Goal: Task Accomplishment & Management: Use online tool/utility

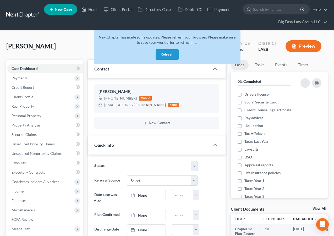
select select "0"
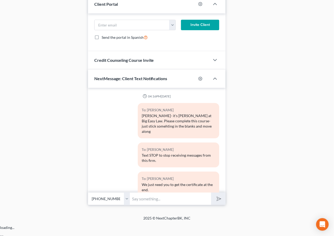
scroll to position [4166, 0]
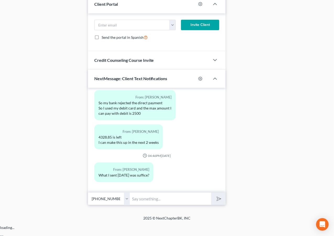
click at [161, 205] on input "text" at bounding box center [170, 199] width 81 height 13
click at [173, 205] on input "text" at bounding box center [170, 199] width 81 height 13
type input "i"
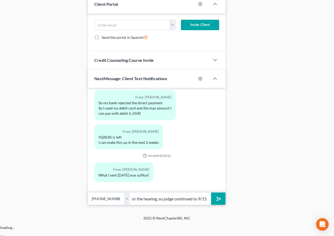
type input "The attorney other attorney didn't show for the hearing, so judge continued to …"
click at [211, 193] on button "submit" at bounding box center [218, 199] width 14 height 12
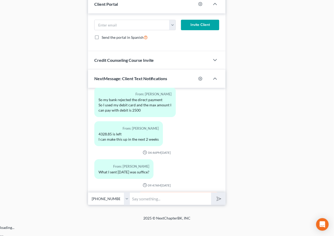
scroll to position [4203, 0]
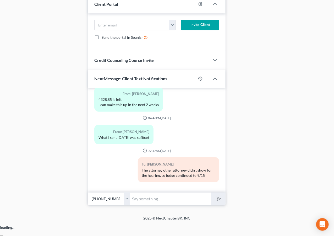
click at [177, 205] on input "text" at bounding box center [170, 199] width 81 height 13
drag, startPoint x: 208, startPoint y: 210, endPoint x: 214, endPoint y: 211, distance: 5.8
click at [208, 205] on input "but your case is sset to dismiss on 8/27 -- you will need to make a payment to …" at bounding box center [170, 199] width 81 height 13
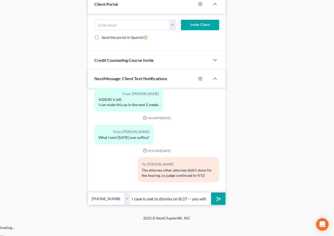
click at [198, 205] on input "but your case is sset to dismiss on 8/27 -- you will need to make a payment to …" at bounding box center [170, 199] width 81 height 13
click at [207, 205] on input "but your case is sset to dismiss on 8/27 -- you will need to have need to make …" at bounding box center [170, 199] width 81 height 13
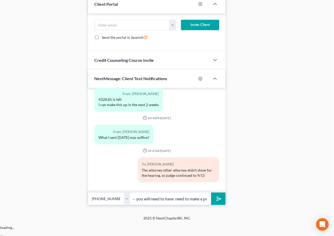
scroll to position [0, 70]
drag, startPoint x: 160, startPoint y: 210, endPoint x: 177, endPoint y: 209, distance: 16.3
click at [177, 205] on input "but your case is sset to dismiss on 8/27 -- you will need to have need to make …" at bounding box center [170, 199] width 81 height 13
click at [195, 205] on input "but your case is sset to dismiss on 8/27 -- you will need to have a payment to …" at bounding box center [170, 199] width 81 height 13
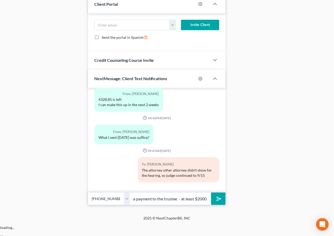
type input "but your case is sset to dismiss on 8/27 -- you will need to have a payment to …"
drag, startPoint x: 229, startPoint y: 212, endPoint x: 224, endPoint y: 210, distance: 5.2
click at [223, 205] on button "submit" at bounding box center [218, 199] width 14 height 12
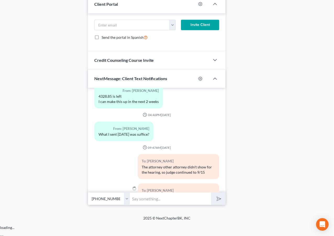
scroll to position [4238, 0]
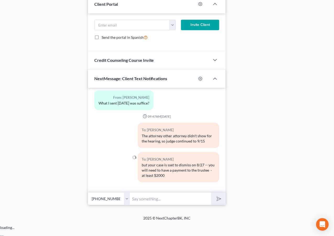
click at [197, 205] on input "text" at bounding box center [170, 199] width 81 height 13
click at [173, 205] on input "you are behind $4000, but I might be able ot make $2000 work" at bounding box center [170, 199] width 81 height 13
type input "you are behind $4000, but I might be able to make $2000 work"
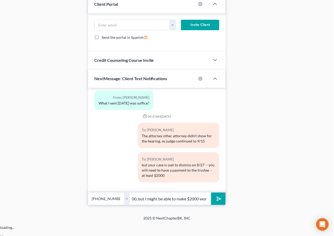
scroll to position [0, 0]
click at [216, 202] on icon "submit" at bounding box center [218, 198] width 5 height 5
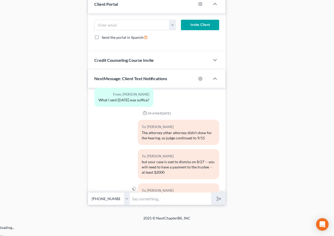
scroll to position [4267, 0]
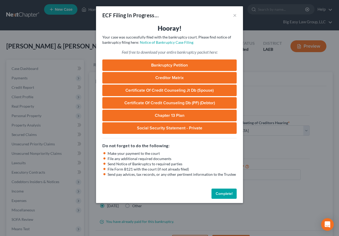
select select "0"
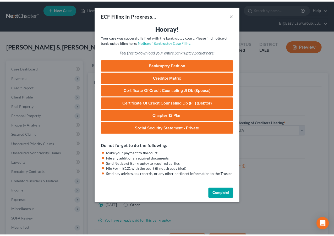
scroll to position [80, 0]
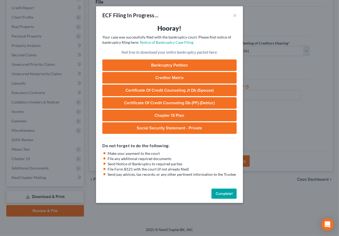
click at [219, 194] on button "Complete!" at bounding box center [223, 194] width 25 height 10
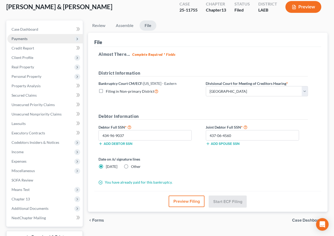
scroll to position [0, 0]
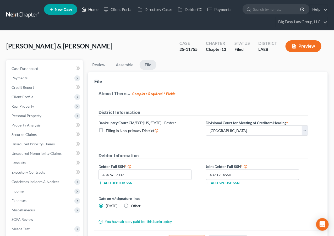
click at [86, 8] on icon at bounding box center [84, 9] width 5 height 6
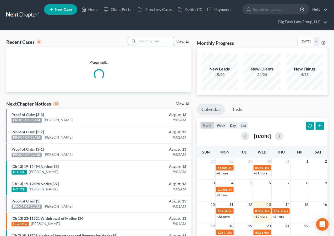
click at [153, 43] on input "search" at bounding box center [155, 41] width 37 height 8
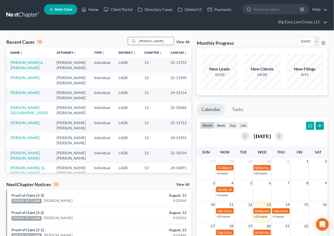
type input "[PERSON_NAME]"
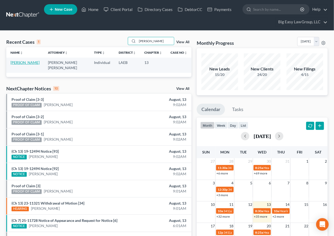
click at [13, 63] on link "[PERSON_NAME]" at bounding box center [24, 62] width 29 height 4
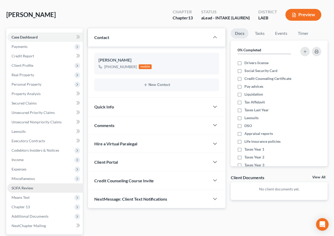
scroll to position [38, 0]
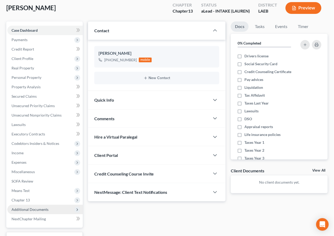
drag, startPoint x: 51, startPoint y: 207, endPoint x: 55, endPoint y: 205, distance: 4.0
click at [51, 207] on span "Additional Documents" at bounding box center [45, 209] width 76 height 9
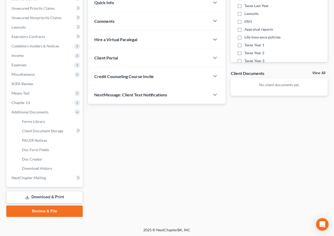
scroll to position [136, 0]
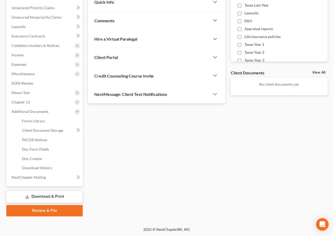
drag, startPoint x: 42, startPoint y: 194, endPoint x: 41, endPoint y: 199, distance: 5.4
click at [42, 194] on link "Download & Print" at bounding box center [44, 197] width 77 height 12
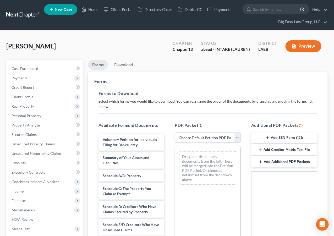
click at [278, 136] on button "Add SSN Form (121)" at bounding box center [285, 138] width 66 height 11
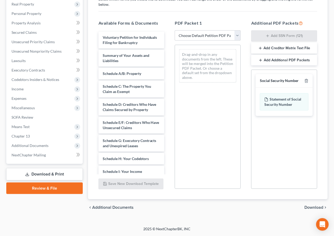
click at [314, 208] on span "Download" at bounding box center [314, 208] width 19 height 4
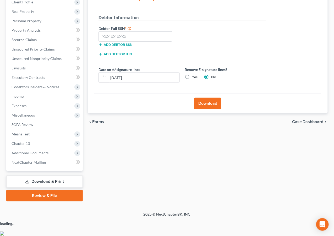
scroll to position [80, 0]
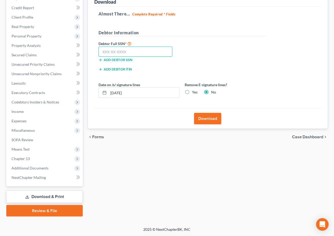
drag, startPoint x: 141, startPoint y: 52, endPoint x: 153, endPoint y: 47, distance: 13.1
click at [141, 52] on input "text" at bounding box center [136, 52] width 74 height 10
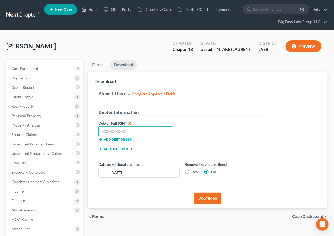
click at [137, 135] on input "text" at bounding box center [136, 131] width 74 height 10
type input "436-60-3668"
click at [210, 198] on button "Download" at bounding box center [207, 199] width 27 height 12
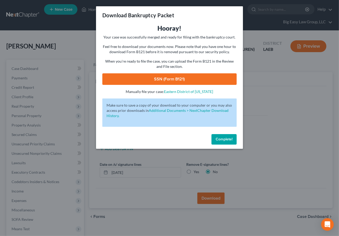
click at [171, 76] on link "SSN (Form B121)" at bounding box center [169, 79] width 134 height 12
drag, startPoint x: 219, startPoint y: 142, endPoint x: 226, endPoint y: 123, distance: 20.6
click at [219, 141] on button "Complete!" at bounding box center [223, 139] width 25 height 10
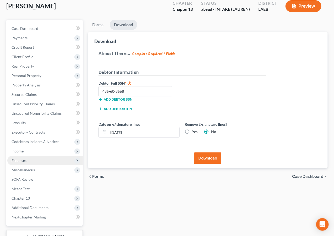
scroll to position [42, 0]
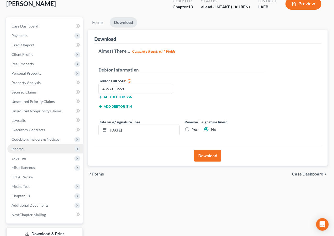
click at [54, 152] on span "Income" at bounding box center [45, 148] width 76 height 9
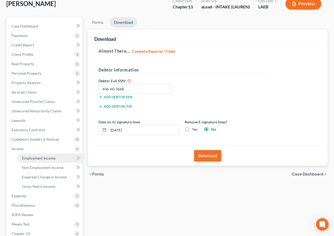
click at [52, 154] on link "Employment Income" at bounding box center [50, 158] width 65 height 9
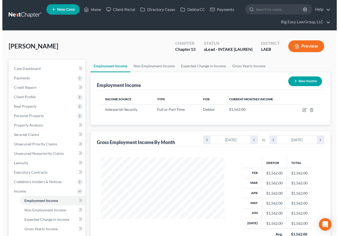
scroll to position [94, 134]
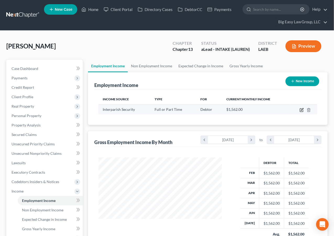
click at [302, 110] on icon "button" at bounding box center [302, 109] width 2 height 2
select select "0"
select select "19"
select select "3"
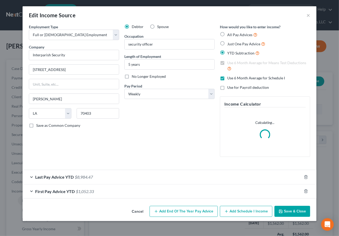
scroll to position [94, 136]
drag, startPoint x: 65, startPoint y: 177, endPoint x: 118, endPoint y: 143, distance: 63.3
click at [65, 178] on span "Last Pay Advice YTD" at bounding box center [54, 177] width 39 height 5
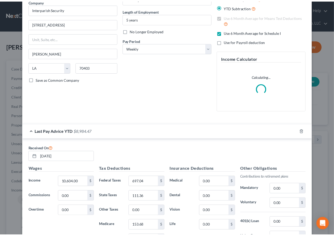
scroll to position [141, 0]
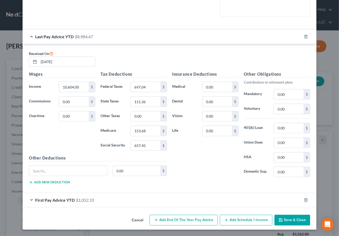
drag, startPoint x: 292, startPoint y: 217, endPoint x: 285, endPoint y: 195, distance: 23.3
click at [292, 217] on button "Save & Close" at bounding box center [292, 220] width 36 height 11
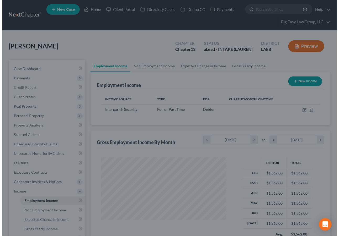
scroll to position [262220, 262180]
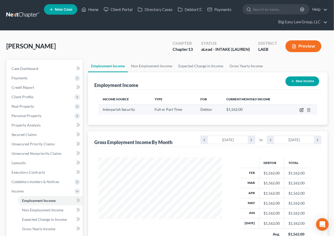
click at [302, 109] on icon "button" at bounding box center [302, 110] width 4 height 4
select select "0"
select select "19"
select select "3"
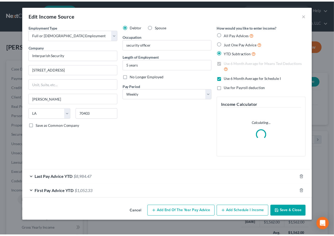
scroll to position [94, 136]
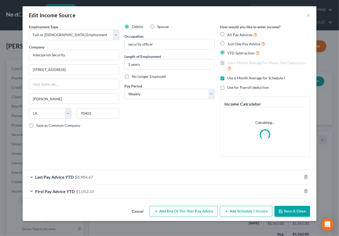
drag, startPoint x: 289, startPoint y: 212, endPoint x: 244, endPoint y: 209, distance: 44.5
click at [289, 212] on button "Save & Close" at bounding box center [292, 211] width 36 height 11
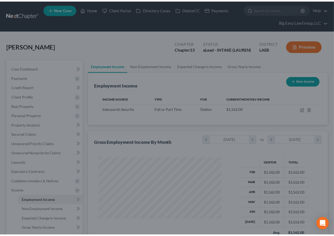
scroll to position [262220, 262180]
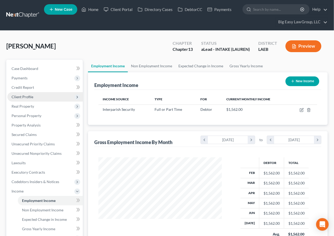
click at [44, 96] on span "Client Profile" at bounding box center [45, 96] width 76 height 9
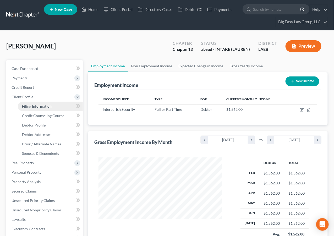
click at [48, 106] on span "Filing Information" at bounding box center [37, 106] width 30 height 4
select select "1"
select select "0"
select select "3"
select select "19"
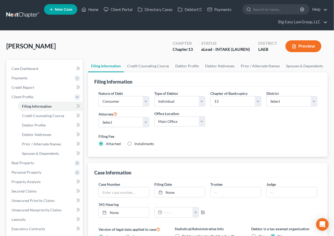
scroll to position [145, 0]
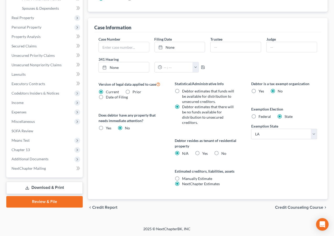
click at [203, 155] on label "Yes Yes" at bounding box center [206, 153] width 6 height 5
click at [205, 155] on input "Yes Yes" at bounding box center [206, 152] width 3 height 3
radio input "true"
radio input "false"
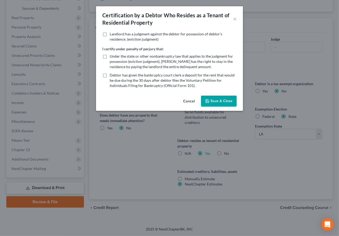
click at [222, 97] on button "Save & Close" at bounding box center [219, 101] width 36 height 11
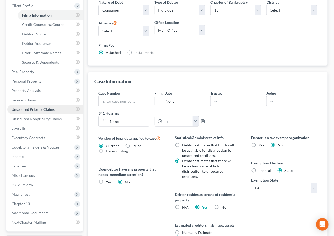
scroll to position [28, 0]
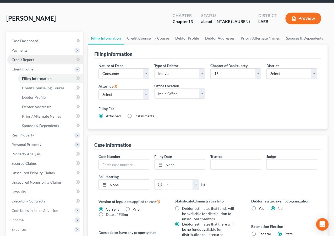
click at [49, 60] on link "Credit Report" at bounding box center [45, 59] width 76 height 9
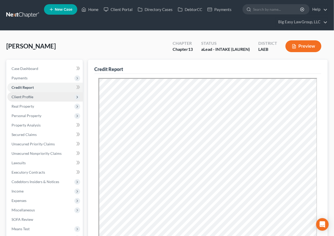
drag, startPoint x: 47, startPoint y: 96, endPoint x: 51, endPoint y: 101, distance: 5.8
click at [47, 96] on span "Client Profile" at bounding box center [45, 96] width 76 height 9
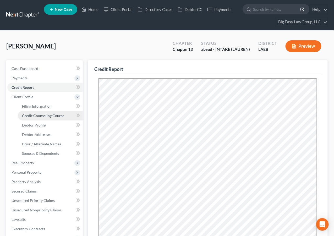
click at [48, 114] on span "Credit Counseling Course" at bounding box center [43, 116] width 42 height 4
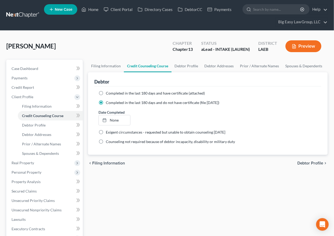
click at [106, 93] on label "Completed in the last 180 days and have certificate (attached)" at bounding box center [155, 93] width 99 height 5
click at [108, 93] on input "Completed in the last 180 days and have certificate (attached)" at bounding box center [109, 92] width 3 height 3
radio input "true"
radio input "false"
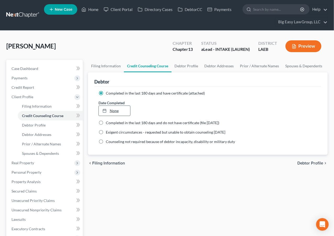
type input "8/13/2025"
click at [118, 110] on link "None" at bounding box center [115, 111] width 32 height 10
drag, startPoint x: 138, startPoint y: 177, endPoint x: 86, endPoint y: 150, distance: 58.7
click at [138, 177] on div "Filing Information Credit Counseling Course Debtor Profile Debtor Addresses Pri…" at bounding box center [208, 207] width 245 height 294
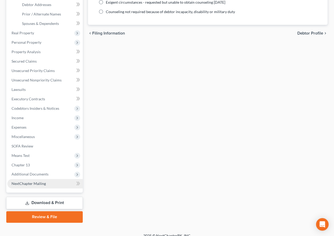
scroll to position [136, 0]
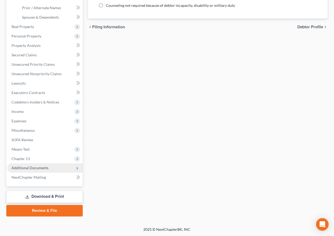
click at [47, 169] on span "Additional Documents" at bounding box center [30, 168] width 37 height 4
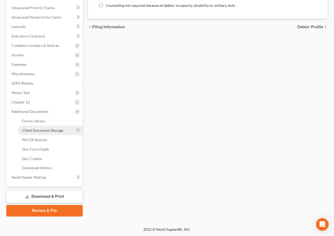
click at [51, 132] on span "Client Document Storage" at bounding box center [42, 130] width 41 height 4
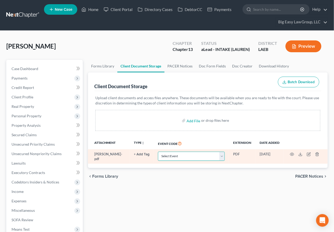
click at [207, 157] on select "Select Event Certificate of Credit Counseling Db (PF) Certificate of Credit Cou…" at bounding box center [191, 156] width 67 height 9
select select "0"
click at [168, 152] on select "Select Event Certificate of Credit Counseling Db (PF) Certificate of Credit Cou…" at bounding box center [191, 156] width 67 height 9
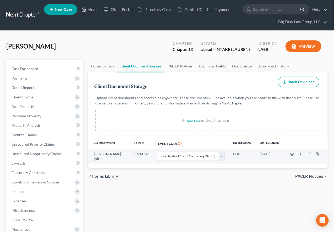
click at [166, 174] on div "chevron_left Forms Library PACER Notices chevron_right" at bounding box center [208, 176] width 240 height 17
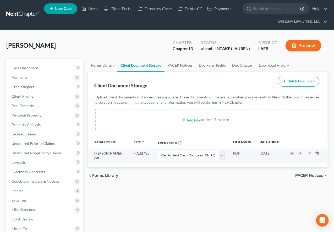
scroll to position [1, 0]
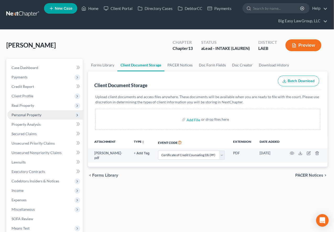
click at [43, 113] on span "Personal Property" at bounding box center [45, 114] width 76 height 9
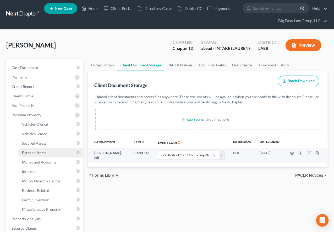
click at [66, 150] on link "Personal Items" at bounding box center [50, 152] width 65 height 9
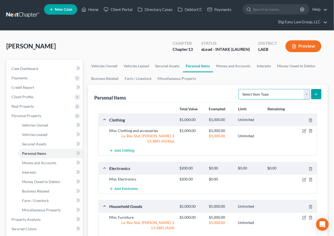
click at [288, 95] on select "Select Item Type Clothing (A/B: 11) Collectibles Of Value (A/B: 8) Electronics …" at bounding box center [274, 94] width 71 height 10
select select "firearms"
click at [240, 89] on select "Select Item Type Clothing (A/B: 11) Collectibles Of Value (A/B: 8) Electronics …" at bounding box center [274, 94] width 71 height 10
click at [314, 94] on button "submit" at bounding box center [317, 94] width 10 height 10
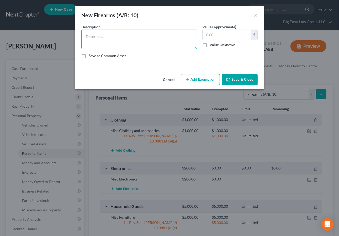
click at [121, 48] on textarea at bounding box center [139, 39] width 116 height 19
type textarea "Glock"
type input "700"
click at [199, 81] on button "Add Exemption" at bounding box center [200, 79] width 39 height 11
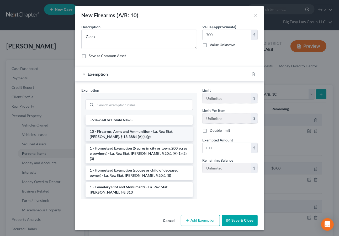
click at [143, 131] on li "10 - Firearms, Arms and Ammunition - La. Rev. Stat. Ann. § 13:3881 (A)(4)(g)" at bounding box center [139, 134] width 107 height 15
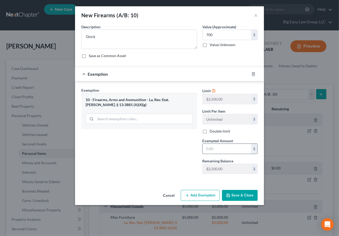
click at [221, 145] on input "text" at bounding box center [227, 149] width 49 height 10
type input "700"
drag, startPoint x: 188, startPoint y: 152, endPoint x: 233, endPoint y: 197, distance: 63.4
click at [188, 152] on div "Exemption Set must be selected for CA. Exemption * 10 - Firearms, Arms and Ammu…" at bounding box center [139, 133] width 121 height 91
click at [236, 196] on button "Save & Close" at bounding box center [240, 195] width 36 height 11
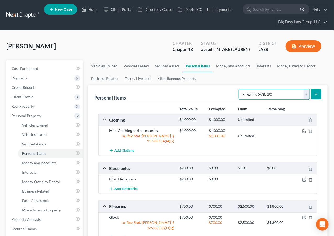
click at [308, 94] on select "Select Item Type Clothing (A/B: 11) Collectibles Of Value (A/B: 8) Electronics …" at bounding box center [274, 94] width 71 height 10
select select "jewelry"
click at [240, 89] on select "Select Item Type Clothing (A/B: 11) Collectibles Of Value (A/B: 8) Electronics …" at bounding box center [274, 94] width 71 height 10
click at [315, 94] on icon "submit" at bounding box center [317, 94] width 4 height 4
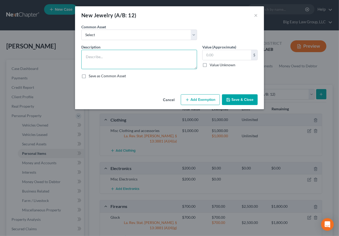
click at [142, 52] on textarea at bounding box center [139, 59] width 116 height 19
type textarea "ring, watch, and chainm"
type input "500"
click at [148, 53] on textarea "ring, watch, and chainm" at bounding box center [139, 59] width 116 height 19
click at [150, 56] on textarea "ring, watch, and chainm" at bounding box center [139, 59] width 116 height 19
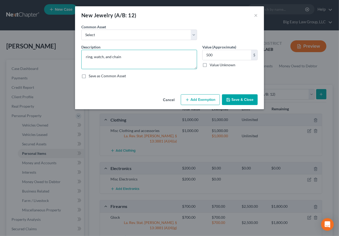
type textarea "ring, watch, and chain"
click at [244, 99] on button "Save & Close" at bounding box center [240, 99] width 36 height 11
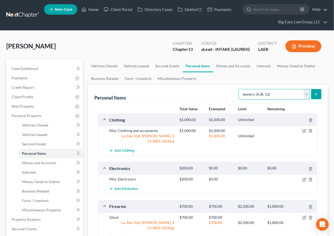
click at [297, 92] on select "Select Item Type Clothing (A/B: 11) Collectibles Of Value (A/B: 8) Electronics …" at bounding box center [274, 94] width 71 height 10
select select "pets"
click at [240, 89] on select "Select Item Type Clothing (A/B: 11) Collectibles Of Value (A/B: 8) Electronics …" at bounding box center [274, 94] width 71 height 10
click at [314, 93] on button "submit" at bounding box center [317, 94] width 10 height 10
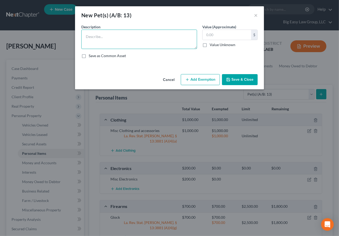
click at [158, 45] on textarea at bounding box center [139, 39] width 116 height 19
type textarea "2 cats - Mommie Cat and Tom Cat"
click at [230, 35] on input "text" at bounding box center [227, 35] width 49 height 10
type input "200"
click at [191, 79] on button "Add Exemption" at bounding box center [200, 79] width 39 height 11
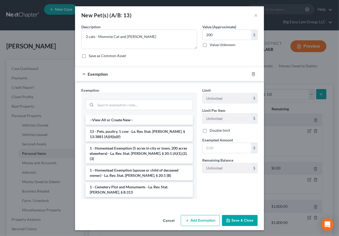
drag, startPoint x: 147, startPoint y: 134, endPoint x: 184, endPoint y: 146, distance: 38.5
click at [149, 134] on li "13 - Pets, poultry, 1 cow - La. Rev. Stat. Ann. § 13:3881 (A)(4)(e)(f)" at bounding box center [139, 134] width 107 height 15
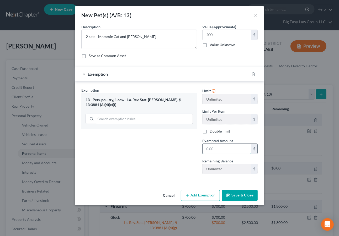
click at [214, 147] on input "text" at bounding box center [227, 149] width 49 height 10
type input "200"
click at [237, 193] on button "Save & Close" at bounding box center [240, 195] width 36 height 11
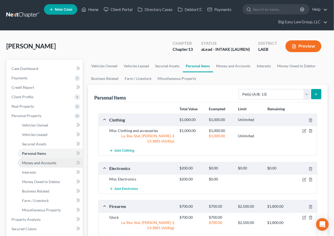
click at [52, 163] on span "Money and Accounts" at bounding box center [39, 163] width 34 height 4
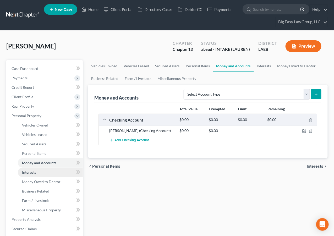
drag, startPoint x: 33, startPoint y: 169, endPoint x: 86, endPoint y: 161, distance: 53.0
click at [34, 169] on link "Interests" at bounding box center [50, 172] width 65 height 9
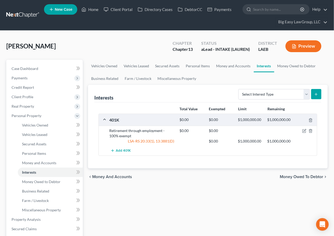
click at [314, 119] on div at bounding box center [306, 120] width 23 height 6
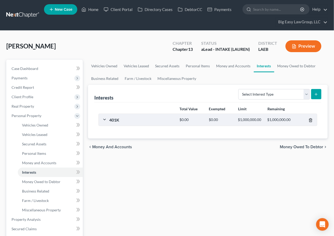
click at [312, 118] on icon "button" at bounding box center [311, 120] width 4 height 4
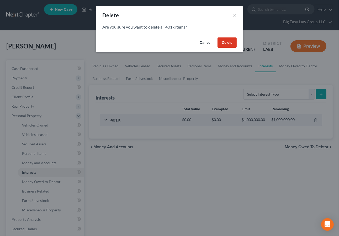
click at [229, 42] on button "Delete" at bounding box center [226, 43] width 19 height 10
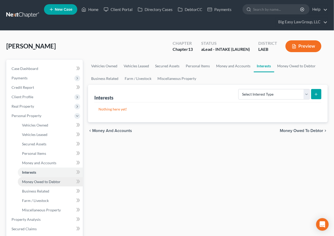
click at [60, 179] on link "Money Owed to Debtor" at bounding box center [50, 181] width 65 height 9
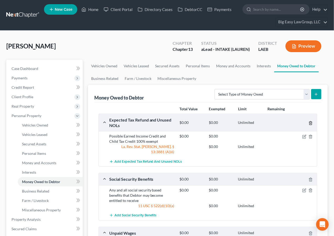
click at [311, 122] on icon "button" at bounding box center [311, 123] width 4 height 4
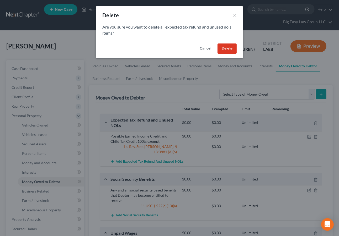
click at [222, 52] on button "Delete" at bounding box center [226, 49] width 19 height 10
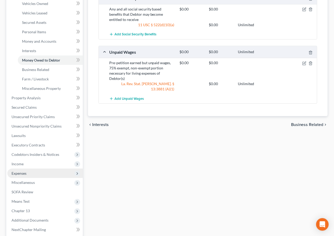
scroll to position [122, 0]
click at [46, 173] on span "Expenses" at bounding box center [45, 173] width 76 height 9
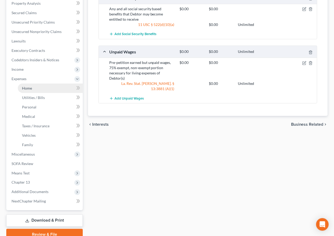
click at [48, 88] on link "Home" at bounding box center [50, 88] width 65 height 9
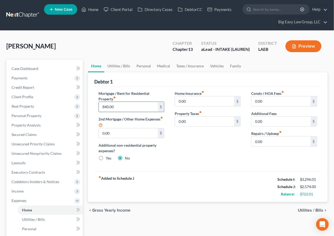
click at [119, 106] on input "840.00" at bounding box center [128, 107] width 59 height 10
type input "844"
click at [203, 102] on input "0.00" at bounding box center [204, 102] width 59 height 10
type input "14.25"
click at [141, 67] on link "Personal" at bounding box center [144, 66] width 21 height 13
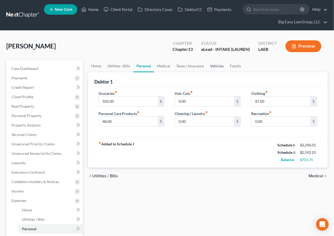
click at [214, 66] on link "Vehicles" at bounding box center [217, 66] width 20 height 13
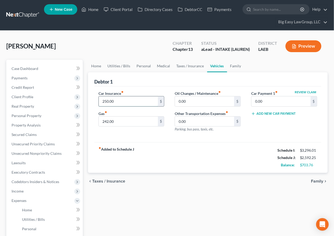
click at [130, 103] on input "250.00" at bounding box center [128, 102] width 59 height 10
type input "181"
click at [276, 100] on input "0.00" at bounding box center [281, 102] width 59 height 10
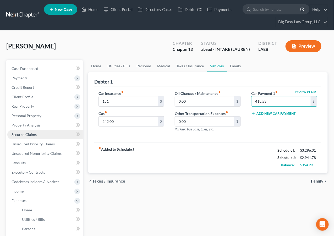
type input "418.53"
click at [47, 133] on link "Secured Claims" at bounding box center [45, 134] width 76 height 9
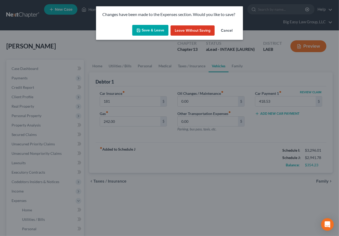
click at [152, 31] on button "Save & Leave" at bounding box center [150, 30] width 36 height 11
type input "181.00"
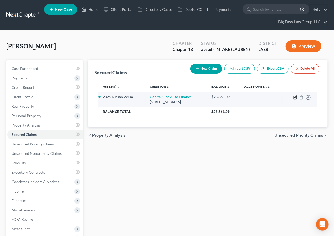
click at [295, 98] on icon "button" at bounding box center [296, 97] width 4 height 4
select select "45"
select select "0"
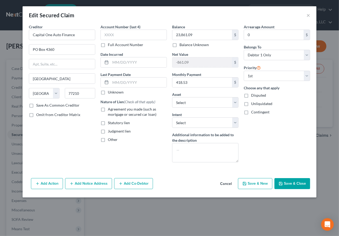
click at [130, 113] on span "Agreement you made (such as mortgage or secured car loan)" at bounding box center [132, 112] width 49 height 10
click at [113, 110] on input "Agreement you made (such as mortgage or secured car loan)" at bounding box center [111, 108] width 3 height 3
checkbox input "true"
click at [287, 184] on button "Save & Close" at bounding box center [292, 183] width 36 height 11
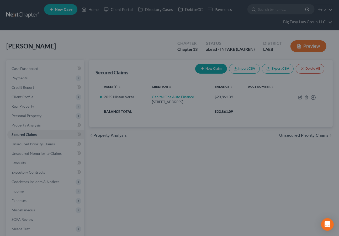
select select "3"
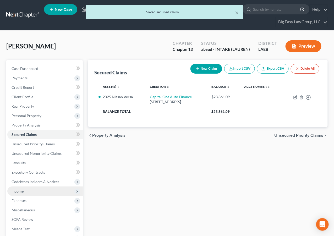
click at [55, 195] on span "Income" at bounding box center [45, 191] width 76 height 9
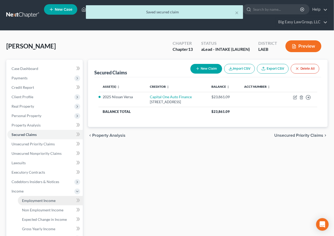
click at [57, 197] on link "Employment Income" at bounding box center [50, 200] width 65 height 9
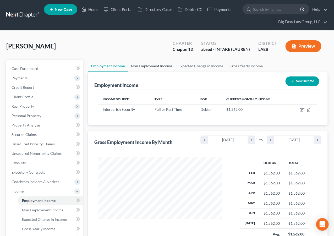
scroll to position [94, 134]
click at [144, 66] on link "Non Employment Income" at bounding box center [152, 66] width 48 height 13
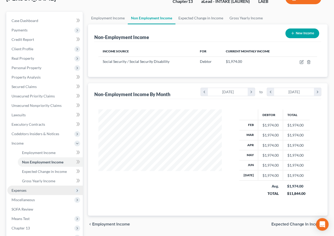
scroll to position [54, 0]
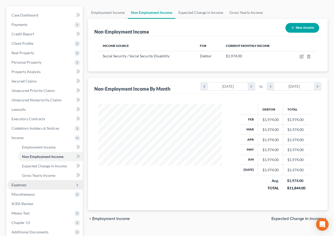
click at [51, 186] on span "Expenses" at bounding box center [45, 184] width 76 height 9
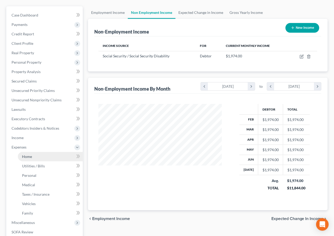
click at [50, 159] on link "Home" at bounding box center [50, 156] width 65 height 9
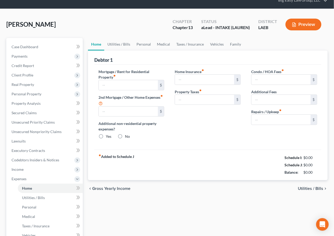
type input "844.00"
type input "0.00"
radio input "true"
type input "14.25"
type input "0.00"
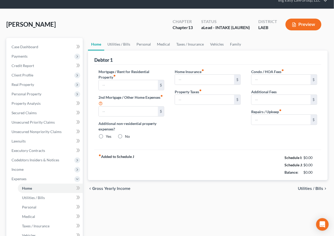
type input "0.00"
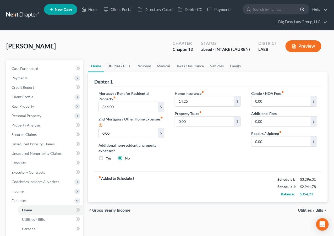
click at [120, 66] on link "Utilities / Bills" at bounding box center [118, 66] width 29 height 13
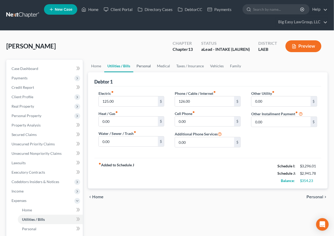
click at [145, 65] on link "Personal" at bounding box center [144, 66] width 21 height 13
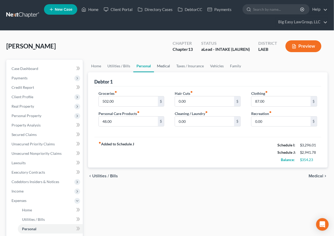
click at [164, 62] on link "Medical" at bounding box center [163, 66] width 19 height 13
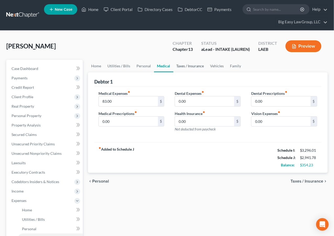
click at [178, 66] on link "Taxes / Insurance" at bounding box center [191, 66] width 34 height 13
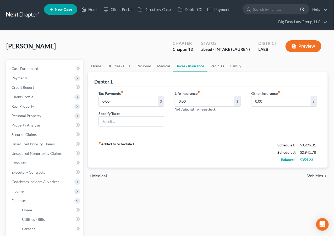
click at [211, 63] on link "Vehicles" at bounding box center [218, 66] width 20 height 13
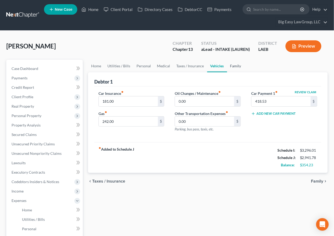
click at [233, 64] on link "Family" at bounding box center [235, 66] width 17 height 13
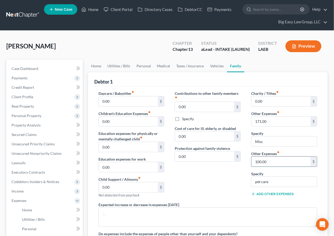
click at [276, 162] on input "100.00" at bounding box center [281, 162] width 59 height 10
click at [280, 184] on input "pet care" at bounding box center [285, 182] width 66 height 10
type input "pet car"
drag, startPoint x: 279, startPoint y: 184, endPoint x: 163, endPoint y: 175, distance: 116.2
click at [163, 176] on div "Daycare / Babysitter fiber_manual_record 0.00 $ Children's Education Expenses f…" at bounding box center [208, 170] width 230 height 158
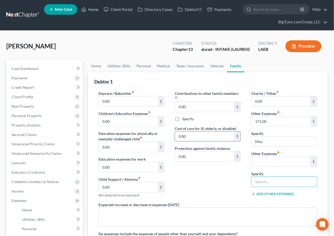
click at [206, 137] on input "0.00" at bounding box center [204, 137] width 59 height 10
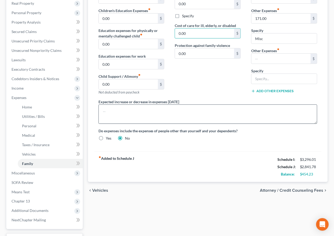
scroll to position [103, 0]
click at [240, 120] on textarea at bounding box center [208, 113] width 219 height 19
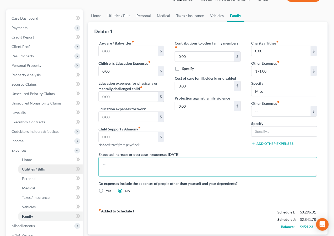
scroll to position [57, 0]
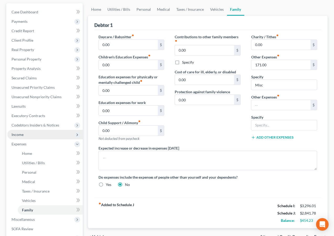
click at [45, 139] on span "Income" at bounding box center [45, 134] width 76 height 9
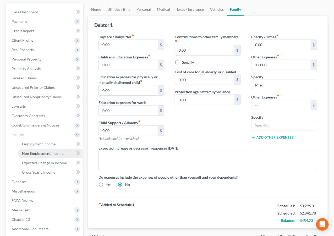
click at [59, 150] on link "Non Employment Income" at bounding box center [50, 153] width 65 height 9
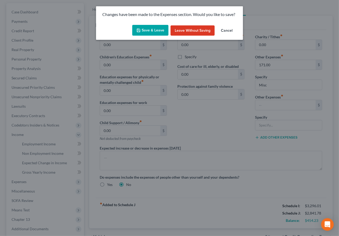
click at [162, 29] on button "Save & Leave" at bounding box center [150, 30] width 36 height 11
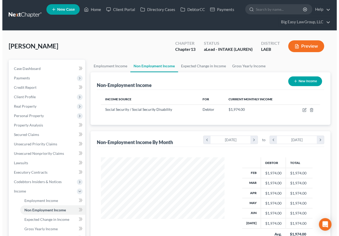
scroll to position [94, 134]
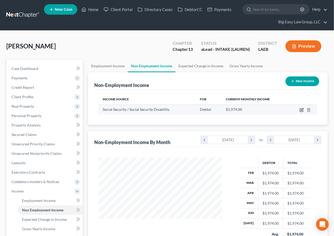
click at [302, 110] on icon "button" at bounding box center [302, 109] width 2 height 2
select select "4"
select select "0"
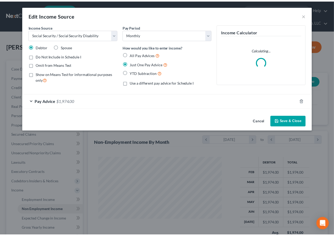
scroll to position [94, 136]
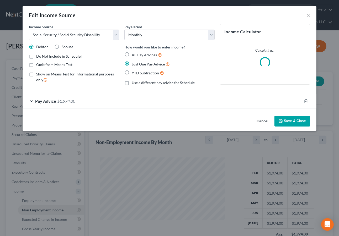
click at [62, 65] on span "Omit from Means Test" at bounding box center [54, 64] width 36 height 4
click at [42, 65] on input "Omit from Means Test" at bounding box center [39, 63] width 3 height 3
checkbox input "true"
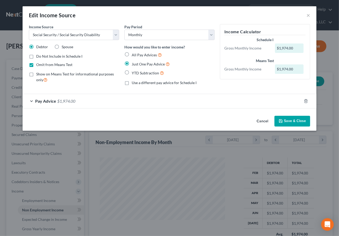
click at [132, 82] on label "Use a different pay advice for Schedule I" at bounding box center [164, 82] width 65 height 5
click at [134, 82] on input "Use a different pay advice for Schedule I" at bounding box center [135, 81] width 3 height 3
checkbox input "true"
click at [259, 119] on button "Add Schedule I Income" at bounding box center [246, 121] width 52 height 11
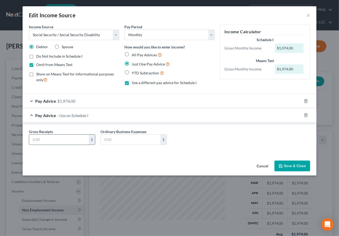
drag, startPoint x: 87, startPoint y: 139, endPoint x: 89, endPoint y: 136, distance: 3.7
click at [87, 139] on input "text" at bounding box center [59, 140] width 60 height 10
type input "500"
click at [290, 161] on button "Save & Close" at bounding box center [292, 166] width 36 height 11
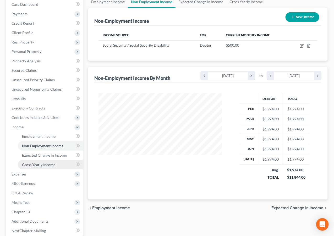
scroll to position [65, 0]
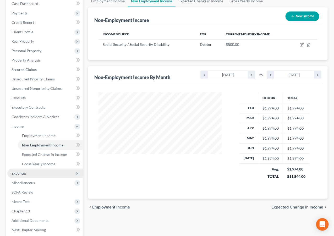
click at [55, 171] on span "Expenses" at bounding box center [45, 173] width 76 height 9
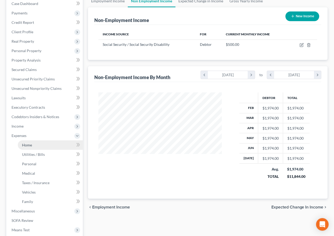
click at [49, 147] on link "Home" at bounding box center [50, 145] width 65 height 9
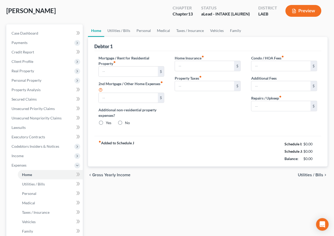
type input "844.00"
type input "0.00"
radio input "true"
type input "14.25"
type input "0.00"
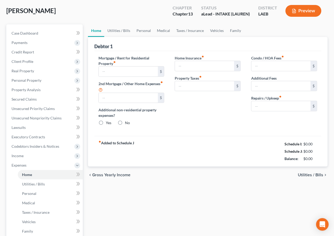
type input "0.00"
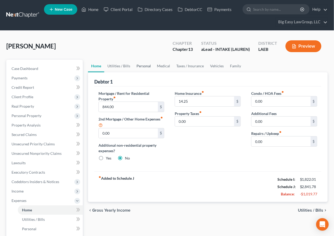
click at [145, 65] on link "Personal" at bounding box center [144, 66] width 21 height 13
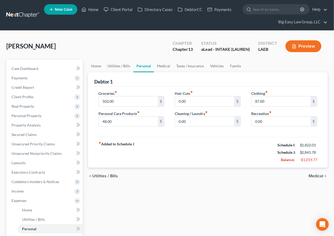
click at [152, 66] on link "Personal" at bounding box center [144, 66] width 21 height 13
click at [161, 65] on link "Medical" at bounding box center [163, 66] width 19 height 13
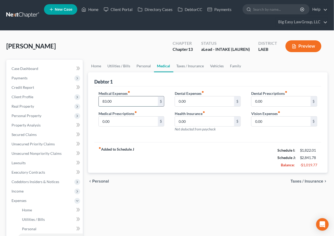
click at [132, 101] on input "83.00" at bounding box center [128, 102] width 59 height 10
click at [187, 68] on link "Taxes / Insurance" at bounding box center [191, 66] width 34 height 13
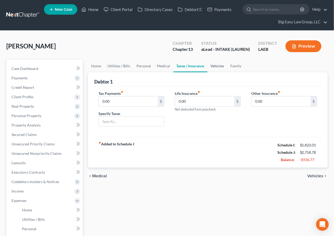
click at [217, 65] on link "Vehicles" at bounding box center [218, 66] width 20 height 13
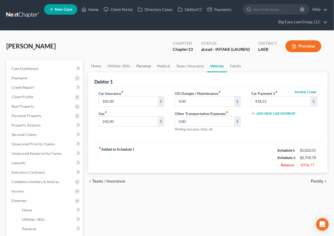
click at [139, 65] on link "Personal" at bounding box center [144, 66] width 21 height 13
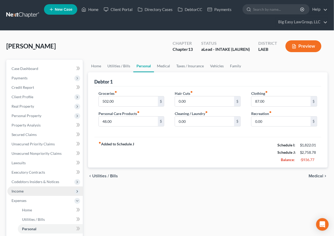
click at [37, 192] on span "Income" at bounding box center [45, 191] width 76 height 9
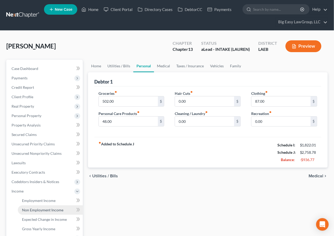
click at [53, 210] on span "Non Employment Income" at bounding box center [42, 210] width 41 height 4
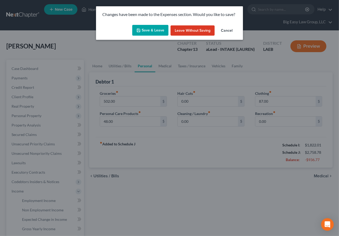
click at [160, 31] on button "Save & Leave" at bounding box center [150, 30] width 36 height 11
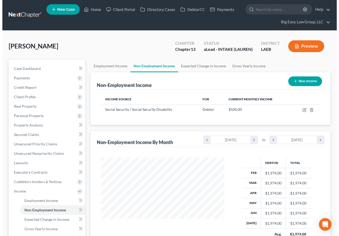
scroll to position [94, 134]
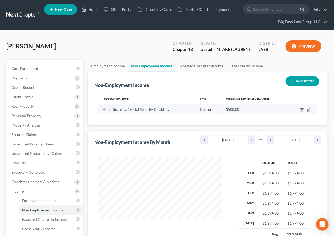
click at [300, 110] on td at bounding box center [304, 110] width 28 height 10
click at [302, 109] on icon "button" at bounding box center [302, 110] width 4 height 4
select select "4"
select select "0"
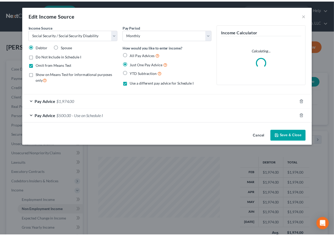
scroll to position [94, 136]
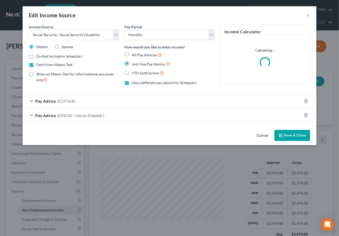
click at [70, 118] on div "Pay Advice $500.00 - Use on Schedule I" at bounding box center [162, 116] width 279 height 14
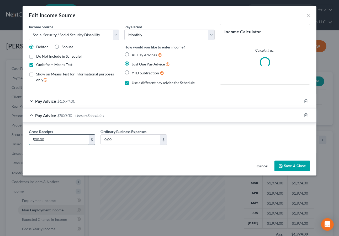
click at [34, 139] on input "500.00" at bounding box center [59, 140] width 60 height 10
type input "1,500"
click at [295, 165] on button "Save & Close" at bounding box center [292, 166] width 36 height 11
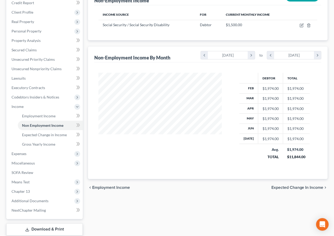
scroll to position [88, 0]
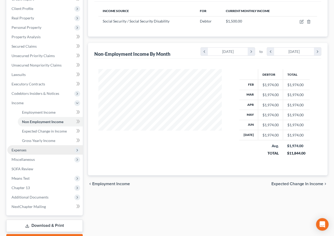
click at [47, 146] on span "Expenses" at bounding box center [45, 150] width 76 height 9
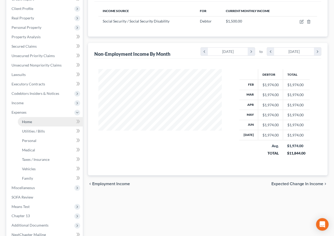
click at [40, 124] on link "Home" at bounding box center [50, 121] width 65 height 9
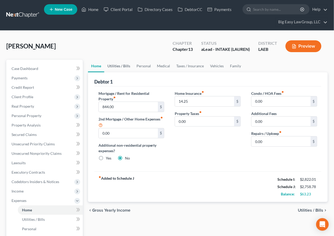
drag, startPoint x: 120, startPoint y: 65, endPoint x: 126, endPoint y: 74, distance: 11.4
click at [120, 65] on link "Utilities / Bills" at bounding box center [118, 66] width 29 height 13
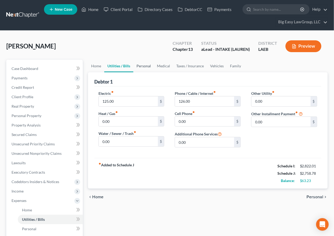
click at [143, 67] on link "Personal" at bounding box center [144, 66] width 21 height 13
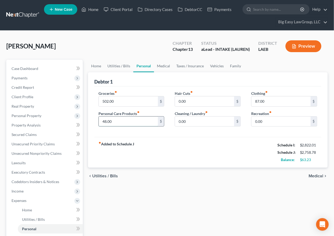
click at [105, 120] on input "48.00" at bounding box center [128, 122] width 59 height 10
type input "2"
click at [272, 193] on div "Home Utilities / Bills Personal Medical Taxes / Insurance Vehicles Family Debto…" at bounding box center [208, 211] width 245 height 303
click at [58, 194] on span "Income" at bounding box center [45, 191] width 76 height 9
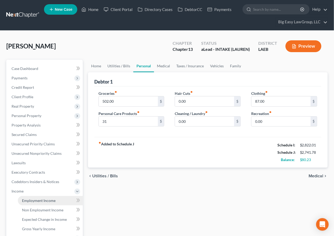
click at [57, 198] on link "Employment Income" at bounding box center [50, 200] width 65 height 9
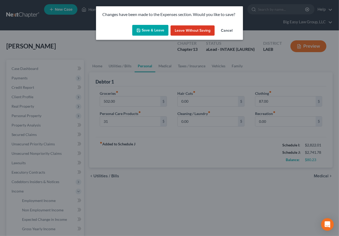
click at [148, 29] on button "Save & Leave" at bounding box center [150, 30] width 36 height 11
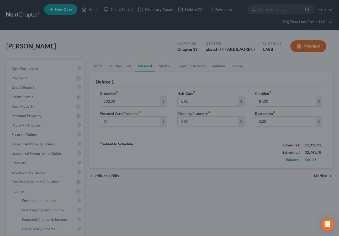
type input "31.00"
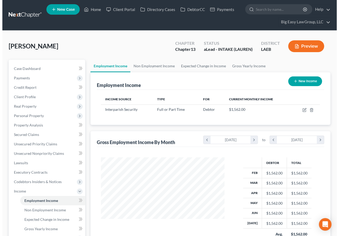
scroll to position [94, 134]
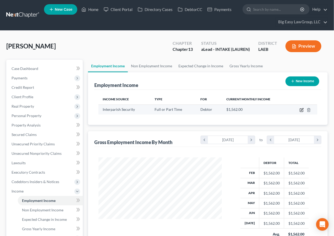
click at [303, 110] on icon "button" at bounding box center [302, 109] width 2 height 2
select select "0"
select select "19"
select select "3"
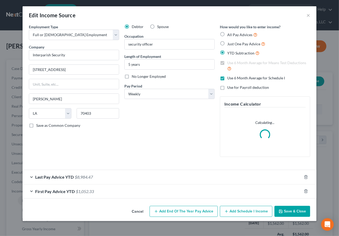
scroll to position [94, 136]
click at [117, 181] on div "Last Pay Advice YTD $8,984.47" at bounding box center [162, 177] width 279 height 14
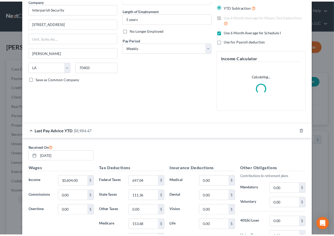
scroll to position [0, 0]
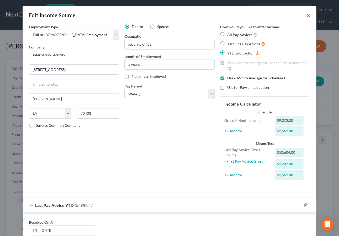
click at [306, 16] on button "×" at bounding box center [308, 15] width 4 height 6
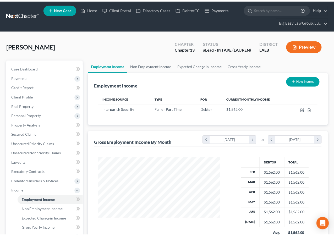
scroll to position [262220, 262180]
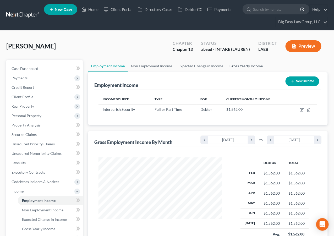
click at [246, 67] on link "Gross Yearly Income" at bounding box center [247, 66] width 40 height 13
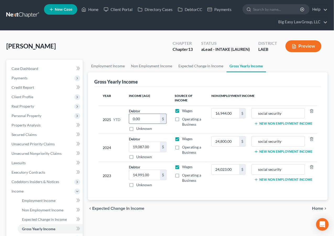
click at [148, 118] on input "0.00" at bounding box center [144, 119] width 31 height 10
type input "10,604"
click at [53, 209] on span "Non Employment Income" at bounding box center [42, 210] width 41 height 4
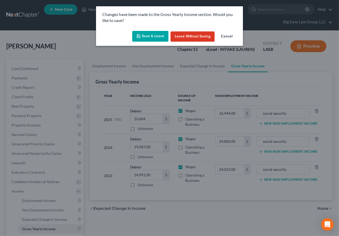
click at [166, 35] on button "Save & Leave" at bounding box center [150, 36] width 36 height 11
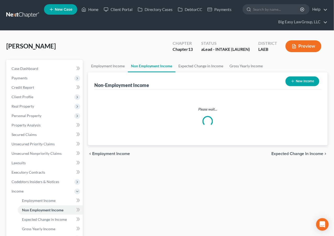
click at [149, 63] on link "Non Employment Income" at bounding box center [152, 66] width 48 height 13
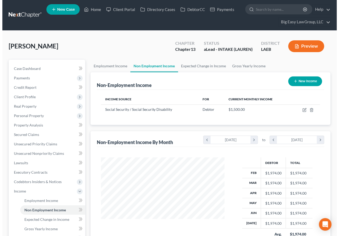
scroll to position [94, 134]
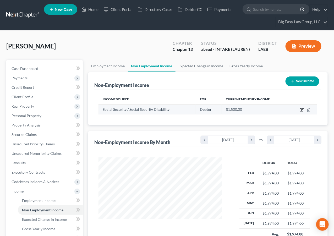
click at [303, 108] on icon "button" at bounding box center [302, 110] width 4 height 4
select select "4"
select select "0"
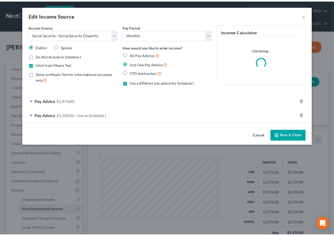
scroll to position [94, 136]
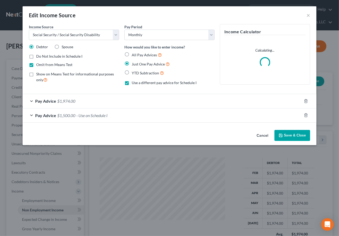
click at [88, 99] on div "Pay Advice $1,974.00" at bounding box center [162, 101] width 279 height 14
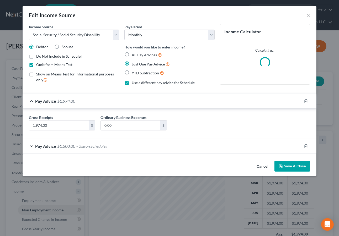
click at [306, 15] on div "Edit Income Source ×" at bounding box center [170, 15] width 294 height 18
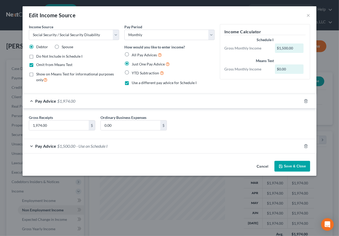
click at [286, 161] on button "Save & Close" at bounding box center [292, 166] width 36 height 11
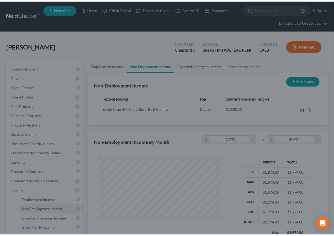
scroll to position [262220, 262180]
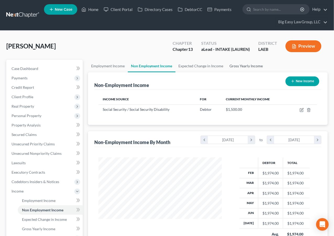
click at [234, 67] on link "Gross Yearly Income" at bounding box center [247, 66] width 40 height 13
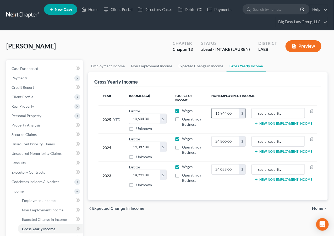
click at [232, 112] on input "16,944.00" at bounding box center [226, 114] width 28 height 10
drag, startPoint x: 240, startPoint y: 184, endPoint x: 210, endPoint y: 151, distance: 44.2
click at [240, 184] on td "24,023.00 $" at bounding box center [228, 176] width 43 height 28
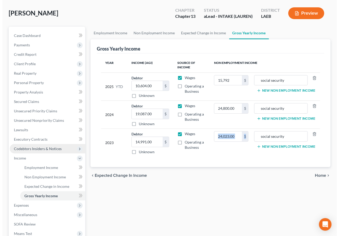
scroll to position [34, 0]
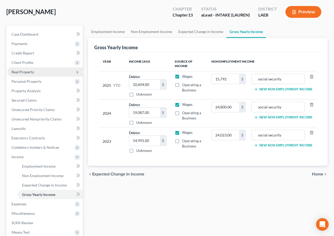
click at [39, 74] on span "Real Property" at bounding box center [45, 71] width 76 height 9
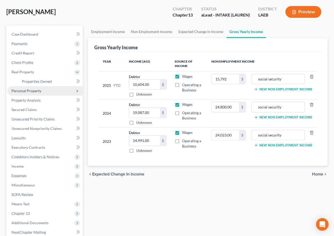
click at [42, 91] on span "Personal Property" at bounding box center [45, 90] width 76 height 9
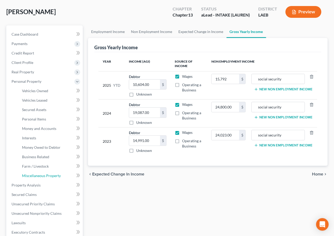
click at [62, 173] on link "Miscellaneous Property" at bounding box center [50, 175] width 65 height 9
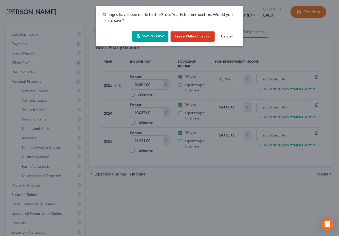
click at [144, 35] on button "Save & Leave" at bounding box center [150, 36] width 36 height 11
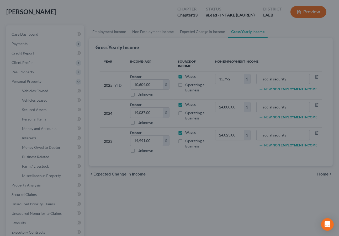
type input "15,792.00"
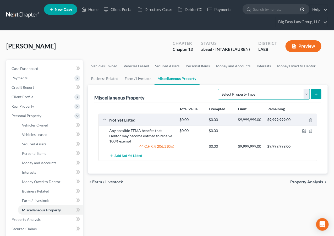
click at [273, 95] on select "Select Property Type Assigned for Creditor Benefit Within 1 Year (SOFA: 12) Hol…" at bounding box center [264, 94] width 92 height 10
select select "transferred"
click at [218, 89] on select "Select Property Type Assigned for Creditor Benefit Within 1 Year (SOFA: 12) Hol…" at bounding box center [264, 94] width 92 height 10
click at [319, 94] on icon "submit" at bounding box center [317, 94] width 4 height 4
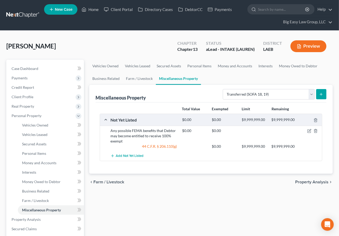
select select "Ordinary (within 2 years)"
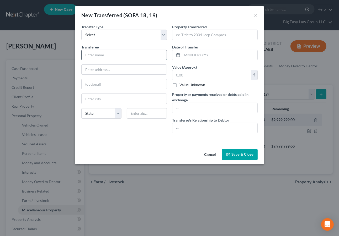
click at [120, 57] on input "text" at bounding box center [124, 55] width 85 height 10
type input "Traded in for current vehicle"
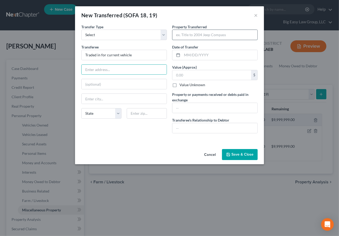
click at [205, 39] on input "text" at bounding box center [214, 35] width 85 height 10
type input "2017 Chevy Equinox"
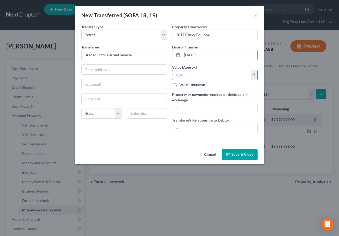
type input "05/23/2025"
click at [200, 74] on input "text" at bounding box center [211, 75] width 79 height 10
type input "3,000"
click at [201, 107] on input "text" at bounding box center [214, 108] width 85 height 10
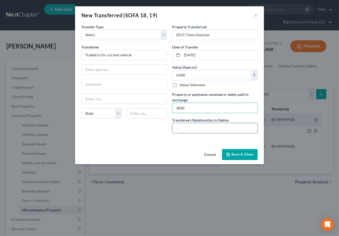
type input "3000"
click at [217, 124] on input "text" at bounding box center [214, 128] width 85 height 10
type input "no relation"
click at [120, 72] on input "text" at bounding box center [124, 70] width 85 height 10
drag, startPoint x: 112, startPoint y: 142, endPoint x: 226, endPoint y: 173, distance: 118.1
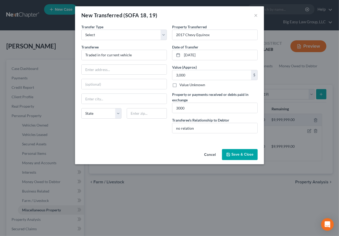
click at [112, 142] on div "An exemption set must first be selected from the Filing Information section. Tr…" at bounding box center [169, 85] width 189 height 123
click at [237, 154] on button "Save & Close" at bounding box center [240, 154] width 36 height 11
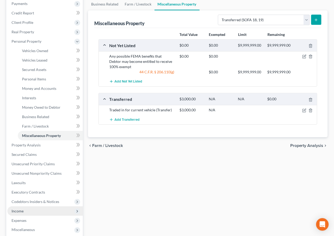
scroll to position [104, 0]
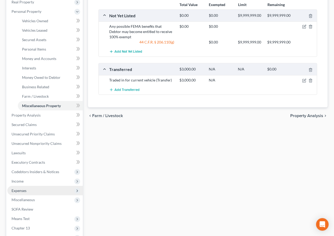
click at [53, 188] on span "Expenses" at bounding box center [45, 190] width 76 height 9
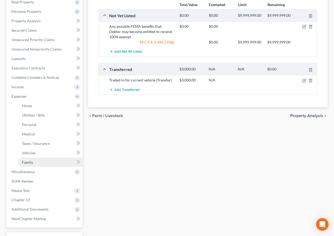
click at [39, 159] on link "Family" at bounding box center [50, 162] width 65 height 9
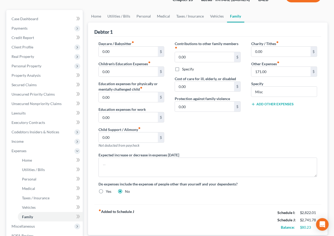
scroll to position [146, 0]
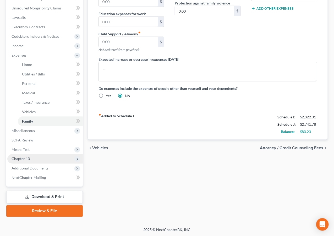
click at [61, 160] on span "Chapter 13" at bounding box center [45, 159] width 76 height 9
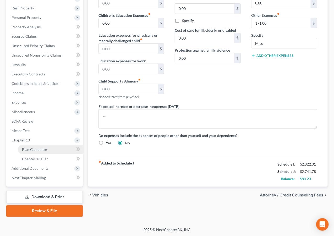
click at [60, 151] on link "Plan Calculator" at bounding box center [50, 149] width 65 height 9
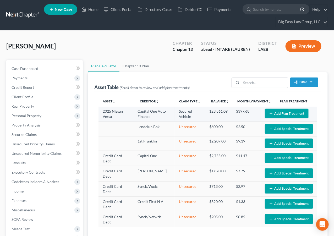
click at [294, 110] on button "Add Plan Treatment" at bounding box center [287, 114] width 44 height 10
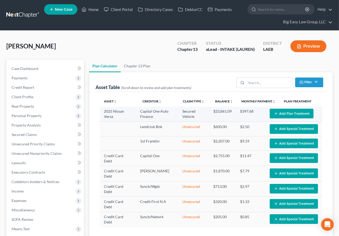
select select "59"
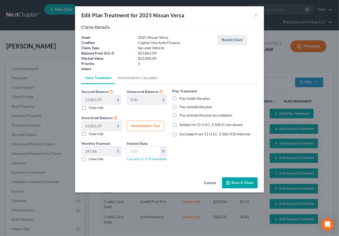
click at [188, 106] on label "Pay outside the plan" at bounding box center [195, 106] width 33 height 5
click at [185, 106] on input "Pay outside the plan" at bounding box center [183, 105] width 3 height 3
radio input "true"
drag, startPoint x: 215, startPoint y: 136, endPoint x: 236, endPoint y: 182, distance: 51.1
click at [215, 135] on span "Excluded from 11 U.S.C. § 506 (910 Vehicle)" at bounding box center [214, 134] width 71 height 4
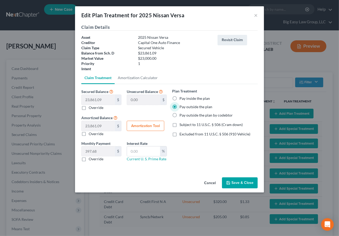
click at [185, 135] on input "Excluded from 11 U.S.C. § 506 (910 Vehicle)" at bounding box center [183, 133] width 3 height 3
checkbox input "true"
click at [236, 181] on button "Save & Close" at bounding box center [240, 183] width 36 height 11
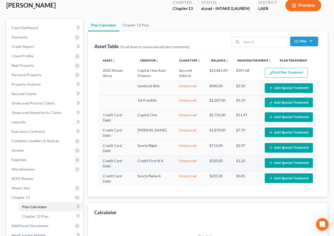
select select "59"
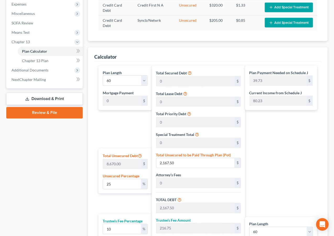
scroll to position [162, 0]
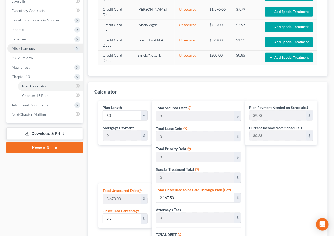
click at [39, 45] on span "Miscellaneous" at bounding box center [45, 48] width 76 height 9
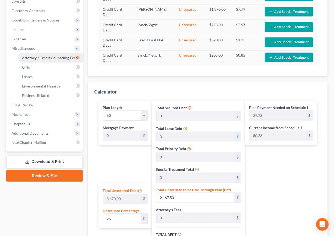
click at [45, 56] on span "Attorney / Credit Counseling Fees" at bounding box center [49, 58] width 55 height 4
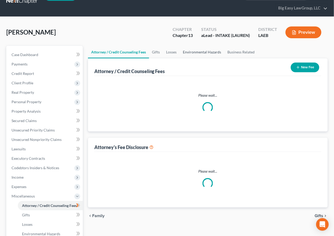
scroll to position [2, 0]
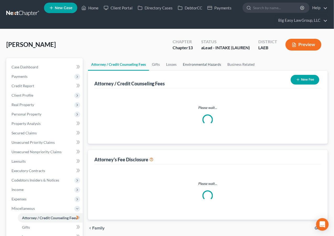
select select "0"
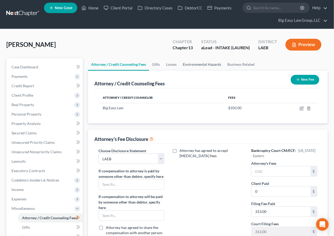
scroll to position [0, 0]
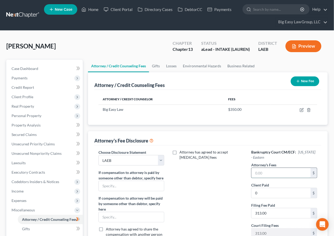
click at [295, 176] on input "text" at bounding box center [281, 173] width 59 height 10
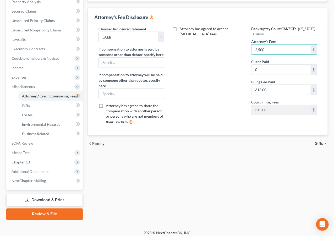
scroll to position [127, 0]
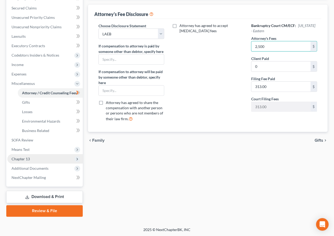
type input "2,500"
click at [51, 160] on span "Chapter 13" at bounding box center [45, 159] width 76 height 9
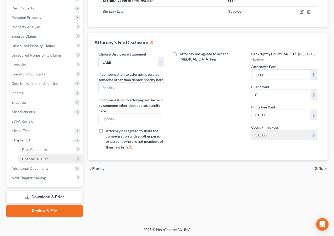
click at [50, 157] on link "Chapter 13 Plan" at bounding box center [50, 159] width 65 height 9
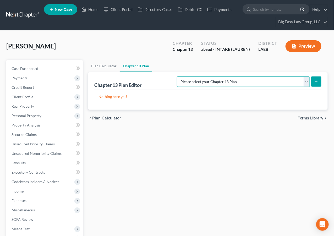
click at [210, 84] on select "Please select your Chapter 13 Plan Eastern District of Louisiana Eastern Distri…" at bounding box center [243, 82] width 133 height 10
select select "3"
click at [177, 77] on select "Please select your Chapter 13 Plan Eastern District of Louisiana Eastern Distri…" at bounding box center [243, 82] width 133 height 10
click at [315, 81] on icon "submit" at bounding box center [317, 82] width 4 height 4
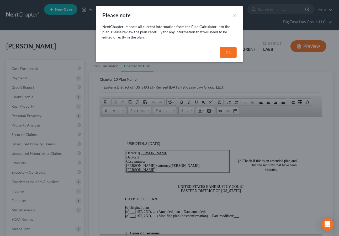
click at [227, 51] on button "OK" at bounding box center [228, 52] width 17 height 10
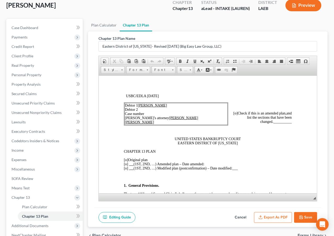
scroll to position [49, 0]
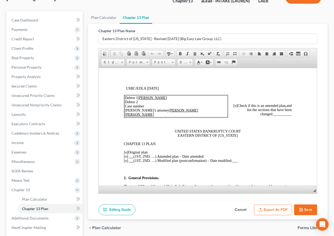
click at [242, 206] on button "Cancel" at bounding box center [240, 210] width 23 height 11
select select "3"
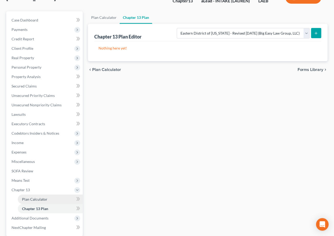
click at [22, 200] on span "Plan Calculator" at bounding box center [34, 199] width 25 height 4
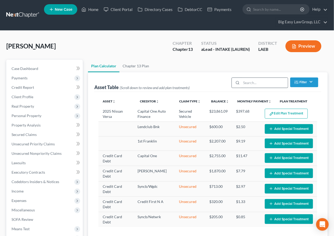
select select "59"
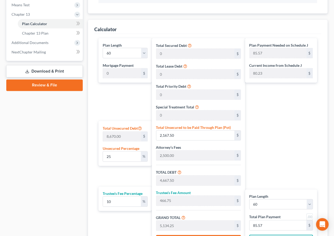
scroll to position [158, 0]
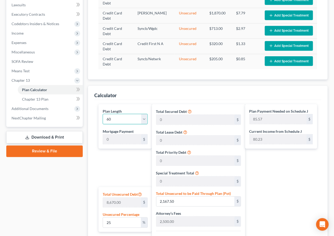
click at [143, 118] on select "1 2 3 4 5 6 7 8 9 10 11 12 13 14 15 16 17 18 19 20 21 22 23 24 25 26 27 28 29 3…" at bounding box center [125, 119] width 45 height 10
select select "35"
click at [103, 114] on select "1 2 3 4 5 6 7 8 9 10 11 12 13 14 15 16 17 18 19 20 21 22 23 24 25 26 27 28 29 3…" at bounding box center [125, 119] width 45 height 10
type input "142.61"
select select "35"
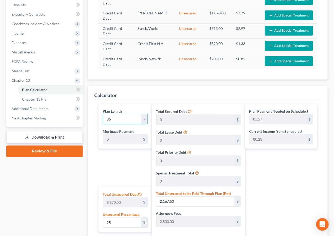
type input "142.61"
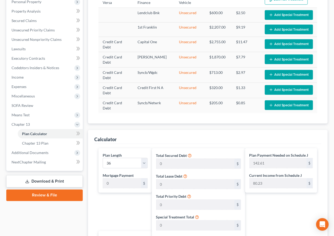
select select "35"
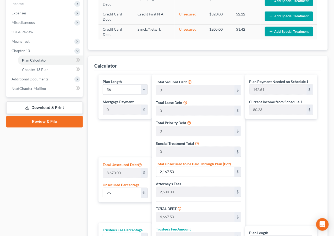
scroll to position [267, 0]
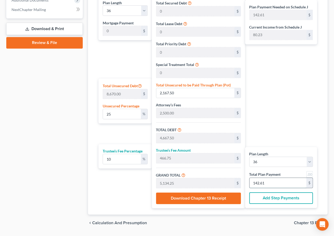
click at [283, 182] on input "142.61" at bounding box center [278, 183] width 57 height 10
type input "0"
type input "261.81"
type input "26.18"
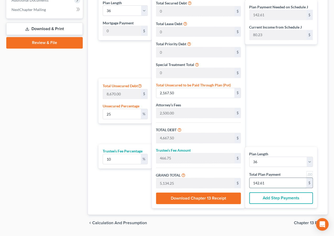
type input "288.00"
type input "8"
type input "1.36"
type input "118.18"
type input "2,618.18"
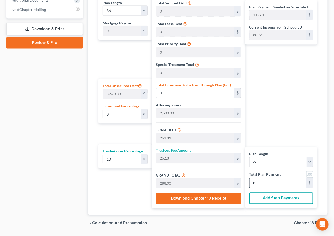
type input "261.81"
type input "2,880.00"
type input "80.00"
click at [310, 175] on link at bounding box center [310, 175] width 7 height 7
type input "80.00"
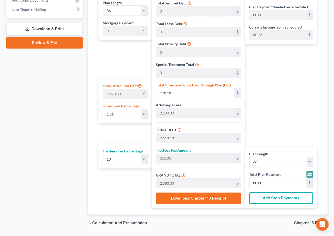
click at [297, 198] on button "Add Step Payments" at bounding box center [282, 199] width 64 height 12
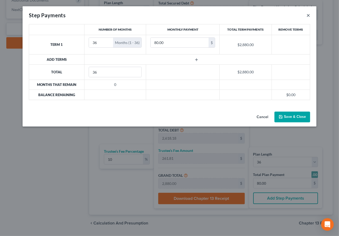
drag, startPoint x: 309, startPoint y: 14, endPoint x: 308, endPoint y: 33, distance: 18.4
click at [309, 14] on button "×" at bounding box center [308, 15] width 4 height 6
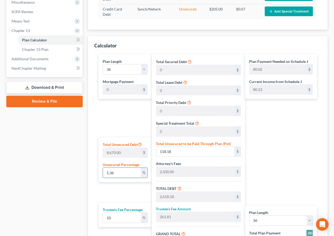
scroll to position [143, 0]
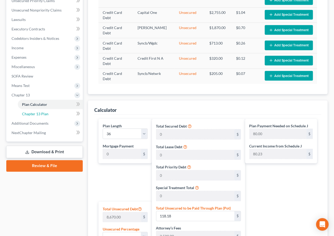
click at [54, 113] on link "Chapter 13 Plan" at bounding box center [50, 113] width 65 height 9
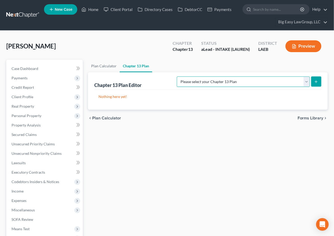
click at [296, 81] on select "Please select your Chapter 13 Plan Eastern District of Louisiana Eastern Distri…" at bounding box center [243, 82] width 133 height 10
select select "3"
click at [177, 77] on select "Please select your Chapter 13 Plan Eastern District of Louisiana Eastern Distri…" at bounding box center [243, 82] width 133 height 10
click at [319, 81] on icon "submit" at bounding box center [317, 82] width 4 height 4
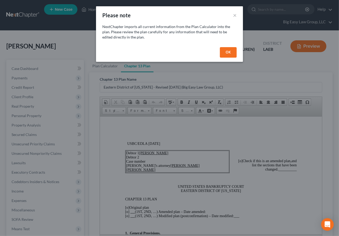
drag, startPoint x: 227, startPoint y: 55, endPoint x: 103, endPoint y: 31, distance: 126.5
click at [227, 55] on button "OK" at bounding box center [228, 52] width 17 height 10
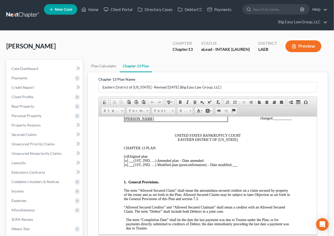
scroll to position [50, 0]
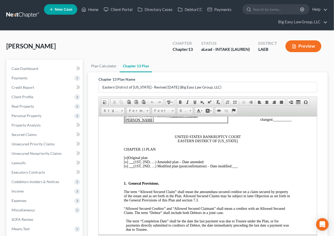
drag, startPoint x: 125, startPoint y: 159, endPoint x: 130, endPoint y: 159, distance: 5.0
click at [126, 159] on span "[o]" at bounding box center [126, 158] width 4 height 4
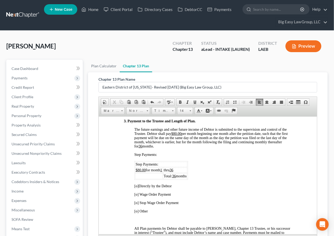
scroll to position [357, 0]
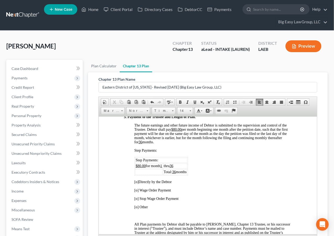
click at [136, 184] on span "[o]" at bounding box center [136, 182] width 4 height 4
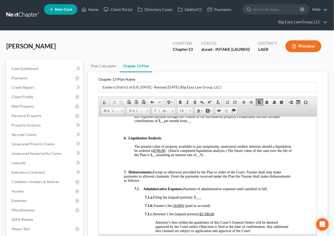
scroll to position [657, 0]
click at [165, 152] on u "$700.00" at bounding box center [159, 150] width 12 height 4
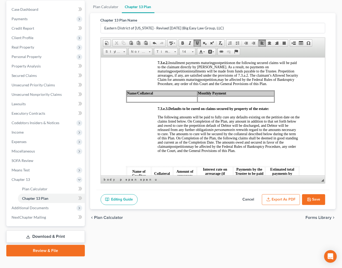
scroll to position [1699, 0]
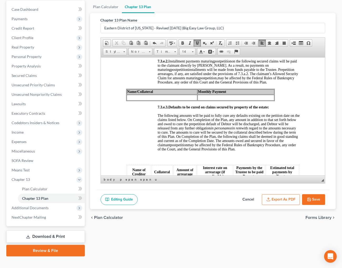
click at [145, 100] on td at bounding box center [161, 97] width 71 height 6
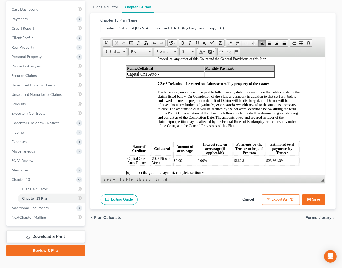
scroll to position [1732, 0]
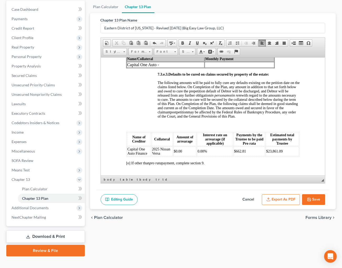
click at [185, 67] on td "Capital One Auto -" at bounding box center [165, 65] width 78 height 6
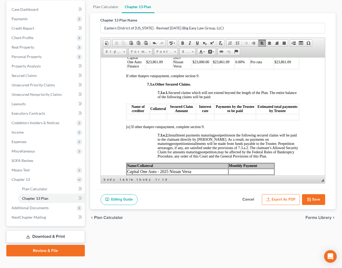
scroll to position [1625, 0]
drag, startPoint x: 286, startPoint y: 115, endPoint x: 128, endPoint y: 112, distance: 158.7
click at [128, 68] on tr "Capital One Auto Finance $23,861.09 2025 Nissan Versa $23,000.00 $23,861.09 0.0…" at bounding box center [212, 62] width 172 height 14
drag, startPoint x: 129, startPoint y: 111, endPoint x: 106, endPoint y: 63, distance: 53.4
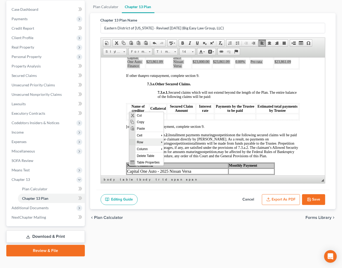
click at [151, 142] on span "Row" at bounding box center [147, 142] width 25 height 7
click at [188, 153] on span "Delete Rows" at bounding box center [184, 155] width 30 height 7
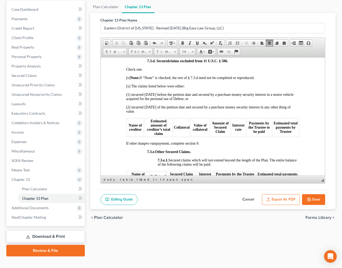
scroll to position [1543, 0]
drag, startPoint x: 127, startPoint y: 131, endPoint x: 135, endPoint y: 134, distance: 7.9
click at [128, 80] on span "[o] None. If “None” is checked, the rest of § 7.3.d need not be completed or re…" at bounding box center [190, 78] width 128 height 4
click at [126, 88] on span "[x] The claims listed below were either:" at bounding box center [155, 86] width 58 height 4
click at [127, 88] on span "[x] The claims listed below were either:" at bounding box center [155, 86] width 58 height 4
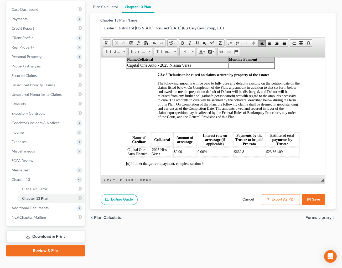
scroll to position [1722, 0]
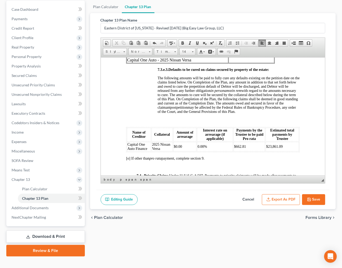
click at [209, 63] on td "Capital One Auto - 2025 Nissan Versa" at bounding box center [177, 60] width 102 height 6
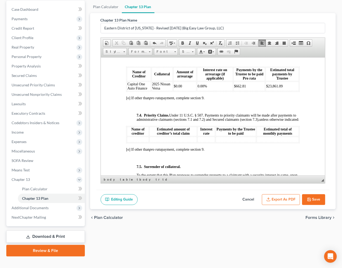
scroll to position [1787, 0]
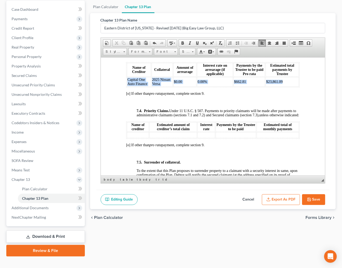
drag, startPoint x: 285, startPoint y: 143, endPoint x: 132, endPoint y: 142, distance: 152.7
click at [128, 86] on tr "Capital One Auto Finance 2025 Nissan Versa $0.00 0.00% $662.81 $23,861.09" at bounding box center [212, 81] width 172 height 9
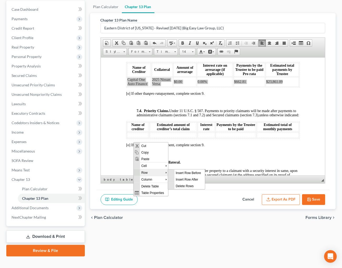
click at [153, 170] on span "Row" at bounding box center [152, 172] width 25 height 7
drag, startPoint x: 186, startPoint y: 185, endPoint x: 363, endPoint y: 346, distance: 239.0
click at [186, 185] on span "Delete Rows" at bounding box center [189, 185] width 30 height 7
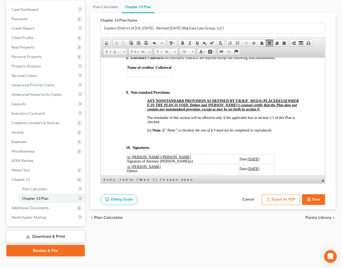
scroll to position [2046, 0]
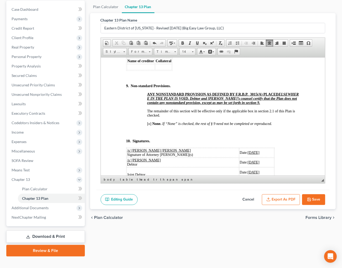
drag, startPoint x: 164, startPoint y: 92, endPoint x: 151, endPoint y: 93, distance: 12.9
click at [151, 36] on span "unless otherwise provided for by the Plan. After payments to claimants in secti…" at bounding box center [217, 18] width 162 height 33
click at [284, 19] on u "1.36%" at bounding box center [288, 17] width 9 height 4
drag, startPoint x: 225, startPoint y: 105, endPoint x: 262, endPoint y: 108, distance: 37.6
click at [216, 36] on p "7.6. Unsecured Claims. No amounts will be paid on unsecured claims until Plan p…" at bounding box center [217, 17] width 163 height 38
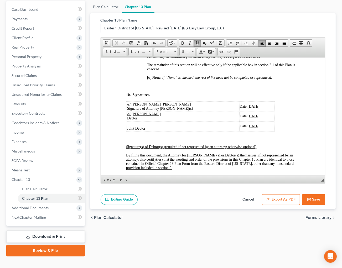
scroll to position [2095, 0]
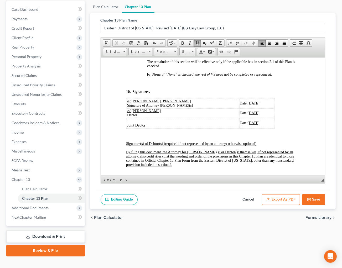
click at [150, 76] on span "[o]" at bounding box center [149, 74] width 4 height 4
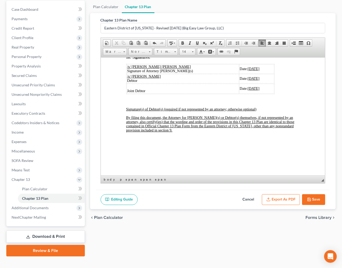
scroll to position [2197, 0]
click at [279, 196] on button "Export as PDF" at bounding box center [281, 199] width 38 height 11
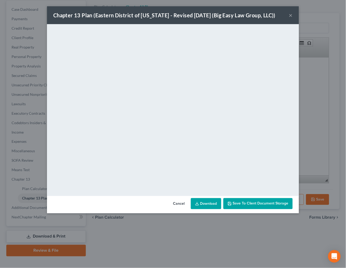
click at [276, 200] on button "Save to Client Document Storage" at bounding box center [257, 203] width 69 height 11
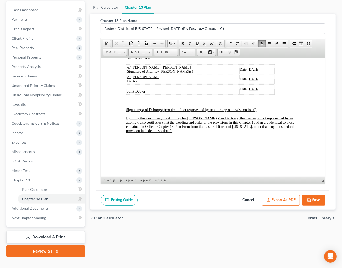
scroll to position [58, 0]
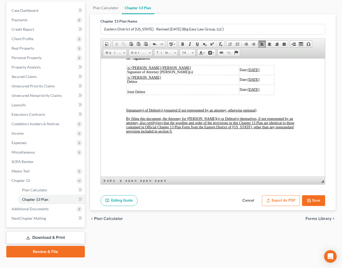
click at [310, 200] on icon "button" at bounding box center [309, 200] width 4 height 4
select select "3"
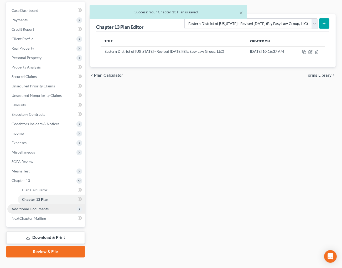
click at [54, 209] on span "Additional Documents" at bounding box center [45, 208] width 77 height 9
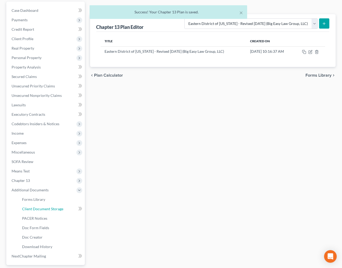
drag, startPoint x: 56, startPoint y: 209, endPoint x: 198, endPoint y: 173, distance: 146.5
click at [56, 209] on span "Client Document Storage" at bounding box center [42, 208] width 41 height 4
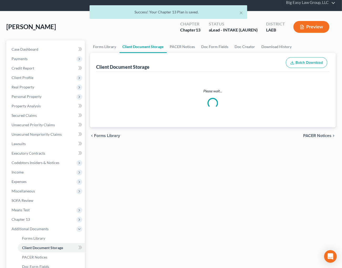
scroll to position [0, 0]
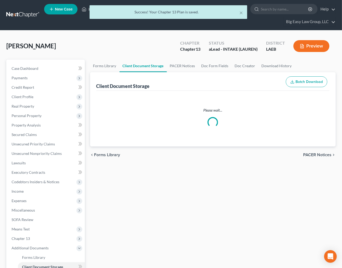
select select "0"
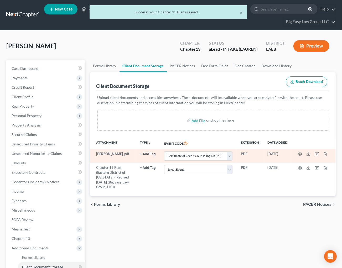
scroll to position [0, 0]
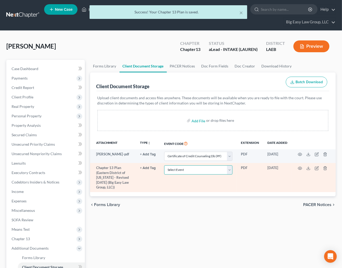
click at [204, 170] on select "Select Event Certificate of Credit Counseling Db (PF) Certificate of Credit Cou…" at bounding box center [198, 169] width 68 height 9
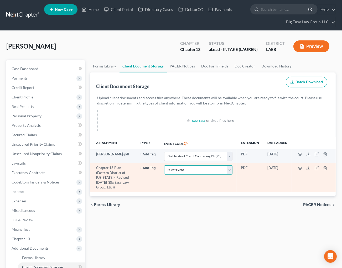
select select "3"
click at [170, 166] on select "Select Event Certificate of Credit Counseling Db (PF) Certificate of Credit Cou…" at bounding box center [198, 169] width 68 height 9
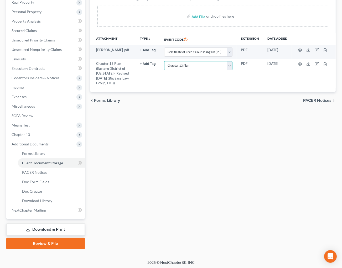
scroll to position [105, 0]
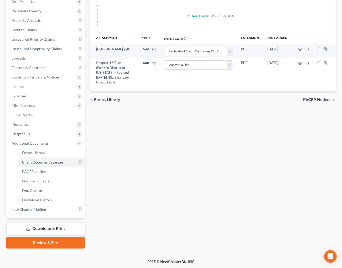
click at [70, 236] on link "Review & File" at bounding box center [45, 243] width 78 height 12
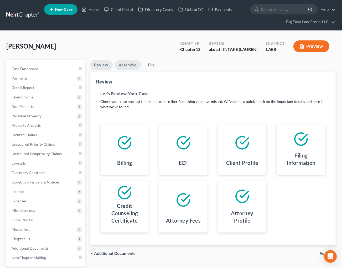
click at [126, 65] on link "Assemble" at bounding box center [128, 65] width 26 height 10
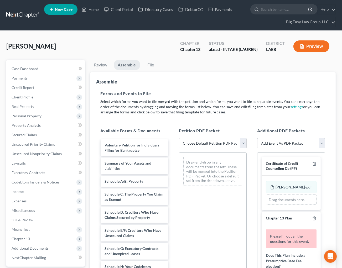
click at [194, 142] on select "Choose Default Petition PDF Packet Complete Bankruptcy Petition (all forms and …" at bounding box center [213, 143] width 68 height 10
select select "0"
click at [179, 138] on select "Choose Default Petition PDF Packet Complete Bankruptcy Petition (all forms and …" at bounding box center [213, 143] width 68 height 10
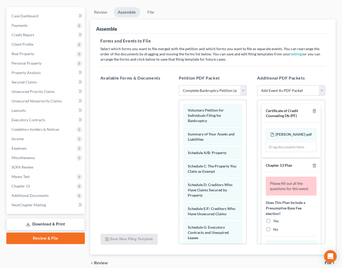
scroll to position [76, 0]
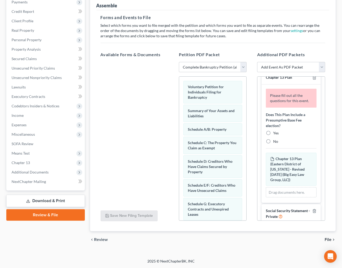
drag, startPoint x: 270, startPoint y: 150, endPoint x: 279, endPoint y: 144, distance: 10.1
click at [273, 136] on label "Yes" at bounding box center [276, 132] width 6 height 5
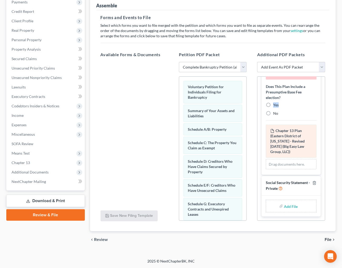
scroll to position [109, 0]
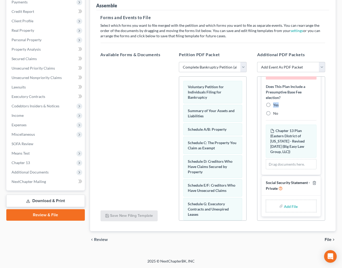
click at [273, 105] on label "Yes" at bounding box center [276, 104] width 6 height 5
click at [275, 105] on input "Yes" at bounding box center [276, 103] width 3 height 3
radio input "true"
click at [300, 207] on div "Add File" at bounding box center [290, 206] width 50 height 13
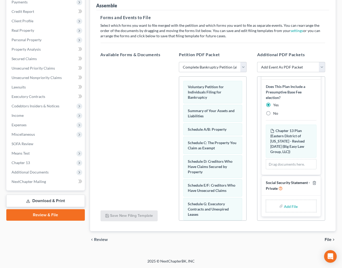
click at [300, 207] on div "Add File" at bounding box center [290, 206] width 50 height 13
click at [289, 205] on input "file" at bounding box center [290, 205] width 13 height 9
click at [161, 206] on div "Available Forms & Documents Save New Filing Template Petition PDF Packet Choose…" at bounding box center [212, 136] width 235 height 178
type input "C:\fakepath\SSN.pdf"
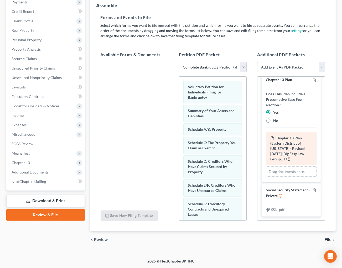
scroll to position [73, 0]
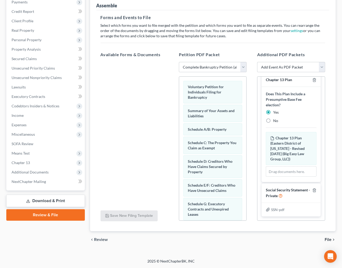
click at [327, 236] on span "File" at bounding box center [327, 239] width 7 height 4
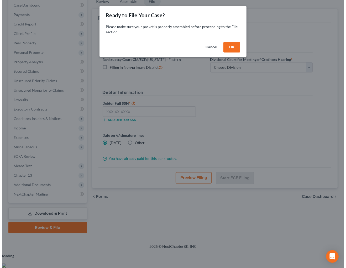
scroll to position [48, 0]
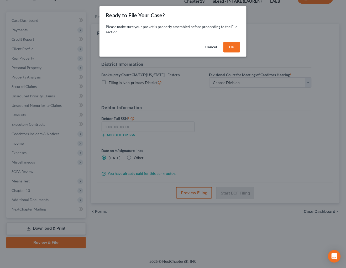
click at [226, 45] on button "OK" at bounding box center [231, 47] width 17 height 10
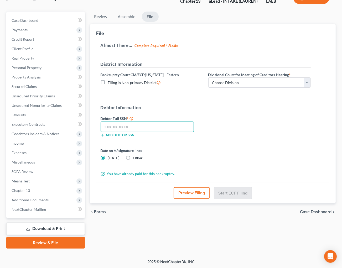
click at [152, 127] on input "text" at bounding box center [146, 126] width 93 height 10
type input "436-60-3668"
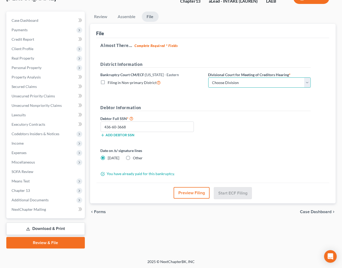
click at [238, 81] on select "Choose Division New Orleans" at bounding box center [259, 82] width 102 height 10
select select "0"
click at [208, 77] on select "Choose Division New Orleans" at bounding box center [259, 82] width 102 height 10
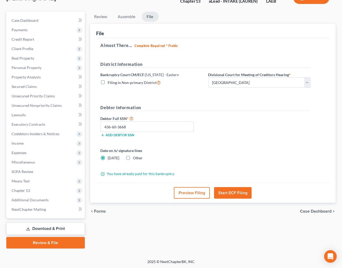
click at [200, 194] on button "Preview Filing" at bounding box center [192, 193] width 36 height 12
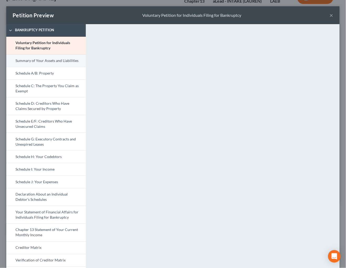
click at [62, 66] on link "Summary of Your Assets and Liabilities" at bounding box center [45, 60] width 79 height 13
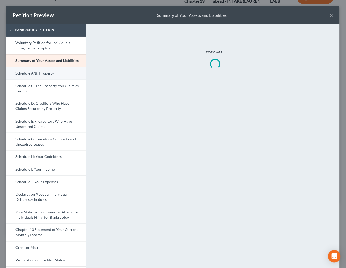
click at [68, 72] on link "Schedule A/B: Property" at bounding box center [45, 73] width 79 height 13
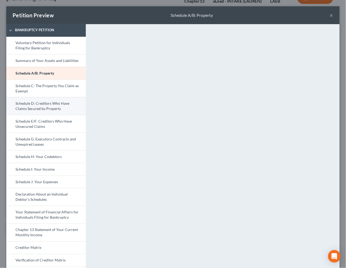
click at [53, 102] on link "Schedule D: Creditors Who Have Claims Secured by Property" at bounding box center [45, 106] width 79 height 18
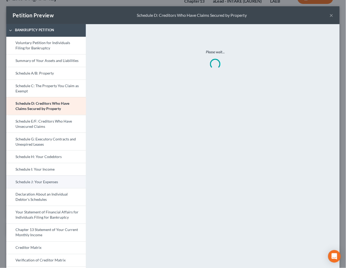
click at [75, 172] on link "Schedule I: Your Income" at bounding box center [45, 169] width 79 height 13
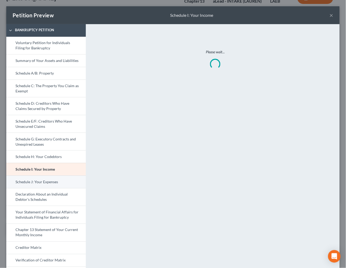
drag, startPoint x: 71, startPoint y: 178, endPoint x: 79, endPoint y: 176, distance: 9.0
click at [71, 178] on link "Schedule J: Your Expenses" at bounding box center [45, 181] width 79 height 13
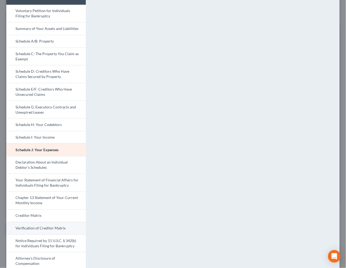
scroll to position [142, 0]
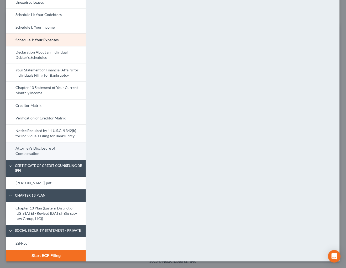
click at [49, 144] on link "Attorney's Disclosure of Compensation" at bounding box center [45, 151] width 79 height 18
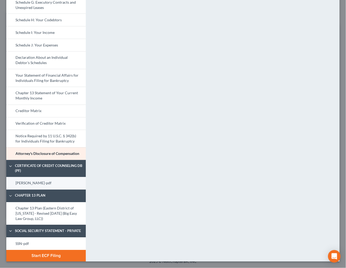
click at [52, 185] on link "Robert_Menne_Certificate-pdf" at bounding box center [45, 183] width 79 height 13
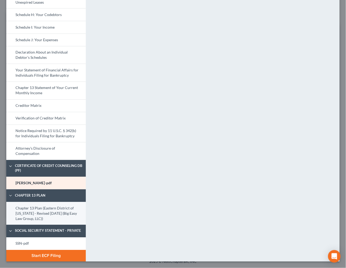
click at [67, 205] on link "Chapter 13 Plan (Eastern District of [US_STATE] - Revised [DATE] (Big Easy Law …" at bounding box center [45, 213] width 79 height 23
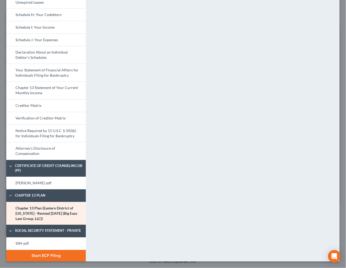
click at [69, 236] on button "Start ECF Filing" at bounding box center [45, 256] width 79 height 12
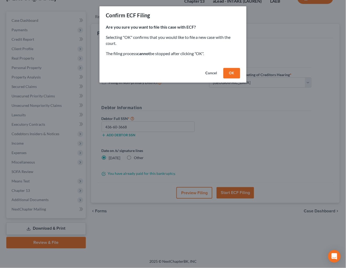
click at [231, 72] on button "OK" at bounding box center [231, 73] width 17 height 10
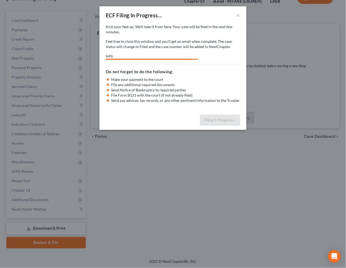
select select "0"
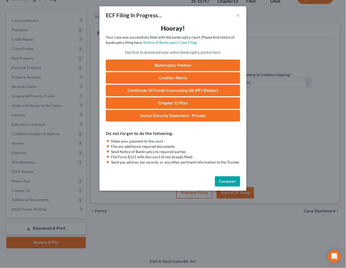
click at [228, 180] on button "Complete!" at bounding box center [227, 181] width 25 height 10
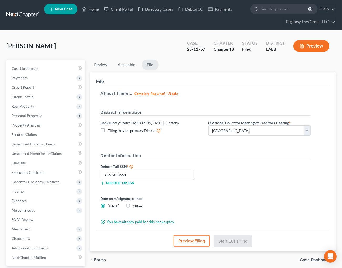
scroll to position [0, 0]
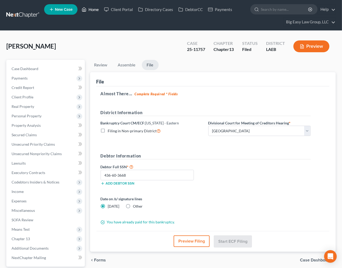
click at [96, 7] on link "Home" at bounding box center [90, 9] width 22 height 9
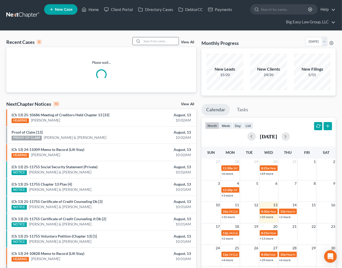
click at [156, 42] on input "search" at bounding box center [160, 41] width 37 height 8
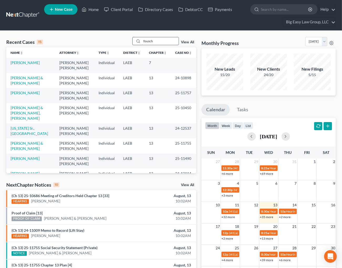
type input "fousch"
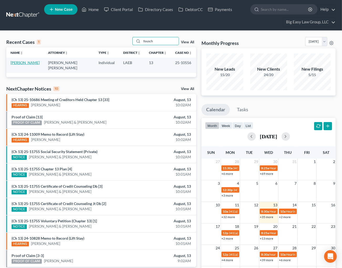
click at [13, 62] on link "Fousch, Jared" at bounding box center [24, 62] width 29 height 4
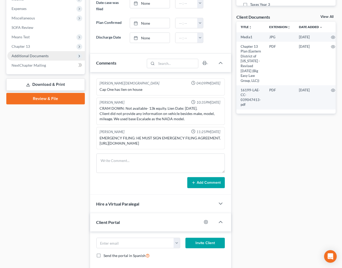
scroll to position [4281, 0]
click at [31, 57] on span "Additional Documents" at bounding box center [30, 56] width 37 height 4
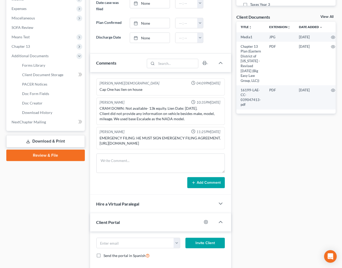
scroll to position [374, 0]
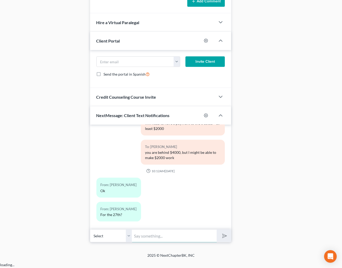
click at [179, 236] on input "text" at bounding box center [174, 235] width 84 height 13
click at [177, 236] on input "text" at bounding box center [174, 235] width 84 height 13
type input "yes"
click at [216, 230] on button "submit" at bounding box center [223, 236] width 14 height 12
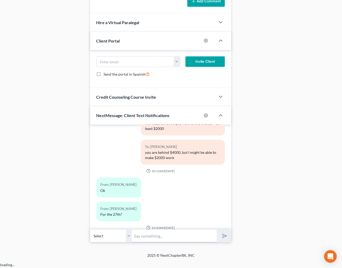
scroll to position [4314, 0]
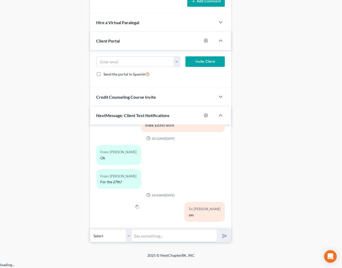
click at [187, 236] on input "text" at bounding box center [174, 235] width 84 height 13
type input "u"
type input "august 27"
click at [216, 230] on button "submit" at bounding box center [223, 236] width 14 height 12
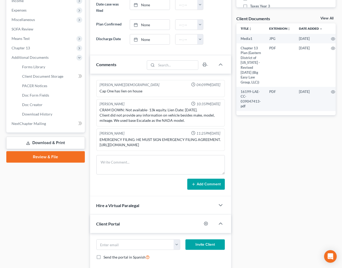
scroll to position [0, 0]
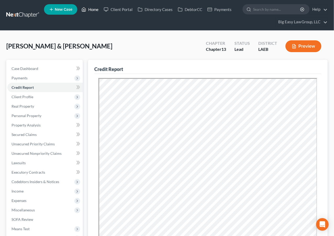
click at [93, 7] on link "Home" at bounding box center [90, 9] width 22 height 9
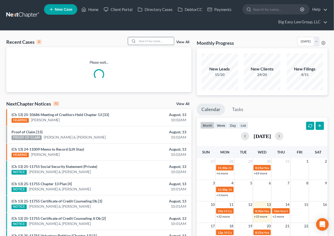
click at [163, 39] on input "search" at bounding box center [155, 41] width 37 height 8
type input "[PERSON_NAME]"
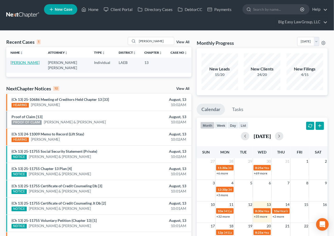
click at [21, 62] on link "[PERSON_NAME]" at bounding box center [24, 62] width 29 height 4
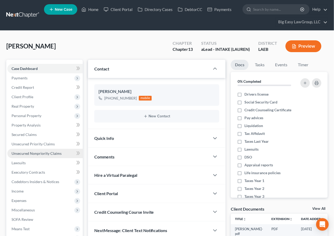
click at [57, 150] on link "Unsecured Nonpriority Claims" at bounding box center [45, 153] width 76 height 9
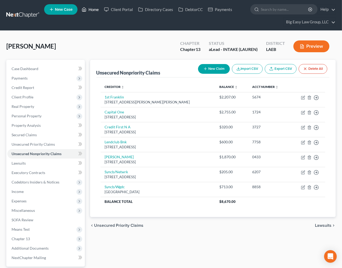
click at [90, 10] on link "Home" at bounding box center [90, 9] width 22 height 9
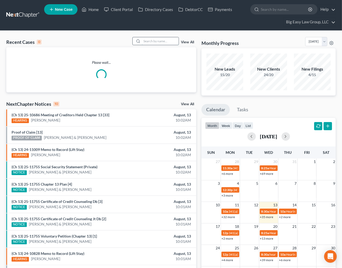
click at [158, 38] on input "search" at bounding box center [160, 41] width 37 height 8
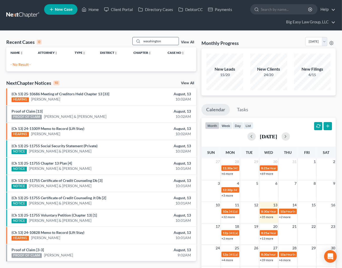
click at [151, 40] on input "wasahington" at bounding box center [160, 41] width 37 height 8
type input "[US_STATE]"
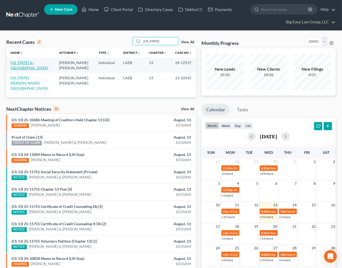
click at [29, 63] on link "[US_STATE] Sr., [GEOGRAPHIC_DATA]" at bounding box center [29, 65] width 38 height 10
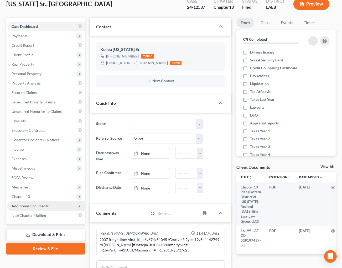
scroll to position [2092, 0]
click at [69, 201] on span "Additional Documents" at bounding box center [45, 205] width 77 height 9
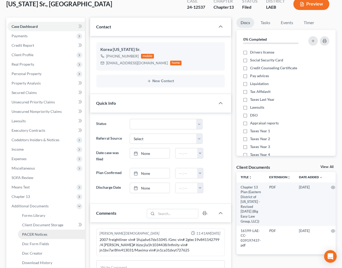
drag, startPoint x: 55, startPoint y: 232, endPoint x: 60, endPoint y: 230, distance: 5.0
click at [55, 233] on link "PACER Notices" at bounding box center [51, 234] width 67 height 9
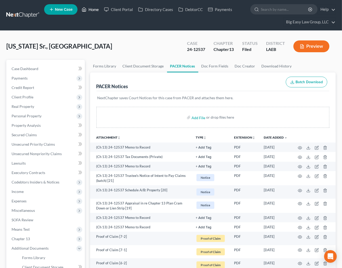
click at [96, 10] on link "Home" at bounding box center [90, 9] width 22 height 9
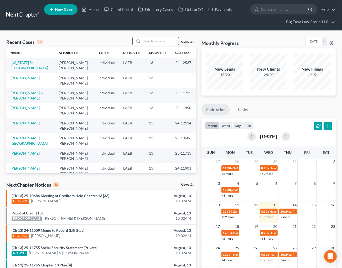
click at [158, 39] on input "search" at bounding box center [160, 41] width 37 height 8
type input "fluker"
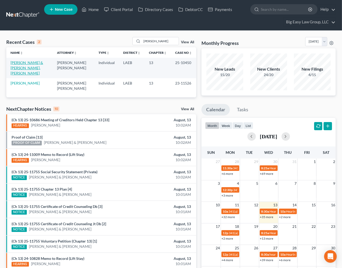
click at [19, 67] on link "Fluker, Keith & Garcia-Fluker, Gahmilia" at bounding box center [26, 67] width 33 height 15
select select "3"
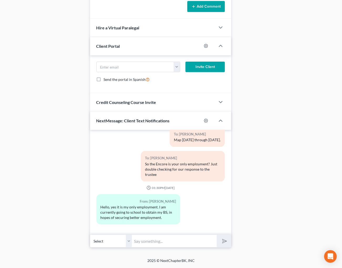
scroll to position [97, 0]
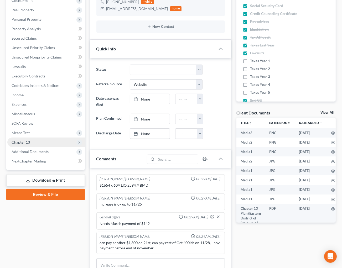
drag, startPoint x: 54, startPoint y: 148, endPoint x: 50, endPoint y: 141, distance: 8.1
click at [53, 149] on span "Additional Documents" at bounding box center [45, 151] width 77 height 9
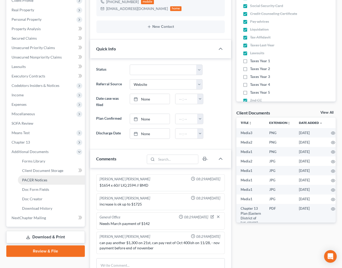
click at [56, 181] on link "PACER Notices" at bounding box center [51, 179] width 67 height 9
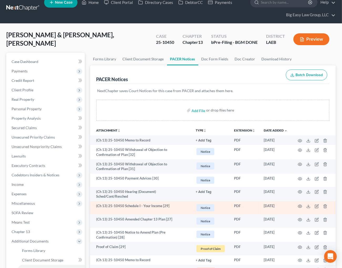
scroll to position [18, 0]
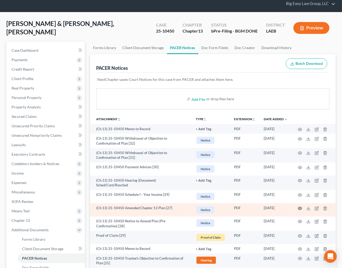
click at [300, 208] on icon "button" at bounding box center [299, 208] width 4 height 4
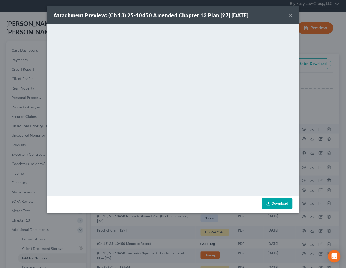
click at [288, 15] on div "Attachment Preview: (Ch 13) 25-10450 Amended Chapter 13 Plan [27] 07/14/2025 ×" at bounding box center [173, 15] width 252 height 18
drag, startPoint x: 291, startPoint y: 15, endPoint x: 300, endPoint y: 14, distance: 8.9
click at [291, 15] on button "×" at bounding box center [291, 15] width 4 height 6
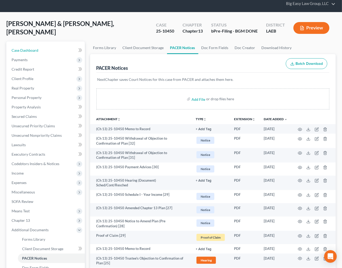
drag, startPoint x: 35, startPoint y: 50, endPoint x: 109, endPoint y: 58, distance: 74.1
click at [35, 51] on span "Case Dashboard" at bounding box center [25, 50] width 27 height 4
select select "3"
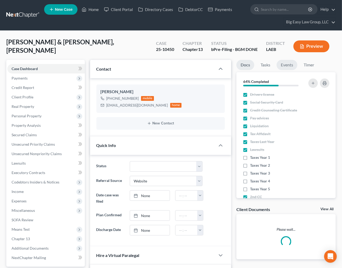
click at [283, 64] on link "Events" at bounding box center [286, 65] width 21 height 10
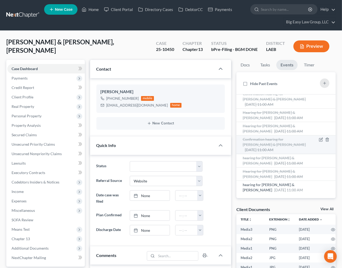
scroll to position [44, 0]
click at [93, 6] on link "Home" at bounding box center [90, 9] width 22 height 9
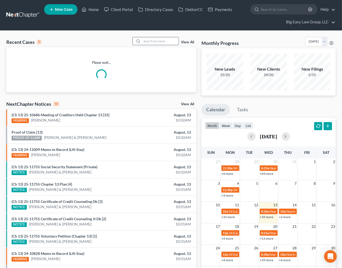
click at [163, 41] on input "search" at bounding box center [160, 41] width 37 height 8
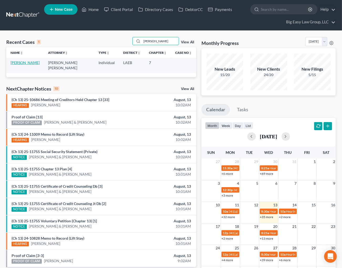
type input "cain"
click at [26, 61] on link "Cain, Tiffany" at bounding box center [24, 62] width 29 height 4
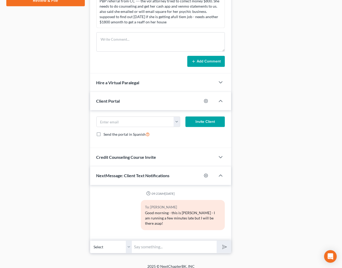
scroll to position [281, 0]
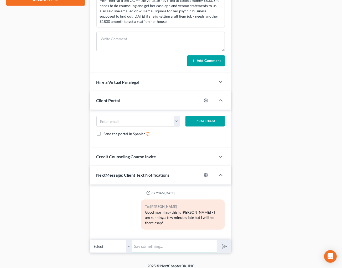
click at [193, 236] on input "text" at bounding box center [174, 246] width 84 height 13
click at [251, 214] on div "Docs Tasks Events Timer 0% Completed Nothing here yet! Drivers license Social S…" at bounding box center [285, 15] width 104 height 475
click at [175, 236] on input "text" at bounding box center [174, 246] width 84 height 13
type input "This is jenny - I got your message - keep us posted for filing this week - Than…"
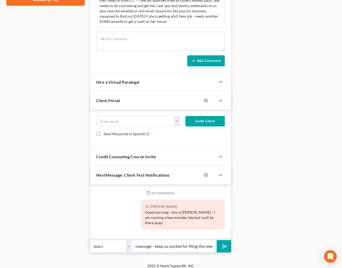
click at [216, 236] on button "submit" at bounding box center [223, 246] width 14 height 12
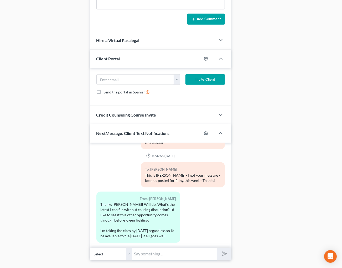
scroll to position [328, 0]
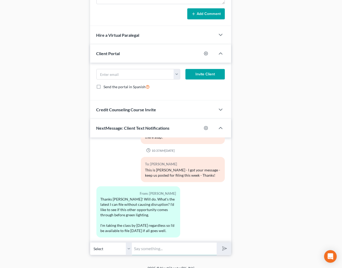
click at [193, 236] on input "text" at bounding box center [174, 248] width 84 height 13
type input "August 30 is last day to file before numbers have to be updated"
click at [223, 236] on icon "submit" at bounding box center [223, 248] width 7 height 7
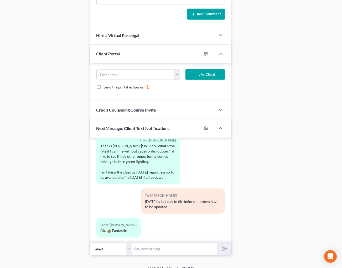
scroll to position [0, 0]
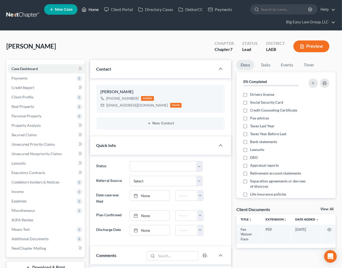
drag, startPoint x: 92, startPoint y: 10, endPoint x: 132, endPoint y: 25, distance: 42.7
click at [92, 10] on link "Home" at bounding box center [90, 9] width 22 height 9
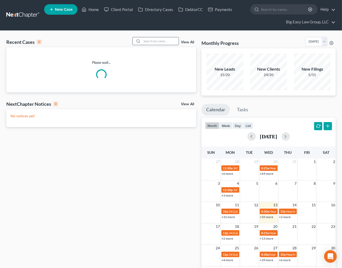
click at [174, 42] on input "search" at bounding box center [160, 41] width 37 height 8
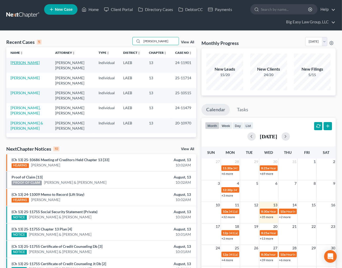
type input "mitchell"
click at [27, 63] on link "Mitchell, Phedre" at bounding box center [24, 62] width 29 height 4
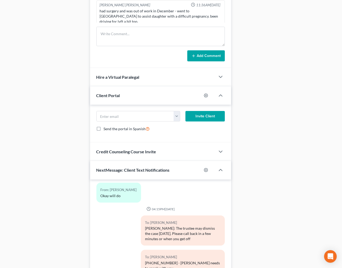
scroll to position [381, 0]
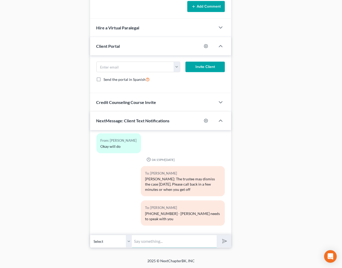
click at [187, 236] on input "text" at bounding box center [174, 241] width 84 height 13
click at [215, 236] on input "Case was dismissed at the hearing today - as discussed yesterday we can refile …" at bounding box center [174, 241] width 84 height 13
type input "Case was dismissed at the hearing today - as discussed yesterday we can refile …"
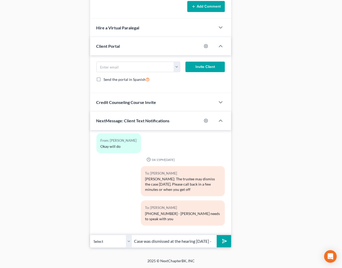
click at [221, 236] on icon "submit" at bounding box center [223, 240] width 7 height 7
click at [192, 236] on input "Case was dismissed at the hearing today - as discussed yesterday we can refile …" at bounding box center [174, 241] width 84 height 13
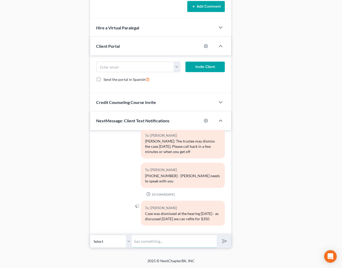
click at [195, 236] on input "text" at bounding box center [174, 241] width 84 height 13
type input "creditors usually do not try to collect for at least 2 weeks, so as soon as you…"
click at [216, 235] on button "submit" at bounding box center [223, 241] width 14 height 12
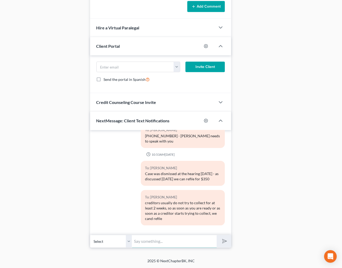
click at [190, 236] on input "text" at bounding box center [174, 241] width 84 height 13
type input "can refile"
click at [221, 236] on icon "submit" at bounding box center [223, 240] width 7 height 7
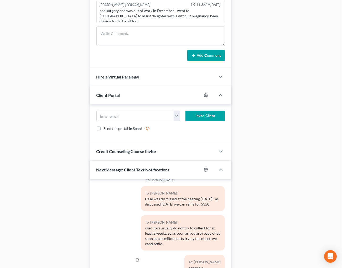
scroll to position [216, 0]
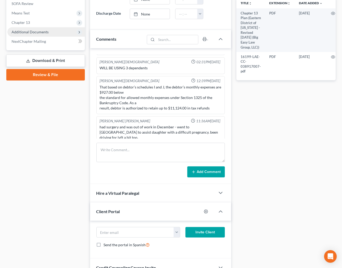
click at [57, 33] on span "Additional Documents" at bounding box center [45, 31] width 77 height 9
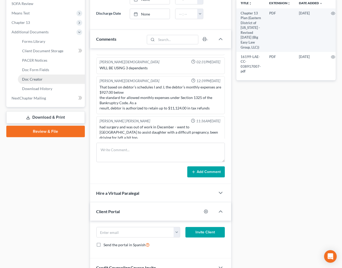
click at [55, 77] on link "Doc Creator" at bounding box center [51, 78] width 67 height 9
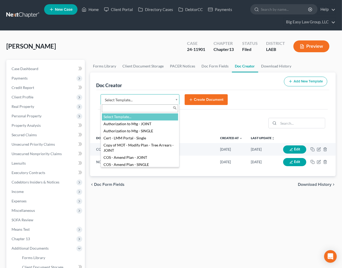
click at [174, 99] on body "Home New Case Client Portal Directory Cases DebtorCC Payments Big Easy Law Grou…" at bounding box center [171, 194] width 342 height 388
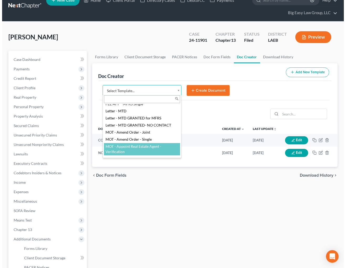
scroll to position [157, 0]
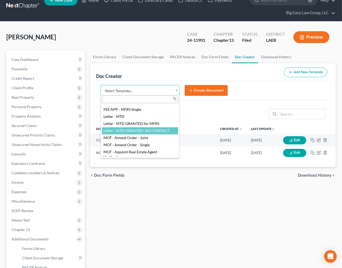
select select "100000"
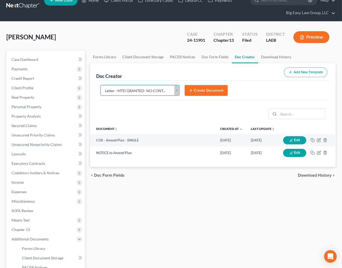
click at [200, 89] on button "Create Document" at bounding box center [205, 90] width 43 height 11
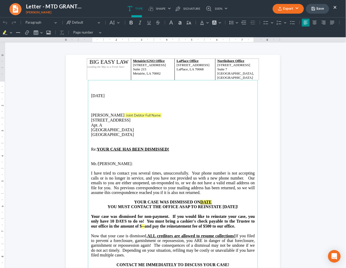
scroll to position [1, 0]
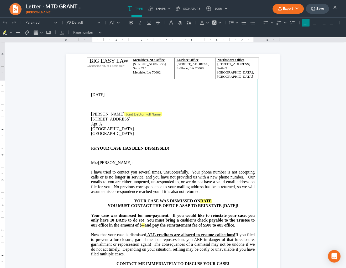
drag, startPoint x: 132, startPoint y: 133, endPoint x: 87, endPoint y: 132, distance: 45.4
click at [88, 132] on main "08/13/2025 Phedre Mitchell Joint Debtor Full Name 2116 Indepence St. Apt. A New…" at bounding box center [173, 192] width 170 height 227
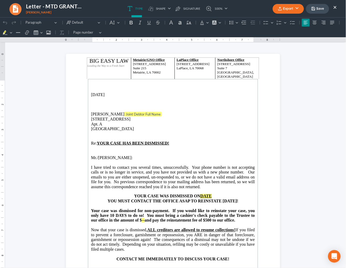
click at [159, 114] on p "Phedre Mitchell Joint Debtor Full Name" at bounding box center [173, 113] width 164 height 5
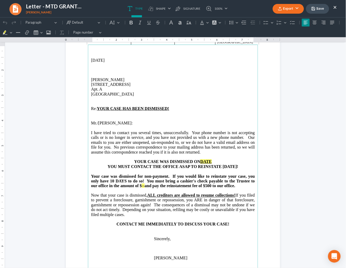
scroll to position [36, 0]
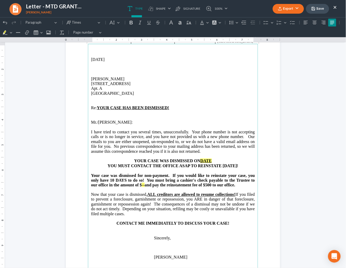
drag, startPoint x: 202, startPoint y: 149, endPoint x: 89, endPoint y: 132, distance: 114.3
click at [91, 132] on p "I have tried to contact you several times, unsuccessfully. Your phone number is…" at bounding box center [173, 141] width 164 height 24
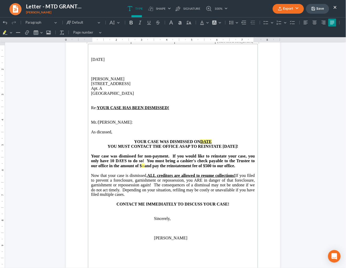
drag, startPoint x: 98, startPoint y: 132, endPoint x: 163, endPoint y: 143, distance: 66.3
click at [98, 132] on p "As dicussed," at bounding box center [173, 131] width 164 height 5
drag, startPoint x: 96, startPoint y: 121, endPoint x: 90, endPoint y: 120, distance: 6.1
click at [91, 120] on span "Mr./Ms. Mitchell" at bounding box center [111, 122] width 40 height 4
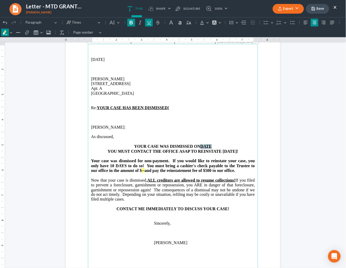
drag, startPoint x: 215, startPoint y: 145, endPoint x: 200, endPoint y: 145, distance: 14.2
click at [200, 145] on p "YOUR CASE WAS DISMISSED ON DATE" at bounding box center [173, 146] width 164 height 5
click at [197, 145] on strong "YOUR CASE WAS DISMISSED ON Augsut 13, 2025" at bounding box center [172, 146] width 95 height 4
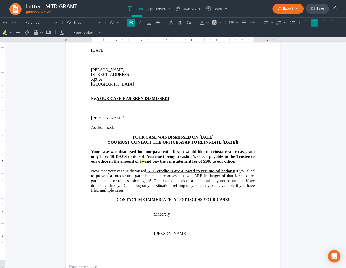
scroll to position [46, 0]
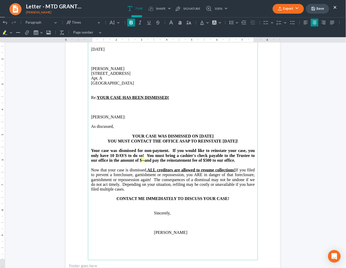
drag, startPoint x: 247, startPoint y: 141, endPoint x: 60, endPoint y: 140, distance: 186.5
click html "1.00 10.00 0 1 1 2 2 3 3 4 4 5 5 6 6 7 7 8 8 9 9 10 10 11 11 Undo (⌘Z) Undo Red…"
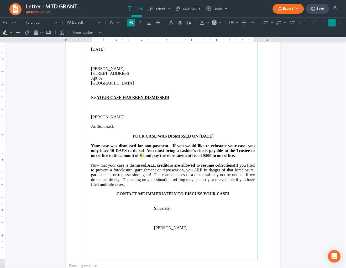
drag, startPoint x: 237, startPoint y: 155, endPoint x: 171, endPoint y: 145, distance: 66.7
click at [171, 145] on p "Your case was dismissed for non-payment. If you would like to reinstate your ca…" at bounding box center [173, 150] width 164 height 14
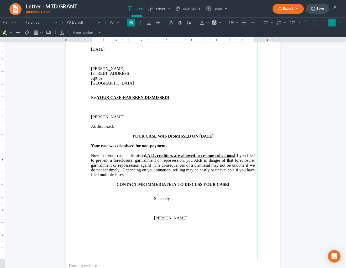
click at [91, 146] on strong "Your case was dismissed for non-payment." at bounding box center [129, 145] width 76 height 4
click at [314, 21] on icon "Editor toolbar" at bounding box center [314, 22] width 5 height 5
click at [187, 116] on p "Ms. Mitchell :" at bounding box center [173, 116] width 164 height 5
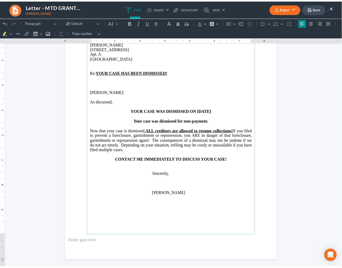
scroll to position [77, 0]
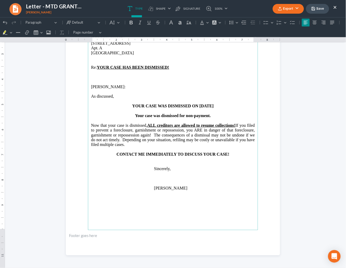
click at [168, 145] on p "Now that your case is dismissed, ALL creditors are allowed to resume collection…" at bounding box center [173, 135] width 164 height 24
drag, startPoint x: 128, startPoint y: 144, endPoint x: 121, endPoint y: 140, distance: 7.8
click at [121, 140] on p "Now that your case is dismissed, ALL creditors are allowed to resume collection…" at bounding box center [173, 135] width 164 height 24
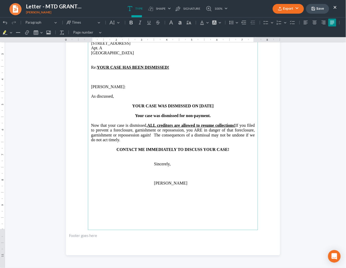
drag, startPoint x: 151, startPoint y: 140, endPoint x: 152, endPoint y: 136, distance: 3.5
click at [152, 136] on p "Now that your case is dismissed, ALL creditors are allowed to resume collection…" at bounding box center [173, 132] width 164 height 19
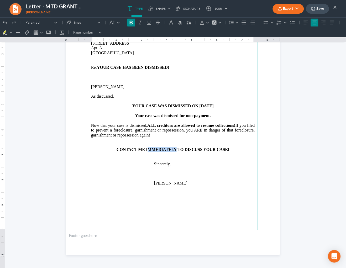
drag, startPoint x: 172, startPoint y: 150, endPoint x: 146, endPoint y: 147, distance: 25.8
click at [146, 147] on strong "CONTACT ME IMMEDIATELY TO DISCUSS YOUR CASE!" at bounding box center [172, 149] width 113 height 4
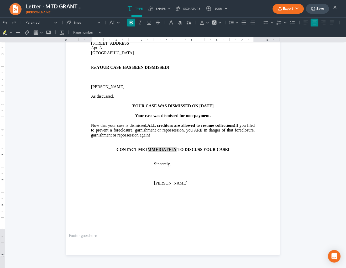
click at [334, 7] on button "×" at bounding box center [335, 7] width 4 height 6
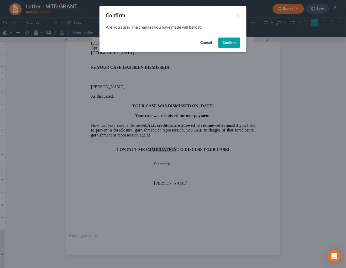
click at [228, 42] on button "Confirm" at bounding box center [229, 43] width 22 height 10
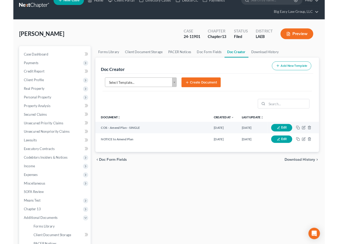
scroll to position [0, 0]
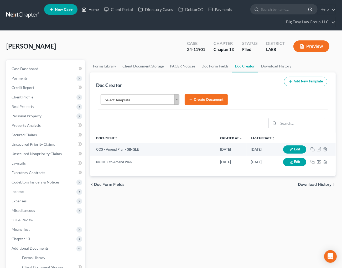
drag, startPoint x: 93, startPoint y: 10, endPoint x: 252, endPoint y: 55, distance: 164.3
click at [93, 10] on link "Home" at bounding box center [90, 9] width 22 height 9
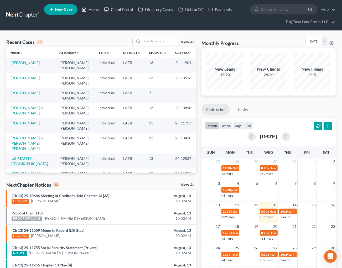
drag, startPoint x: 98, startPoint y: 8, endPoint x: 102, endPoint y: 6, distance: 4.9
click at [98, 8] on link "Home" at bounding box center [90, 9] width 22 height 9
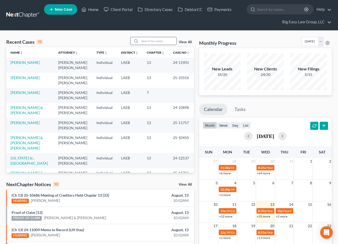
click at [152, 41] on input "search" at bounding box center [158, 41] width 37 height 8
click at [65, 42] on div "Recent Cases 15 View All" at bounding box center [100, 42] width 188 height 10
click at [152, 42] on input "search" at bounding box center [158, 41] width 37 height 8
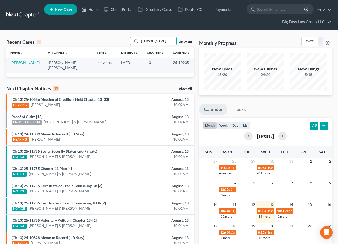
type input "mcgowan"
click at [21, 61] on link "McGowan, Keri" at bounding box center [24, 62] width 29 height 4
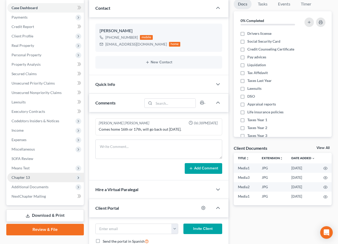
scroll to position [61, 0]
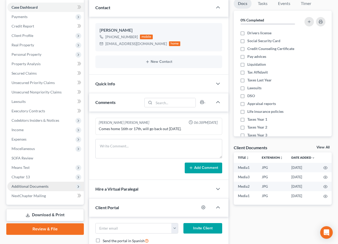
drag, startPoint x: 62, startPoint y: 184, endPoint x: 67, endPoint y: 183, distance: 4.6
click at [62, 184] on span "Additional Documents" at bounding box center [45, 186] width 77 height 9
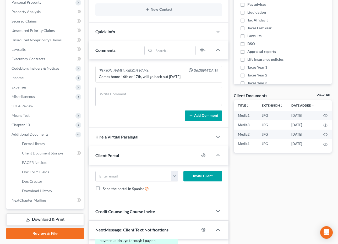
scroll to position [114, 0]
click at [65, 161] on link "PACER Notices" at bounding box center [51, 162] width 66 height 9
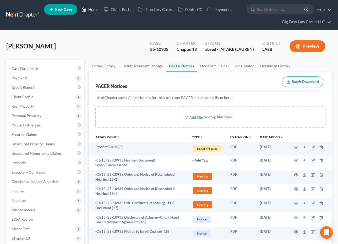
click at [90, 8] on link "Home" at bounding box center [90, 9] width 22 height 9
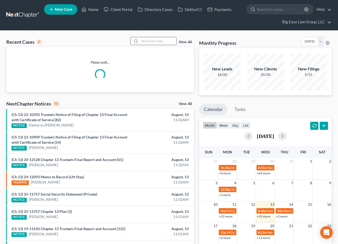
click at [163, 40] on input "search" at bounding box center [158, 41] width 37 height 8
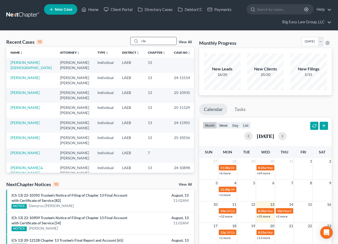
type input "rile"
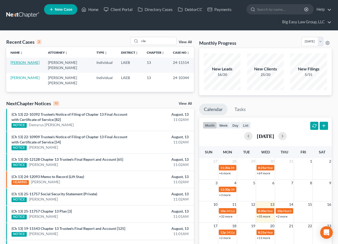
click at [24, 65] on link "Riles, Shirley" at bounding box center [24, 62] width 29 height 4
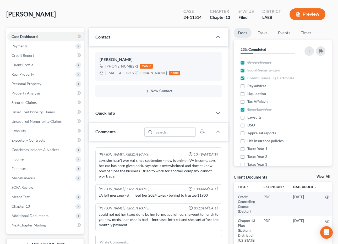
scroll to position [3286, 0]
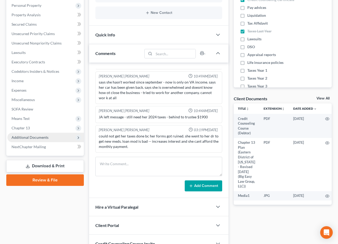
click at [49, 136] on span "Additional Documents" at bounding box center [45, 137] width 77 height 9
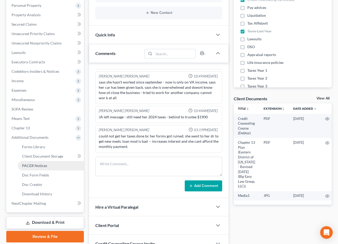
drag, startPoint x: 43, startPoint y: 163, endPoint x: 49, endPoint y: 161, distance: 6.2
click at [43, 163] on link "PACER Notices" at bounding box center [51, 165] width 66 height 9
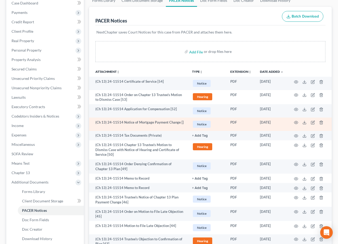
scroll to position [66, 0]
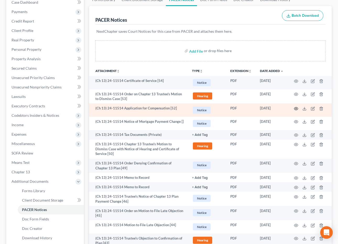
click at [297, 109] on icon "button" at bounding box center [296, 109] width 4 height 4
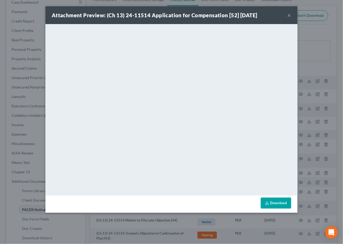
click at [288, 14] on button "×" at bounding box center [289, 15] width 4 height 6
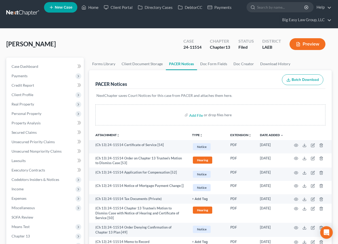
scroll to position [0, 0]
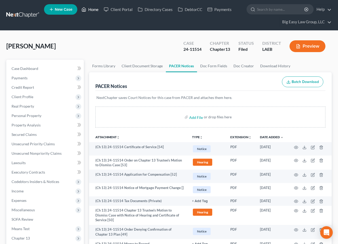
click at [92, 9] on link "Home" at bounding box center [90, 9] width 22 height 9
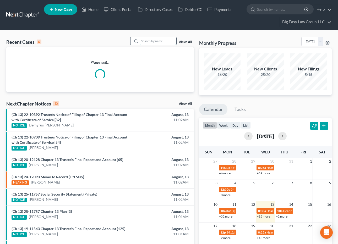
click at [154, 39] on input "search" at bounding box center [158, 41] width 37 height 8
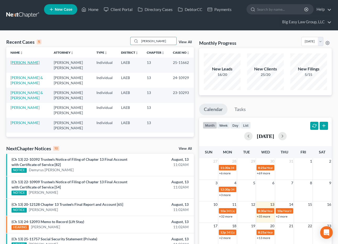
type input "miller"
click at [25, 62] on link "Miller, Kelly" at bounding box center [24, 62] width 29 height 4
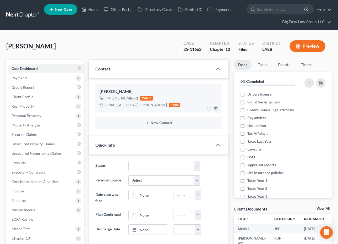
scroll to position [1054, 0]
drag, startPoint x: 143, startPoint y: 105, endPoint x: 127, endPoint y: 110, distance: 16.9
click at [105, 106] on div "kellyamiller67@aol.com" at bounding box center [136, 105] width 62 height 5
copy div "kellyamiller67@aol.com"
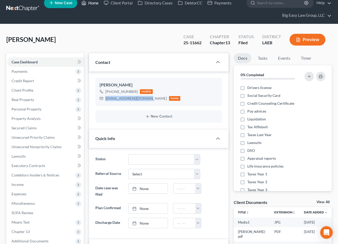
scroll to position [0, 0]
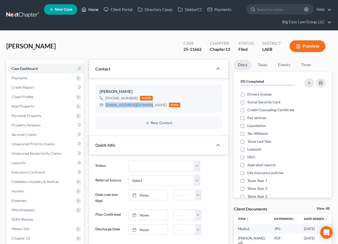
drag, startPoint x: 93, startPoint y: 8, endPoint x: 216, endPoint y: 45, distance: 129.0
click at [93, 7] on link "Home" at bounding box center [90, 9] width 22 height 9
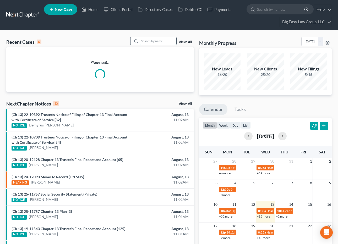
click at [163, 41] on input "search" at bounding box center [158, 41] width 37 height 8
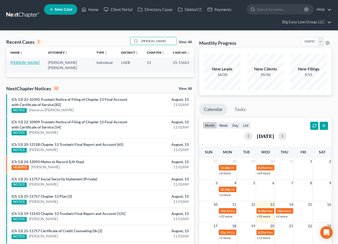
type input "covin"
click at [16, 61] on link "Covington, Tonnette" at bounding box center [24, 62] width 29 height 4
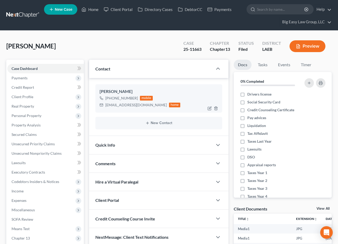
drag, startPoint x: 134, startPoint y: 95, endPoint x: 137, endPoint y: 98, distance: 4.8
click at [134, 95] on div "+1 (504) 473-0372 mobile" at bounding box center [140, 98] width 81 height 7
drag, startPoint x: 137, startPoint y: 105, endPoint x: 113, endPoint y: 105, distance: 24.4
click at [105, 107] on div "dajaniya@gmail.com" at bounding box center [136, 105] width 62 height 5
copy div "dajaniya@gmail.com"
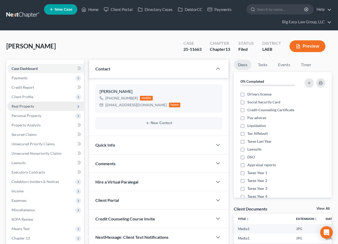
click at [51, 105] on span "Real Property" at bounding box center [45, 106] width 77 height 9
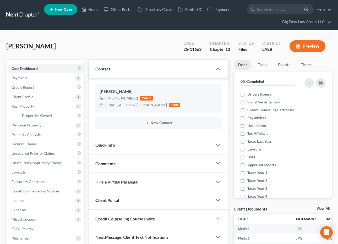
click at [122, 42] on div "Covington, Tonnette Upgraded Case 25-11663 Chapter Chapter 13 Status Filed Dist…" at bounding box center [169, 48] width 326 height 23
click at [152, 45] on div "Covington, Tonnette Upgraded Case 25-11663 Chapter Chapter 13 Status Filed Dist…" at bounding box center [169, 48] width 326 height 23
click at [153, 49] on div "Covington, Tonnette Upgraded Case 25-11663 Chapter Chapter 13 Status Filed Dist…" at bounding box center [169, 48] width 326 height 23
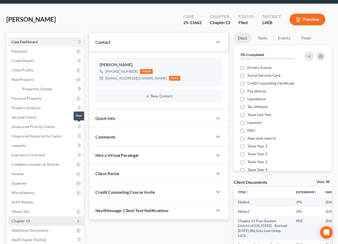
scroll to position [84, 0]
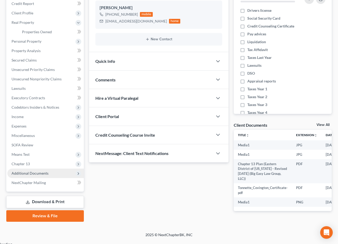
click at [59, 172] on span "Additional Documents" at bounding box center [45, 173] width 77 height 9
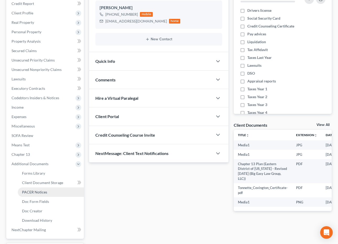
drag, startPoint x: 63, startPoint y: 190, endPoint x: 224, endPoint y: 104, distance: 182.8
click at [63, 191] on link "PACER Notices" at bounding box center [51, 192] width 66 height 9
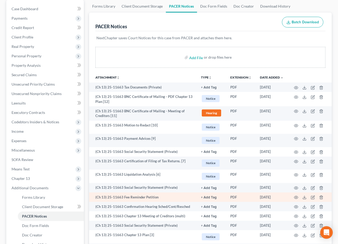
scroll to position [128, 0]
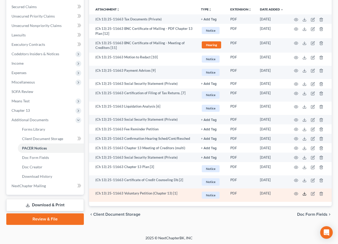
click at [305, 194] on icon at bounding box center [305, 194] width 4 height 4
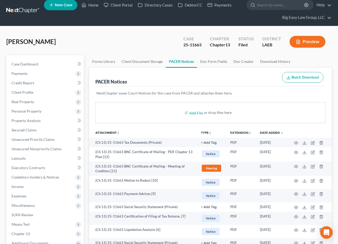
scroll to position [0, 0]
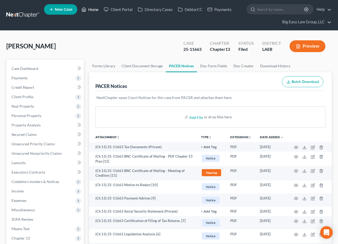
click at [90, 10] on link "Home" at bounding box center [90, 9] width 22 height 9
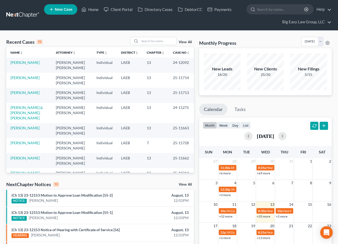
click at [107, 35] on div "Recent Cases 15 View All Name unfold_more expand_more expand_less Attorney unfo…" at bounding box center [169, 212] width 338 height 363
click at [109, 35] on div "Recent Cases 15 View All Name unfold_more expand_more expand_less Attorney unfo…" at bounding box center [169, 212] width 338 height 363
click at [148, 42] on input "search" at bounding box center [158, 41] width 37 height 8
type input "frazier"
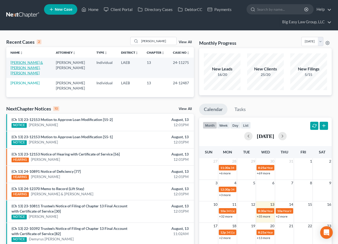
click at [31, 65] on link "Frazier, Mechele & Frazier Sr., Edward" at bounding box center [26, 67] width 33 height 15
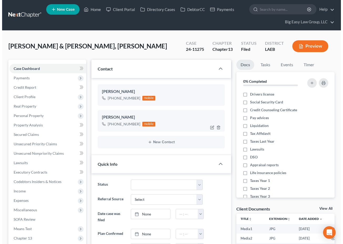
scroll to position [1620, 0]
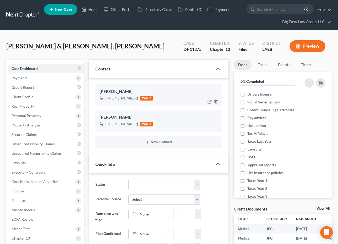
click at [208, 101] on icon "button" at bounding box center [209, 101] width 3 height 3
select select "0"
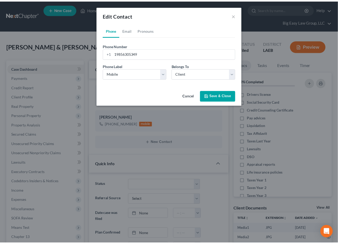
scroll to position [1614, 0]
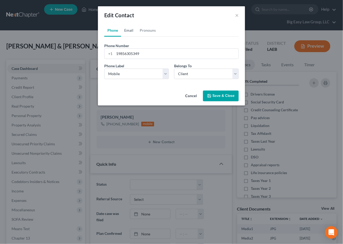
drag, startPoint x: 131, startPoint y: 30, endPoint x: 144, endPoint y: 44, distance: 18.8
click at [131, 30] on link "Email" at bounding box center [128, 30] width 15 height 13
click at [144, 53] on input "email" at bounding box center [176, 54] width 124 height 10
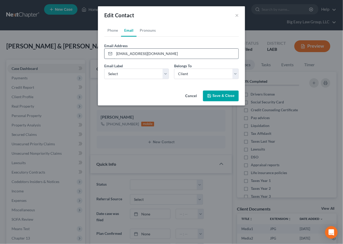
type input "leighfrazier02@gmail.com"
click at [149, 73] on select "Select Home Work Other" at bounding box center [136, 74] width 65 height 10
select select "0"
click at [104, 69] on select "Select Home Work Other" at bounding box center [136, 74] width 65 height 10
drag, startPoint x: 225, startPoint y: 95, endPoint x: 221, endPoint y: 95, distance: 4.2
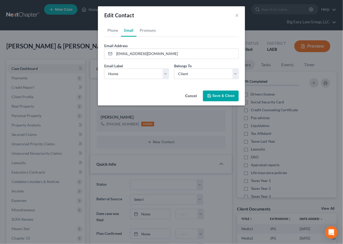
click at [225, 95] on button "Save & Close" at bounding box center [221, 96] width 36 height 11
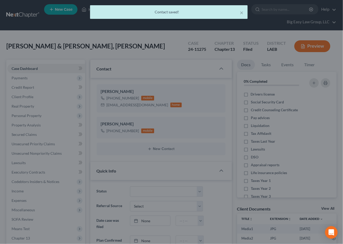
scroll to position [1620, 0]
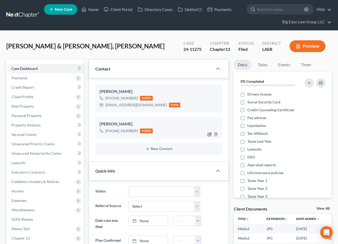
click at [211, 135] on icon "button" at bounding box center [210, 134] width 4 height 4
select select "0"
select select "1"
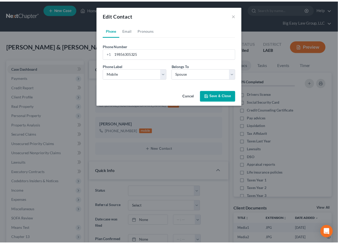
scroll to position [1614, 0]
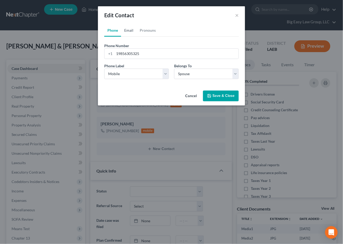
click at [132, 30] on link "Email" at bounding box center [128, 30] width 15 height 13
click at [139, 55] on input "email" at bounding box center [176, 54] width 124 height 10
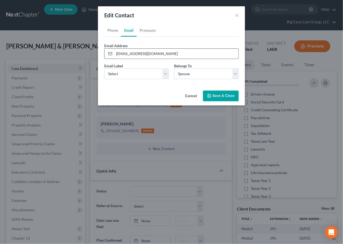
type input "edwardfrazier@gmail.com"
click at [123, 71] on select "Select Home Work Other" at bounding box center [136, 74] width 65 height 10
select select "0"
click at [104, 69] on select "Select Home Work Other" at bounding box center [136, 74] width 65 height 10
click at [148, 28] on link "Pronouns" at bounding box center [147, 30] width 22 height 13
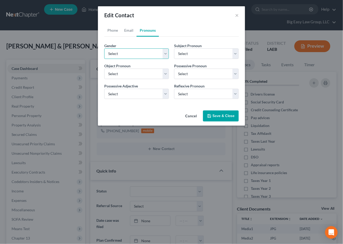
click at [131, 50] on select "Select Male Female Non Binary More Than One Person" at bounding box center [136, 54] width 65 height 10
select select "3"
click at [104, 49] on select "Select Male Female Non Binary More Than One Person" at bounding box center [136, 54] width 65 height 10
select select "3"
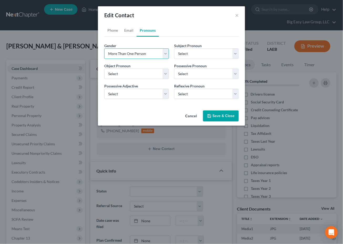
select select "3"
click at [217, 116] on button "Save & Close" at bounding box center [221, 116] width 36 height 11
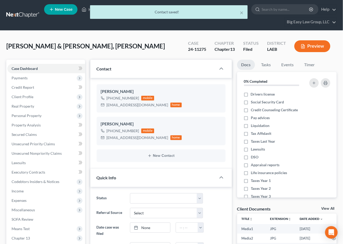
scroll to position [1620, 0]
click at [208, 106] on div at bounding box center [214, 108] width 17 height 8
click at [209, 108] on icon "button" at bounding box center [210, 108] width 4 height 4
select select "0"
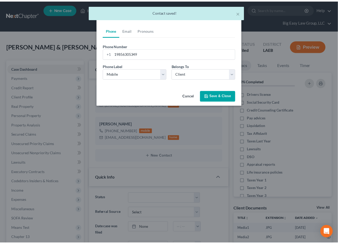
scroll to position [1614, 0]
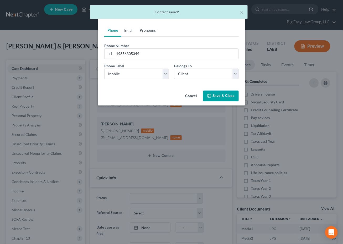
click at [149, 29] on link "Pronouns" at bounding box center [147, 30] width 22 height 13
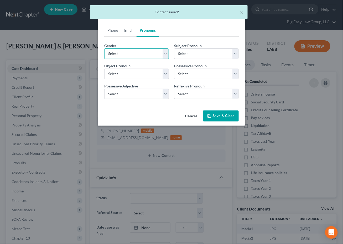
click at [136, 55] on select "Select Male Female Non Binary More Than One Person" at bounding box center [136, 54] width 65 height 10
select select "3"
click at [104, 49] on select "Select Male Female Non Binary More Than One Person" at bounding box center [136, 54] width 65 height 10
select select "3"
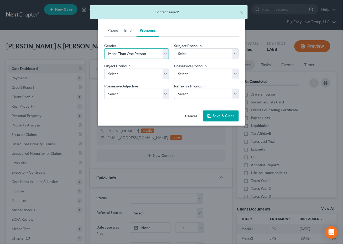
select select "3"
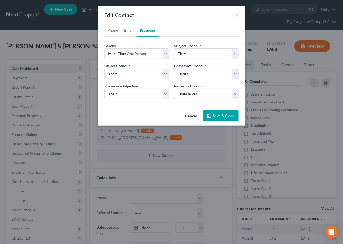
click at [226, 117] on button "Save & Close" at bounding box center [221, 116] width 36 height 11
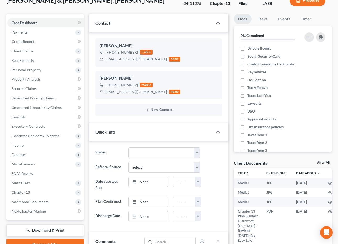
scroll to position [46, 0]
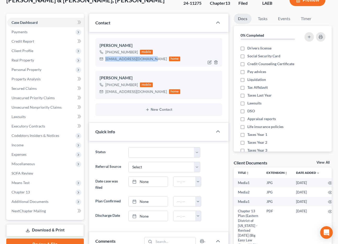
drag, startPoint x: 146, startPoint y: 60, endPoint x: 185, endPoint y: 54, distance: 40.0
click at [104, 58] on div "leighfrazier02@gmail.com home" at bounding box center [140, 59] width 81 height 7
copy div "leighfrazier02@gmail.com"
drag, startPoint x: 146, startPoint y: 92, endPoint x: 154, endPoint y: 88, distance: 8.3
click at [105, 93] on div "edwardfrazier@gmail.com" at bounding box center [136, 91] width 62 height 5
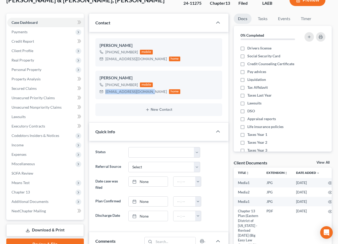
copy div "edwardfrazier@gmail.com"
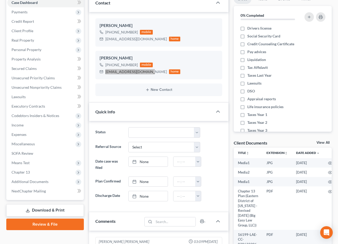
scroll to position [66, 0]
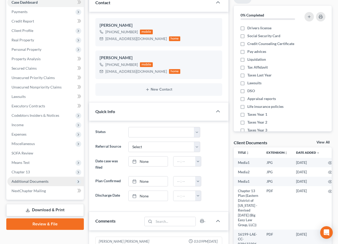
click at [60, 181] on span "Additional Documents" at bounding box center [45, 181] width 77 height 9
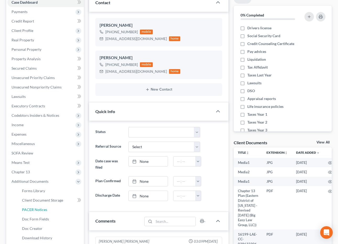
drag, startPoint x: 68, startPoint y: 207, endPoint x: 168, endPoint y: 109, distance: 139.9
click at [68, 207] on link "PACER Notices" at bounding box center [51, 209] width 66 height 9
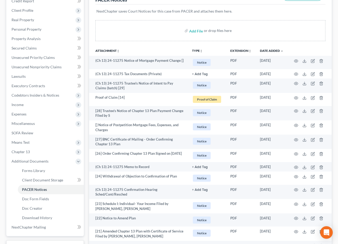
scroll to position [94, 0]
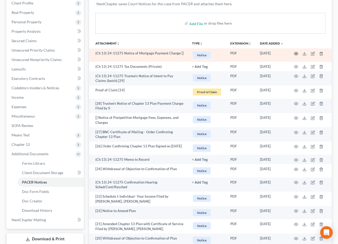
click at [298, 53] on icon "button" at bounding box center [296, 54] width 4 height 4
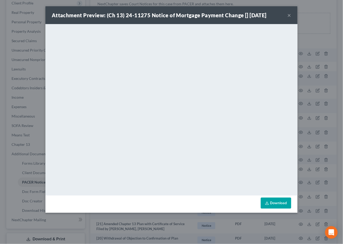
click at [289, 16] on button "×" at bounding box center [289, 15] width 4 height 6
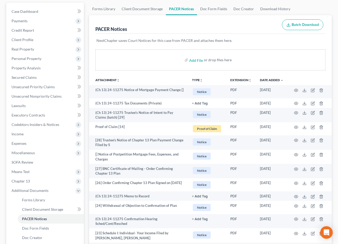
scroll to position [0, 0]
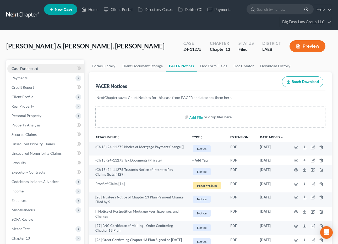
click at [35, 67] on span "Case Dashboard" at bounding box center [25, 68] width 27 height 4
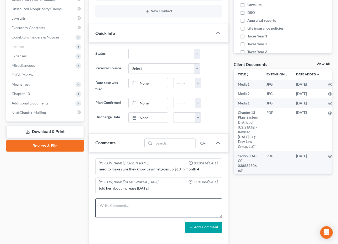
scroll to position [162, 0]
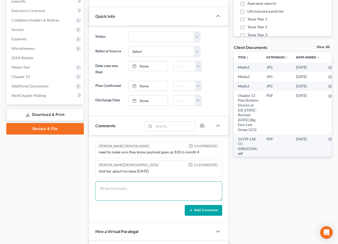
click at [164, 192] on textarea at bounding box center [158, 191] width 127 height 19
type textarea "Mortgage payment change sent 8/4/25"
click at [203, 215] on button "Add Comment" at bounding box center [204, 210] width 38 height 11
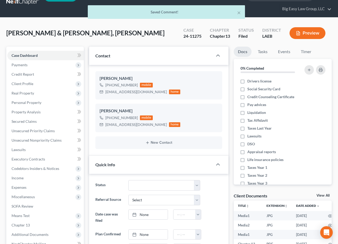
scroll to position [0, 0]
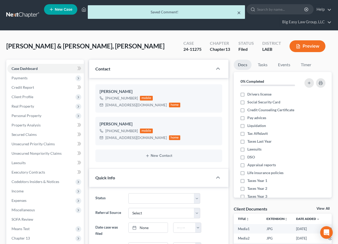
click at [238, 12] on button "×" at bounding box center [239, 12] width 4 height 6
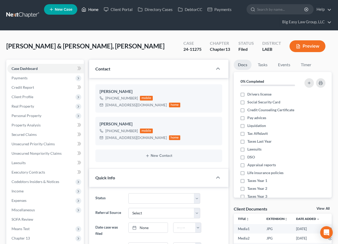
drag, startPoint x: 88, startPoint y: 9, endPoint x: 173, endPoint y: 33, distance: 88.3
click at [88, 8] on link "Home" at bounding box center [90, 9] width 22 height 9
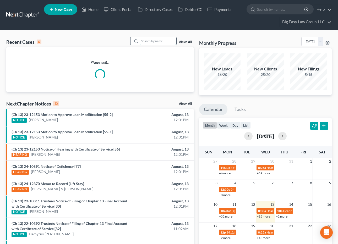
click at [163, 39] on input "search" at bounding box center [158, 41] width 37 height 8
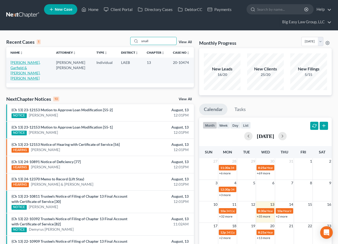
type input "small"
click at [26, 64] on link "Small, Sr., Garfield & Small, Gladys" at bounding box center [25, 70] width 30 height 20
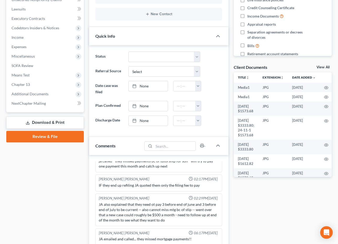
scroll to position [268, 0]
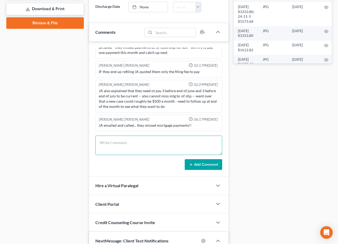
click at [134, 143] on textarea at bounding box center [158, 145] width 127 height 19
type textarea "Mortgage payment change send 8/4/25"
click at [208, 165] on button "Add Comment" at bounding box center [204, 164] width 38 height 11
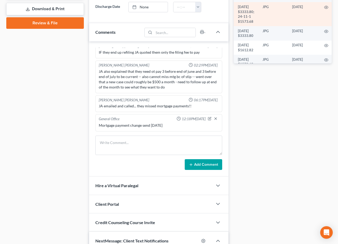
scroll to position [0, 0]
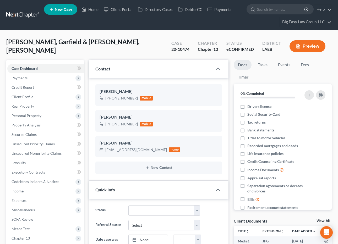
click at [90, 9] on link "Home" at bounding box center [90, 9] width 22 height 9
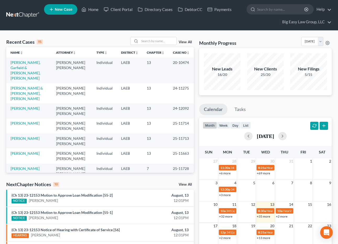
click at [151, 36] on div "Recent Cases 15 View All Name unfold_more expand_more expand_less Attorney unfo…" at bounding box center [169, 212] width 338 height 363
click at [151, 38] on input "search" at bounding box center [158, 41] width 37 height 8
type input "royal"
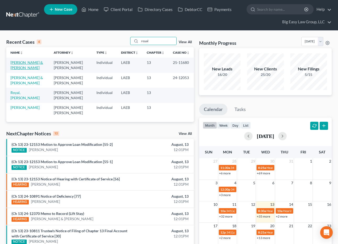
click at [22, 64] on link "Royal, Richard & Mandy" at bounding box center [26, 65] width 33 height 10
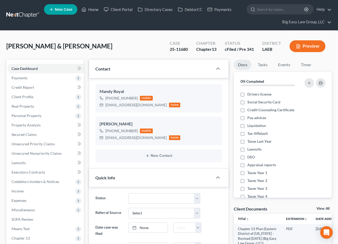
scroll to position [563, 0]
drag, startPoint x: 150, startPoint y: 105, endPoint x: 105, endPoint y: 105, distance: 45.4
click at [105, 105] on div "mandymoo4040@gmail.com" at bounding box center [136, 105] width 62 height 5
copy div "mandymoo4040@gmail.com"
drag, startPoint x: 147, startPoint y: 138, endPoint x: 108, endPoint y: 136, distance: 39.9
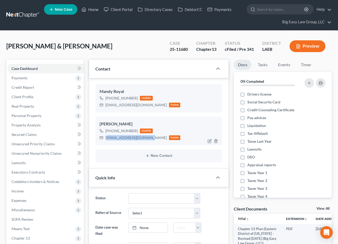
click at [108, 136] on div "gunslinger569@gmail.com home" at bounding box center [140, 138] width 81 height 7
click at [127, 140] on div "gunslinger569@gmail.com" at bounding box center [136, 137] width 62 height 5
drag, startPoint x: 147, startPoint y: 139, endPoint x: 183, endPoint y: 128, distance: 37.2
click at [103, 139] on div "gunslinger569@gmail.com home" at bounding box center [140, 138] width 81 height 7
copy div "gunslinger569@gmail.com"
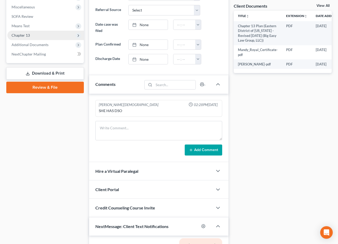
scroll to position [201, 0]
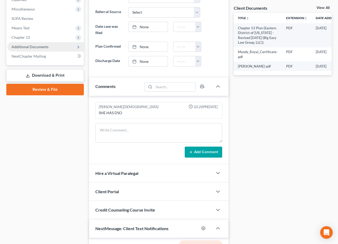
click at [47, 44] on span "Additional Documents" at bounding box center [45, 46] width 77 height 9
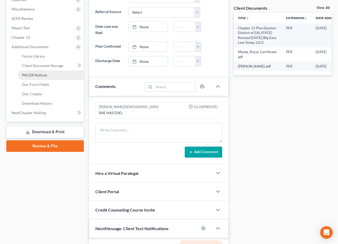
click at [44, 74] on span "PACER Notices" at bounding box center [34, 75] width 25 height 4
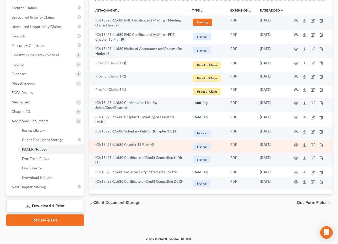
scroll to position [128, 0]
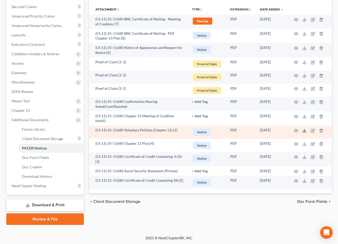
click at [304, 129] on icon at bounding box center [305, 131] width 4 height 4
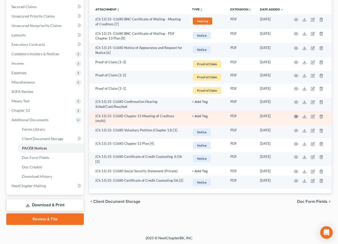
click at [297, 116] on icon "button" at bounding box center [296, 117] width 4 height 4
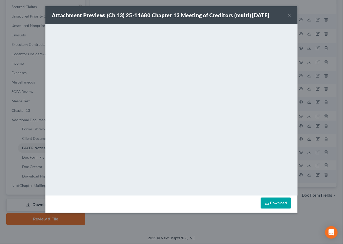
click at [290, 14] on button "×" at bounding box center [289, 15] width 4 height 6
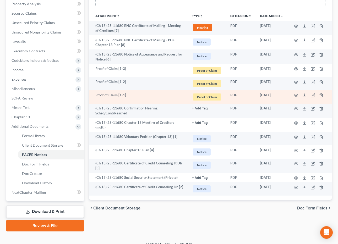
scroll to position [115, 0]
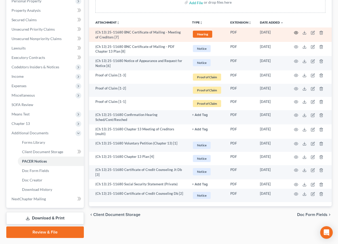
click at [297, 32] on icon "button" at bounding box center [296, 33] width 4 height 4
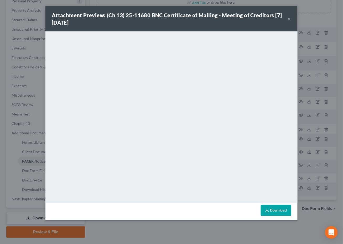
drag, startPoint x: 164, startPoint y: 30, endPoint x: 168, endPoint y: 32, distance: 4.1
click at [165, 31] on div "Attachment Preview: (Ch 13) 25-11680 BNC Certificate of Mailing - Meeting of Cr…" at bounding box center [171, 113] width 252 height 214
click at [287, 20] on button "×" at bounding box center [289, 19] width 4 height 6
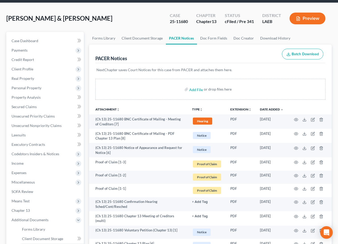
scroll to position [0, 0]
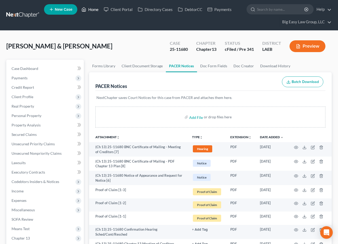
click at [87, 10] on link "Home" at bounding box center [90, 9] width 22 height 9
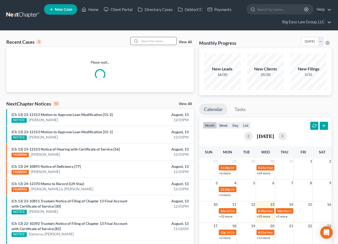
click at [163, 42] on input "search" at bounding box center [158, 41] width 37 height 8
type input "JONES"
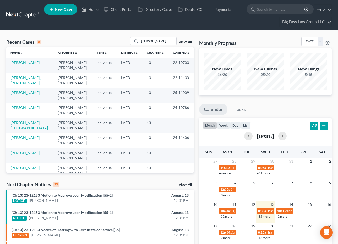
drag, startPoint x: 24, startPoint y: 62, endPoint x: 26, endPoint y: 63, distance: 2.6
click at [24, 62] on link "[PERSON_NAME]" at bounding box center [24, 62] width 29 height 4
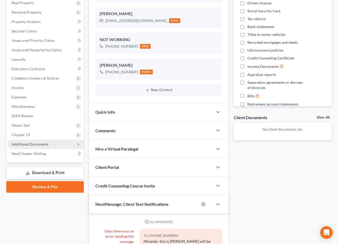
scroll to position [3836, 0]
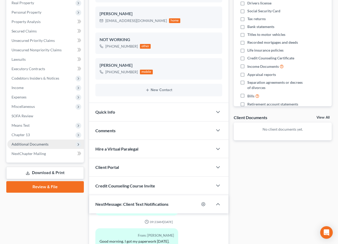
click at [54, 140] on span "Additional Documents" at bounding box center [45, 144] width 77 height 9
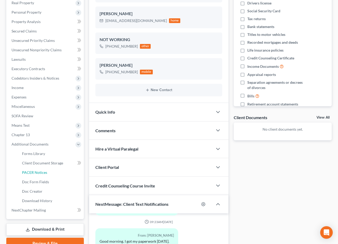
drag, startPoint x: 62, startPoint y: 171, endPoint x: 136, endPoint y: 131, distance: 83.9
click at [62, 171] on link "PACER Notices" at bounding box center [51, 172] width 66 height 9
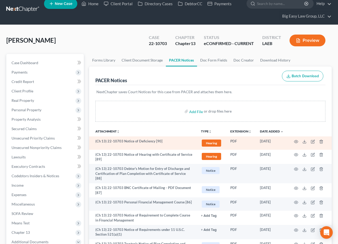
scroll to position [6, 0]
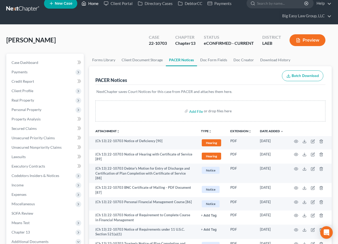
click at [90, 2] on link "Home" at bounding box center [90, 3] width 22 height 9
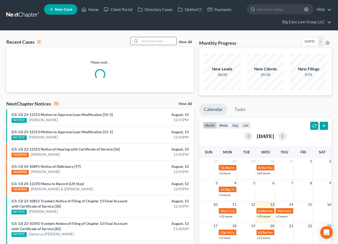
click at [164, 41] on input "search" at bounding box center [158, 41] width 37 height 8
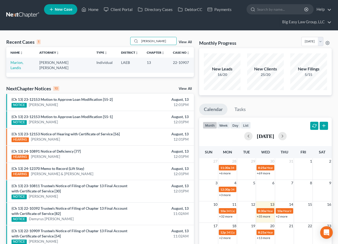
type input "MARION"
click at [24, 62] on td "Marion, Landis" at bounding box center [20, 65] width 29 height 15
click at [21, 62] on link "Marion, Landis" at bounding box center [16, 65] width 13 height 10
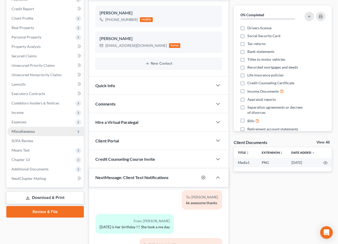
scroll to position [155, 0]
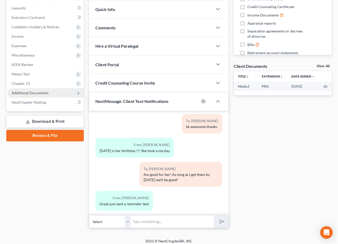
click at [48, 94] on span "Additional Documents" at bounding box center [45, 92] width 77 height 9
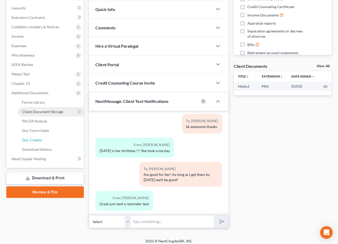
drag, startPoint x: 56, startPoint y: 139, endPoint x: 61, endPoint y: 136, distance: 5.8
click at [56, 139] on link "Doc Creator" at bounding box center [51, 140] width 66 height 9
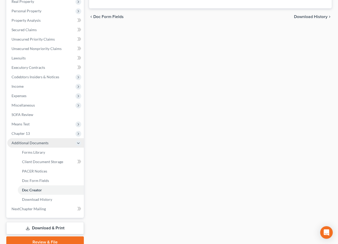
scroll to position [107, 0]
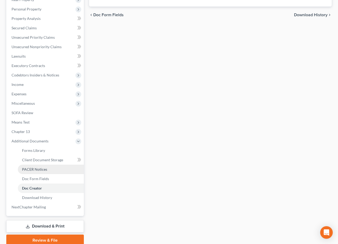
click at [56, 172] on link "PACER Notices" at bounding box center [51, 169] width 66 height 9
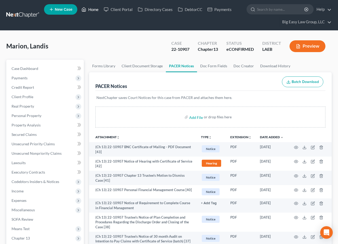
click at [98, 10] on link "Home" at bounding box center [90, 9] width 22 height 9
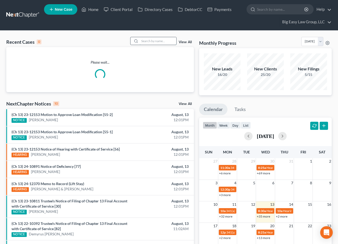
click at [169, 42] on input "search" at bounding box center [158, 41] width 37 height 8
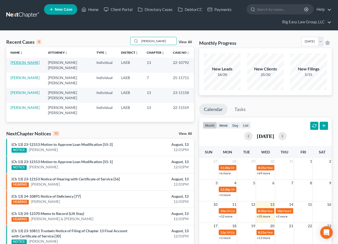
type input "MARTIN"
click at [30, 63] on link "Martin, Pamela" at bounding box center [24, 62] width 29 height 4
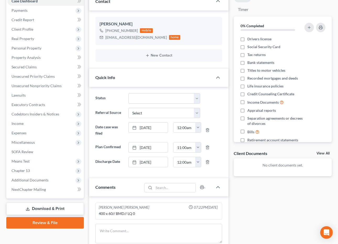
scroll to position [127, 0]
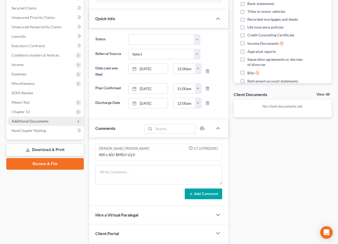
click at [39, 122] on span "Additional Documents" at bounding box center [30, 121] width 37 height 4
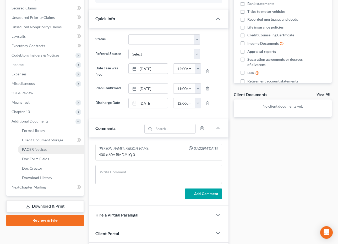
click at [54, 151] on link "PACER Notices" at bounding box center [51, 149] width 66 height 9
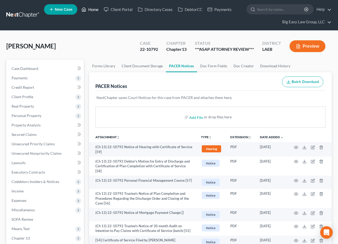
drag, startPoint x: 93, startPoint y: 9, endPoint x: 208, endPoint y: 24, distance: 115.4
click at [93, 9] on link "Home" at bounding box center [90, 9] width 22 height 9
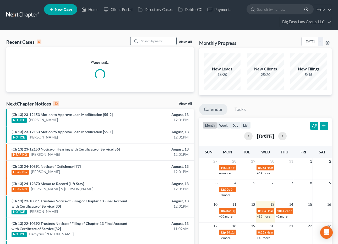
click at [174, 40] on input "search" at bounding box center [158, 41] width 37 height 8
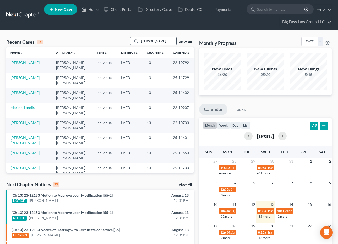
type input "PARKE"
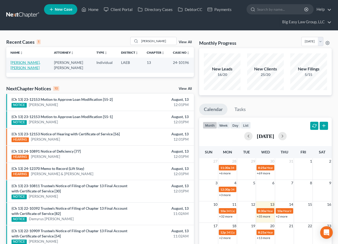
click at [21, 63] on link "[PERSON_NAME], [PERSON_NAME]" at bounding box center [25, 65] width 30 height 10
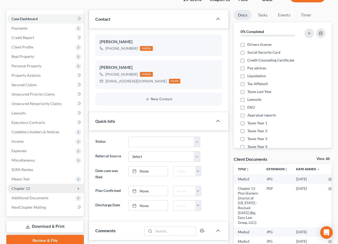
scroll to position [50, 0]
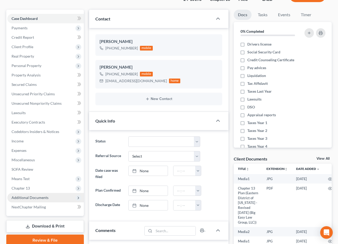
click at [55, 197] on span "Additional Documents" at bounding box center [45, 197] width 77 height 9
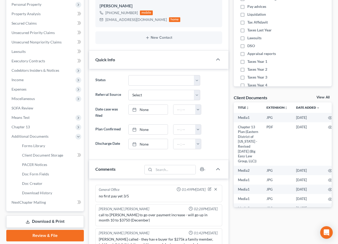
scroll to position [145, 0]
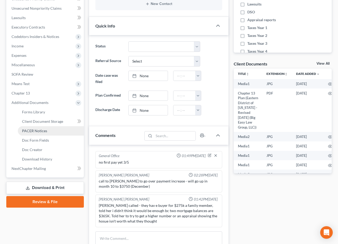
click at [63, 128] on link "PACER Notices" at bounding box center [51, 130] width 66 height 9
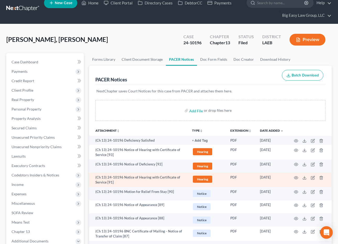
scroll to position [7, 0]
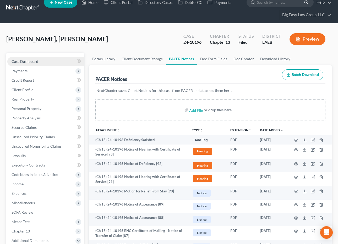
drag, startPoint x: 30, startPoint y: 58, endPoint x: 67, endPoint y: 68, distance: 38.4
click at [30, 58] on link "Case Dashboard" at bounding box center [45, 61] width 77 height 9
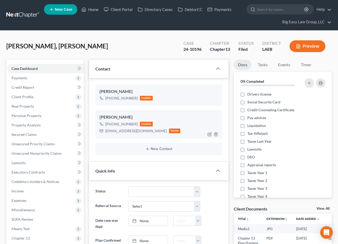
scroll to position [3944, 0]
drag, startPoint x: 149, startPoint y: 131, endPoint x: 137, endPoint y: 128, distance: 12.2
click at [104, 132] on div "iluvtheparkers@yahoo.com home" at bounding box center [140, 131] width 81 height 7
drag, startPoint x: 141, startPoint y: 131, endPoint x: 147, endPoint y: 132, distance: 6.6
click at [141, 131] on div "iluvtheparkers@yahoo.com" at bounding box center [136, 131] width 62 height 5
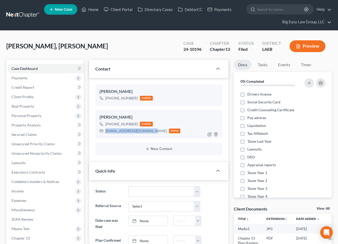
drag, startPoint x: 149, startPoint y: 132, endPoint x: 105, endPoint y: 128, distance: 43.7
click at [105, 129] on div "iluvtheparkers@yahoo.com" at bounding box center [136, 131] width 62 height 5
copy div "iluvtheparkers@yahoo.com"
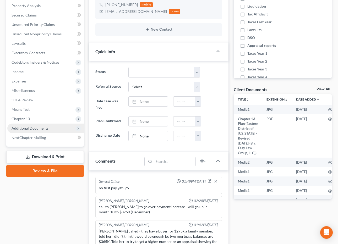
click at [46, 127] on span "Additional Documents" at bounding box center [30, 128] width 37 height 4
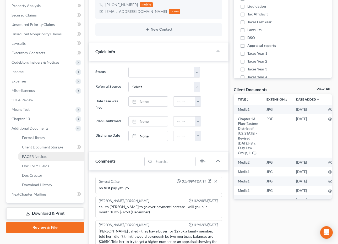
click at [60, 157] on link "PACER Notices" at bounding box center [51, 156] width 66 height 9
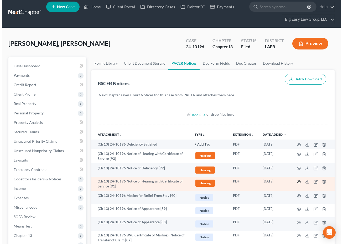
scroll to position [3, 0]
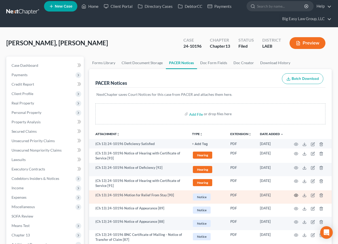
click at [296, 195] on circle "button" at bounding box center [296, 195] width 1 height 1
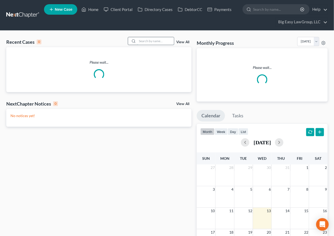
click at [148, 38] on input "search" at bounding box center [155, 41] width 37 height 8
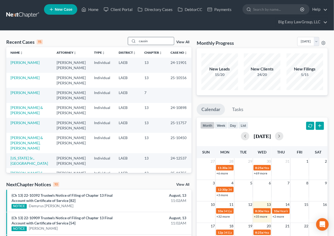
type input "causin"
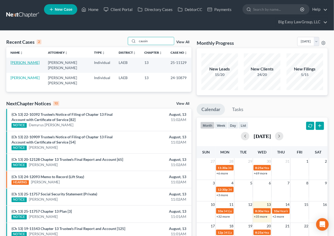
click at [17, 65] on link "Causin, Andrea" at bounding box center [24, 62] width 29 height 4
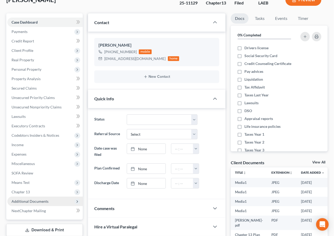
scroll to position [7262, 0]
click at [33, 203] on span "Additional Documents" at bounding box center [30, 201] width 37 height 4
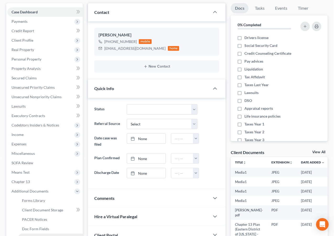
scroll to position [137, 0]
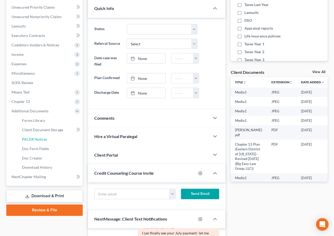
drag, startPoint x: 52, startPoint y: 140, endPoint x: 150, endPoint y: 117, distance: 100.5
click at [53, 140] on link "PACER Notices" at bounding box center [50, 139] width 65 height 9
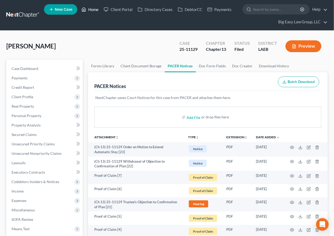
click at [95, 9] on link "Home" at bounding box center [90, 9] width 22 height 9
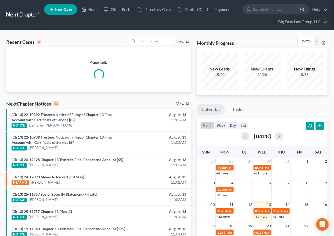
click at [149, 42] on input "search" at bounding box center [155, 41] width 37 height 8
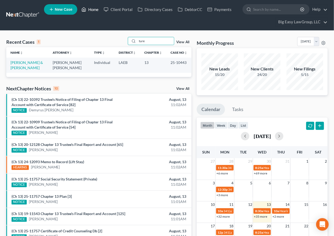
click at [94, 9] on link "Home" at bounding box center [90, 9] width 22 height 9
drag, startPoint x: 159, startPoint y: 41, endPoint x: 94, endPoint y: 34, distance: 64.9
click at [94, 34] on div "Recent Cases 1 ture View All Name unfold_more expand_more expand_less Attorney …" at bounding box center [167, 167] width 334 height 272
type input "[PERSON_NAME]"
click at [21, 63] on link "[PERSON_NAME]" at bounding box center [24, 62] width 29 height 4
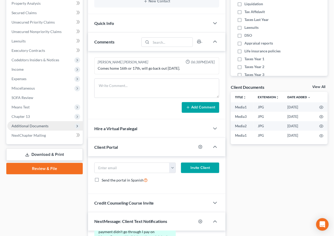
scroll to position [122, 0]
click at [47, 125] on span "Additional Documents" at bounding box center [30, 126] width 37 height 4
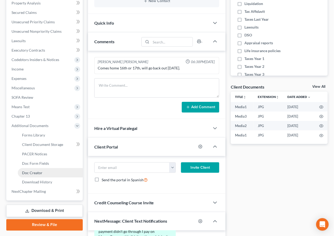
click at [42, 173] on link "Doc Creator" at bounding box center [50, 172] width 65 height 9
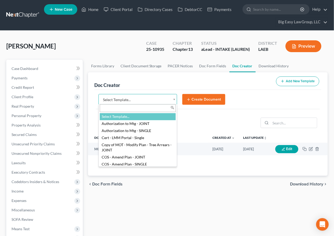
click at [174, 98] on body "Home New Case Client Portal Directory Cases DebtorCC Payments Big Easy Law Grou…" at bounding box center [167, 194] width 334 height 388
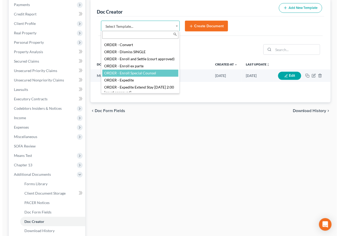
scroll to position [635, 0]
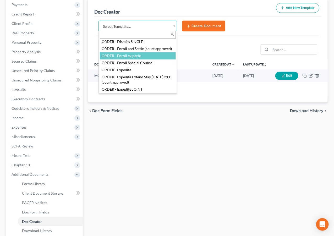
select select "100831"
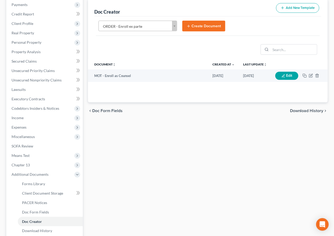
click at [198, 25] on button "Create Document" at bounding box center [204, 26] width 43 height 11
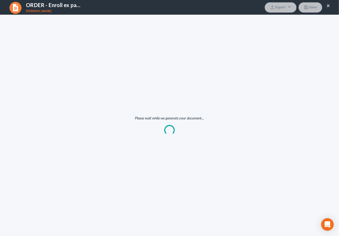
scroll to position [0, 0]
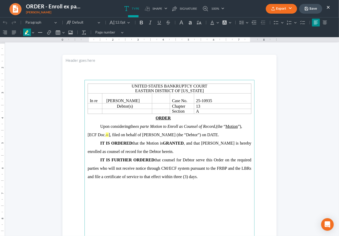
drag, startPoint x: 106, startPoint y: 135, endPoint x: 112, endPoint y: 138, distance: 6.1
click at [107, 135] on mark "--" at bounding box center [107, 134] width 3 height 4
drag, startPoint x: 211, startPoint y: 135, endPoint x: 201, endPoint y: 137, distance: 10.1
click at [201, 137] on span ", filed on behalf of Keri McGowan (the “Debtor”) on DATE." at bounding box center [167, 134] width 109 height 4
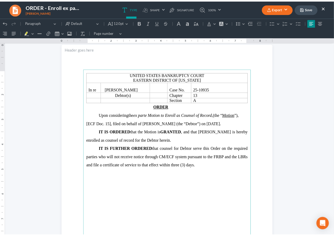
scroll to position [11, 0]
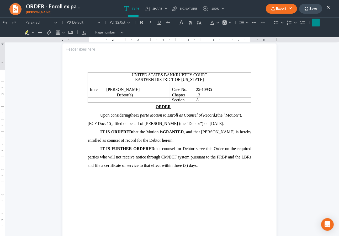
click at [290, 8] on button "Export" at bounding box center [281, 9] width 31 height 10
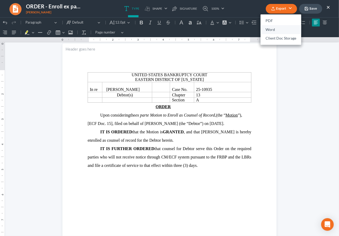
click at [277, 29] on link "Word" at bounding box center [280, 29] width 41 height 9
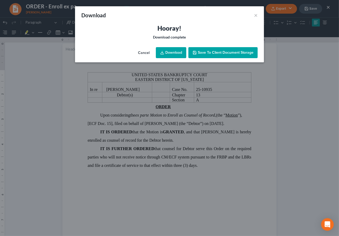
click at [180, 53] on link "Download" at bounding box center [171, 52] width 30 height 11
click at [136, 15] on div "Download ×" at bounding box center [169, 15] width 189 height 18
click at [256, 13] on button "×" at bounding box center [256, 15] width 4 height 6
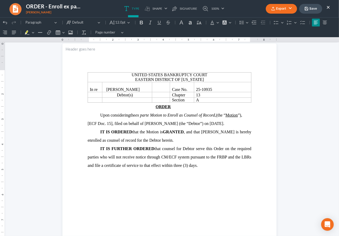
click at [315, 8] on button "Save" at bounding box center [310, 9] width 23 height 10
click at [238, 11] on ul "Type shapes Shape Line Check Arrow Circle Rectangle pen-tool Signature 100% Fit…" at bounding box center [174, 8] width 153 height 17
click at [317, 5] on button "Save" at bounding box center [310, 9] width 23 height 10
click at [316, 8] on button "Save" at bounding box center [310, 9] width 23 height 10
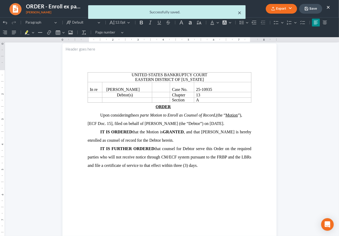
drag, startPoint x: 240, startPoint y: 11, endPoint x: 244, endPoint y: 11, distance: 3.9
click at [240, 11] on button "×" at bounding box center [240, 12] width 4 height 6
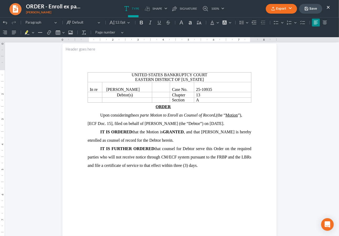
click at [329, 6] on button "×" at bounding box center [328, 7] width 4 height 6
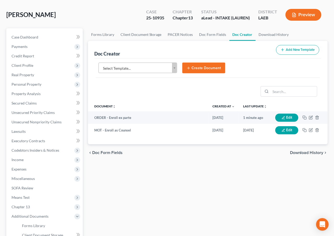
scroll to position [0, 0]
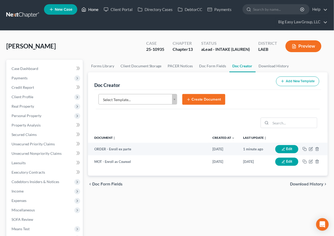
click at [94, 11] on link "Home" at bounding box center [90, 9] width 22 height 9
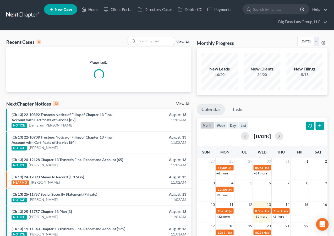
click at [145, 41] on input "search" at bounding box center [155, 41] width 37 height 8
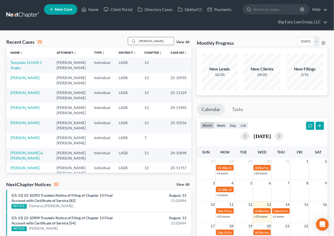
type input "riles"
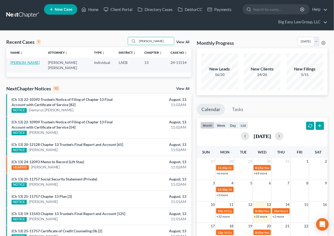
click at [18, 63] on link "[PERSON_NAME]" at bounding box center [24, 62] width 29 height 4
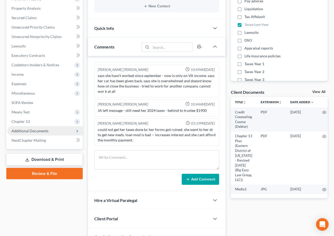
scroll to position [117, 0]
click at [50, 128] on span "Additional Documents" at bounding box center [45, 130] width 76 height 9
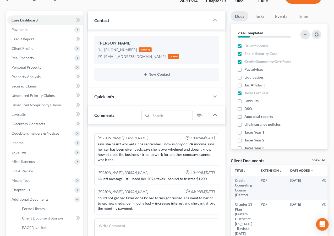
scroll to position [181, 0]
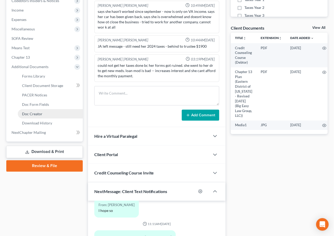
click at [55, 110] on link "Doc Creator" at bounding box center [50, 113] width 65 height 9
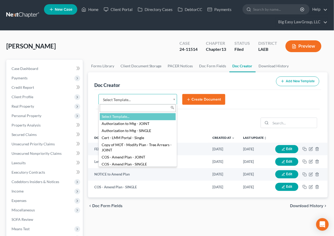
click at [174, 97] on body "Home New Case Client Portal Directory Cases DebtorCC Payments Big Easy Law Grou…" at bounding box center [167, 194] width 334 height 388
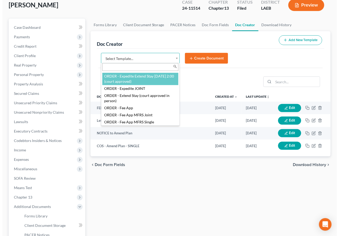
scroll to position [679, 0]
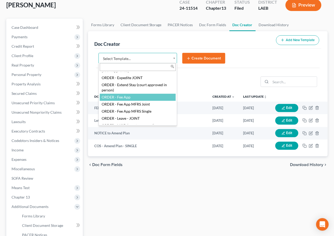
select select "102478"
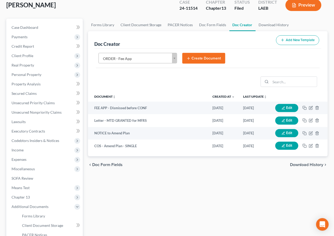
click at [205, 58] on button "Create Document" at bounding box center [204, 58] width 43 height 11
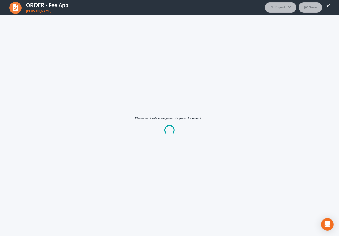
scroll to position [0, 0]
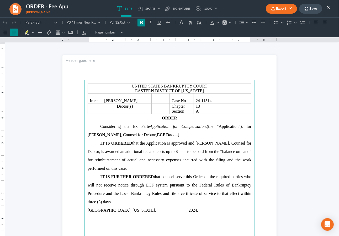
click at [165, 136] on strong "[ECF Doc. --]" at bounding box center [168, 134] width 24 height 4
drag, startPoint x: 184, startPoint y: 152, endPoint x: 175, endPoint y: 152, distance: 9.7
click at [176, 152] on span "IT IS ORDERED that the Application is approved and Jenny Ann Abshier, Counsel f…" at bounding box center [170, 156] width 164 height 30
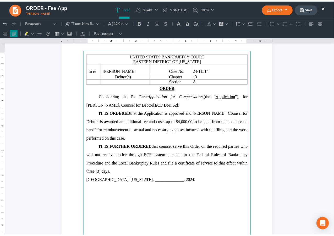
scroll to position [31, 0]
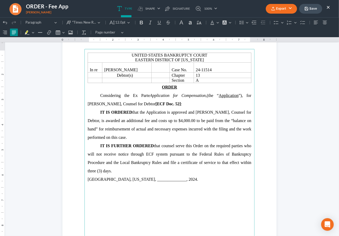
click at [168, 179] on span "New Orleans, Louisiana, ______________, 2024." at bounding box center [143, 179] width 110 height 4
click at [291, 10] on button "Export" at bounding box center [281, 9] width 31 height 10
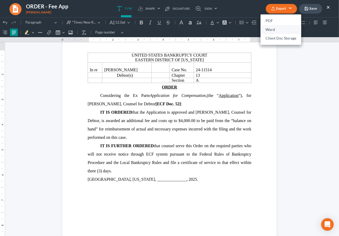
click at [288, 26] on link "Word" at bounding box center [280, 29] width 41 height 9
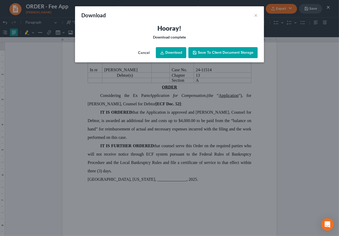
click at [164, 54] on icon at bounding box center [162, 53] width 3 height 1
click at [131, 23] on div "Download ×" at bounding box center [169, 15] width 189 height 18
click at [256, 14] on button "×" at bounding box center [256, 15] width 4 height 6
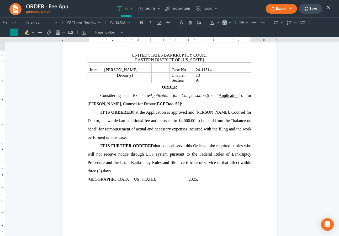
click at [313, 7] on button "Save" at bounding box center [310, 9] width 23 height 10
click at [289, 7] on button "Export" at bounding box center [281, 9] width 31 height 10
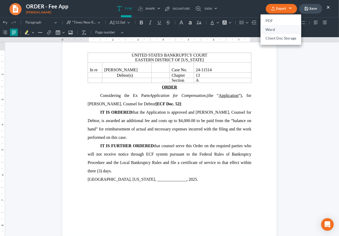
click at [282, 29] on link "Word" at bounding box center [280, 29] width 41 height 9
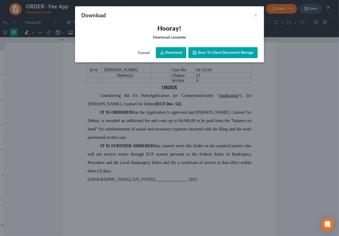
click at [169, 53] on link "Download" at bounding box center [171, 52] width 30 height 11
drag, startPoint x: 10, startPoint y: 116, endPoint x: 2, endPoint y: 114, distance: 7.6
click at [9, 116] on div "Download × Hooray! Download complete Cancel Download Save to Client Document St…" at bounding box center [169, 118] width 339 height 236
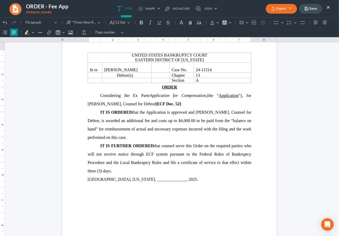
click at [313, 9] on button "Save" at bounding box center [310, 9] width 23 height 10
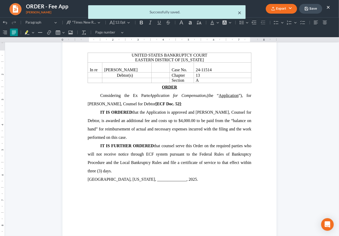
drag, startPoint x: 231, startPoint y: 13, endPoint x: 238, endPoint y: 12, distance: 6.9
click at [233, 13] on div "Successfully saved." at bounding box center [166, 11] width 149 height 5
click at [239, 12] on button "×" at bounding box center [240, 12] width 4 height 6
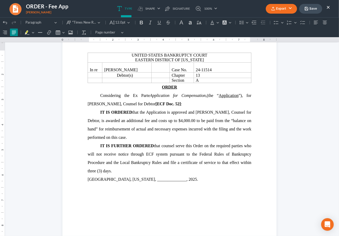
click at [326, 7] on ul "Export PDF Word Client Doc Storage Save ×" at bounding box center [298, 8] width 64 height 11
drag, startPoint x: 329, startPoint y: 6, endPoint x: 186, endPoint y: 17, distance: 143.6
click at [329, 6] on button "×" at bounding box center [328, 7] width 4 height 6
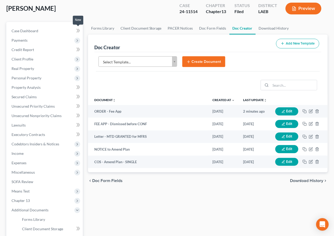
scroll to position [0, 0]
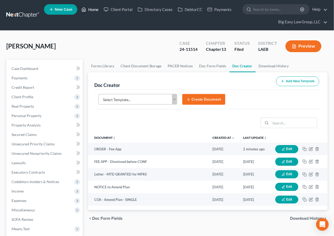
click at [95, 6] on link "Home" at bounding box center [90, 9] width 22 height 9
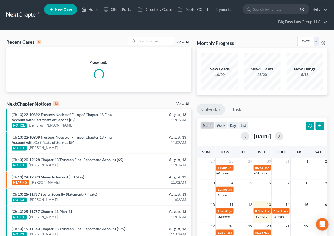
click at [139, 40] on input "search" at bounding box center [155, 41] width 37 height 8
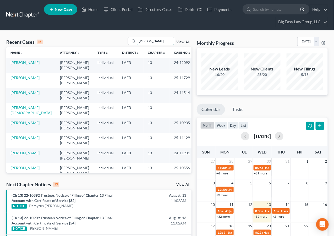
type input "tureaud"
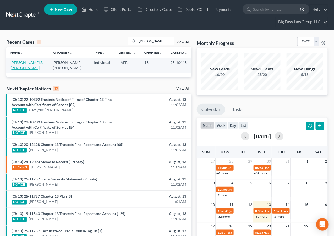
click at [25, 62] on link "Tureaud, Wayne & Kristyn" at bounding box center [26, 65] width 33 height 10
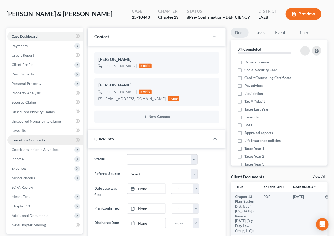
scroll to position [103, 0]
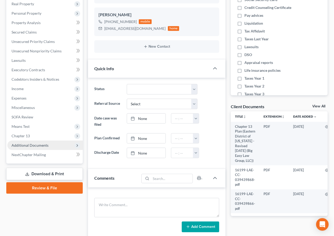
click at [48, 143] on span "Additional Documents" at bounding box center [45, 145] width 76 height 9
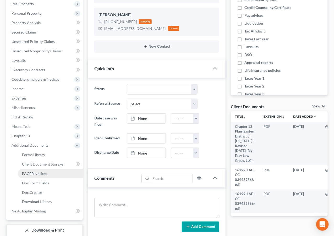
drag, startPoint x: 51, startPoint y: 169, endPoint x: 46, endPoint y: 171, distance: 5.2
click at [51, 169] on link "PACER Notices" at bounding box center [50, 173] width 65 height 9
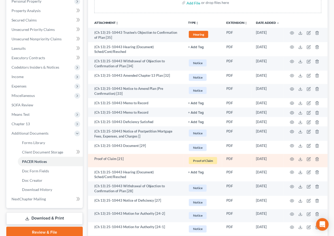
scroll to position [116, 0]
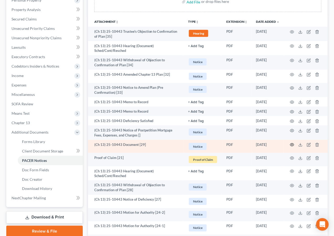
click at [293, 143] on icon "button" at bounding box center [292, 145] width 4 height 4
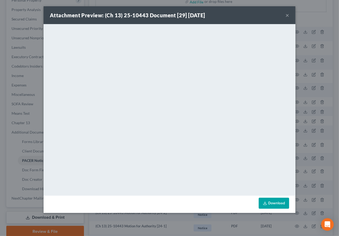
click at [287, 13] on button "×" at bounding box center [287, 15] width 4 height 6
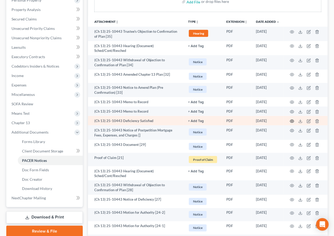
click at [291, 121] on icon "button" at bounding box center [292, 121] width 4 height 4
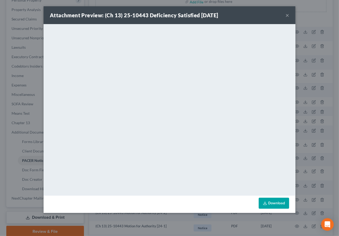
click at [288, 14] on button "×" at bounding box center [287, 15] width 4 height 6
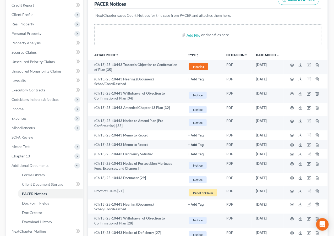
scroll to position [0, 0]
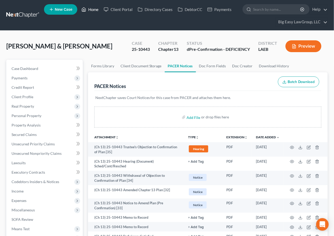
click at [98, 8] on link "Home" at bounding box center [90, 9] width 22 height 9
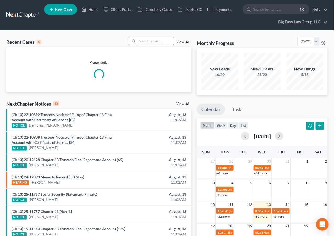
click at [149, 38] on input "search" at bounding box center [155, 41] width 37 height 8
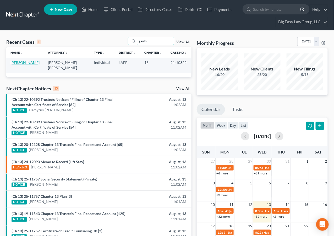
type input "gauth"
click at [20, 62] on link "Gauthier, Marie" at bounding box center [24, 62] width 29 height 4
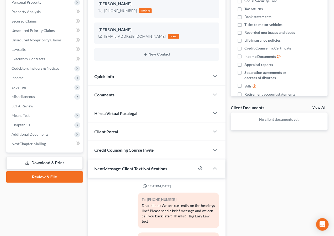
scroll to position [114, 0]
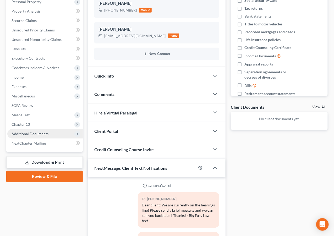
click at [32, 132] on span "Additional Documents" at bounding box center [30, 134] width 37 height 4
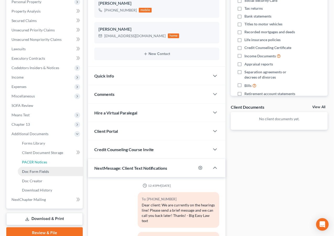
drag, startPoint x: 38, startPoint y: 158, endPoint x: 50, endPoint y: 173, distance: 19.4
click at [38, 158] on link "PACER Notices" at bounding box center [50, 162] width 65 height 9
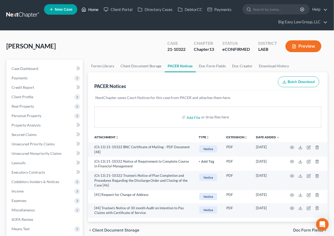
click at [93, 8] on link "Home" at bounding box center [90, 9] width 22 height 9
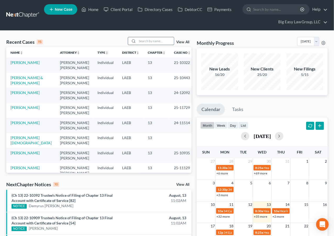
click at [146, 40] on input "search" at bounding box center [155, 41] width 37 height 8
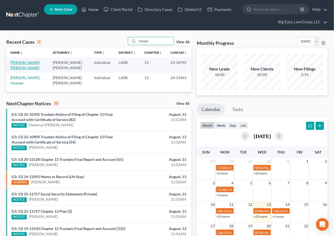
type input "chopin"
click at [20, 67] on link "Chopin, Aaliyah" at bounding box center [25, 65] width 30 height 10
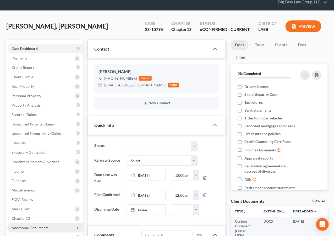
scroll to position [48, 0]
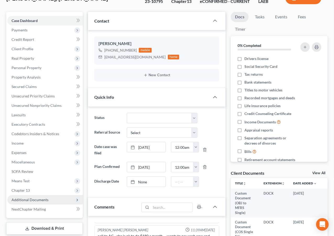
click at [38, 198] on span "Additional Documents" at bounding box center [30, 200] width 37 height 4
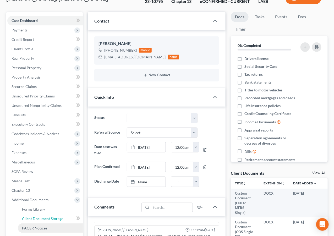
click at [50, 222] on link "Client Document Storage" at bounding box center [50, 218] width 65 height 9
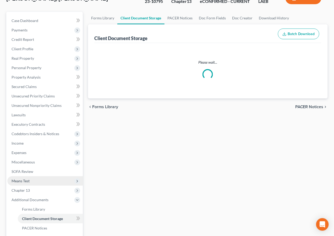
scroll to position [7, 0]
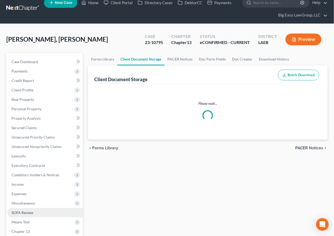
select select "3"
select select "0"
select select "9"
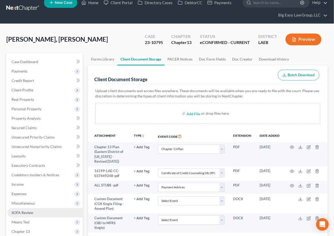
scroll to position [0, 0]
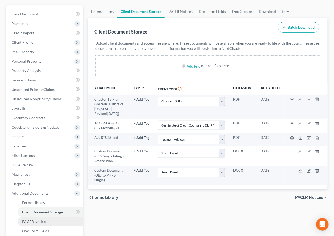
click at [50, 223] on link "PACER Notices" at bounding box center [50, 221] width 65 height 9
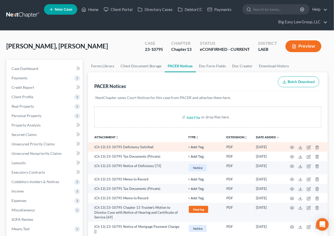
click at [290, 147] on td at bounding box center [306, 146] width 44 height 9
click at [291, 147] on icon "button" at bounding box center [292, 148] width 4 height 4
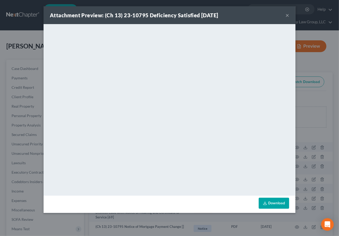
click at [289, 14] on button "×" at bounding box center [287, 15] width 4 height 6
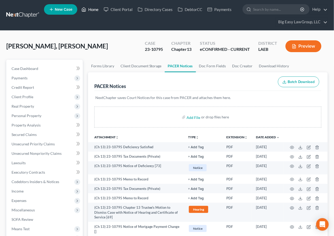
click at [96, 8] on link "Home" at bounding box center [90, 9] width 22 height 9
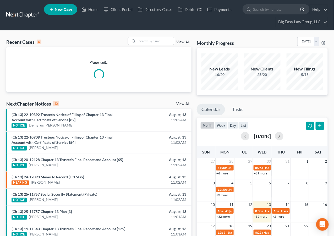
click at [135, 41] on icon at bounding box center [134, 41] width 4 height 4
click at [138, 41] on div at bounding box center [132, 41] width 9 height 8
click at [141, 41] on input "search" at bounding box center [155, 41] width 37 height 8
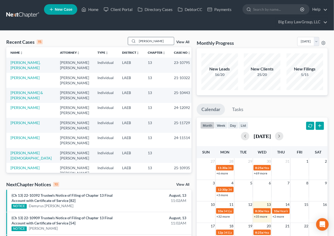
type input "hart"
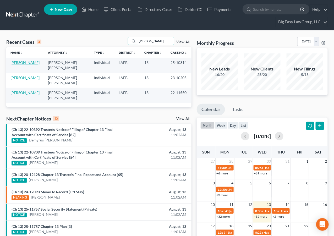
click at [23, 64] on link "Hart, Tamica" at bounding box center [24, 62] width 29 height 4
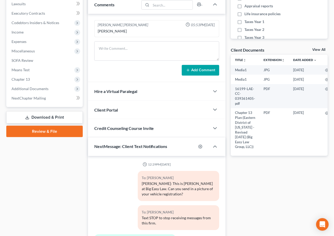
scroll to position [908, 0]
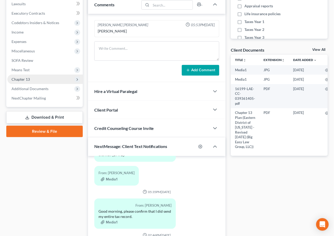
click at [42, 83] on span "Chapter 13" at bounding box center [45, 79] width 76 height 9
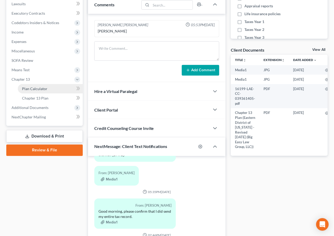
click at [45, 90] on span "Plan Calculator" at bounding box center [34, 89] width 25 height 4
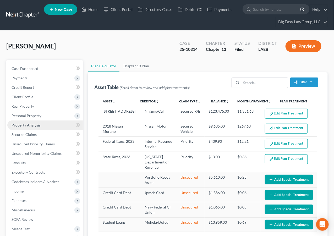
scroll to position [115, 0]
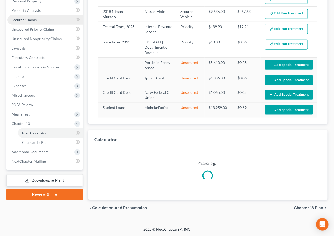
select select "35"
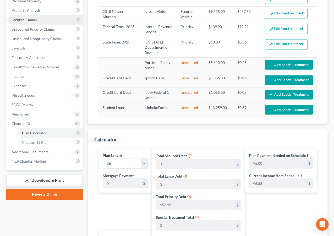
scroll to position [0, 0]
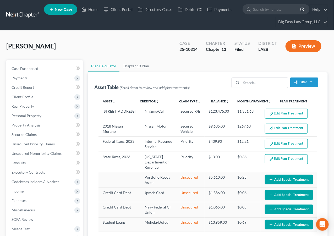
click at [39, 62] on div "Case Dashboard Payments Invoices Payments Payments Credit Report Client Profile…" at bounding box center [44, 173] width 77 height 226
drag, startPoint x: 43, startPoint y: 72, endPoint x: 69, endPoint y: 75, distance: 26.2
click at [43, 71] on link "Case Dashboard" at bounding box center [45, 68] width 76 height 9
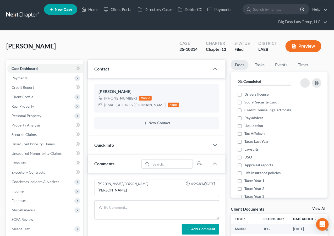
scroll to position [908, 0]
click at [137, 105] on div "k_2hart@yahoo.com home" at bounding box center [139, 105] width 81 height 7
drag, startPoint x: 136, startPoint y: 105, endPoint x: 115, endPoint y: 103, distance: 20.9
click at [104, 105] on div "k_2hart@yahoo.com" at bounding box center [135, 105] width 62 height 5
copy div "k_2hart@yahoo.com"
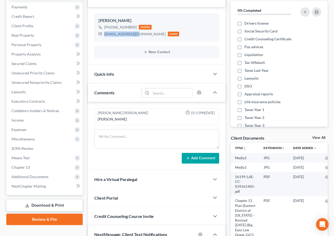
scroll to position [124, 0]
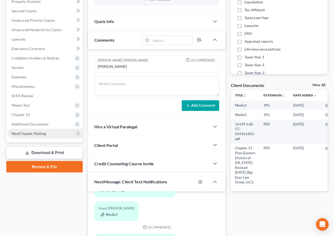
drag, startPoint x: 47, startPoint y: 127, endPoint x: 47, endPoint y: 136, distance: 8.9
click at [47, 127] on span "Additional Documents" at bounding box center [45, 124] width 76 height 9
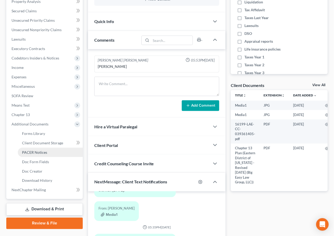
click at [47, 153] on link "PACER Notices" at bounding box center [50, 152] width 65 height 9
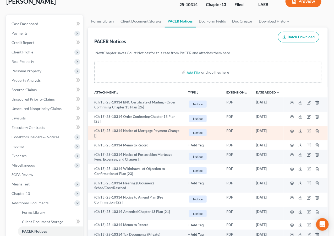
scroll to position [75, 0]
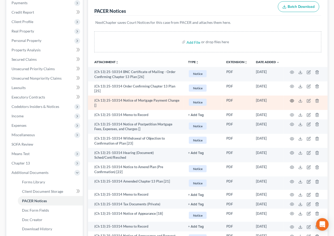
click at [292, 100] on icon "button" at bounding box center [292, 101] width 4 height 4
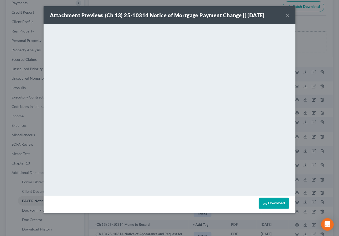
drag, startPoint x: 287, startPoint y: 15, endPoint x: 303, endPoint y: 15, distance: 16.0
click at [287, 15] on button "×" at bounding box center [287, 15] width 4 height 6
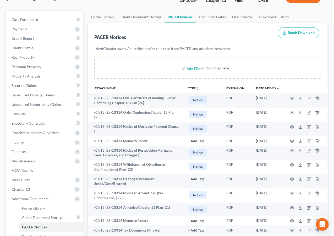
scroll to position [0, 0]
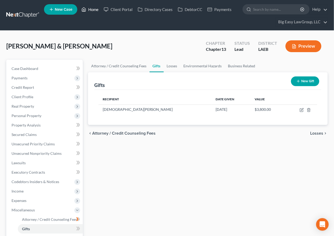
click at [95, 7] on link "Home" at bounding box center [90, 9] width 22 height 9
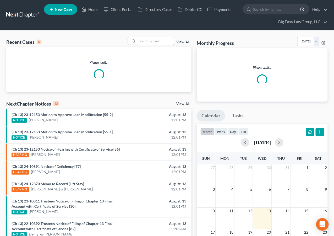
click at [150, 39] on input "search" at bounding box center [155, 41] width 37 height 8
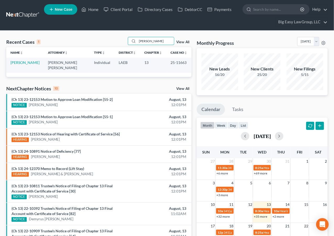
type input "[PERSON_NAME]"
click at [15, 63] on link "[PERSON_NAME]" at bounding box center [24, 62] width 29 height 4
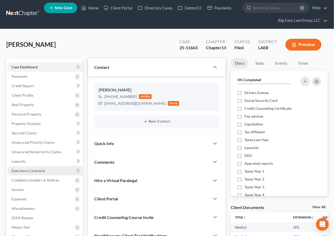
scroll to position [45, 0]
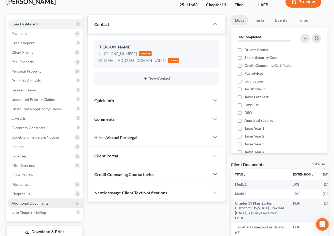
click at [62, 201] on span "Additional Documents" at bounding box center [45, 203] width 76 height 9
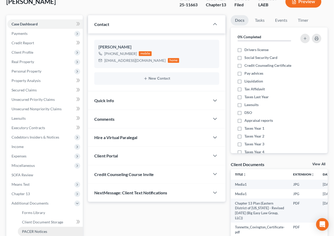
drag, startPoint x: 53, startPoint y: 229, endPoint x: 56, endPoint y: 228, distance: 3.1
click at [53, 229] on link "PACER Notices" at bounding box center [50, 231] width 65 height 9
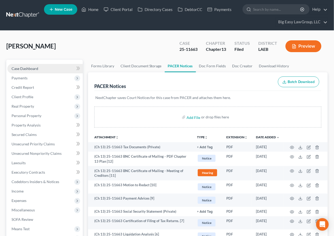
click at [38, 68] on link "Case Dashboard" at bounding box center [45, 68] width 76 height 9
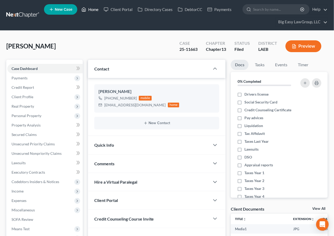
drag, startPoint x: 92, startPoint y: 8, endPoint x: 135, endPoint y: 29, distance: 48.3
click at [92, 8] on link "Home" at bounding box center [90, 9] width 22 height 9
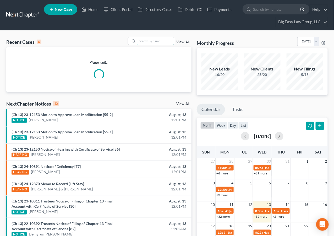
click at [162, 40] on input "search" at bounding box center [155, 41] width 37 height 8
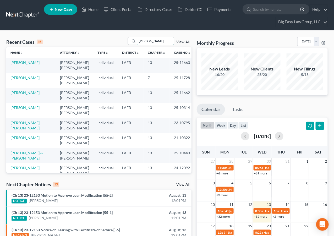
type input "[PERSON_NAME]"
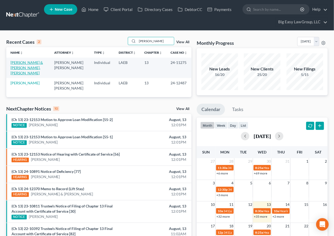
drag, startPoint x: 22, startPoint y: 69, endPoint x: 80, endPoint y: 80, distance: 59.8
click at [22, 69] on link "[PERSON_NAME] & [PERSON_NAME], [PERSON_NAME]" at bounding box center [26, 67] width 33 height 15
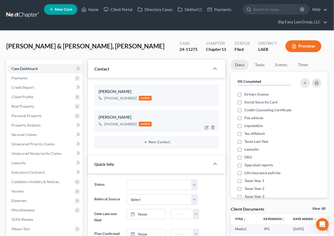
scroll to position [1625, 0]
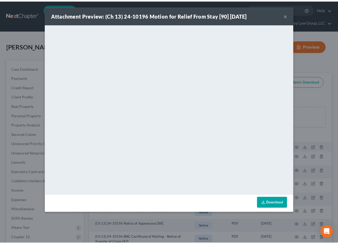
scroll to position [3, 0]
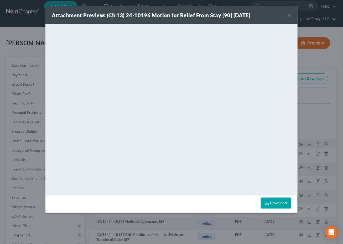
click at [289, 14] on button "×" at bounding box center [289, 15] width 4 height 6
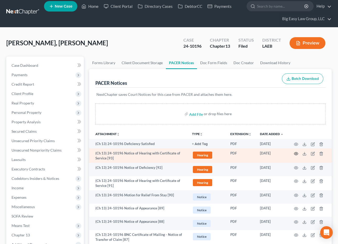
click at [297, 154] on icon "button" at bounding box center [296, 154] width 4 height 4
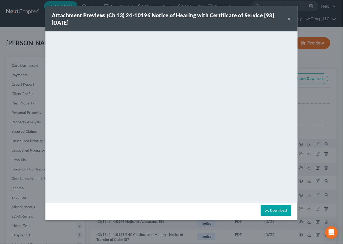
click at [288, 16] on button "×" at bounding box center [289, 19] width 4 height 6
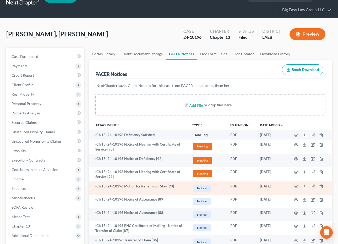
scroll to position [12, 0]
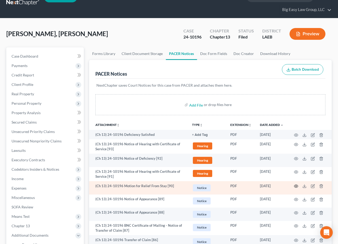
click at [296, 185] on icon "button" at bounding box center [296, 186] width 4 height 4
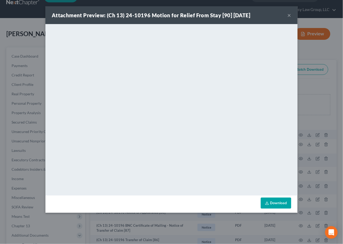
click at [289, 14] on button "×" at bounding box center [289, 15] width 4 height 6
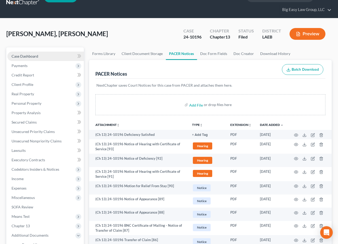
click at [51, 53] on link "Case Dashboard" at bounding box center [45, 56] width 77 height 9
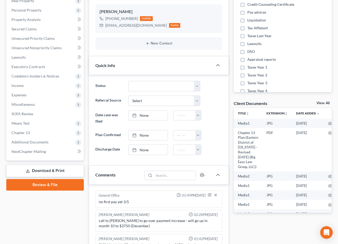
scroll to position [106, 0]
click at [50, 141] on span "Additional Documents" at bounding box center [45, 141] width 77 height 9
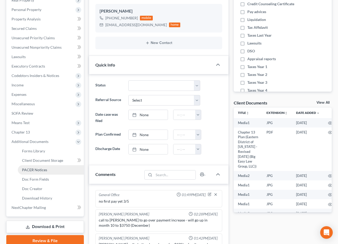
click at [48, 171] on link "PACER Notices" at bounding box center [51, 170] width 66 height 9
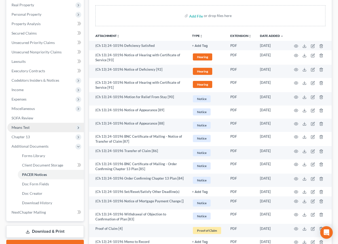
scroll to position [105, 0]
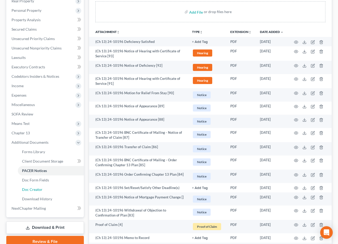
drag, startPoint x: 63, startPoint y: 187, endPoint x: 248, endPoint y: 62, distance: 222.3
click at [63, 187] on link "Doc Creator" at bounding box center [51, 189] width 66 height 9
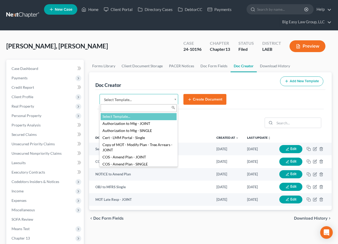
click at [175, 99] on body "Home New Case Client Portal Directory Cases DebtorCC Payments Big Easy Law Grou…" at bounding box center [169, 194] width 338 height 388
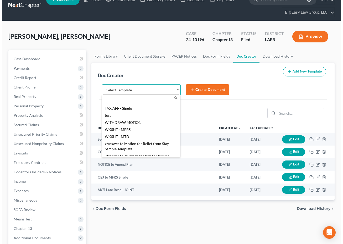
scroll to position [866, 0]
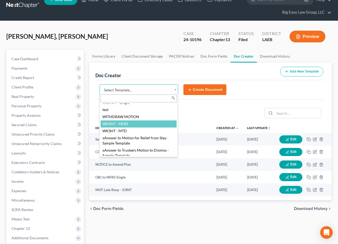
select select "115489"
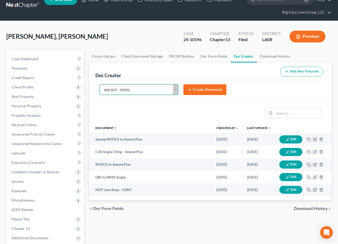
click at [200, 91] on button "Create Document" at bounding box center [205, 89] width 43 height 11
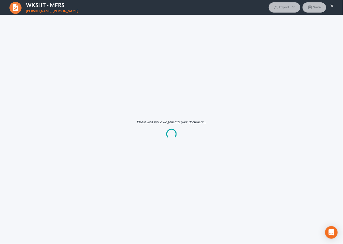
scroll to position [0, 0]
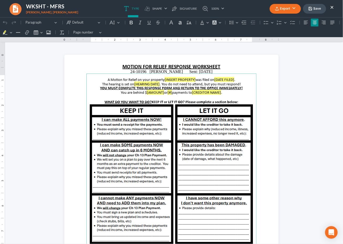
click at [179, 79] on mark "[INSERT PROPERTY]" at bounding box center [179, 79] width 31 height 5
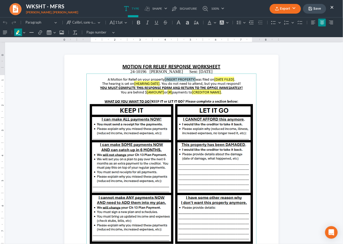
drag, startPoint x: 192, startPoint y: 80, endPoint x: 162, endPoint y: 77, distance: 30.3
click at [162, 77] on span "A Motion for Relief on your property [INSERT PROPERTY] was filed on [DATE FILED…" at bounding box center [171, 79] width 127 height 5
drag, startPoint x: 235, startPoint y: 79, endPoint x: 230, endPoint y: 79, distance: 4.5
click at [215, 79] on span "A Motion for Relief on your property 2020 CHEV SILVERADO was filed on [DATE FIL…" at bounding box center [171, 79] width 133 height 5
drag, startPoint x: 158, startPoint y: 84, endPoint x: 133, endPoint y: 83, distance: 25.5
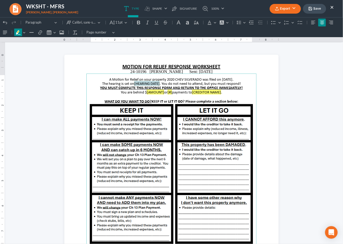
click at [133, 83] on span "The hearing is set on [HEARING DATE] . You do not need to attend, but you must …" at bounding box center [171, 83] width 139 height 5
drag, startPoint x: 161, startPoint y: 92, endPoint x: 222, endPoint y: 89, distance: 62.0
click at [143, 92] on span "You are behind $ [AMOUNT] or [#] payments to [CREDITOR NAME] ." at bounding box center [171, 91] width 101 height 5
drag, startPoint x: 184, startPoint y: 91, endPoint x: 160, endPoint y: 91, distance: 23.6
click at [160, 91] on span "You are behind $1,230.82 or [#] payments to [CREDITOR NAME] ." at bounding box center [172, 91] width 98 height 5
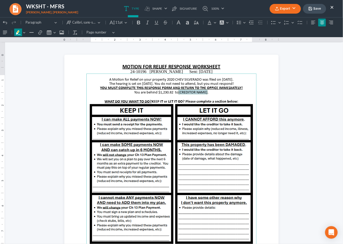
drag, startPoint x: 206, startPoint y: 92, endPoint x: 178, endPoint y: 92, distance: 28.1
click at [178, 92] on span "You are behind $1,230.82 to [CREDITOR NAME] ." at bounding box center [171, 91] width 74 height 5
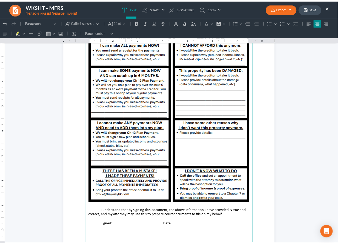
scroll to position [102, 0]
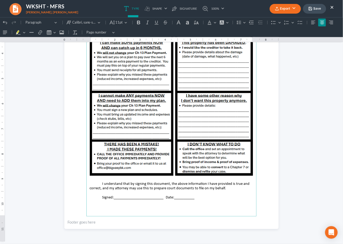
click at [291, 7] on button "Export" at bounding box center [284, 9] width 31 height 10
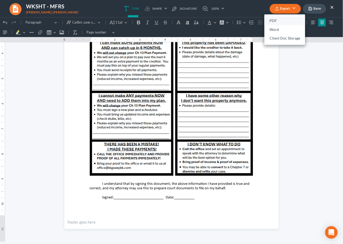
click at [283, 19] on link "PDF" at bounding box center [284, 21] width 41 height 9
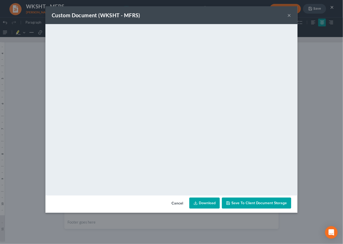
click at [206, 203] on link "Download" at bounding box center [204, 203] width 30 height 11
drag, startPoint x: 289, startPoint y: 15, endPoint x: 242, endPoint y: 22, distance: 47.4
click at [289, 15] on button "×" at bounding box center [289, 15] width 4 height 6
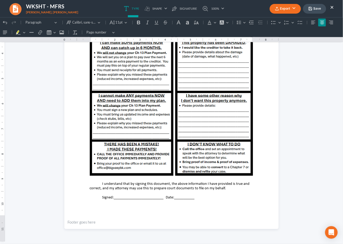
click at [319, 8] on button "Save" at bounding box center [314, 9] width 23 height 10
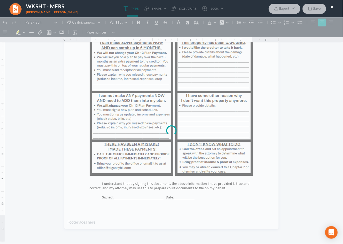
click at [332, 6] on body "Home New Case Client Portal Directory Cases DebtorCC Payments Big Easy Law Grou…" at bounding box center [171, 184] width 343 height 388
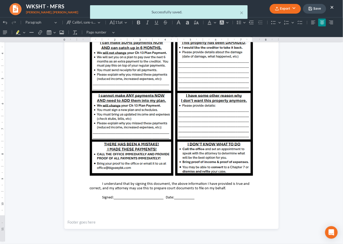
click at [332, 6] on div "× Successfully saved." at bounding box center [168, 13] width 343 height 16
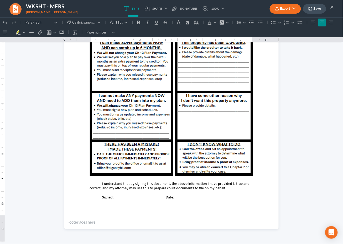
drag, startPoint x: 240, startPoint y: 12, endPoint x: 334, endPoint y: 12, distance: 94.2
click at [242, 13] on ul "Type shapes Shape Line Check Arrow Circle Rectangle pen-tool Signature 100% Fit…" at bounding box center [173, 8] width 157 height 17
click at [333, 7] on button "×" at bounding box center [332, 7] width 4 height 6
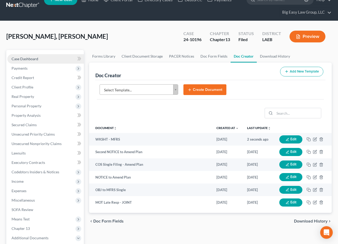
click at [40, 57] on link "Case Dashboard" at bounding box center [45, 58] width 77 height 9
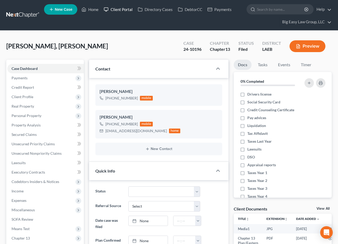
scroll to position [3944, 0]
click at [96, 8] on link "Home" at bounding box center [90, 9] width 22 height 9
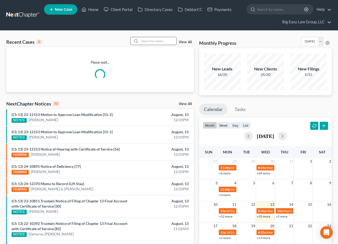
click at [160, 42] on input "search" at bounding box center [158, 41] width 37 height 8
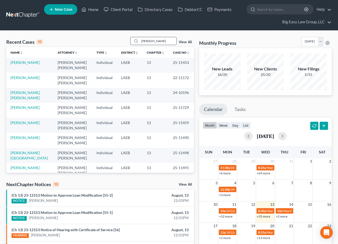
type input "GORDON"
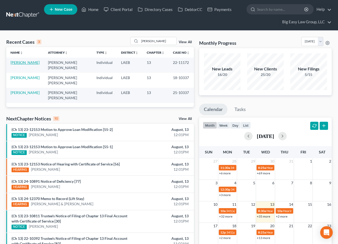
drag, startPoint x: 27, startPoint y: 63, endPoint x: 30, endPoint y: 62, distance: 3.7
click at [27, 63] on link "[PERSON_NAME]" at bounding box center [24, 62] width 29 height 4
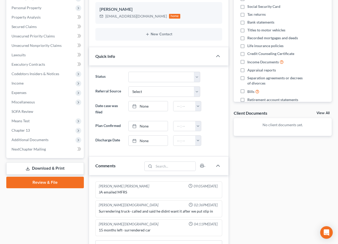
scroll to position [116, 0]
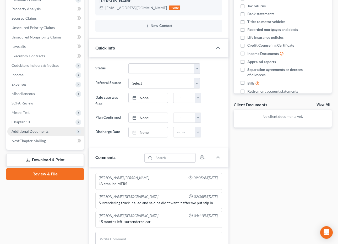
click at [52, 127] on span "Additional Documents" at bounding box center [45, 131] width 77 height 9
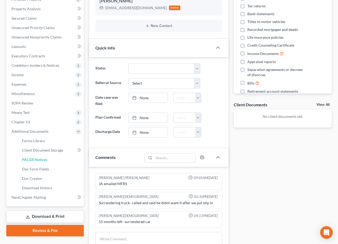
drag, startPoint x: 55, startPoint y: 157, endPoint x: 131, endPoint y: 144, distance: 76.9
click at [55, 157] on link "PACER Notices" at bounding box center [51, 159] width 66 height 9
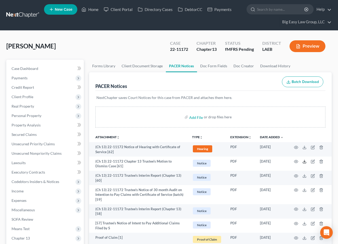
drag, startPoint x: 304, startPoint y: 162, endPoint x: 293, endPoint y: 130, distance: 33.1
click at [305, 162] on icon at bounding box center [305, 162] width 4 height 4
click at [37, 67] on span "Case Dashboard" at bounding box center [25, 68] width 27 height 4
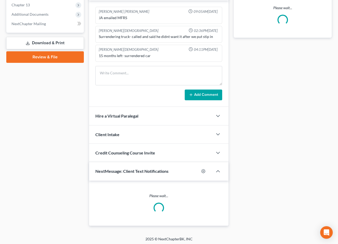
scroll to position [236, 0]
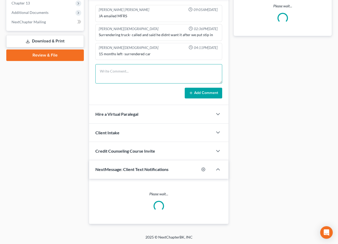
click at [131, 66] on div "Jenny Abshier Bryce Murray 09:05AM, 09/07/2023 JA emailed MFRS Lauren Gay 02:36…" at bounding box center [159, 52] width 140 height 106
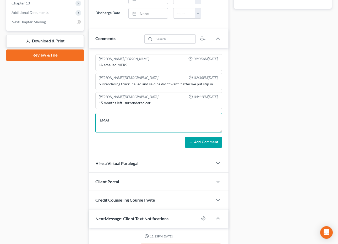
scroll to position [255, 0]
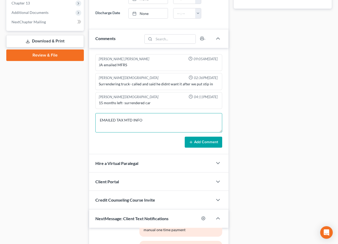
type textarea "EMAILED TAX MTD INFO"
click at [204, 142] on button "Add Comment" at bounding box center [204, 142] width 38 height 11
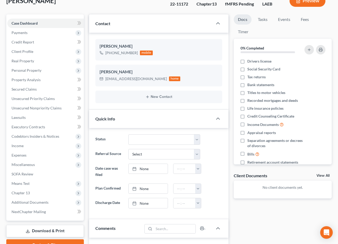
scroll to position [0, 0]
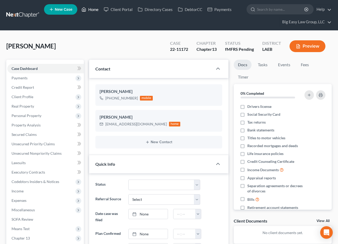
click at [89, 11] on link "Home" at bounding box center [90, 9] width 22 height 9
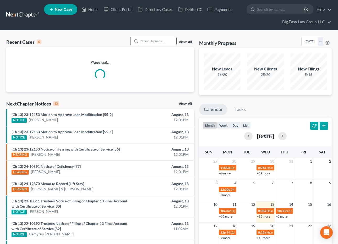
click at [159, 42] on input "search" at bounding box center [158, 41] width 37 height 8
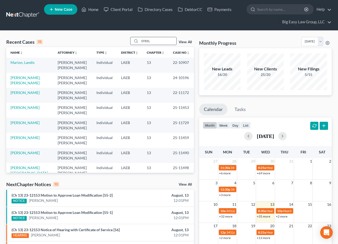
type input "STEEL"
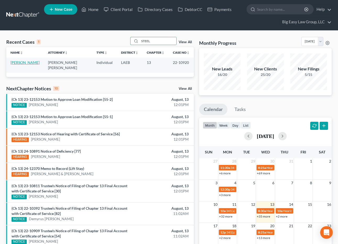
click at [22, 64] on link "Steele, Peter" at bounding box center [24, 62] width 29 height 4
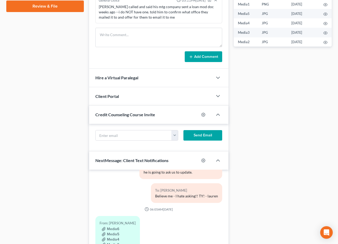
scroll to position [151, 0]
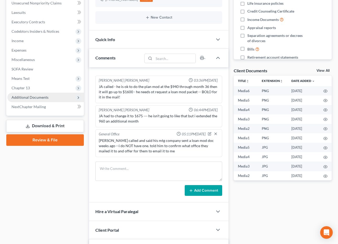
click at [55, 95] on span "Additional Documents" at bounding box center [45, 97] width 77 height 9
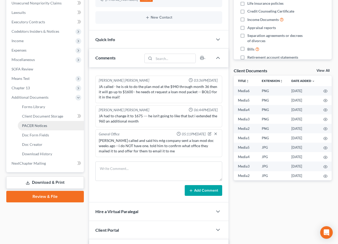
click at [53, 127] on link "PACER Notices" at bounding box center [51, 125] width 66 height 9
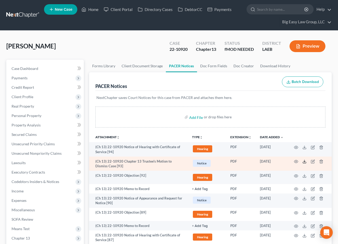
click at [303, 162] on icon at bounding box center [305, 162] width 4 height 4
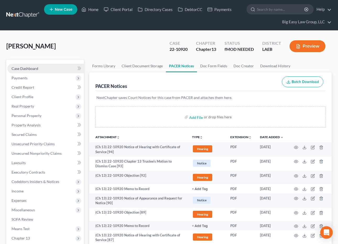
click at [42, 68] on link "Case Dashboard" at bounding box center [45, 68] width 77 height 9
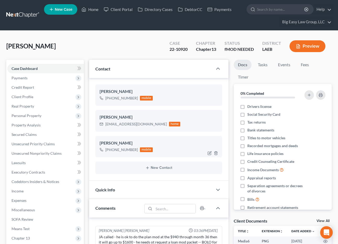
scroll to position [1026, 0]
drag, startPoint x: 138, startPoint y: 124, endPoint x: 104, endPoint y: 123, distance: 33.9
click at [104, 123] on div "pjs1203@icloud.com home" at bounding box center [140, 124] width 81 height 7
copy div "pjs1203@icloud.com"
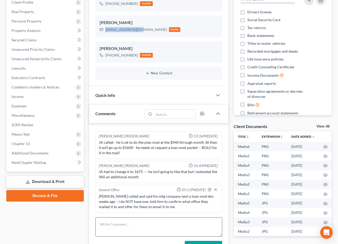
scroll to position [159, 0]
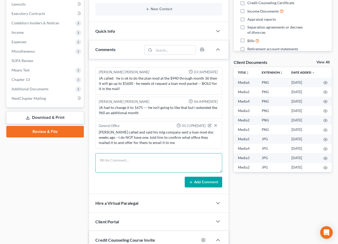
click at [138, 160] on textarea at bounding box center [158, 162] width 127 height 19
type textarea "MTD TAX INFO SENT"
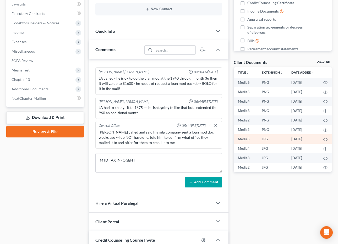
drag, startPoint x: 204, startPoint y: 183, endPoint x: 319, endPoint y: 137, distance: 123.7
click at [204, 183] on button "Add Comment" at bounding box center [204, 182] width 38 height 11
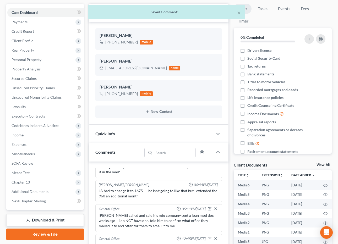
scroll to position [0, 0]
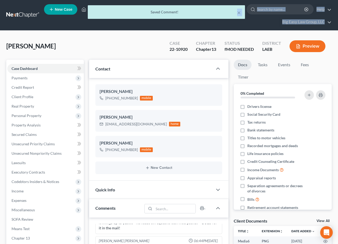
drag, startPoint x: 69, startPoint y: 9, endPoint x: 84, endPoint y: 12, distance: 15.0
click at [84, 12] on div "× Saved Comment!" at bounding box center [166, 13] width 338 height 16
click at [84, 10] on div "× Saved Comment!" at bounding box center [166, 13] width 338 height 16
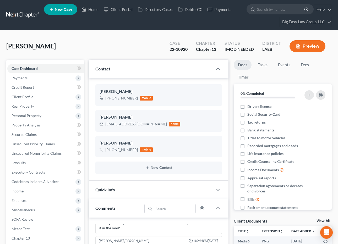
click at [238, 13] on ul "New Case Home Client Portal Directory Cases DebtorCC Payments - No Result - See…" at bounding box center [188, 15] width 288 height 25
click at [89, 10] on link "Home" at bounding box center [90, 9] width 22 height 9
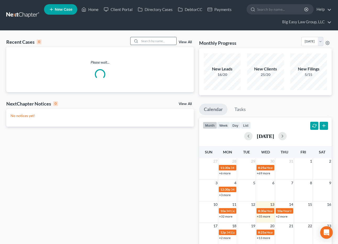
click at [148, 43] on input "search" at bounding box center [158, 41] width 37 height 8
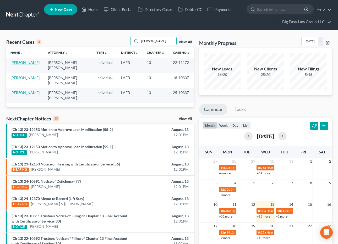
type input "GORDON"
click at [27, 64] on link "[PERSON_NAME]" at bounding box center [24, 62] width 29 height 4
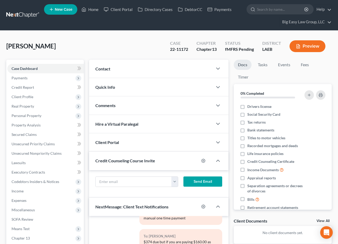
click at [152, 99] on div "Comments" at bounding box center [151, 106] width 124 height 18
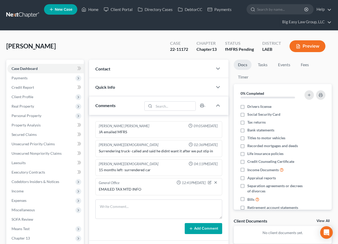
click at [147, 72] on div "Contact" at bounding box center [151, 69] width 124 height 18
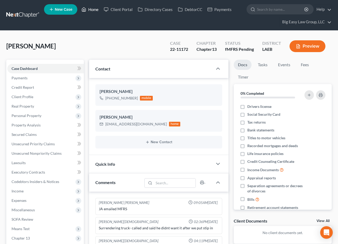
click at [92, 10] on link "Home" at bounding box center [90, 9] width 22 height 9
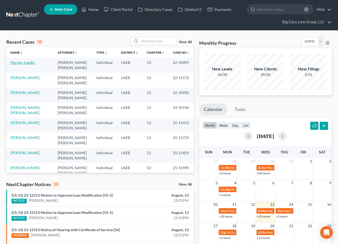
click at [15, 61] on link "Marion, Landis" at bounding box center [22, 62] width 24 height 4
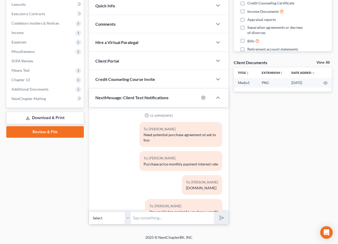
scroll to position [900, 0]
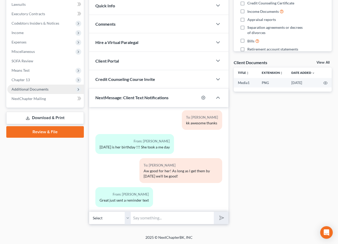
click at [44, 91] on span "Additional Documents" at bounding box center [45, 89] width 77 height 9
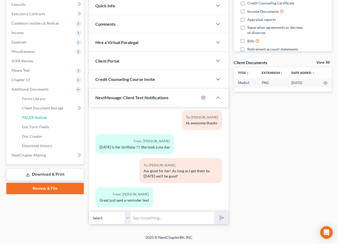
drag, startPoint x: 60, startPoint y: 116, endPoint x: 147, endPoint y: 113, distance: 87.2
click at [60, 117] on link "PACER Notices" at bounding box center [51, 117] width 66 height 9
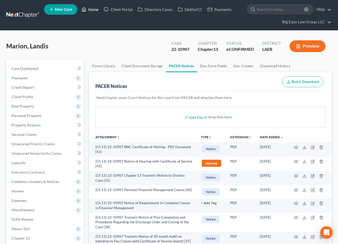
drag, startPoint x: 94, startPoint y: 9, endPoint x: 99, endPoint y: 10, distance: 4.3
click at [94, 10] on link "Home" at bounding box center [90, 9] width 22 height 9
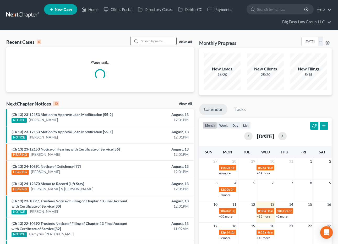
click at [167, 39] on input "search" at bounding box center [158, 41] width 37 height 8
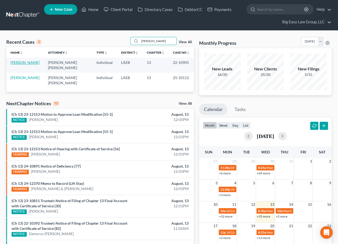
type input "ELLIS"
click at [18, 63] on link "[PERSON_NAME]" at bounding box center [24, 62] width 29 height 4
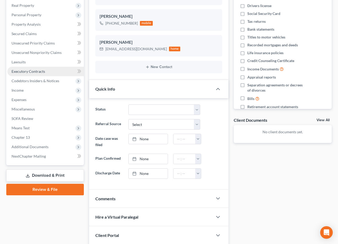
scroll to position [104, 0]
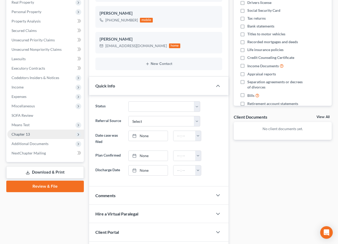
drag, startPoint x: 55, startPoint y: 141, endPoint x: 51, endPoint y: 133, distance: 9.4
click at [56, 141] on span "Additional Documents" at bounding box center [45, 143] width 77 height 9
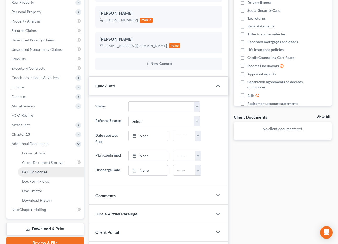
click at [57, 171] on link "PACER Notices" at bounding box center [51, 172] width 66 height 9
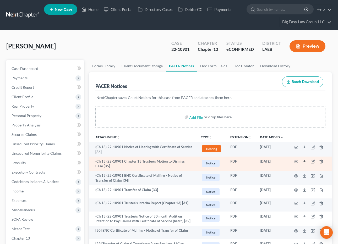
click at [305, 161] on icon at bounding box center [305, 162] width 4 height 4
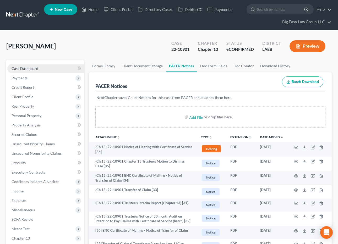
click at [48, 67] on link "Case Dashboard" at bounding box center [45, 68] width 77 height 9
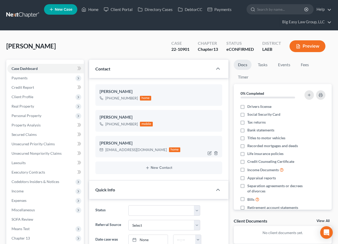
click at [148, 149] on div "dannyellis80@hotmail.com" at bounding box center [136, 149] width 62 height 5
drag, startPoint x: 148, startPoint y: 150, endPoint x: 99, endPoint y: 146, distance: 48.7
click at [99, 146] on div "Danny Ellis dannyellis80@hotmail.com home" at bounding box center [158, 147] width 127 height 22
drag, startPoint x: 118, startPoint y: 148, endPoint x: 135, endPoint y: 148, distance: 16.8
click at [119, 148] on div "dannyellis80@hotmail.com" at bounding box center [136, 149] width 62 height 5
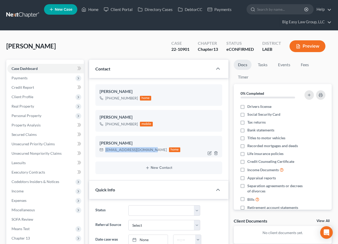
drag, startPoint x: 147, startPoint y: 150, endPoint x: 106, endPoint y: 148, distance: 41.5
click at [106, 148] on div "dannyellis80@hotmail.com" at bounding box center [136, 149] width 62 height 5
copy div "dannyellis80@hotmail.com"
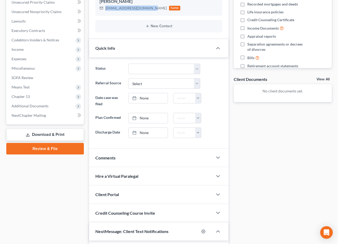
scroll to position [164, 0]
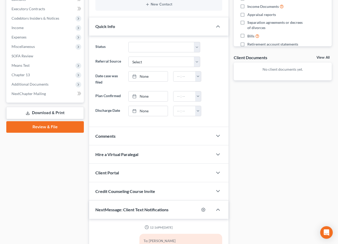
click at [132, 136] on div "Comments" at bounding box center [151, 136] width 124 height 18
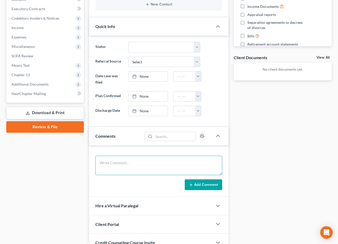
click at [144, 173] on textarea at bounding box center [158, 165] width 127 height 19
type textarea "J"
type textarea "EMAILED TAX MTD INFO"
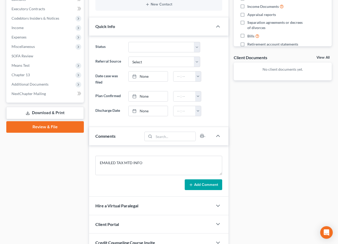
click at [194, 184] on button "Add Comment" at bounding box center [204, 185] width 38 height 11
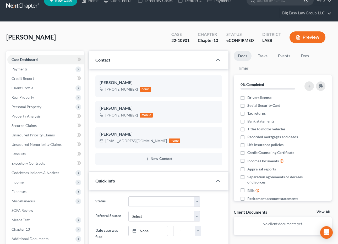
scroll to position [0, 0]
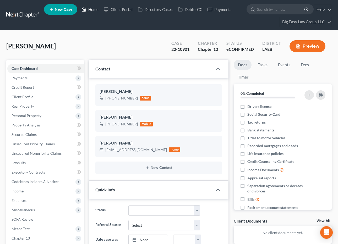
click at [97, 9] on link "Home" at bounding box center [90, 9] width 22 height 9
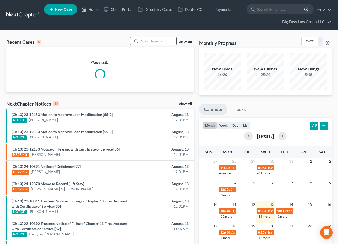
click at [153, 43] on input "search" at bounding box center [158, 41] width 37 height 8
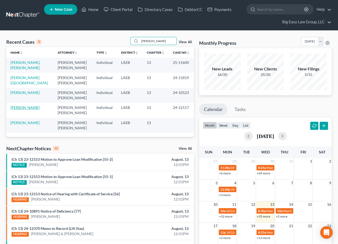
type input "LEWIS"
click at [24, 108] on link "[PERSON_NAME]" at bounding box center [24, 107] width 29 height 4
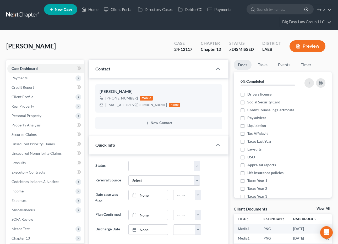
scroll to position [79, 0]
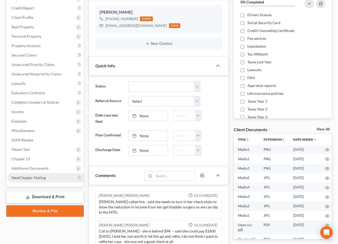
drag, startPoint x: 49, startPoint y: 166, endPoint x: 61, endPoint y: 178, distance: 16.9
click at [49, 166] on span "Additional Documents" at bounding box center [45, 168] width 77 height 9
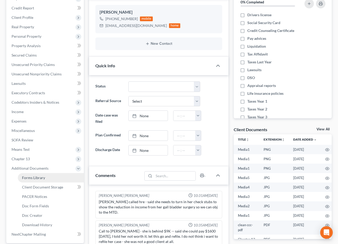
scroll to position [4511, 0]
click at [59, 194] on link "PACER Notices" at bounding box center [51, 196] width 66 height 9
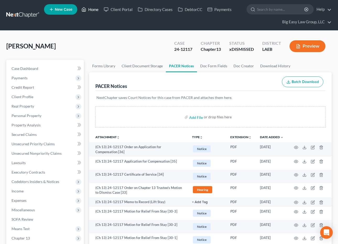
click at [93, 8] on link "Home" at bounding box center [90, 9] width 22 height 9
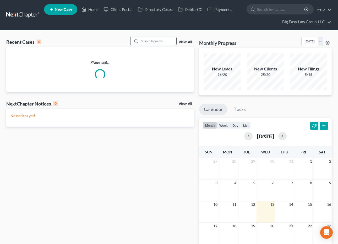
click at [166, 43] on input "search" at bounding box center [158, 41] width 37 height 8
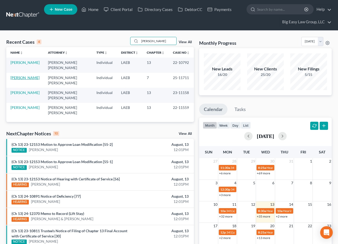
type input "MARTIN"
click at [29, 77] on link "[PERSON_NAME]" at bounding box center [24, 78] width 29 height 4
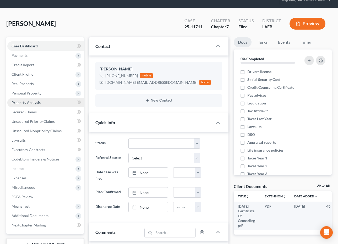
scroll to position [48, 0]
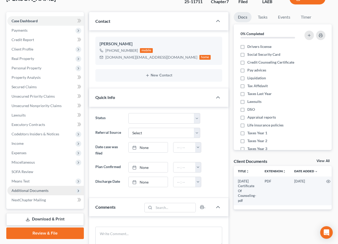
click at [51, 192] on span "Additional Documents" at bounding box center [45, 190] width 77 height 9
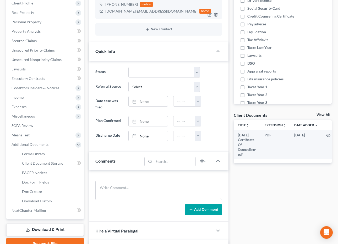
scroll to position [103, 0]
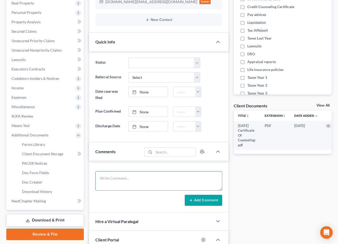
click at [121, 182] on textarea at bounding box center [158, 181] width 127 height 19
type textarea "NEW CASE EMAILED 8/7/25"
click at [199, 204] on button "Add Comment" at bounding box center [204, 200] width 38 height 11
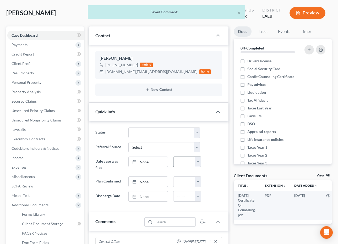
scroll to position [0, 0]
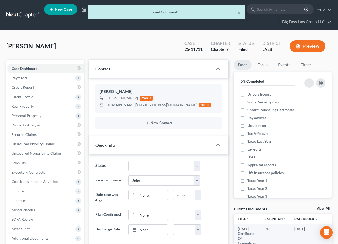
click at [85, 11] on div "× Saved Comment!" at bounding box center [166, 13] width 338 height 16
click at [239, 12] on button "×" at bounding box center [239, 12] width 4 height 6
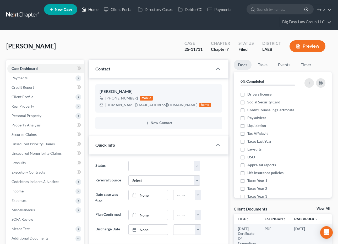
click at [87, 9] on link "Home" at bounding box center [90, 9] width 22 height 9
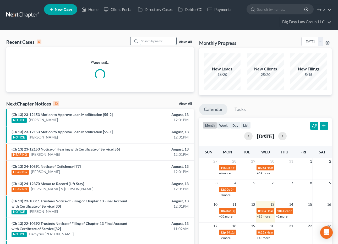
click at [142, 42] on input "search" at bounding box center [158, 41] width 37 height 8
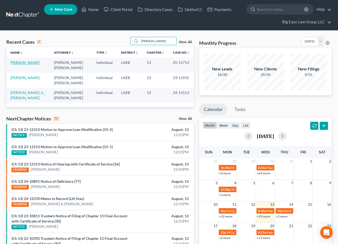
type input "GIBSON"
click at [27, 62] on link "[PERSON_NAME]" at bounding box center [24, 62] width 29 height 4
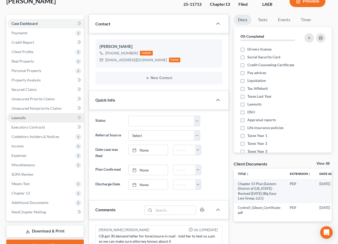
scroll to position [49, 0]
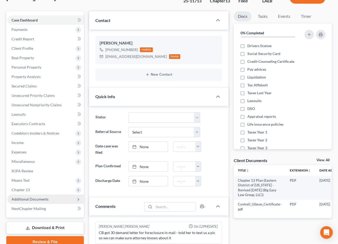
click at [52, 197] on span "Additional Documents" at bounding box center [45, 199] width 77 height 9
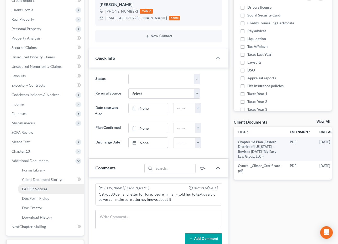
click at [51, 187] on link "PACER Notices" at bounding box center [51, 189] width 66 height 9
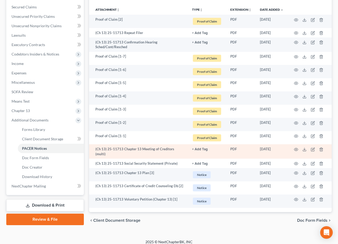
scroll to position [128, 0]
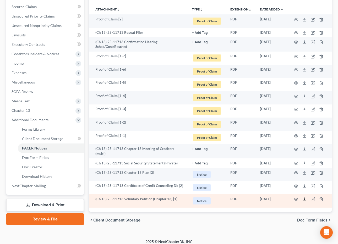
click at [305, 199] on polyline at bounding box center [305, 199] width 2 height 1
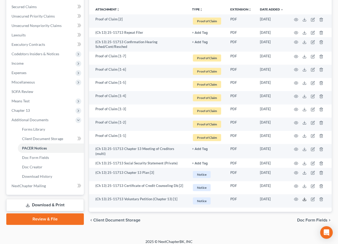
scroll to position [0, 0]
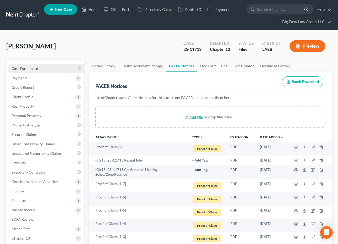
click at [41, 67] on link "Case Dashboard" at bounding box center [45, 68] width 77 height 9
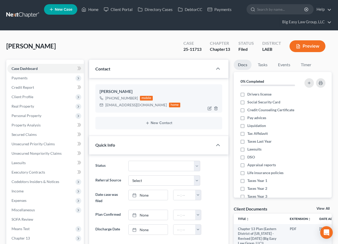
scroll to position [2206, 0]
drag, startPoint x: 148, startPoint y: 106, endPoint x: 102, endPoint y: 104, distance: 45.7
click at [102, 104] on div "cyntrellgibson@yahoo.com home" at bounding box center [140, 105] width 81 height 7
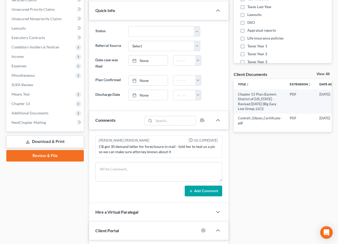
scroll to position [151, 0]
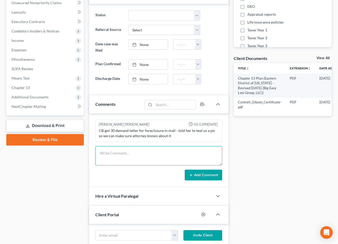
click at [135, 152] on textarea at bounding box center [158, 155] width 127 height 19
drag, startPoint x: 204, startPoint y: 165, endPoint x: 204, endPoint y: 174, distance: 9.4
click at [204, 165] on textarea "NEW FILING EMAILED" at bounding box center [158, 155] width 127 height 19
type textarea "NEW FILING EMAILED"
click at [204, 174] on button "Add Comment" at bounding box center [204, 175] width 38 height 11
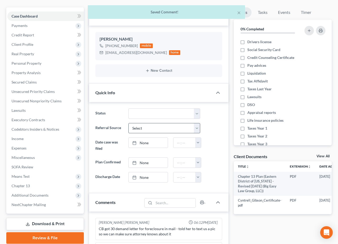
scroll to position [0, 0]
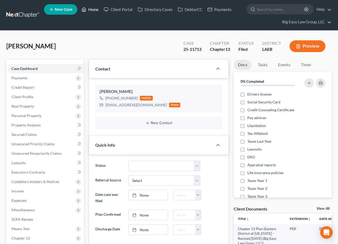
click at [97, 7] on link "Home" at bounding box center [90, 9] width 22 height 9
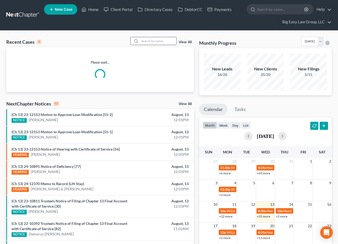
click at [174, 39] on input "search" at bounding box center [158, 41] width 37 height 8
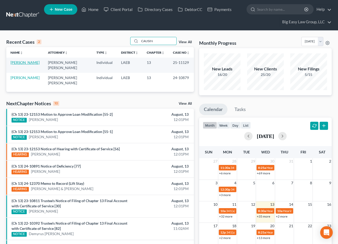
type input "CAUSIN"
click at [15, 65] on link "[PERSON_NAME]" at bounding box center [24, 62] width 29 height 4
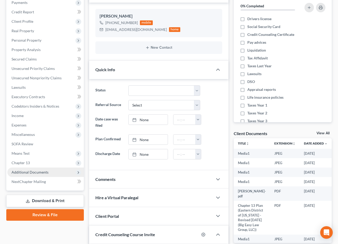
scroll to position [7241, 0]
drag, startPoint x: 43, startPoint y: 173, endPoint x: 53, endPoint y: 196, distance: 25.1
click at [44, 173] on span "Additional Documents" at bounding box center [30, 172] width 37 height 4
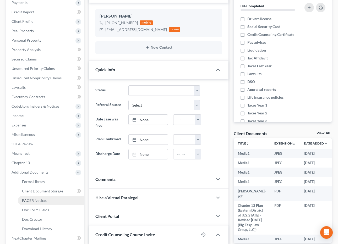
click at [51, 197] on link "PACER Notices" at bounding box center [51, 200] width 66 height 9
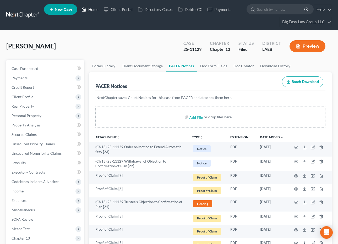
click at [92, 10] on link "Home" at bounding box center [90, 9] width 22 height 9
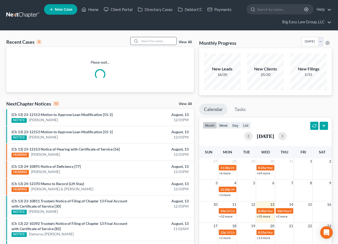
click at [165, 43] on input "search" at bounding box center [158, 41] width 37 height 8
type input "O"
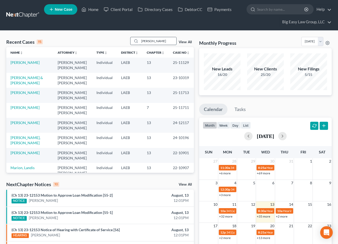
type input "PHAM"
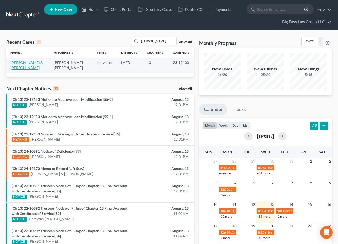
click at [25, 62] on link "[PERSON_NAME] & [PERSON_NAME]" at bounding box center [26, 65] width 33 height 10
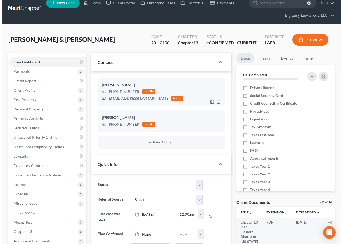
scroll to position [7, 0]
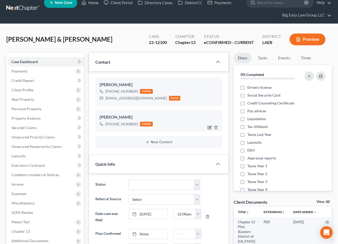
click at [210, 126] on icon "button" at bounding box center [210, 127] width 2 height 2
select select "0"
select select "1"
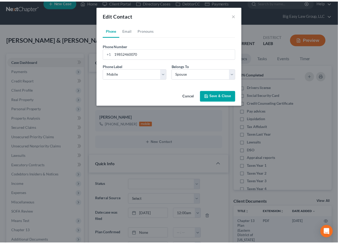
scroll to position [810, 0]
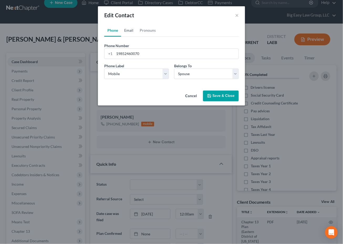
click at [131, 28] on link "Email" at bounding box center [128, 30] width 15 height 13
click at [132, 53] on input "email" at bounding box center [176, 54] width 124 height 10
paste input "brookepham3@gmail.com"
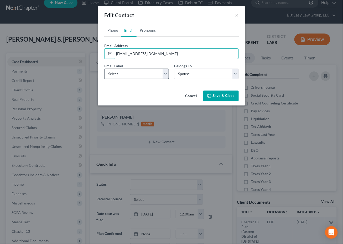
type input "brookepham3@gmail.com"
click at [133, 74] on select "Select Home Work Other" at bounding box center [136, 74] width 65 height 10
select select "0"
click at [104, 69] on select "Select Home Work Other" at bounding box center [136, 74] width 65 height 10
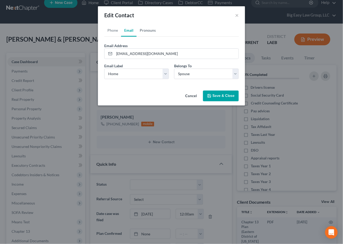
click at [145, 31] on link "Pronouns" at bounding box center [147, 30] width 22 height 13
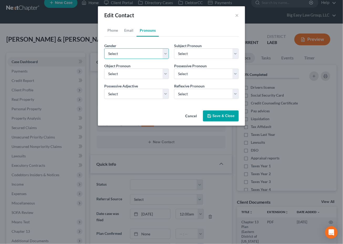
click at [140, 50] on select "Select Male Female Non Binary More Than One Person" at bounding box center [136, 54] width 65 height 10
select select "3"
click at [104, 49] on select "Select Male Female Non Binary More Than One Person" at bounding box center [136, 54] width 65 height 10
click at [214, 113] on button "Save & Close" at bounding box center [221, 116] width 36 height 11
select select "3"
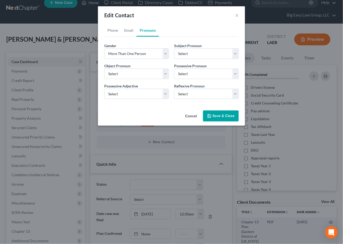
select select "3"
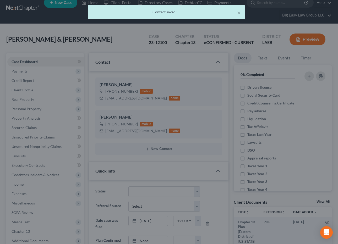
click at [213, 113] on div at bounding box center [169, 122] width 338 height 244
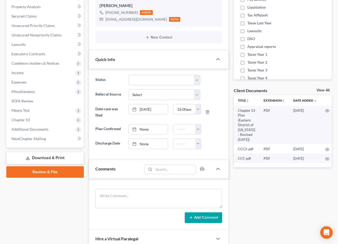
scroll to position [120, 0]
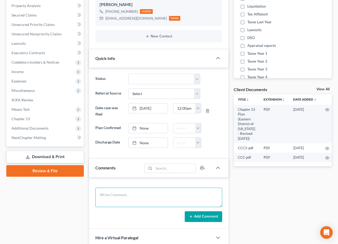
click at [156, 192] on textarea at bounding box center [158, 197] width 127 height 19
type textarea "MTG PAYMENT CHANGE EMAILED 8/11/25"
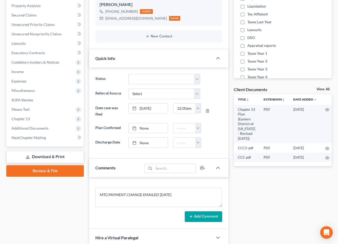
click at [199, 220] on button "Add Comment" at bounding box center [204, 217] width 38 height 11
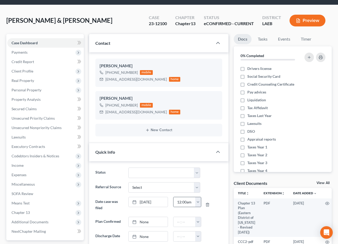
scroll to position [0, 0]
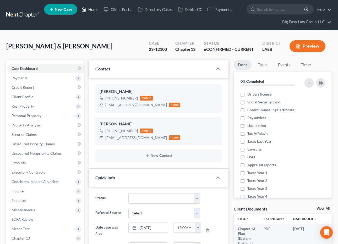
click at [92, 10] on link "Home" at bounding box center [90, 9] width 22 height 9
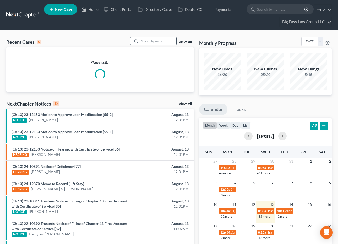
click at [152, 42] on input "search" at bounding box center [158, 41] width 37 height 8
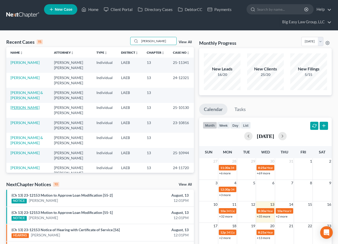
type input "JOHNSON"
click at [27, 108] on link "[PERSON_NAME]" at bounding box center [24, 107] width 29 height 4
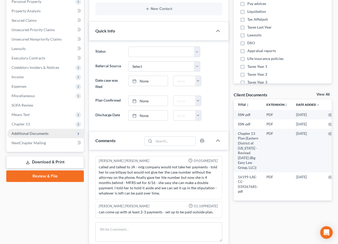
scroll to position [3970, 0]
drag, startPoint x: 47, startPoint y: 135, endPoint x: 60, endPoint y: 148, distance: 19.1
click at [47, 135] on span "Additional Documents" at bounding box center [30, 133] width 37 height 4
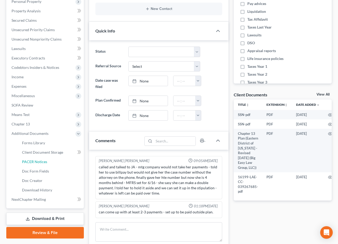
drag, startPoint x: 57, startPoint y: 159, endPoint x: 213, endPoint y: 62, distance: 183.2
click at [57, 159] on link "PACER Notices" at bounding box center [51, 161] width 66 height 9
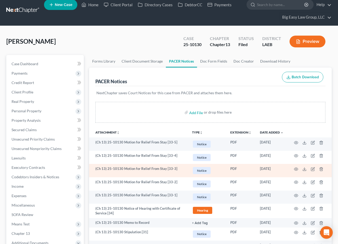
scroll to position [7, 0]
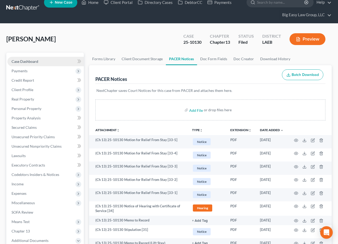
click at [50, 60] on link "Case Dashboard" at bounding box center [45, 61] width 77 height 9
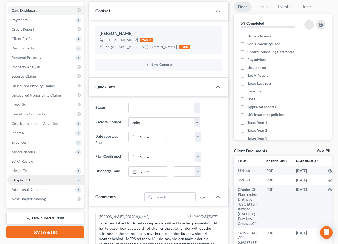
scroll to position [58, 0]
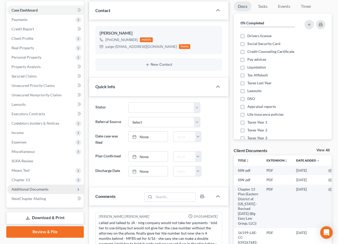
click at [55, 189] on span "Additional Documents" at bounding box center [45, 189] width 77 height 9
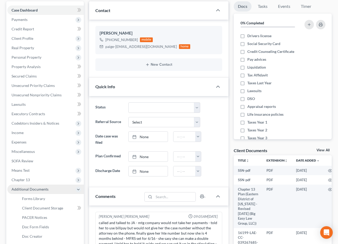
scroll to position [156, 0]
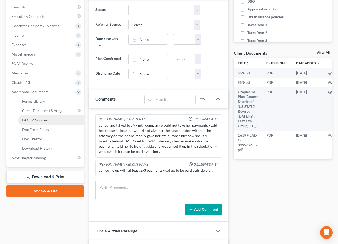
click at [54, 120] on link "PACER Notices" at bounding box center [51, 120] width 66 height 9
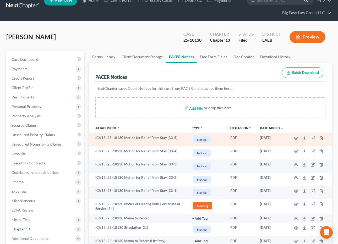
scroll to position [32, 0]
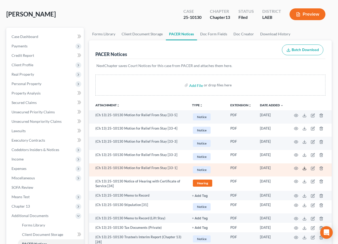
click at [304, 169] on icon at bounding box center [305, 169] width 4 height 4
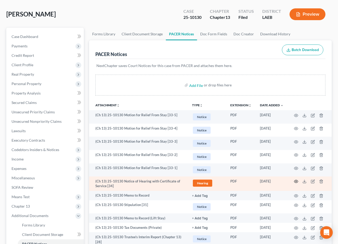
click at [295, 182] on icon "button" at bounding box center [296, 182] width 4 height 4
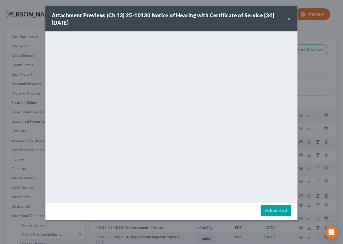
click at [288, 18] on button "×" at bounding box center [289, 19] width 4 height 6
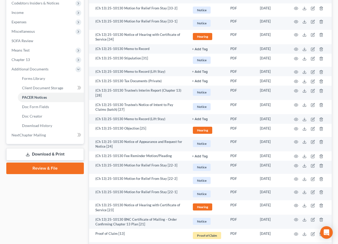
scroll to position [178, 0]
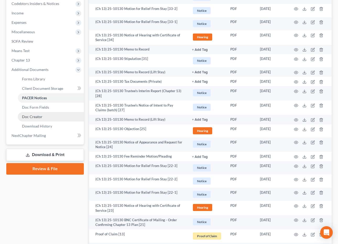
click at [44, 114] on link "Doc Creator" at bounding box center [51, 116] width 66 height 9
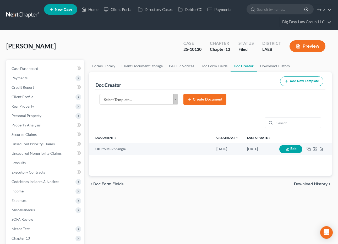
drag, startPoint x: 176, startPoint y: 98, endPoint x: 169, endPoint y: 102, distance: 7.6
click at [176, 98] on body "Home New Case Client Portal Directory Cases DebtorCC Payments Big Easy Law Grou…" at bounding box center [169, 194] width 338 height 388
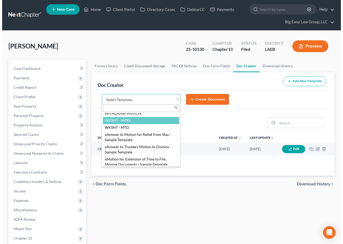
scroll to position [879, 0]
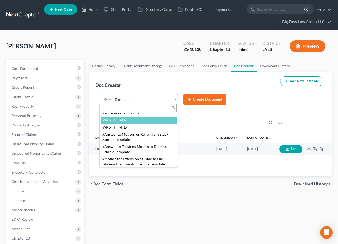
select select "115489"
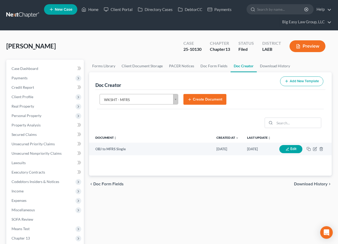
click at [213, 98] on button "Create Document" at bounding box center [205, 99] width 43 height 11
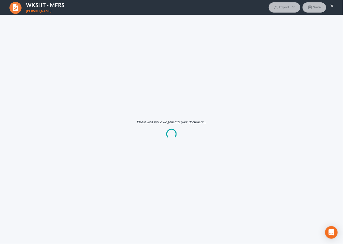
scroll to position [0, 0]
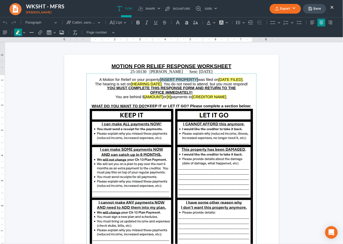
drag, startPoint x: 192, startPoint y: 80, endPoint x: 162, endPoint y: 81, distance: 30.7
click at [162, 81] on span "A Motion for Relief on your property [INSERT PROPERTY] was filed on [DATE FILED…" at bounding box center [171, 79] width 144 height 4
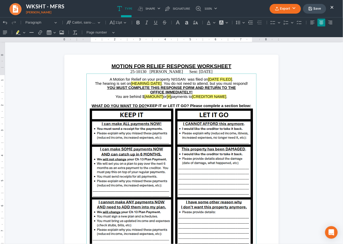
click at [171, 79] on span "A Motion for Relief on your property NISSAN was filed on [DATE FILED] ." at bounding box center [172, 79] width 124 height 4
click at [186, 79] on span "A Motion for Relief on your property 21 NISSAN was filed on [DATE FILED] ." at bounding box center [171, 79] width 129 height 4
drag, startPoint x: 231, startPoint y: 79, endPoint x: 211, endPoint y: 79, distance: 19.7
click at [211, 79] on span "A Motion for Relief on your property 21 NISSAN VERSA was filed on [DATE FILED] ." at bounding box center [171, 79] width 142 height 4
drag, startPoint x: 158, startPoint y: 83, endPoint x: 132, endPoint y: 83, distance: 25.5
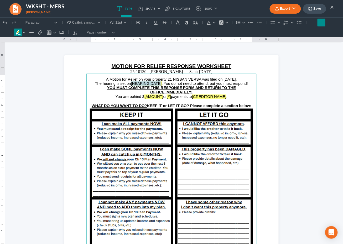
click at [132, 83] on span "The hearing is set on [HEARING DATE] . You do not need to attend, but you must …" at bounding box center [171, 83] width 153 height 4
drag, startPoint x: 169, startPoint y: 92, endPoint x: 144, endPoint y: 94, distance: 25.5
click at [144, 94] on span "You are behind $ [AMOUNT] or [#] payments to [CREDITOR NAME] ." at bounding box center [171, 96] width 112 height 4
drag, startPoint x: 214, startPoint y: 93, endPoint x: 185, endPoint y: 91, distance: 28.7
click at [185, 94] on span "You are behind $1,624.14 payments to [CREDITOR NAME] ." at bounding box center [171, 96] width 101 height 4
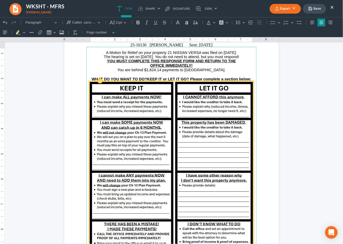
scroll to position [102, 0]
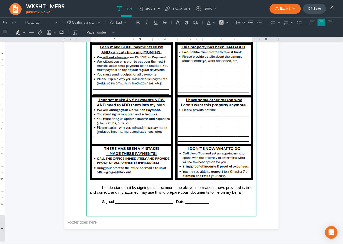
click at [296, 7] on button "Export" at bounding box center [284, 9] width 31 height 10
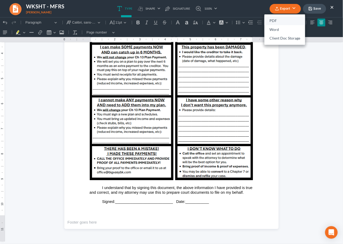
click at [278, 20] on link "PDF" at bounding box center [284, 21] width 41 height 9
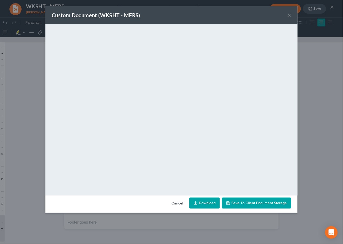
drag, startPoint x: 205, startPoint y: 200, endPoint x: 207, endPoint y: 192, distance: 8.1
click at [205, 200] on link "Download" at bounding box center [204, 203] width 30 height 11
click at [289, 15] on button "×" at bounding box center [289, 15] width 4 height 6
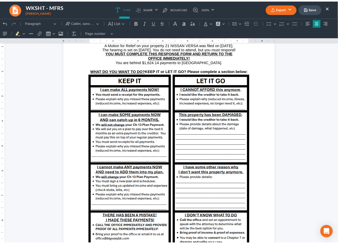
scroll to position [0, 0]
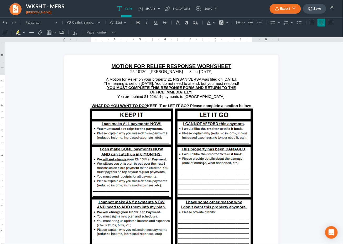
click at [317, 9] on button "Save" at bounding box center [314, 9] width 23 height 10
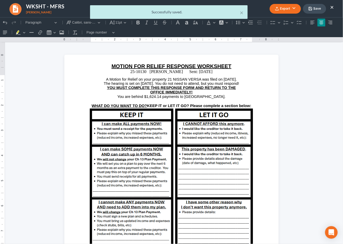
click at [332, 7] on div "× Successfully saved." at bounding box center [168, 13] width 343 height 16
click at [332, 7] on button "×" at bounding box center [332, 7] width 4 height 6
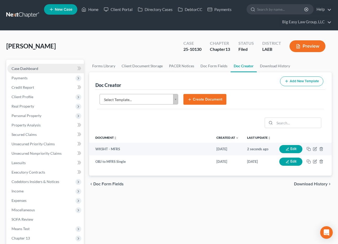
click at [41, 70] on link "Case Dashboard" at bounding box center [45, 68] width 77 height 9
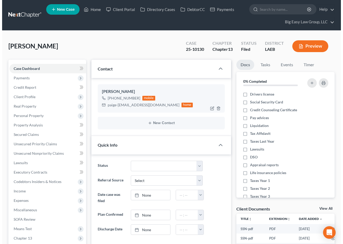
scroll to position [3970, 0]
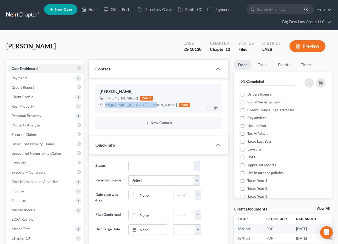
drag, startPoint x: 152, startPoint y: 106, endPoint x: 104, endPoint y: 104, distance: 48.8
click at [104, 104] on div "paige-johnson43@yahoo.com home" at bounding box center [145, 105] width 91 height 7
copy div "paige-johnson43@yahoo.com"
click at [210, 108] on icon "button" at bounding box center [210, 108] width 2 height 2
select select "0"
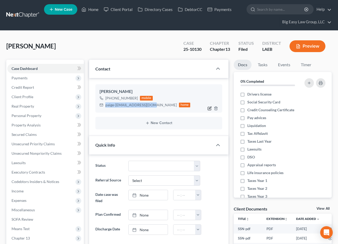
select select "0"
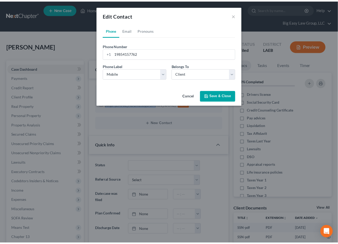
scroll to position [3939, 0]
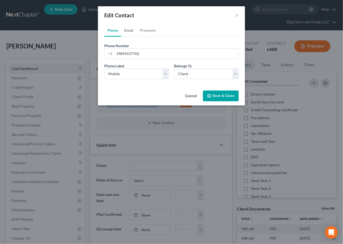
click at [129, 30] on link "Email" at bounding box center [128, 30] width 15 height 13
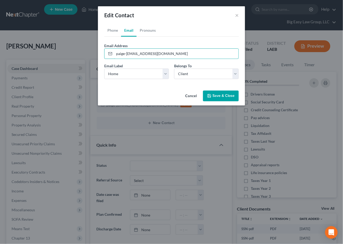
drag, startPoint x: 125, startPoint y: 54, endPoint x: 132, endPoint y: 61, distance: 10.0
click at [125, 54] on input "paige-johnson43@yahoo.com" at bounding box center [176, 54] width 124 height 10
type input "paige_johnson43@yahoo.com"
drag, startPoint x: 227, startPoint y: 95, endPoint x: 326, endPoint y: 51, distance: 108.4
click at [227, 95] on button "Save & Close" at bounding box center [221, 96] width 36 height 11
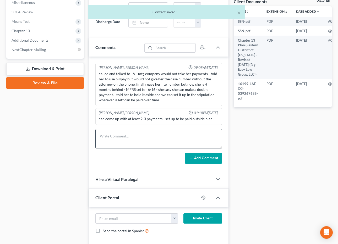
scroll to position [208, 0]
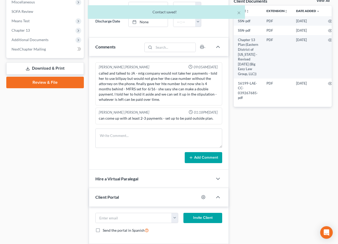
click at [132, 127] on div "Jenny Abshier Bryce Murray 09:05AM, 05/20/2025 called and talked to JA - mtg co…" at bounding box center [159, 113] width 140 height 114
click at [132, 131] on textarea at bounding box center [158, 138] width 127 height 19
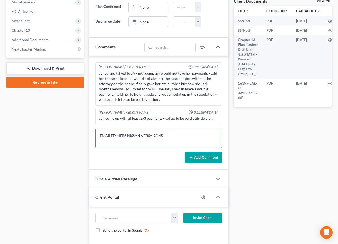
drag, startPoint x: 161, startPoint y: 135, endPoint x: 186, endPoint y: 137, distance: 25.6
click at [161, 135] on textarea "EMAILED MFRS NISSAN VERSA 9/145" at bounding box center [158, 138] width 127 height 19
type textarea "EMAILED MFRS NISSAN VERSA 9/15"
drag, startPoint x: 193, startPoint y: 154, endPoint x: 342, endPoint y: 111, distance: 154.6
click at [193, 154] on button "Add Comment" at bounding box center [204, 157] width 38 height 11
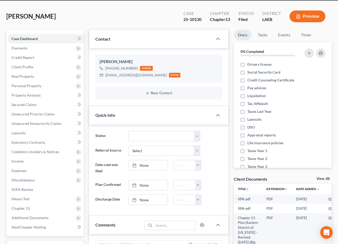
scroll to position [0, 0]
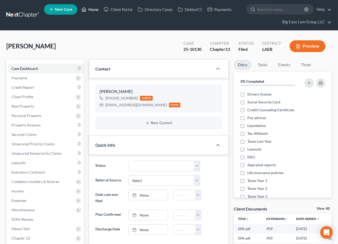
click at [87, 9] on link "Home" at bounding box center [90, 9] width 22 height 9
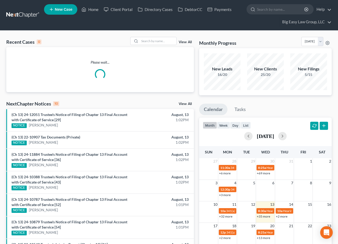
click at [95, 39] on div "Recent Cases 0 View All" at bounding box center [100, 42] width 188 height 10
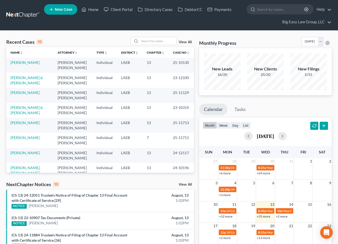
click at [76, 39] on div "Recent Cases 15 View All" at bounding box center [100, 42] width 188 height 10
click at [148, 45] on div at bounding box center [153, 41] width 47 height 8
click at [148, 42] on input "search" at bounding box center [158, 41] width 37 height 8
type input "JONES"
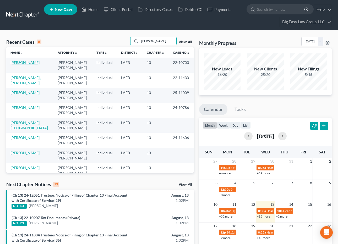
click at [27, 62] on link "[PERSON_NAME]" at bounding box center [24, 62] width 29 height 4
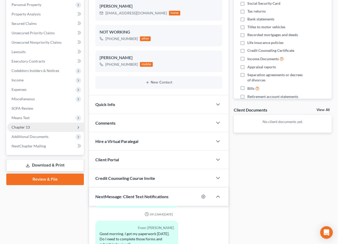
scroll to position [116, 0]
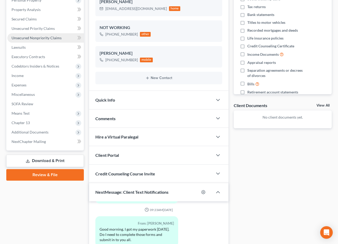
click at [58, 38] on span "Unsecured Nonpriority Claims" at bounding box center [37, 38] width 50 height 4
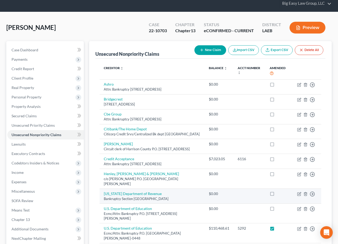
scroll to position [94, 0]
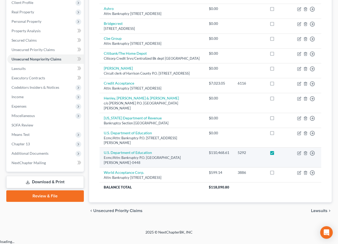
click at [277, 154] on label at bounding box center [277, 154] width 0 height 0
click at [279, 154] on input "checkbox" at bounding box center [280, 151] width 3 height 3
checkbox input "false"
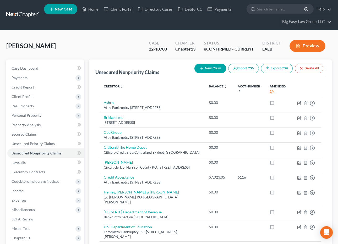
scroll to position [0, 0]
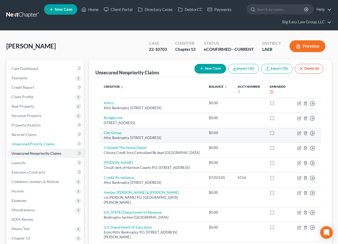
drag, startPoint x: 49, startPoint y: 145, endPoint x: 201, endPoint y: 130, distance: 153.1
click at [49, 145] on span "Unsecured Priority Claims" at bounding box center [33, 144] width 43 height 4
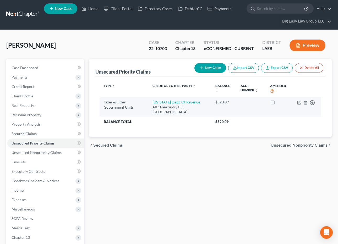
scroll to position [1, 0]
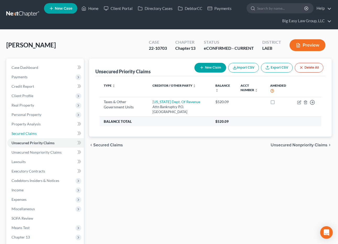
drag, startPoint x: 41, startPoint y: 136, endPoint x: 118, endPoint y: 121, distance: 77.7
click at [41, 136] on link "Secured Claims" at bounding box center [45, 133] width 77 height 9
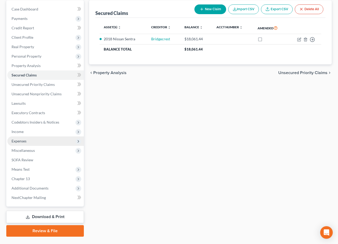
scroll to position [72, 0]
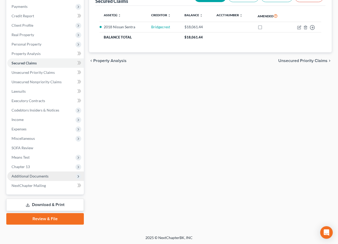
click at [57, 178] on span "Additional Documents" at bounding box center [45, 176] width 77 height 9
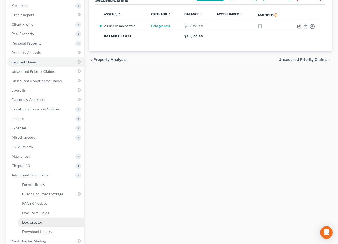
click at [55, 220] on link "Doc Creator" at bounding box center [51, 222] width 66 height 9
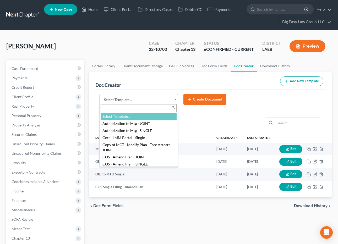
click at [175, 97] on body "Home New Case Client Portal Directory Cases DebtorCC Payments Big Easy Law Grou…" at bounding box center [169, 194] width 338 height 388
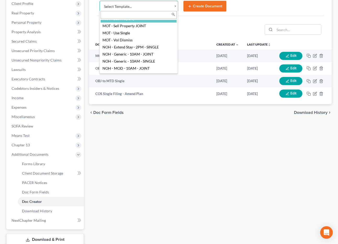
scroll to position [95, 0]
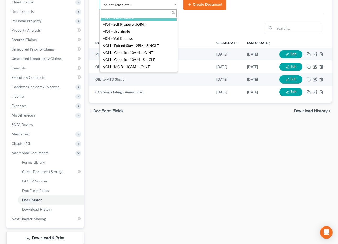
click at [48, 185] on body "Home New Case Client Portal Directory Cases DebtorCC Payments Big Easy Law Grou…" at bounding box center [169, 99] width 338 height 388
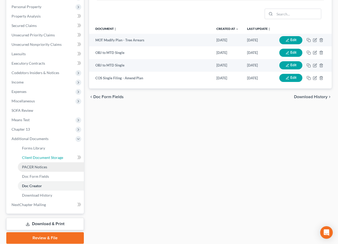
drag, startPoint x: 46, startPoint y: 158, endPoint x: 44, endPoint y: 164, distance: 6.6
click at [46, 158] on span "Client Document Storage" at bounding box center [42, 158] width 41 height 4
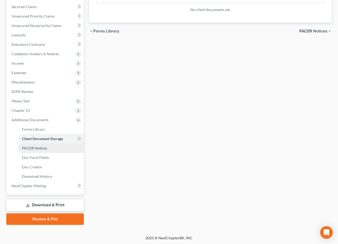
click at [46, 148] on span "PACER Notices" at bounding box center [34, 148] width 25 height 4
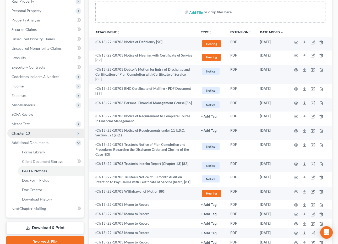
scroll to position [113, 0]
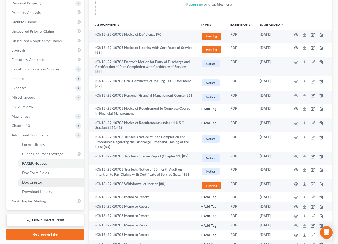
click at [74, 182] on link "Doc Creator" at bounding box center [51, 182] width 66 height 9
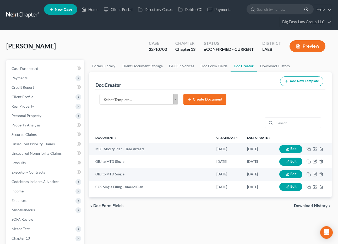
click at [175, 95] on body "Home New Case Client Portal Directory Cases DebtorCC Payments Big Easy Law Grou…" at bounding box center [169, 194] width 338 height 388
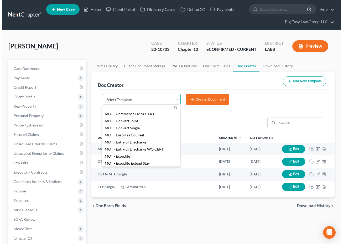
scroll to position [325, 0]
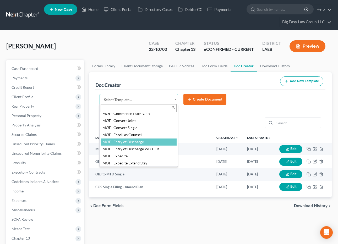
select select "96612"
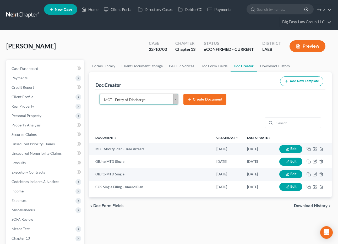
click at [198, 99] on button "Create Document" at bounding box center [205, 99] width 43 height 11
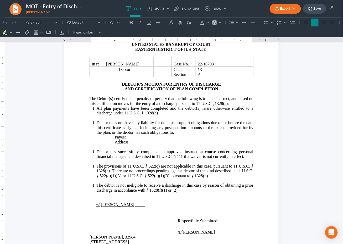
scroll to position [49, 0]
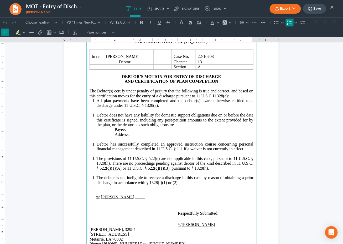
click at [97, 116] on li "Debtor does not have any liability for domestic support obligations due on or b…" at bounding box center [175, 120] width 157 height 14
click at [97, 115] on li "Debtor does not have any liability for domestic support obligations due on or b…" at bounding box center [175, 120] width 157 height 14
click at [232, 96] on p "The Debtor(s) certify under penalty of perjury that the following is true and c…" at bounding box center [171, 94] width 164 height 10
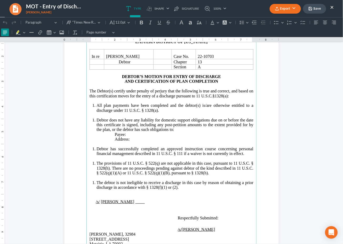
click at [97, 119] on li "Debtor does not have any liability for domestic support obligations due on or b…" at bounding box center [175, 125] width 157 height 14
click at [97, 120] on li "Debtor does not have any liability for domestic support obligations due on or b…" at bounding box center [175, 125] width 157 height 14
click at [97, 121] on li "Debtor does not have any liability for domestic support obligations due on or b…" at bounding box center [175, 125] width 157 height 14
drag, startPoint x: 92, startPoint y: 106, endPoint x: 187, endPoint y: 177, distance: 118.6
click at [97, 106] on li "All plan payments have been completed and the debtor(s) is/are otherwise entitl…" at bounding box center [175, 108] width 157 height 10
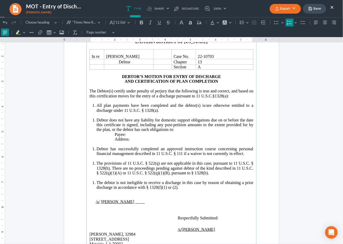
drag, startPoint x: 181, startPoint y: 186, endPoint x: 92, endPoint y: 106, distance: 119.8
click at [92, 106] on main "UNITED STATES BANKRUPTCY COURT EASTERN DISTRICT OF LOUISIANA In re Miranda M. J…" at bounding box center [171, 144] width 170 height 227
click at [291, 22] on icon "Editor toolbar" at bounding box center [289, 22] width 5 height 5
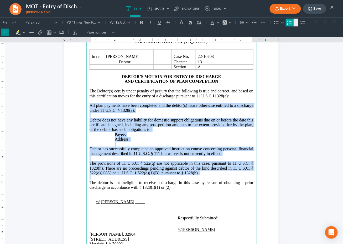
click at [289, 20] on icon "Editor toolbar" at bounding box center [289, 22] width 5 height 5
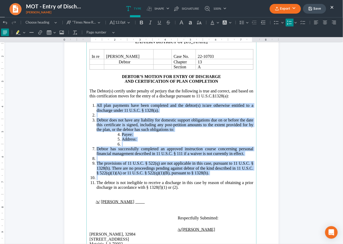
click at [171, 119] on span "Debtor does not have any liability for domestic support obligations due on or b…" at bounding box center [175, 125] width 157 height 14
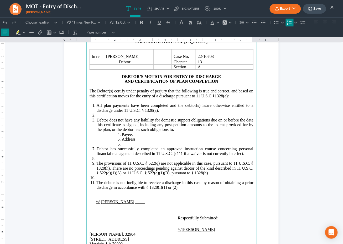
click at [163, 113] on li "Rich Text Editor, page-0-main" at bounding box center [175, 115] width 157 height 5
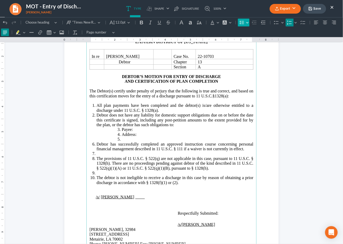
click at [245, 22] on button "Line Height Line Height" at bounding box center [244, 22] width 12 height 8
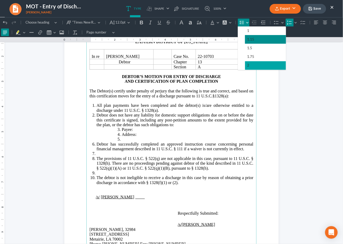
drag, startPoint x: 256, startPoint y: 62, endPoint x: 223, endPoint y: 93, distance: 45.5
click at [255, 62] on button "2" at bounding box center [265, 65] width 41 height 9
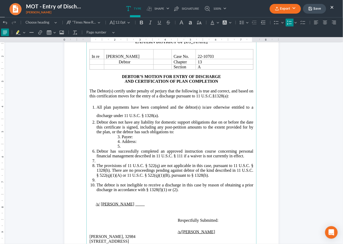
drag, startPoint x: 169, startPoint y: 114, endPoint x: 223, endPoint y: 29, distance: 100.6
click at [170, 113] on li "All plan payments have been completed and the debtor(s) is/are otherwise entitl…" at bounding box center [175, 111] width 157 height 17
click at [246, 18] on button "Line Height Line Height" at bounding box center [244, 22] width 12 height 8
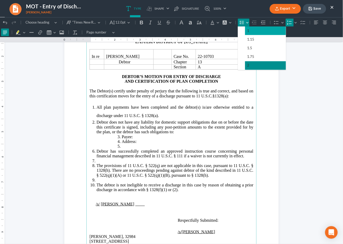
click at [248, 33] on span "1" at bounding box center [248, 31] width 2 height 6
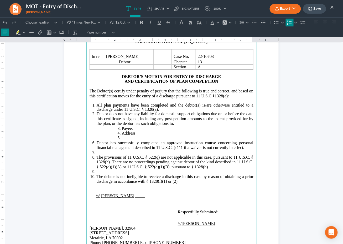
click at [160, 109] on li "All plan payments have been completed and the debtor(s) is/are otherwise entitl…" at bounding box center [175, 107] width 157 height 8
click at [247, 20] on button "Line Height Line Height" at bounding box center [244, 22] width 12 height 8
click at [192, 113] on span "Debtor does not have any liability for domestic support obligations due on or b…" at bounding box center [175, 118] width 157 height 14
click at [166, 108] on li "All plan payments have been completed and the debtor(s) is/are otherwise entitl…" at bounding box center [175, 107] width 157 height 8
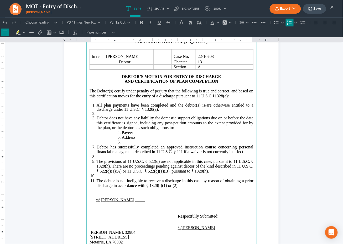
drag, startPoint x: 93, startPoint y: 118, endPoint x: 100, endPoint y: 116, distance: 7.2
click at [97, 118] on li "Debtor does not have any liability for domestic support obligations due on or b…" at bounding box center [175, 123] width 157 height 14
click at [99, 114] on li "Rich Text Editor, page-0-main" at bounding box center [175, 113] width 157 height 4
drag, startPoint x: 98, startPoint y: 120, endPoint x: 93, endPoint y: 120, distance: 4.5
click at [98, 120] on span "Debtor does not have any liability for domestic support obligations due on or b…" at bounding box center [175, 123] width 157 height 14
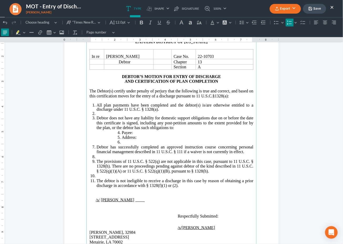
click at [97, 120] on li "Debtor does not have any liability for domestic support obligations due on or b…" at bounding box center [175, 123] width 157 height 14
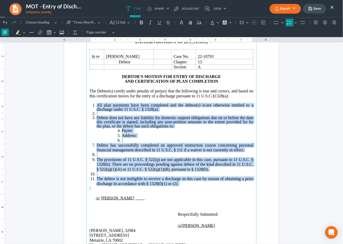
drag, startPoint x: 135, startPoint y: 152, endPoint x: 227, endPoint y: 43, distance: 143.1
click at [92, 104] on main "UNITED STATES BANKRUPTCY COURT EASTERN DISTRICT OF LOUISIANA In re Miranda M. J…" at bounding box center [171, 144] width 170 height 227
click at [282, 23] on icon "Editor toolbar" at bounding box center [282, 22] width 2 height 1
click at [283, 21] on icon "Editor toolbar" at bounding box center [282, 22] width 3 height 5
click at [294, 23] on icon "Editor toolbar" at bounding box center [295, 22] width 3 height 5
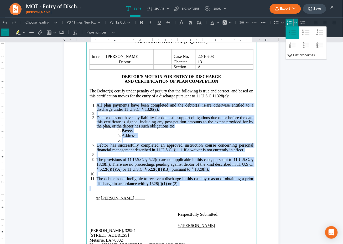
click at [294, 33] on icon "Numbered list styles toolbar" at bounding box center [292, 33] width 11 height 10
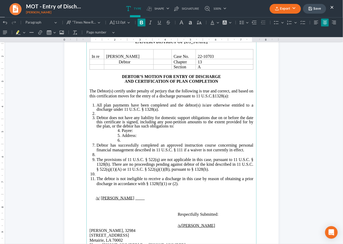
click at [200, 76] on strong "DEBTOR’S MOTION FOR ENTRY OF DISCHARGE" at bounding box center [171, 76] width 99 height 4
drag, startPoint x: 185, startPoint y: 179, endPoint x: 93, endPoint y: 107, distance: 116.8
click at [93, 107] on ol "All plan payments have been completed and the debtor(s) is/are otherwise entitl…" at bounding box center [171, 144] width 164 height 83
click at [296, 21] on icon "Editor toolbar" at bounding box center [295, 22] width 3 height 5
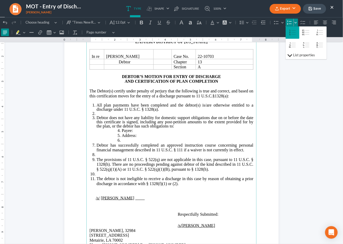
click at [297, 34] on icon "Numbered list styles toolbar" at bounding box center [292, 33] width 11 height 10
click at [290, 22] on icon "Editor toolbar" at bounding box center [289, 22] width 5 height 5
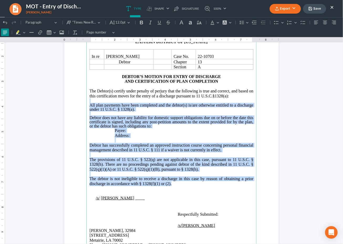
drag, startPoint x: 197, startPoint y: 106, endPoint x: 121, endPoint y: 102, distance: 75.7
click at [197, 106] on span "All plan payments have been completed and the debtor(s) is/are otherwise entitl…" at bounding box center [171, 107] width 164 height 9
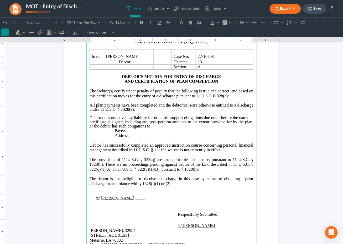
click at [89, 104] on span "All plan payments have been completed and the debtor(s) is/are otherwise entitl…" at bounding box center [171, 107] width 164 height 9
click at [89, 117] on span "Debtor does not have any liability for domestic support obligations due on or b…" at bounding box center [171, 121] width 164 height 13
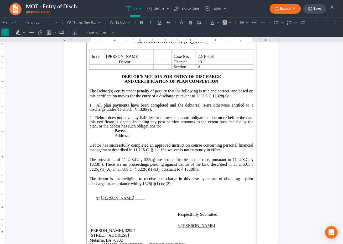
click at [89, 145] on span "Debtor has successfully completed an approved instruction course concerning per…" at bounding box center [171, 147] width 164 height 9
drag, startPoint x: 83, startPoint y: 157, endPoint x: 86, endPoint y: 159, distance: 3.4
click at [83, 157] on section "UNITED STATES BANKRUPTCY COURT EASTERN DISTRICT OF LOUISIANA In re Miranda M. J…" at bounding box center [171, 144] width 214 height 277
click at [87, 159] on main "UNITED STATES BANKRUPTCY COURT EASTERN DISTRICT OF LOUISIANA In re Miranda M. J…" at bounding box center [171, 144] width 170 height 227
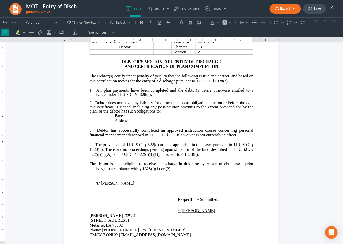
scroll to position [65, 0]
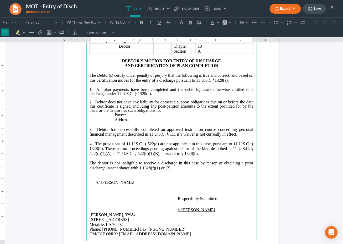
drag, startPoint x: 84, startPoint y: 162, endPoint x: 87, endPoint y: 163, distance: 3.3
click at [86, 162] on main "UNITED STATES BANKRUPTCY COURT EASTERN DISTRICT OF LOUISIANA In re Miranda M. J…" at bounding box center [171, 128] width 170 height 227
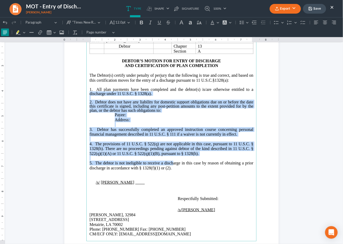
drag, startPoint x: 172, startPoint y: 165, endPoint x: 79, endPoint y: 93, distance: 117.4
click at [79, 93] on section "UNITED STATES BANKRUPTCY COURT EASTERN DISTRICT OF LOUISIANA In re Miranda M. J…" at bounding box center [171, 128] width 214 height 277
click at [115, 118] on span "Address:" at bounding box center [122, 120] width 15 height 4
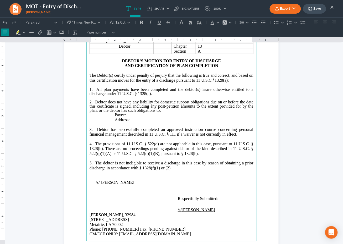
click at [87, 95] on main "UNITED STATES BANKRUPTCY COURT EASTERN DISTRICT OF LOUISIANA In re Miranda M. J…" at bounding box center [171, 128] width 170 height 227
click at [94, 91] on span "1. All plan payments have been completed and the debtor(s) is/are otherwise ent…" at bounding box center [164, 89] width 151 height 4
click at [100, 93] on span "discharge under 11 U.S.C. § 1328(a)." at bounding box center [120, 93] width 62 height 4
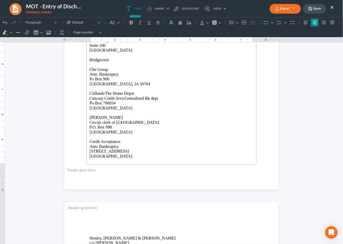
scroll to position [350, 0]
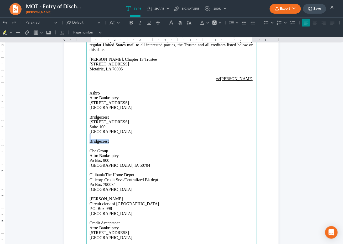
drag, startPoint x: 138, startPoint y: 142, endPoint x: 83, endPoint y: 138, distance: 54.7
click at [83, 138] on section "⁠⁠⁠⁠⁠⁠⁠ CERTIFICATE OF SERVICE I hereby certify that on 08/13/2025, a copy of t…" at bounding box center [171, 132] width 214 height 277
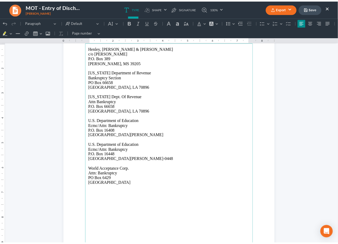
scroll to position [555, 0]
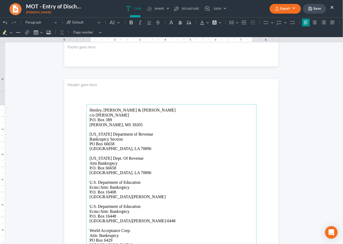
click at [295, 8] on button "Export" at bounding box center [284, 9] width 31 height 10
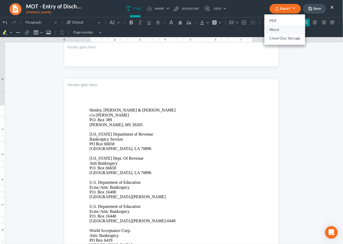
click at [285, 32] on link "Word" at bounding box center [284, 29] width 41 height 9
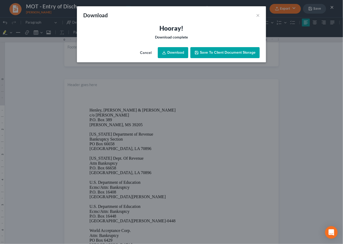
click at [179, 55] on link "Download" at bounding box center [173, 52] width 30 height 11
drag, startPoint x: 158, startPoint y: 17, endPoint x: 260, endPoint y: 5, distance: 103.0
click at [159, 17] on div "Download ×" at bounding box center [171, 15] width 189 height 18
click at [259, 14] on button "×" at bounding box center [258, 15] width 4 height 6
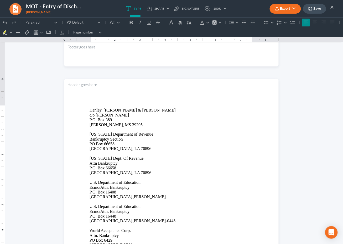
click at [315, 8] on button "Save" at bounding box center [314, 9] width 23 height 10
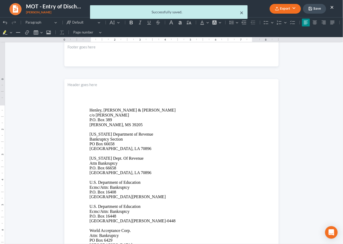
drag, startPoint x: 239, startPoint y: 13, endPoint x: 335, endPoint y: 7, distance: 96.0
click at [239, 13] on button "×" at bounding box center [241, 12] width 4 height 6
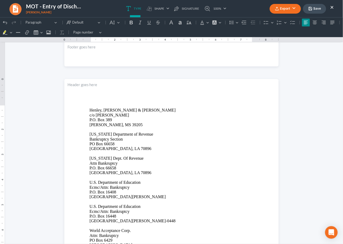
click at [332, 6] on button "×" at bounding box center [332, 7] width 4 height 6
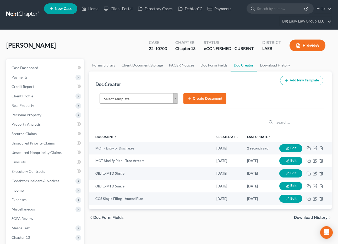
scroll to position [1, 0]
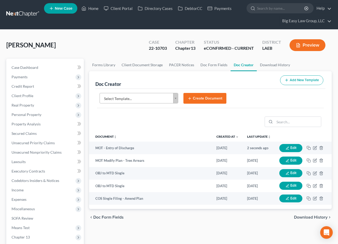
click at [178, 100] on div "Select Template... Select Template... Authorization to Mtg - JOINT Authorizatio…" at bounding box center [139, 98] width 84 height 11
click at [176, 97] on body "Home New Case Client Portal Directory Cases DebtorCC Payments Big Easy Law Grou…" at bounding box center [169, 193] width 338 height 388
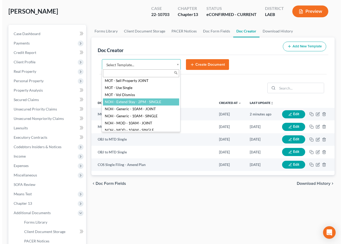
scroll to position [472, 0]
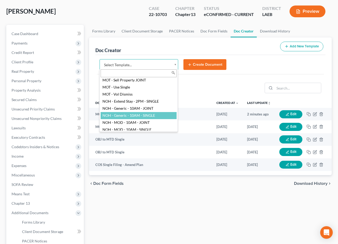
select select "97870"
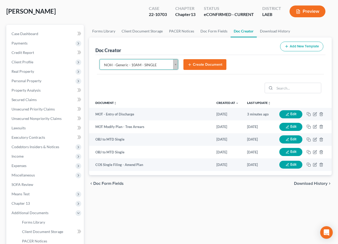
click at [195, 67] on button "Create Document" at bounding box center [205, 64] width 43 height 11
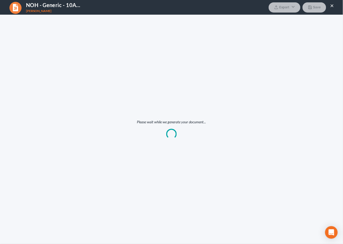
scroll to position [0, 0]
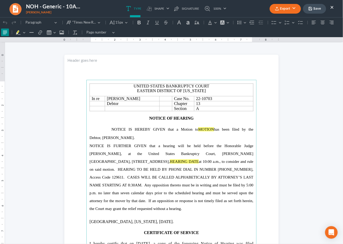
drag, startPoint x: 190, startPoint y: 129, endPoint x: 244, endPoint y: 115, distance: 55.9
click at [154, 129] on span "NOTICE IS HEREBY GIVEN that a Motion to MOTION has been filed by the Debtor," at bounding box center [171, 133] width 164 height 13
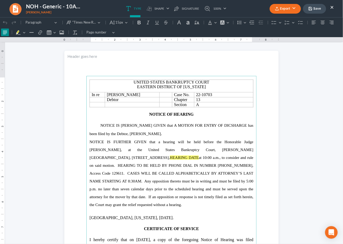
scroll to position [9, 0]
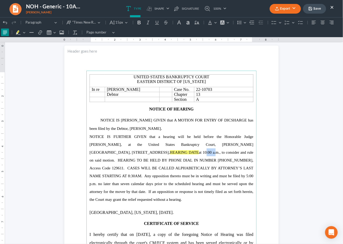
drag, startPoint x: 175, startPoint y: 152, endPoint x: 247, endPoint y: 151, distance: 71.9
click at [174, 152] on span "NOTICE IS FURTHER GIVEN that a hearing will be held before the Honorable Judge …" at bounding box center [171, 168] width 164 height 67
drag, startPoint x: 169, startPoint y: 152, endPoint x: 162, endPoint y: 153, distance: 6.3
click at [140, 156] on p "NOTICE IS FURTHER GIVEN that a hearing will be held before the Honorable Judge …" at bounding box center [171, 168] width 164 height 71
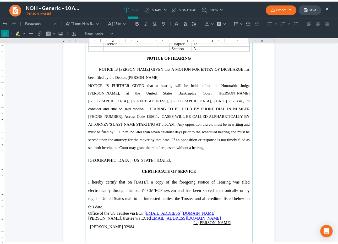
scroll to position [65, 0]
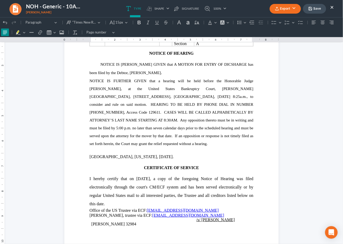
click at [295, 7] on button "Export" at bounding box center [284, 9] width 31 height 10
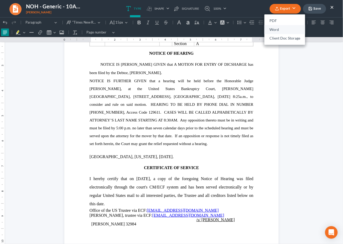
click at [292, 30] on link "Word" at bounding box center [284, 29] width 41 height 9
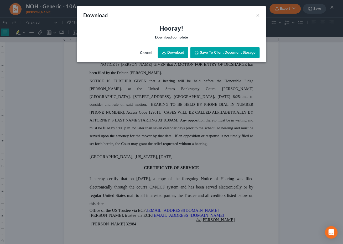
click at [179, 49] on link "Download" at bounding box center [173, 52] width 30 height 11
drag, startPoint x: 121, startPoint y: 30, endPoint x: 222, endPoint y: 45, distance: 102.4
click at [121, 31] on h3 "Hooray!" at bounding box center [171, 28] width 176 height 8
click at [257, 15] on button "×" at bounding box center [258, 15] width 4 height 6
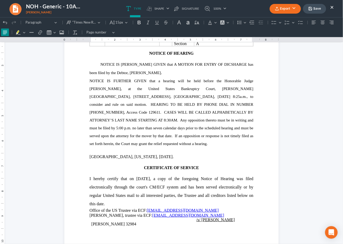
click at [312, 9] on button "Save" at bounding box center [314, 9] width 23 height 10
click at [331, 6] on button "×" at bounding box center [332, 7] width 4 height 6
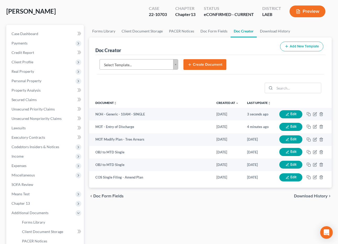
click at [165, 91] on div at bounding box center [210, 88] width 231 height 19
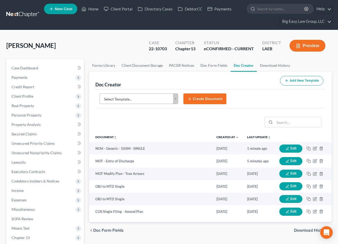
scroll to position [0, 0]
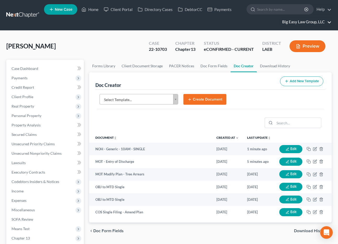
drag, startPoint x: 318, startPoint y: 22, endPoint x: 311, endPoint y: 22, distance: 6.6
click at [318, 22] on link "Big Easy Law Group, LLC" at bounding box center [306, 21] width 52 height 9
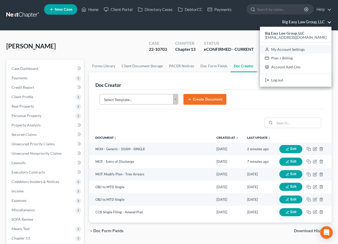
drag, startPoint x: 320, startPoint y: 47, endPoint x: 312, endPoint y: 45, distance: 7.7
click at [320, 47] on link "My Account Settings" at bounding box center [296, 49] width 72 height 9
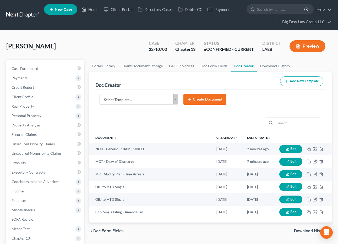
select select "23"
select select "19"
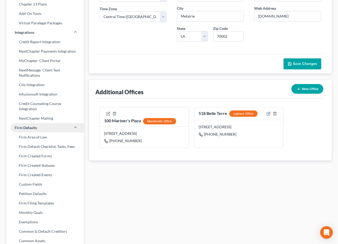
scroll to position [182, 0]
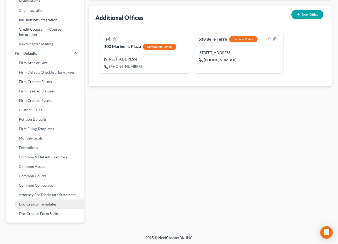
click at [54, 203] on link "Doc Creator Templates" at bounding box center [45, 204] width 78 height 9
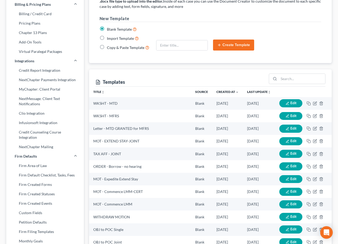
scroll to position [75, 0]
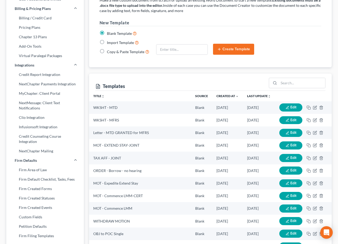
click at [110, 84] on div "Templates" at bounding box center [110, 86] width 30 height 6
drag, startPoint x: 103, startPoint y: 97, endPoint x: 114, endPoint y: 100, distance: 11.5
click at [103, 97] on icon "unfold_more" at bounding box center [103, 96] width 3 height 3
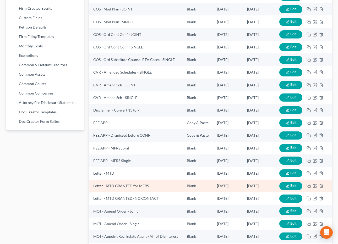
scroll to position [350, 0]
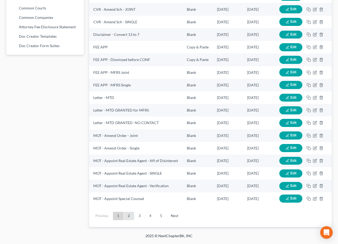
click at [130, 217] on link "2" at bounding box center [129, 216] width 10 height 8
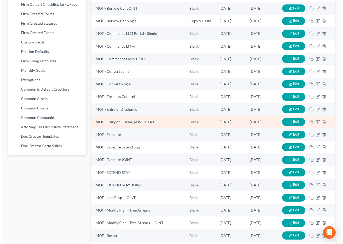
scroll to position [243, 0]
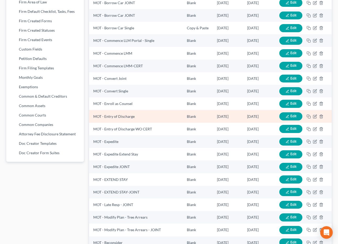
click at [288, 116] on icon "button" at bounding box center [287, 116] width 3 height 3
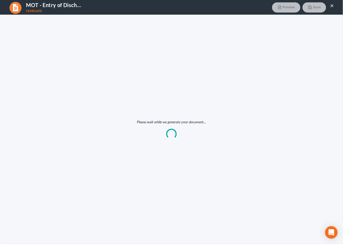
scroll to position [0, 0]
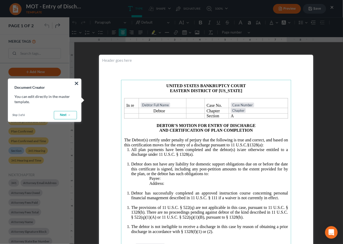
click at [268, 145] on p "The Debtor(s) certify under penalty of perjury that the following is true and c…" at bounding box center [206, 143] width 164 height 10
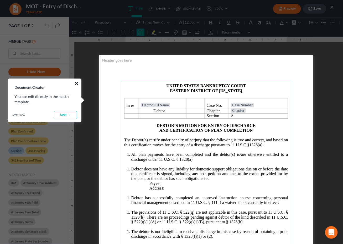
drag, startPoint x: 76, startPoint y: 82, endPoint x: 132, endPoint y: 115, distance: 65.5
click at [76, 82] on button "×" at bounding box center [76, 83] width 5 height 8
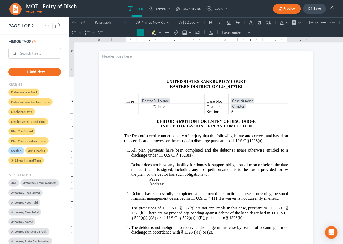
scroll to position [5, 0]
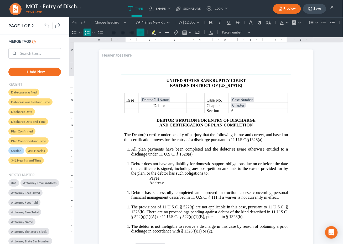
click at [131, 162] on li "Debtor does not have any liability for domestic support obligations due on or b…" at bounding box center [209, 169] width 157 height 14
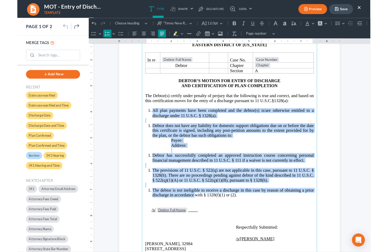
scroll to position [52, 0]
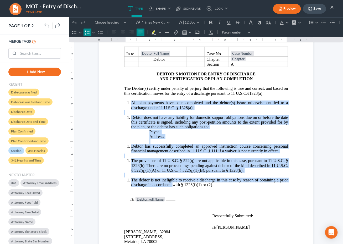
drag, startPoint x: 128, startPoint y: 147, endPoint x: 223, endPoint y: 187, distance: 103.0
click at [223, 187] on main "UNITED STATES BANKRUPTCY COURT EASTERN DISTRICT OF LOUISIANA In re Debtor Full …" at bounding box center [206, 141] width 170 height 227
click at [208, 166] on span "The provisions of 11 U.S.C. § 522(q) are not applicable in this case, pursuant …" at bounding box center [209, 165] width 157 height 14
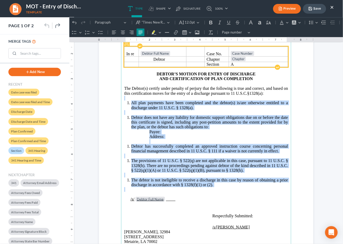
drag, startPoint x: 215, startPoint y: 187, endPoint x: 195, endPoint y: 64, distance: 124.7
click at [127, 101] on main "UNITED STATES BANKRUPTCY COURT EASTERN DISTRICT OF LOUISIANA In re Debtor Full …" at bounding box center [206, 141] width 170 height 227
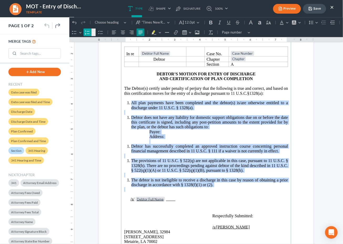
click at [90, 30] on icon "Editor toolbar" at bounding box center [86, 32] width 5 height 5
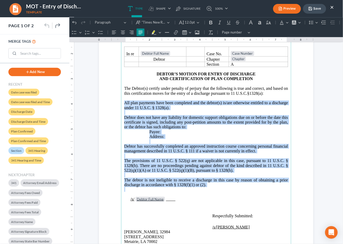
drag, startPoint x: 133, startPoint y: 147, endPoint x: 128, endPoint y: 118, distance: 28.8
click at [133, 146] on span "Debtor has successfully completed an approved instruction course concerning per…" at bounding box center [206, 148] width 164 height 9
click at [124, 106] on span "All plan payments have been completed and the debtor(s) is/are otherwise entitl…" at bounding box center [206, 104] width 164 height 9
drag, startPoint x: 206, startPoint y: 187, endPoint x: 118, endPoint y: 105, distance: 120.3
click at [118, 105] on section "UNITED STATES BANKRUPTCY COURT EASTERN DISTRICT OF LOUISIANA In re Debtor Full …" at bounding box center [206, 141] width 214 height 277
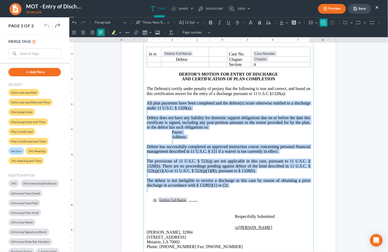
click at [322, 23] on icon "Editor toolbar" at bounding box center [323, 22] width 5 height 5
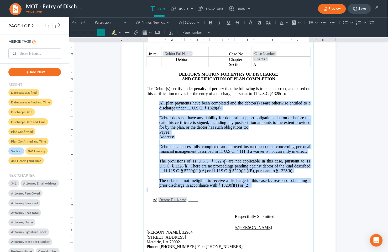
drag, startPoint x: 208, startPoint y: 103, endPoint x: 168, endPoint y: 108, distance: 40.0
click at [208, 103] on span "All plan payments have been completed and the debtor(s) is/are otherwise entitl…" at bounding box center [234, 104] width 151 height 9
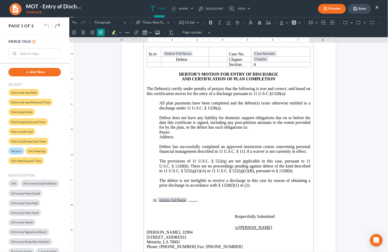
drag, startPoint x: 157, startPoint y: 102, endPoint x: 182, endPoint y: 102, distance: 24.7
click at [159, 102] on span "All plan payments have been completed and the debtor(s) is/are otherwise entitl…" at bounding box center [234, 104] width 151 height 9
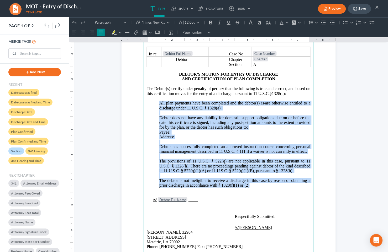
drag, startPoint x: 237, startPoint y: 184, endPoint x: 138, endPoint y: 103, distance: 128.2
click at [138, 103] on section "UNITED STATES BANKRUPTCY COURT EASTERN DISTRICT OF LOUISIANA In re Debtor Full …" at bounding box center [228, 141] width 214 height 277
click at [331, 21] on icon "Editor toolbar" at bounding box center [331, 22] width 5 height 5
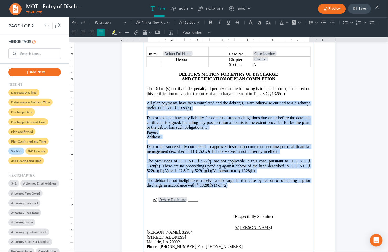
drag, startPoint x: 203, startPoint y: 129, endPoint x: 153, endPoint y: 107, distance: 54.9
click at [203, 129] on span "Debtor does not have any liability for domestic support obligations due on or b…" at bounding box center [228, 122] width 164 height 14
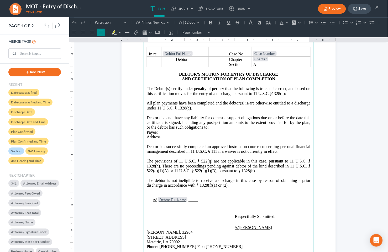
click at [146, 103] on span "All plan payments have been completed and the debtor(s) is/are otherwise entitl…" at bounding box center [228, 104] width 164 height 9
click at [143, 115] on main "UNITED STATES BANKRUPTCY COURT EASTERN DISTRICT OF LOUISIANA In re Debtor Full …" at bounding box center [228, 141] width 170 height 227
click at [146, 132] on span "Payee:" at bounding box center [151, 132] width 11 height 4
click at [144, 147] on main "UNITED STATES BANKRUPTCY COURT EASTERN DISTRICT OF LOUISIANA In re Debtor Full …" at bounding box center [228, 141] width 170 height 227
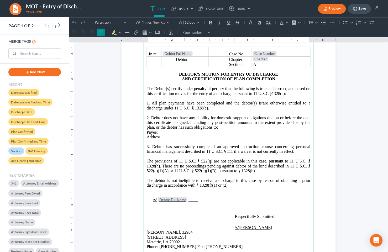
click at [146, 159] on span "The provisions of 11 U.S.C. § 522(q) are not applicable in this case, pursuant …" at bounding box center [228, 165] width 164 height 14
click at [146, 179] on span "The debtor is not ineligible to receive a discharge in this case by reason of o…" at bounding box center [228, 182] width 164 height 9
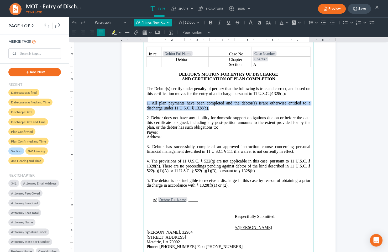
drag, startPoint x: 139, startPoint y: 110, endPoint x: 163, endPoint y: 24, distance: 89.2
click at [136, 102] on section "UNITED STATES BANKRUPTCY COURT EASTERN DISTRICT OF LOUISIANA In re Debtor Full …" at bounding box center [228, 141] width 214 height 277
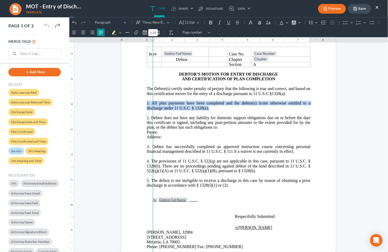
drag, startPoint x: 145, startPoint y: 40, endPoint x: 150, endPoint y: 40, distance: 4.7
click at [153, 40] on div at bounding box center [153, 154] width 0 height 235
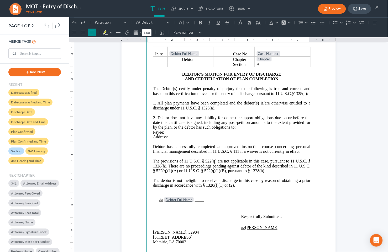
drag, startPoint x: 151, startPoint y: 39, endPoint x: 145, endPoint y: 39, distance: 6.0
click at [145, 39] on div "1.00" at bounding box center [146, 39] width 3 height 5
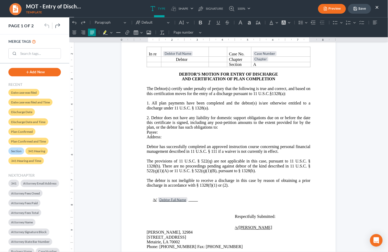
drag, startPoint x: 145, startPoint y: 103, endPoint x: 163, endPoint y: 104, distance: 18.4
click at [146, 103] on span "1. All plan payments have been completed and the debtor(s) is/are otherwise ent…" at bounding box center [228, 104] width 164 height 9
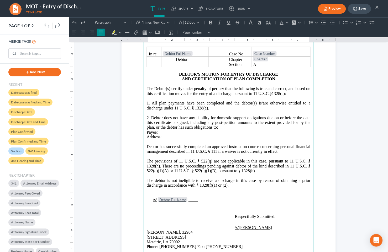
click at [146, 102] on span "1. All plan payments have been completed and the debtor(s) is/are otherwise ent…" at bounding box center [228, 104] width 164 height 9
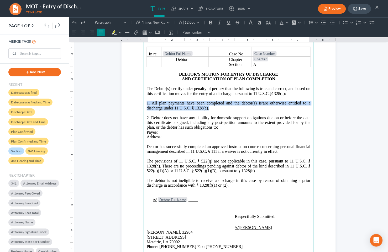
drag, startPoint x: 209, startPoint y: 109, endPoint x: 141, endPoint y: 103, distance: 68.4
click at [143, 103] on main "UNITED STATES BANKRUPTCY COURT EASTERN DISTRICT OF LOUISIANA In re Debtor Full …" at bounding box center [228, 141] width 170 height 227
click at [167, 105] on span "1. All plan payments have been completed and the debtor(s) is/are otherwise ent…" at bounding box center [228, 104] width 164 height 9
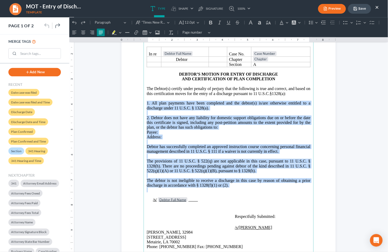
drag, startPoint x: 248, startPoint y: 189, endPoint x: 200, endPoint y: 112, distance: 90.0
click at [143, 103] on main "UNITED STATES BANKRUPTCY COURT EASTERN DISTRICT OF LOUISIANA In re Debtor Full …" at bounding box center [228, 141] width 170 height 227
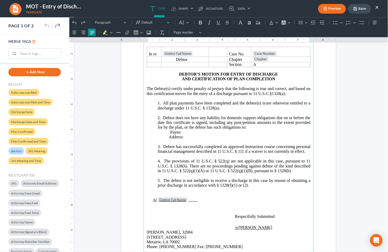
drag, startPoint x: 155, startPoint y: 108, endPoint x: 201, endPoint y: 116, distance: 46.5
click at [157, 108] on p "1. All plan payments have been completed and the debtor(s) is/are otherwise ent…" at bounding box center [233, 105] width 153 height 10
click at [157, 122] on p "2. Debtor does not have any liability for domestic support obligations due on o…" at bounding box center [233, 122] width 153 height 14
click at [153, 129] on main "UNITED STATES BANKRUPTCY COURT EASTERN DISTRICT OF LOUISIANA In re Debtor Full …" at bounding box center [228, 141] width 170 height 227
click at [155, 151] on main "UNITED STATES BANKRUPTCY COURT EASTERN DISTRICT OF LOUISIANA In re Debtor Full …" at bounding box center [228, 141] width 170 height 227
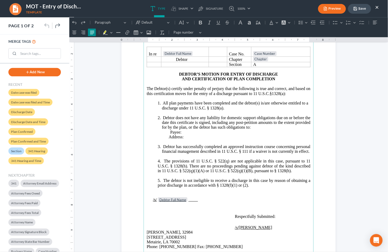
click at [157, 165] on p "4. The provisions of 11 U.S.C. § 522(q) are not applicable in this case, pursua…" at bounding box center [233, 165] width 153 height 14
click at [157, 171] on p "4. The provisions of 11 U.S.C. § 522(q) are not applicable in this case, pursua…" at bounding box center [233, 165] width 153 height 14
click at [157, 185] on p "5. The debtor is not ineligible to receive a discharge in this case by reason o…" at bounding box center [233, 183] width 153 height 10
drag, startPoint x: 258, startPoint y: 185, endPoint x: 140, endPoint y: 104, distance: 143.5
click at [140, 104] on section "UNITED STATES BANKRUPTCY COURT EASTERN DISTRICT OF LOUISIANA In re Debtor Full …" at bounding box center [228, 141] width 214 height 277
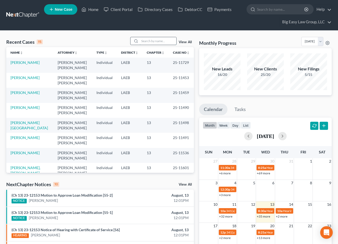
click at [161, 41] on input "search" at bounding box center [158, 41] width 37 height 8
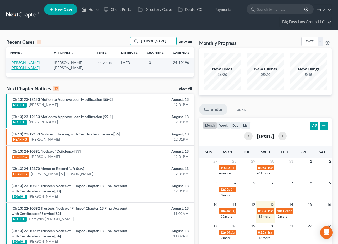
type input "[PERSON_NAME]"
click at [15, 61] on link "[PERSON_NAME], [PERSON_NAME]" at bounding box center [25, 65] width 30 height 10
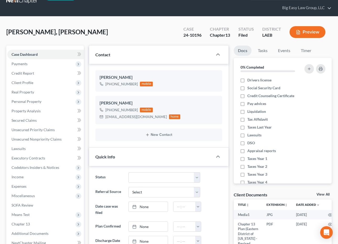
scroll to position [44, 0]
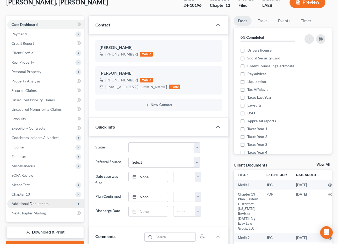
click at [48, 201] on span "Additional Documents" at bounding box center [45, 203] width 77 height 9
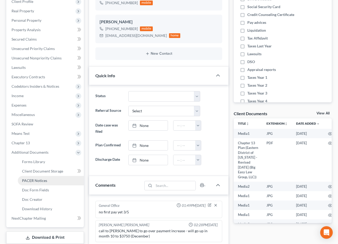
click at [42, 179] on span "PACER Notices" at bounding box center [34, 181] width 25 height 4
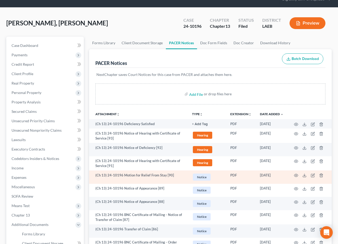
scroll to position [24, 0]
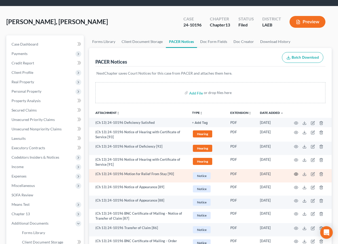
click at [297, 174] on icon "button" at bounding box center [296, 174] width 4 height 4
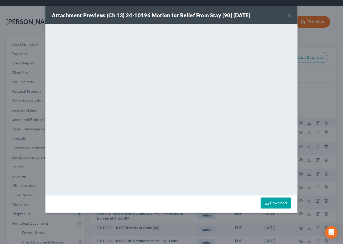
click at [290, 15] on button "×" at bounding box center [289, 15] width 4 height 6
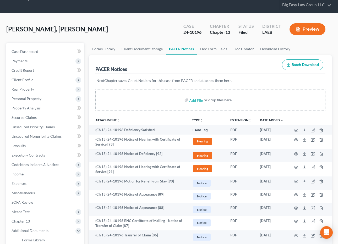
scroll to position [0, 0]
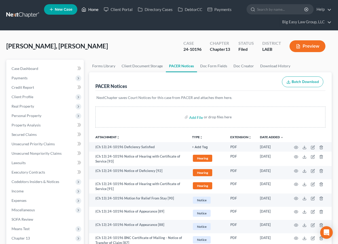
click at [86, 6] on icon at bounding box center [84, 9] width 5 height 6
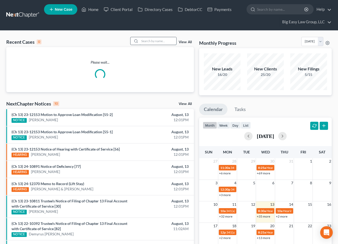
click at [148, 40] on input "search" at bounding box center [158, 41] width 37 height 8
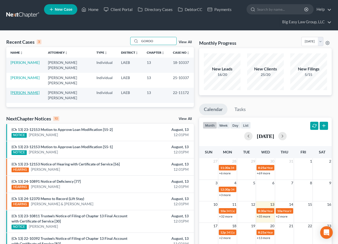
type input "GORDO"
click at [23, 91] on link "[PERSON_NAME]" at bounding box center [24, 92] width 29 height 4
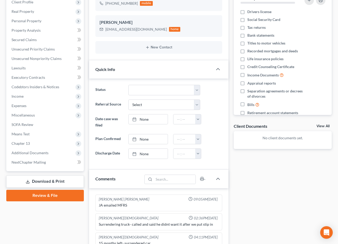
scroll to position [187, 0]
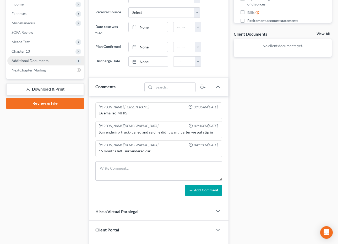
click at [46, 65] on span "Additional Documents" at bounding box center [45, 60] width 77 height 9
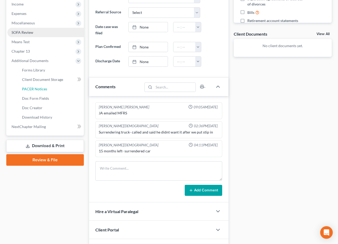
click at [52, 91] on link "PACER Notices" at bounding box center [51, 88] width 66 height 9
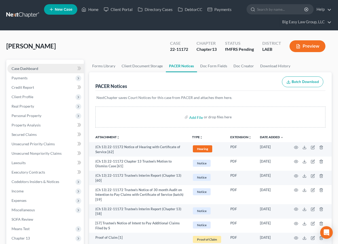
click at [49, 66] on link "Case Dashboard" at bounding box center [45, 68] width 77 height 9
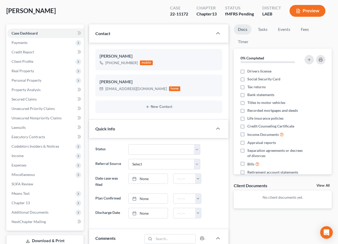
scroll to position [117, 0]
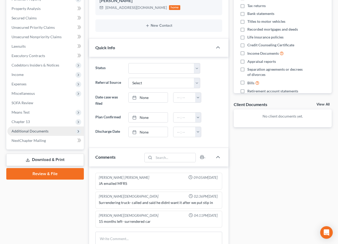
click at [38, 130] on span "Additional Documents" at bounding box center [30, 131] width 37 height 4
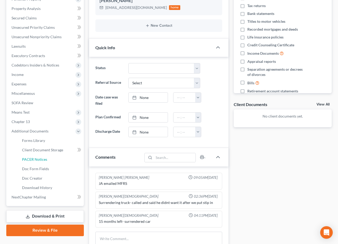
drag, startPoint x: 45, startPoint y: 159, endPoint x: 123, endPoint y: 145, distance: 78.6
click at [45, 159] on span "PACER Notices" at bounding box center [34, 159] width 25 height 4
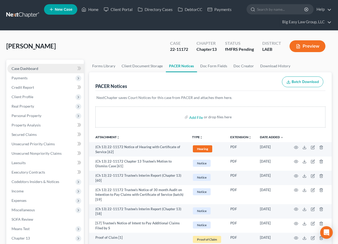
click at [43, 67] on link "Case Dashboard" at bounding box center [45, 68] width 77 height 9
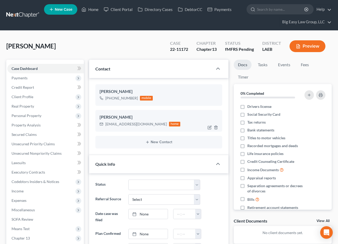
scroll to position [255, 0]
click at [152, 124] on div "4pocketsfull1998@gmail.com" at bounding box center [136, 124] width 62 height 5
drag, startPoint x: 139, startPoint y: 122, endPoint x: 106, endPoint y: 124, distance: 33.4
click at [106, 124] on div "4pocketsfull1998@gmail.com" at bounding box center [136, 124] width 62 height 5
copy div "4pocketsfull1998@gmail.com"
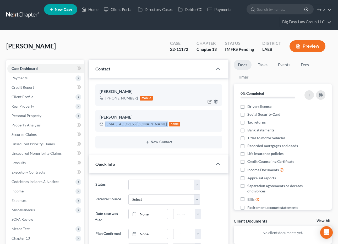
click at [209, 100] on icon "button" at bounding box center [210, 102] width 4 height 4
select select "0"
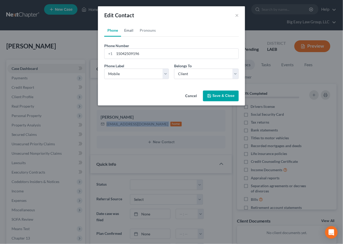
click at [133, 31] on link "Email" at bounding box center [128, 30] width 15 height 13
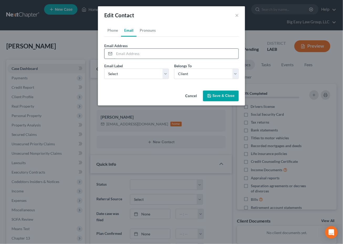
click at [139, 51] on input "email" at bounding box center [176, 54] width 124 height 10
paste input "4pocketsfull1998@gmail.com"
type input "4pocketsfull1998@gmail.com"
click at [127, 77] on select "Select Home Work Other" at bounding box center [136, 74] width 65 height 10
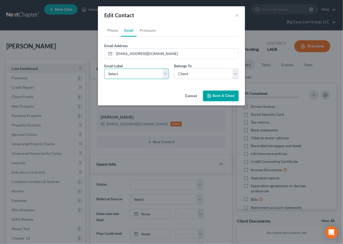
select select "0"
click at [104, 69] on select "Select Home Work Other" at bounding box center [136, 74] width 65 height 10
click at [198, 74] on select "Select Client Other" at bounding box center [206, 74] width 65 height 10
click at [152, 30] on link "Pronouns" at bounding box center [147, 30] width 22 height 13
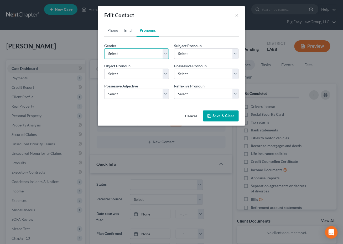
click at [141, 51] on select "Select Male Female Non Binary More Than One Person" at bounding box center [136, 54] width 65 height 10
select select "0"
click at [104, 49] on select "Select Male Female Non Binary More Than One Person" at bounding box center [136, 54] width 65 height 10
select select "0"
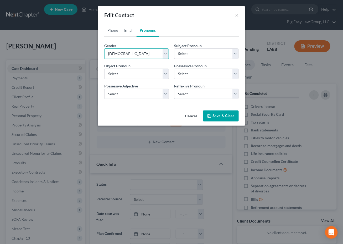
select select "0"
click at [216, 114] on button "Save & Close" at bounding box center [221, 116] width 36 height 11
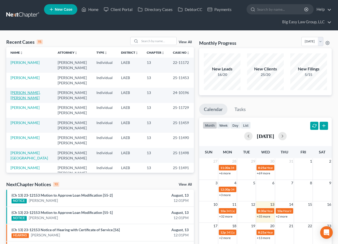
click at [34, 92] on link "[PERSON_NAME], [PERSON_NAME]" at bounding box center [25, 95] width 30 height 10
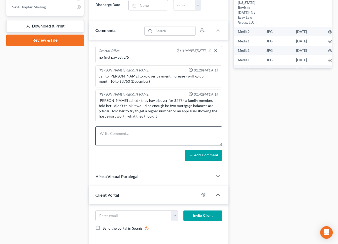
scroll to position [3944, 0]
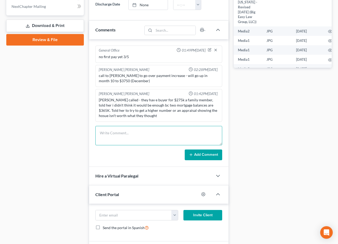
click at [127, 134] on textarea at bounding box center [158, 135] width 127 height 19
type textarea "N"
type textarea "MFRS INFO EMAILED"
click at [196, 153] on button "Add Comment" at bounding box center [204, 155] width 38 height 11
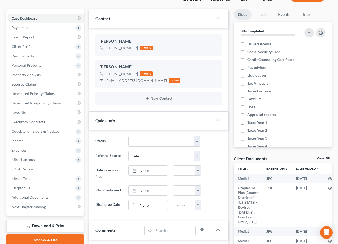
scroll to position [0, 0]
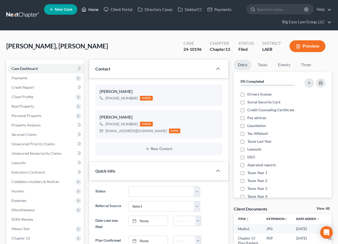
click at [88, 11] on link "Home" at bounding box center [90, 9] width 22 height 9
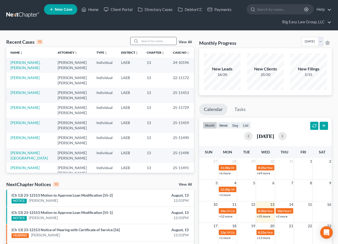
click at [157, 41] on input "search" at bounding box center [158, 41] width 37 height 8
type input "[PERSON_NAME]"
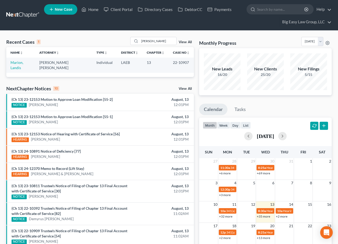
click at [17, 65] on td "Marion, Landis" at bounding box center [20, 65] width 29 height 15
click at [19, 64] on link "Marion, Landis" at bounding box center [16, 65] width 13 height 10
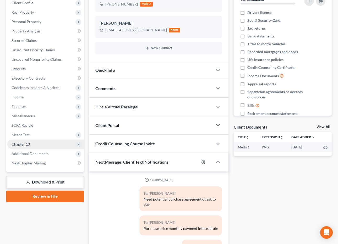
scroll to position [900, 0]
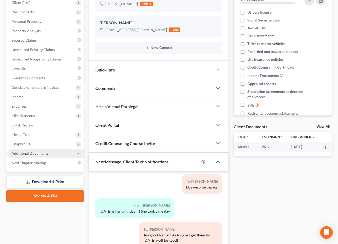
drag, startPoint x: 43, startPoint y: 152, endPoint x: 34, endPoint y: 150, distance: 9.7
click at [43, 152] on span "Additional Documents" at bounding box center [30, 153] width 37 height 4
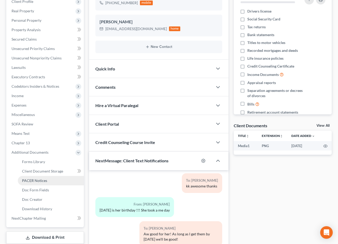
click at [43, 180] on span "PACER Notices" at bounding box center [34, 181] width 25 height 4
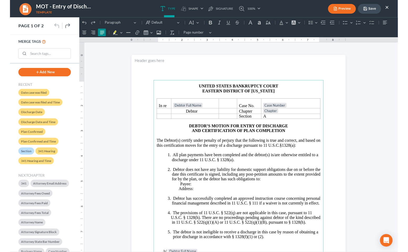
scroll to position [52, 0]
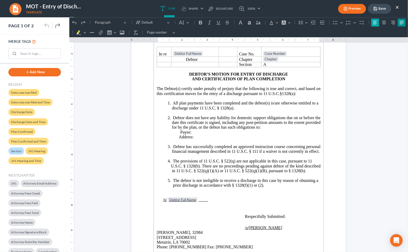
click at [375, 22] on icon "Editor toolbar" at bounding box center [374, 21] width 4 height 3
click at [374, 23] on icon "Editor toolbar" at bounding box center [374, 22] width 5 height 5
click at [226, 119] on p "2. Debtor does not have any liability for domestic support obligations due on o…" at bounding box center [243, 122] width 153 height 14
click at [209, 127] on p "2. Debtor does not have any liability for domestic support obligations due on o…" at bounding box center [243, 122] width 153 height 14
click at [156, 88] on span "The Debtor(s) certify under penalty of perjury that the following is true and c…" at bounding box center [238, 90] width 164 height 9
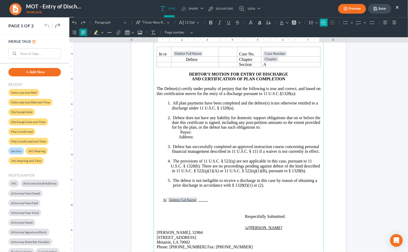
click at [323, 23] on icon "Editor toolbar" at bounding box center [323, 22] width 5 height 5
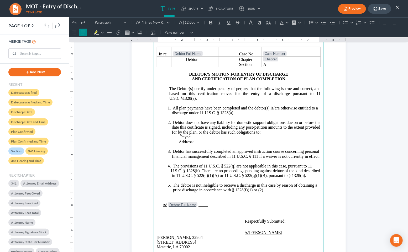
click at [284, 125] on p "2. Debtor does not have any liability for domestic support obligations due on o…" at bounding box center [243, 127] width 153 height 14
click at [170, 87] on span "The Debtor(s) certify under penalty of perjury that the following is true and c…" at bounding box center [244, 93] width 151 height 14
click at [169, 88] on span "The Debtor(s) certify under penalty of perjury that the following is true and c…" at bounding box center [244, 93] width 151 height 14
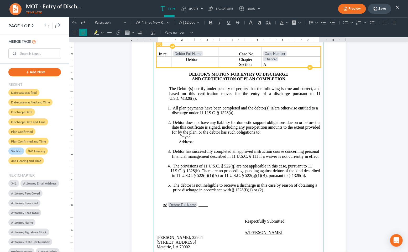
drag, startPoint x: 332, startPoint y: 22, endPoint x: 253, endPoint y: 66, distance: 90.5
click at [331, 22] on icon "Editor toolbar" at bounding box center [331, 22] width 5 height 5
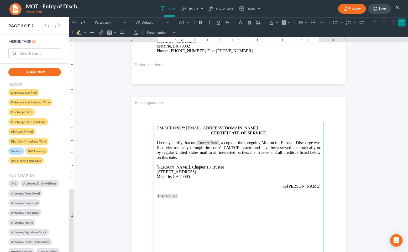
scroll to position [249, 0]
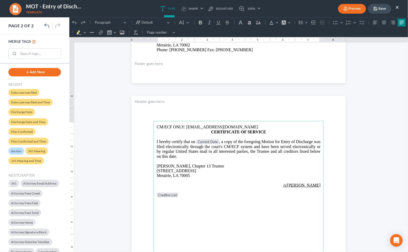
click at [308, 127] on p "⁠⁠⁠⁠⁠⁠⁠ CM/ECF ONLY: ecf@bigeasybk.com" at bounding box center [238, 126] width 164 height 5
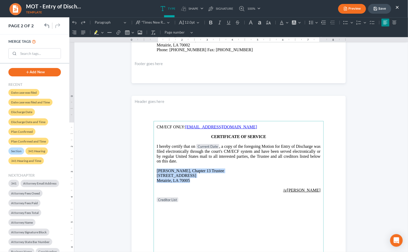
drag, startPoint x: 192, startPoint y: 181, endPoint x: 190, endPoint y: 164, distance: 17.4
click at [153, 169] on main "CM/ECF ONLY: ecf@bigeasybk.com CERTIFICATE OF SERVICE I hereby certify that on …" at bounding box center [238, 234] width 170 height 227
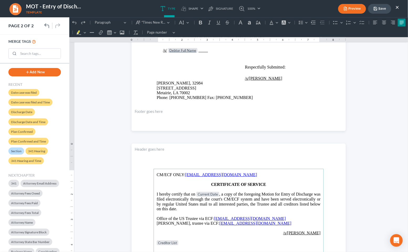
scroll to position [198, 0]
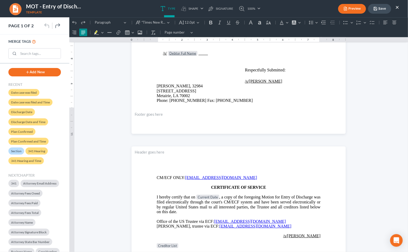
click at [376, 9] on polyline "button" at bounding box center [375, 9] width 2 height 1
click at [354, 6] on button "Preview" at bounding box center [352, 9] width 28 height 10
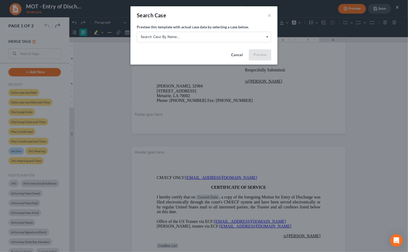
click at [267, 36] on icon "Select box activate" at bounding box center [267, 37] width 2 height 3
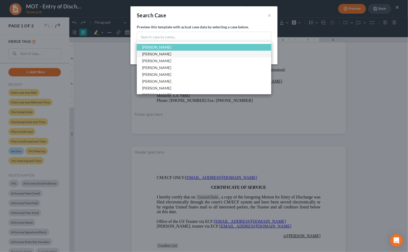
click at [244, 51] on span "[PERSON_NAME]" at bounding box center [204, 54] width 134 height 7
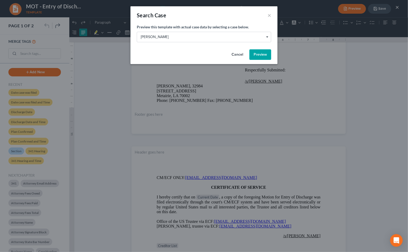
click at [263, 55] on button "Preview" at bounding box center [260, 54] width 22 height 10
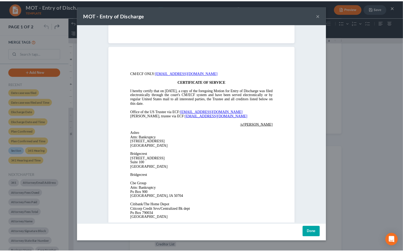
scroll to position [132, 0]
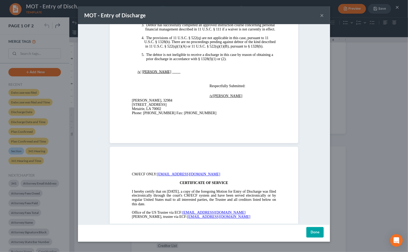
click at [320, 14] on button "×" at bounding box center [322, 15] width 4 height 6
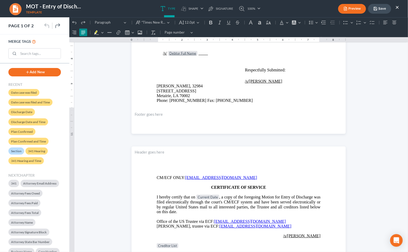
click at [385, 8] on button "Save" at bounding box center [379, 9] width 23 height 10
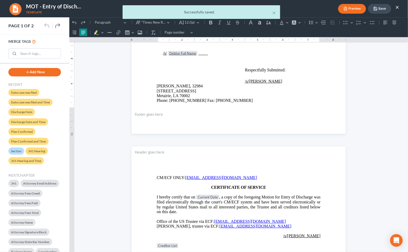
click at [387, 6] on div "× Successfully saved." at bounding box center [201, 13] width 408 height 16
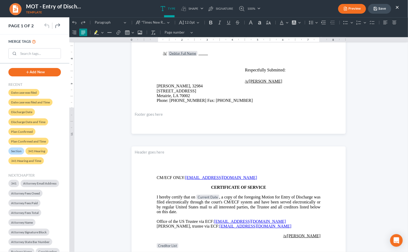
click at [387, 7] on button "×" at bounding box center [397, 7] width 4 height 6
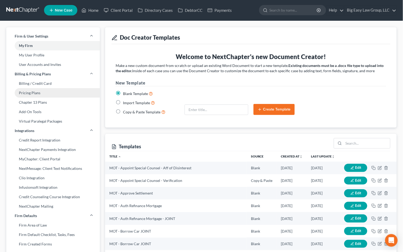
scroll to position [0, 0]
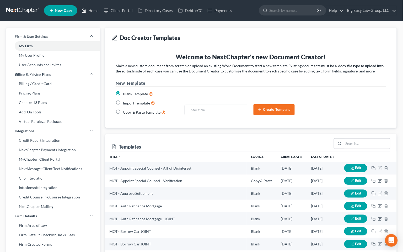
click at [88, 12] on link "Home" at bounding box center [90, 10] width 22 height 9
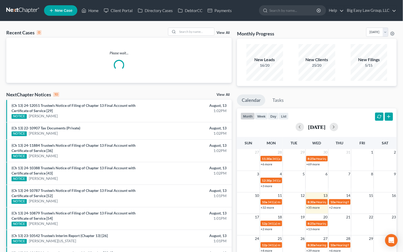
drag, startPoint x: 199, startPoint y: 39, endPoint x: 198, endPoint y: 36, distance: 3.2
click at [198, 38] on div "Please wait..." at bounding box center [119, 60] width 226 height 45
click at [198, 34] on input "search" at bounding box center [196, 32] width 37 height 8
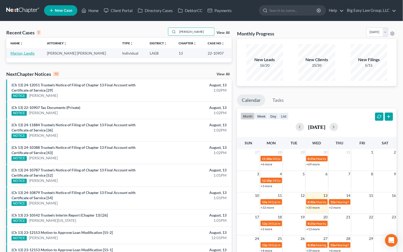
type input "landis"
click at [27, 52] on link "Marion, Landis" at bounding box center [22, 53] width 24 height 4
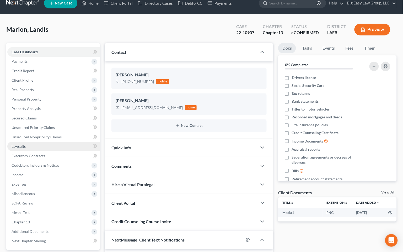
scroll to position [858, 0]
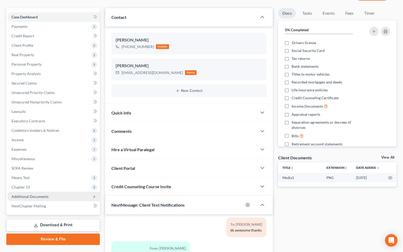
drag, startPoint x: 55, startPoint y: 195, endPoint x: 59, endPoint y: 191, distance: 5.6
click at [56, 195] on span "Additional Documents" at bounding box center [53, 196] width 93 height 9
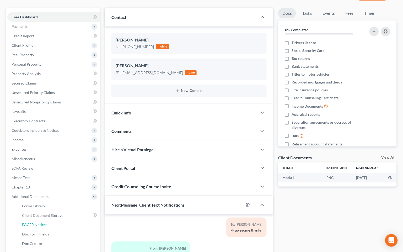
drag, startPoint x: 60, startPoint y: 226, endPoint x: 114, endPoint y: 162, distance: 83.9
click at [60, 226] on link "PACER Notices" at bounding box center [59, 224] width 82 height 9
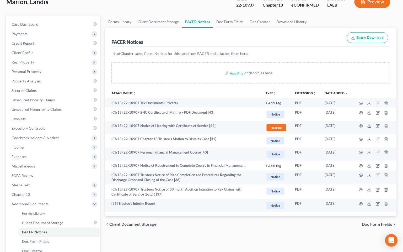
scroll to position [111, 0]
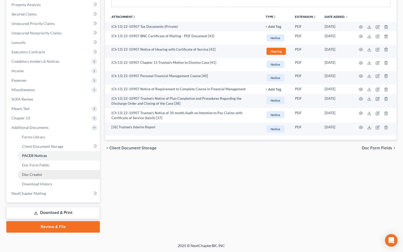
click at [55, 172] on link "Doc Creator" at bounding box center [59, 174] width 82 height 9
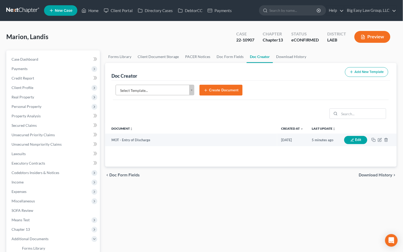
click at [190, 87] on body "Home New Case Client Portal Directory Cases DebtorCC Payments Big Easy Law Grou…" at bounding box center [201, 189] width 403 height 379
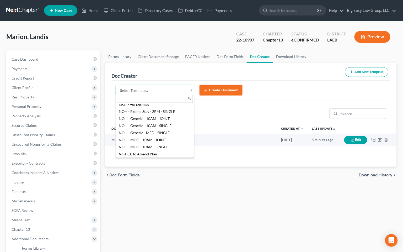
scroll to position [494, 0]
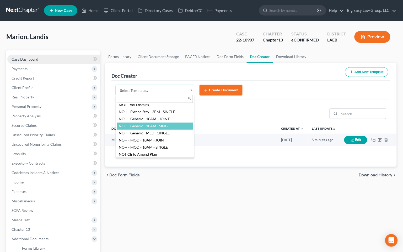
click at [49, 64] on body "Home New Case Client Portal Directory Cases DebtorCC Payments Big Easy Law Grou…" at bounding box center [201, 189] width 403 height 379
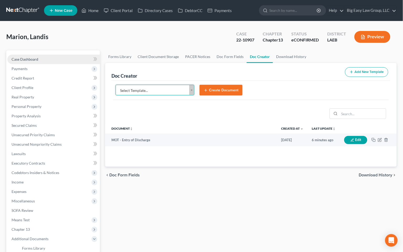
drag, startPoint x: 49, startPoint y: 59, endPoint x: 79, endPoint y: 18, distance: 51.5
click at [49, 59] on link "Case Dashboard" at bounding box center [53, 59] width 93 height 9
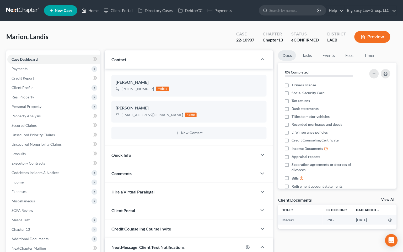
click at [91, 9] on link "Home" at bounding box center [90, 10] width 22 height 9
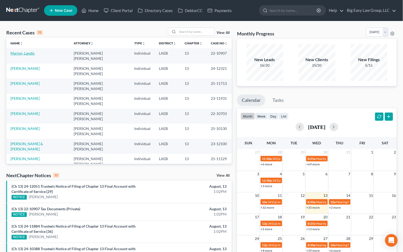
drag, startPoint x: 30, startPoint y: 52, endPoint x: 91, endPoint y: 95, distance: 75.0
click at [30, 52] on link "Marion, Landis" at bounding box center [22, 53] width 24 height 4
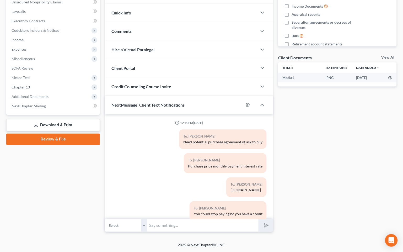
scroll to position [858, 0]
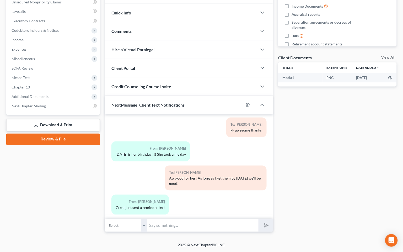
drag, startPoint x: 58, startPoint y: 94, endPoint x: 65, endPoint y: 113, distance: 19.8
click at [59, 95] on span "Additional Documents" at bounding box center [53, 96] width 93 height 9
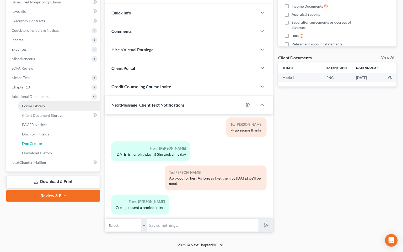
drag, startPoint x: 54, startPoint y: 142, endPoint x: 62, endPoint y: 136, distance: 10.3
click at [54, 142] on link "Doc Creator" at bounding box center [59, 143] width 82 height 9
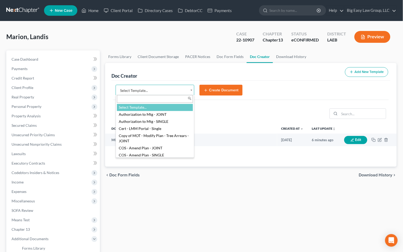
click at [192, 88] on body "Home New Case Client Portal Directory Cases DebtorCC Payments Big Easy Law Grou…" at bounding box center [201, 189] width 403 height 379
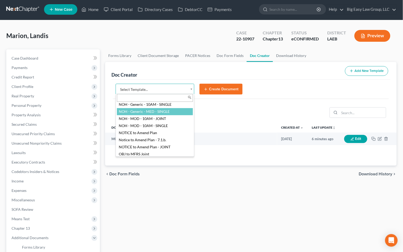
scroll to position [507, 0]
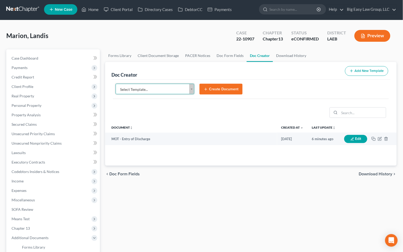
drag, startPoint x: 164, startPoint y: 44, endPoint x: 104, endPoint y: 17, distance: 65.4
click at [163, 44] on body "Home New Case Client Portal Directory Cases DebtorCC Payments Big Easy Law Grou…" at bounding box center [201, 188] width 403 height 379
click at [93, 9] on link "Home" at bounding box center [90, 9] width 22 height 9
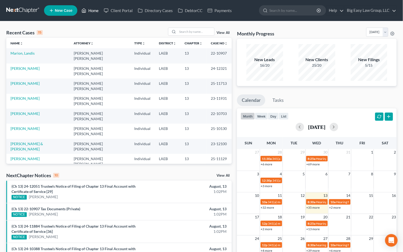
click at [92, 10] on link "Home" at bounding box center [90, 10] width 22 height 9
click at [95, 11] on link "Home" at bounding box center [90, 10] width 22 height 9
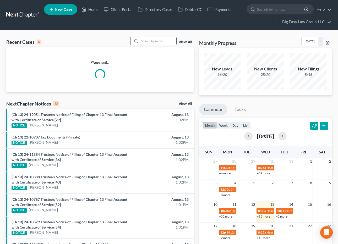
click at [161, 39] on input "search" at bounding box center [158, 41] width 37 height 8
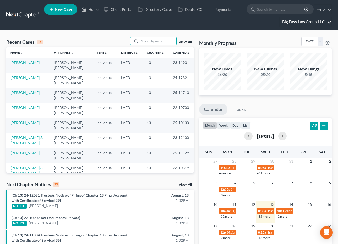
click at [289, 21] on link "Big Easy Law Group, LLC" at bounding box center [306, 21] width 52 height 9
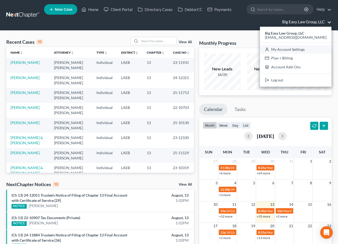
click at [300, 51] on link "My Account Settings" at bounding box center [296, 49] width 72 height 9
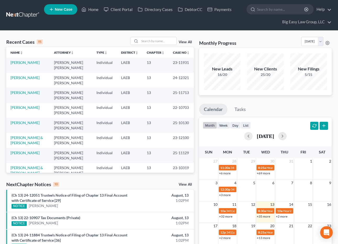
select select "23"
select select "19"
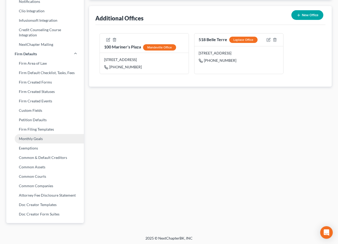
scroll to position [182, 0]
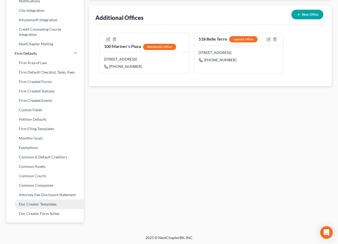
click at [64, 204] on link "Doc Creator Templates" at bounding box center [45, 204] width 78 height 9
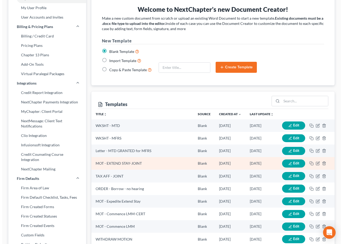
scroll to position [97, 0]
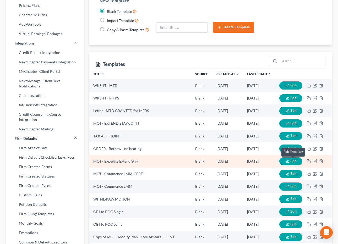
click at [296, 162] on span "Edit" at bounding box center [294, 161] width 6 height 4
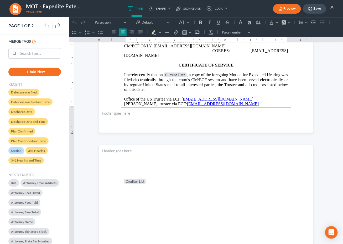
scroll to position [179, 0]
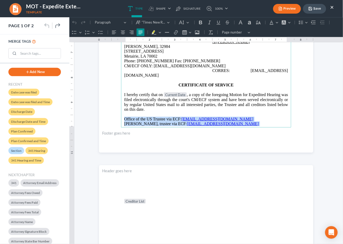
drag, startPoint x: 217, startPoint y: 112, endPoint x: 119, endPoint y: 105, distance: 98.9
click at [121, 105] on main "⁠⁠⁠⁠⁠⁠⁠ UNITED STATES BANKRUPTCY COURT EASTERN DISTRICT OF [US_STATE] In re Deb…" at bounding box center [206, 14] width 170 height 227
copy main "Office of the US Trustee via ECF: [EMAIL_ADDRESS][DOMAIN_NAME] [PERSON_NAME], t…"
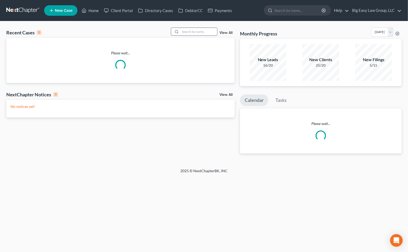
click at [194, 31] on input "search" at bounding box center [198, 32] width 37 height 8
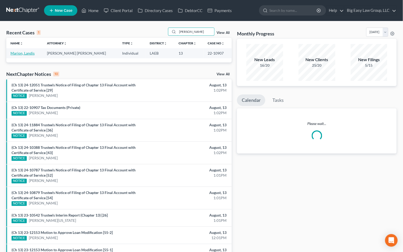
type input "[PERSON_NAME]"
click at [25, 53] on link "Marion, Landis" at bounding box center [22, 53] width 24 height 4
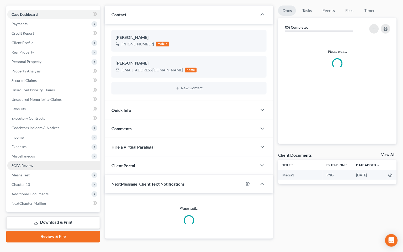
scroll to position [55, 0]
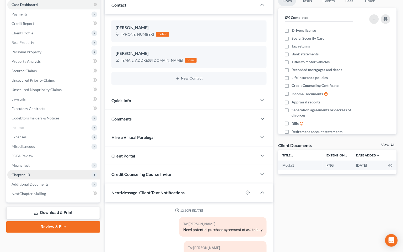
drag, startPoint x: 56, startPoint y: 182, endPoint x: 48, endPoint y: 177, distance: 10.0
click at [56, 182] on span "Additional Documents" at bounding box center [53, 183] width 93 height 9
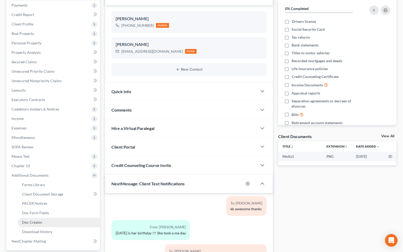
click at [59, 219] on link "Doc Creator" at bounding box center [59, 222] width 82 height 9
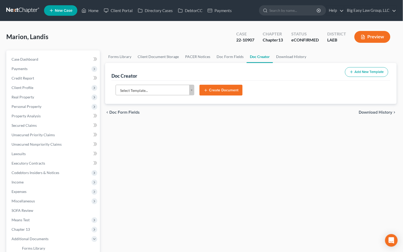
click at [190, 88] on body "Home New Case Client Portal Directory Cases DebtorCC Payments Big Easy Law Grou…" at bounding box center [201, 189] width 403 height 379
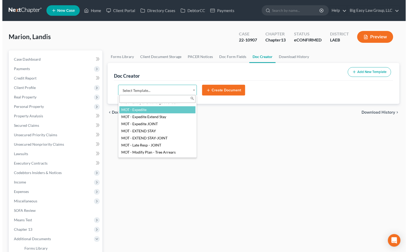
scroll to position [352, 0]
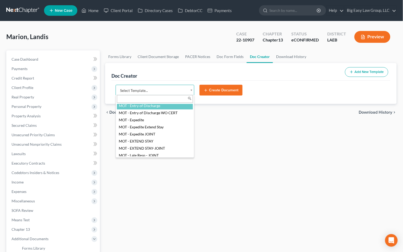
select select "96612"
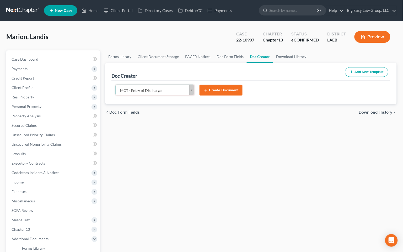
click at [212, 90] on button "Create Document" at bounding box center [221, 90] width 43 height 11
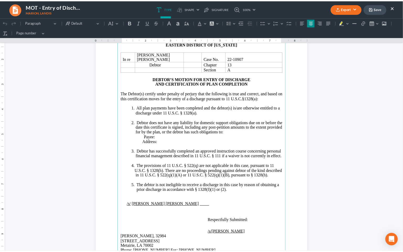
scroll to position [58, 0]
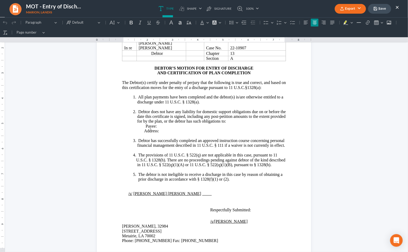
click at [344, 9] on icon "button" at bounding box center [342, 9] width 4 height 4
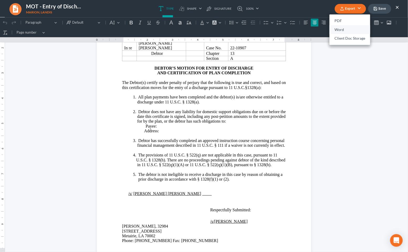
click at [346, 26] on link "Word" at bounding box center [349, 29] width 41 height 9
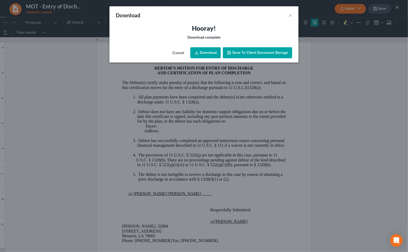
click at [212, 55] on link "Download" at bounding box center [205, 52] width 30 height 11
click at [289, 12] on button "×" at bounding box center [290, 15] width 4 height 6
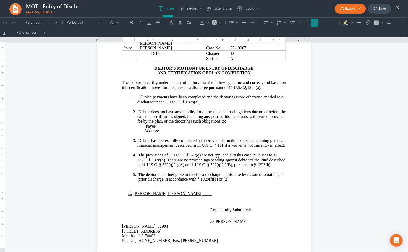
drag, startPoint x: 377, startPoint y: 7, endPoint x: 350, endPoint y: 12, distance: 26.9
click at [377, 7] on icon "button" at bounding box center [375, 9] width 4 height 4
click at [398, 6] on button "×" at bounding box center [397, 7] width 4 height 6
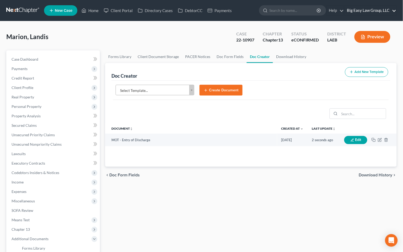
click at [382, 11] on link "Big Easy Law Group, LLC" at bounding box center [371, 10] width 52 height 9
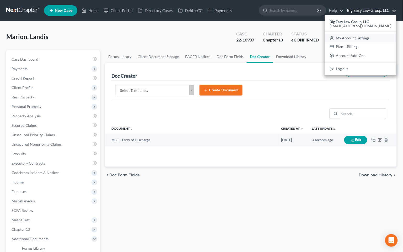
click at [378, 37] on link "My Account Settings" at bounding box center [361, 38] width 72 height 9
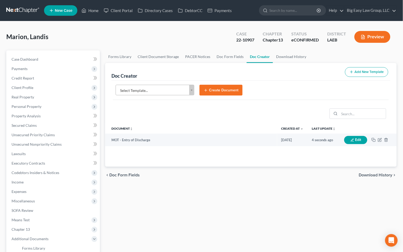
select select "34"
select select "23"
select select "19"
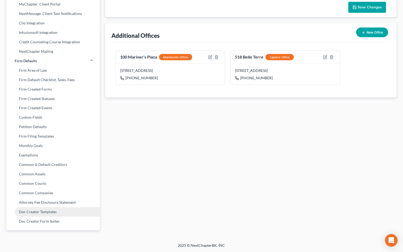
click at [55, 209] on link "Doc Creator Templates" at bounding box center [53, 211] width 94 height 9
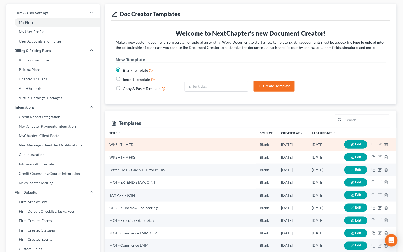
scroll to position [37, 0]
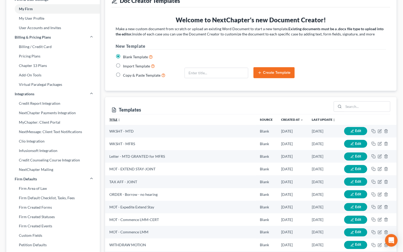
click at [119, 120] on icon "unfold_more" at bounding box center [119, 119] width 3 height 3
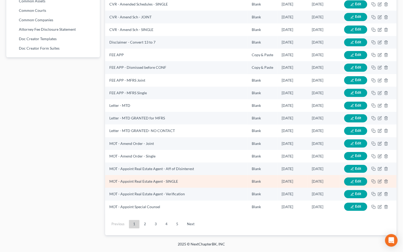
scroll to position [328, 0]
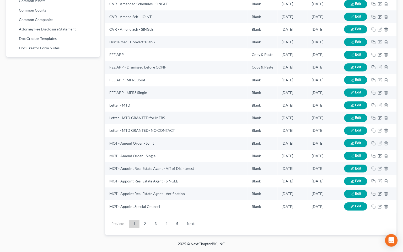
click at [142, 223] on link "2" at bounding box center [145, 224] width 10 height 8
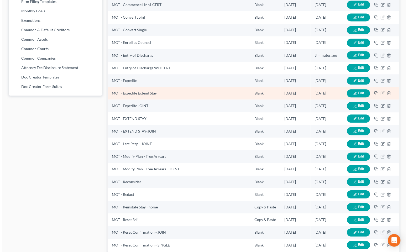
scroll to position [214, 0]
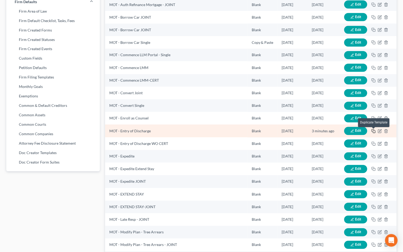
click at [374, 131] on icon "button" at bounding box center [374, 131] width 4 height 4
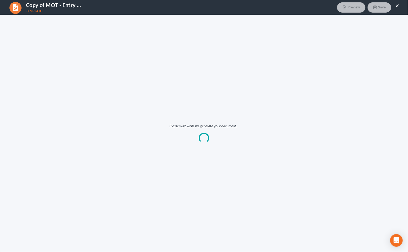
scroll to position [0, 0]
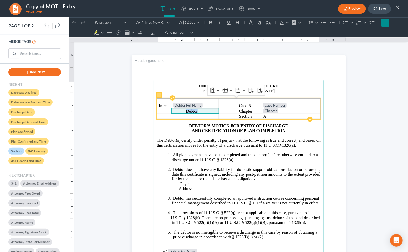
drag, startPoint x: 203, startPoint y: 109, endPoint x: 186, endPoint y: 111, distance: 17.1
click at [182, 110] on td "Debtor" at bounding box center [194, 111] width 47 height 6
click at [171, 115] on td "Debtors" at bounding box center [194, 115] width 46 height 5
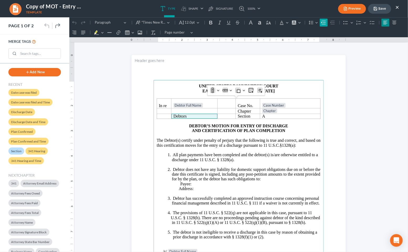
click at [321, 22] on icon "Editor toolbar" at bounding box center [323, 22] width 5 height 5
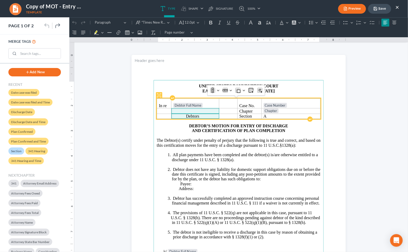
click at [188, 110] on p "Rich Text Editor, page-0-main" at bounding box center [200, 111] width 31 height 5
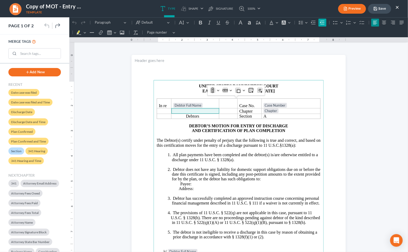
click at [323, 21] on icon "Editor toolbar" at bounding box center [321, 22] width 5 height 5
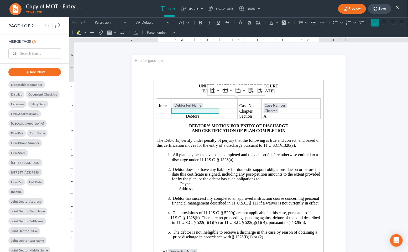
scroll to position [424, 0]
click at [339, 108] on section "UNITED STATES BANKRUPTCY COURT EASTERN DISTRICT OF [US_STATE] In re Debtor Full…" at bounding box center [238, 193] width 214 height 277
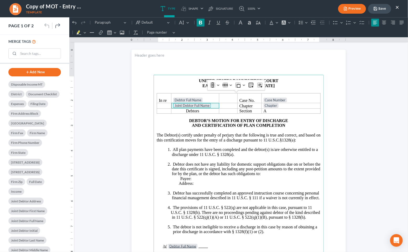
scroll to position [35, 0]
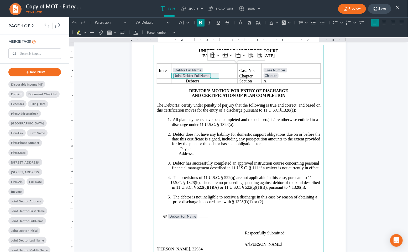
click at [274, 112] on span "The Debtor(s) certify under penalty of perjury that the following is true and c…" at bounding box center [238, 107] width 164 height 9
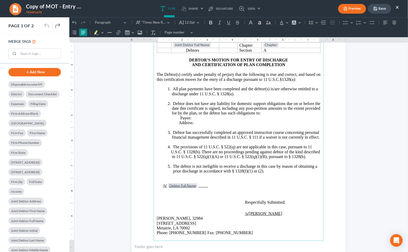
scroll to position [72, 0]
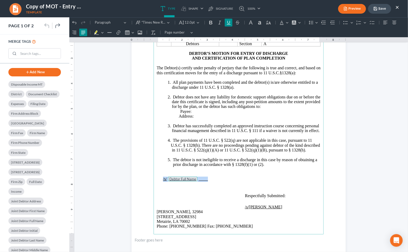
drag, startPoint x: 207, startPoint y: 180, endPoint x: 158, endPoint y: 178, distance: 48.8
click at [158, 178] on main "UNITED STATES BANKRUPTCY COURT EASTERN DISTRICT OF [US_STATE] In re Debtor Full…" at bounding box center [238, 120] width 170 height 227
copy p "/s/ Debtor Full Name"
click at [223, 182] on span "Rich Text Editor, page-0-main" at bounding box center [195, 184] width 78 height 4
click at [221, 178] on p "/s/ Debtor Full Name" at bounding box center [241, 178] width 157 height 5
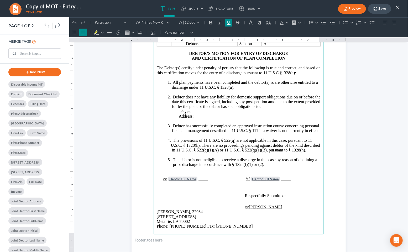
click at [277, 178] on p "/s/ Debtor Full Name /s/ Debtor Full Name" at bounding box center [241, 178] width 157 height 5
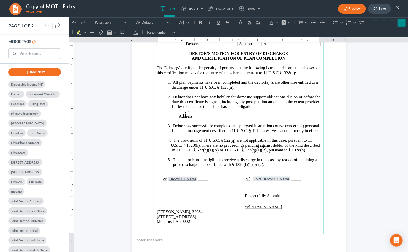
drag, startPoint x: 292, startPoint y: 187, endPoint x: 269, endPoint y: 186, distance: 23.1
click at [291, 187] on p "Rich Text Editor, page-0-main" at bounding box center [238, 188] width 164 height 5
click at [249, 179] on p "/s/ Debtor Full Name /s/ Joint Debtor Full Name" at bounding box center [241, 178] width 157 height 5
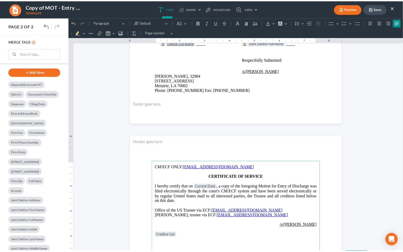
scroll to position [4, 0]
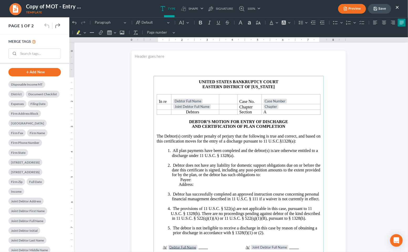
click at [386, 8] on button "Save" at bounding box center [379, 9] width 23 height 10
drag, startPoint x: 397, startPoint y: 6, endPoint x: 295, endPoint y: 15, distance: 102.7
click at [397, 6] on button "×" at bounding box center [397, 7] width 4 height 6
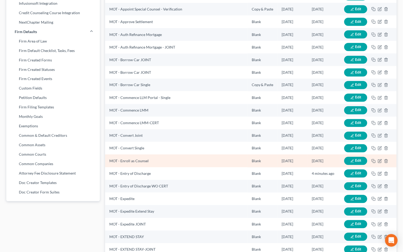
scroll to position [184, 0]
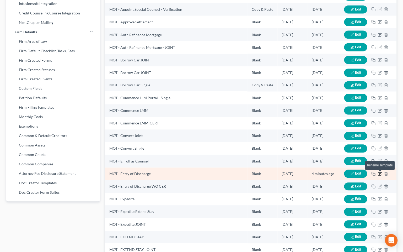
click at [380, 174] on icon "button" at bounding box center [380, 174] width 4 height 4
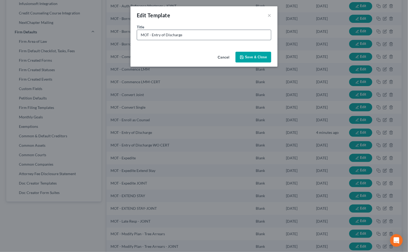
click at [185, 33] on input "MOT - Entry of Discharge" at bounding box center [204, 35] width 134 height 10
type input "MOT - Entry of Discharge - SINGLE"
click at [250, 57] on button "Save & Close" at bounding box center [253, 57] width 36 height 11
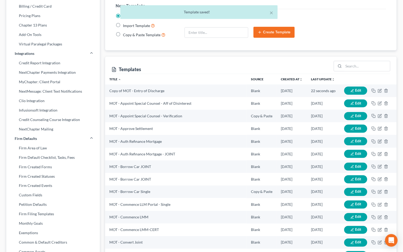
scroll to position [0, 0]
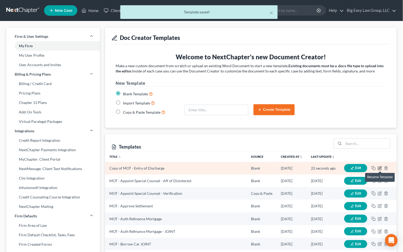
click at [380, 167] on icon "button" at bounding box center [380, 168] width 4 height 4
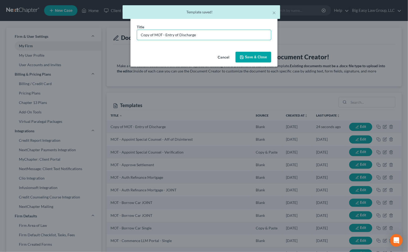
drag, startPoint x: 154, startPoint y: 34, endPoint x: 108, endPoint y: 24, distance: 47.6
click at [110, 24] on div "Edit Template × Title * Copy of MOT - Entry of Discharge Cancel Save & Close" at bounding box center [204, 126] width 408 height 252
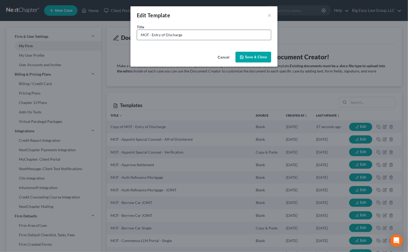
click at [185, 32] on input "MOT - Entry of Discharge" at bounding box center [204, 35] width 134 height 10
type input "MOT - Entry of Discharge - JOINT"
drag, startPoint x: 251, startPoint y: 58, endPoint x: 254, endPoint y: 58, distance: 3.2
click at [251, 58] on button "Save & Close" at bounding box center [253, 57] width 36 height 11
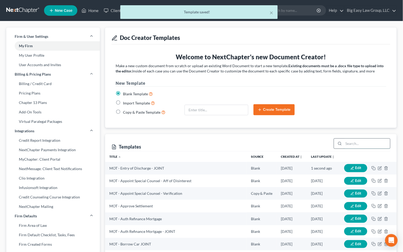
click at [355, 145] on input "search" at bounding box center [367, 144] width 46 height 10
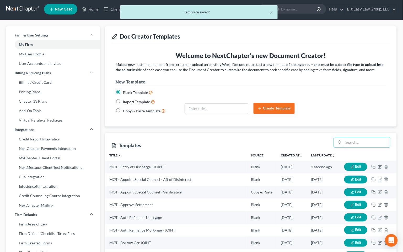
scroll to position [341, 0]
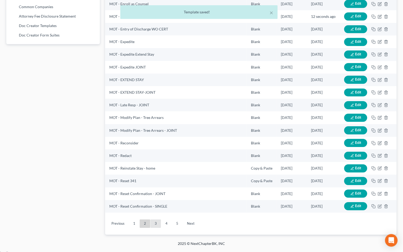
click at [159, 227] on link "3" at bounding box center [156, 223] width 10 height 8
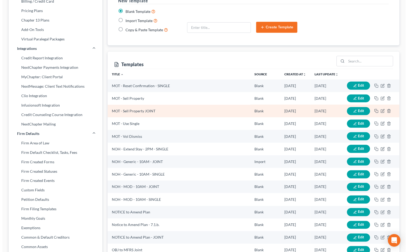
scroll to position [84, 0]
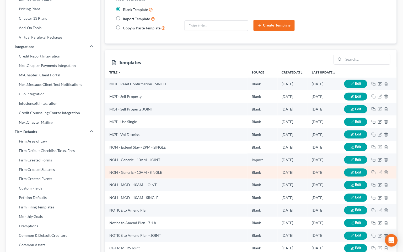
click at [363, 174] on button "Edit" at bounding box center [355, 172] width 23 height 8
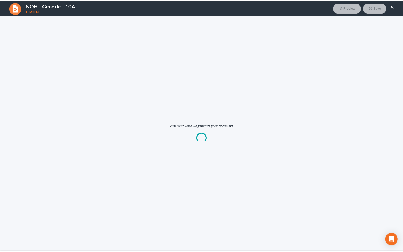
scroll to position [0, 0]
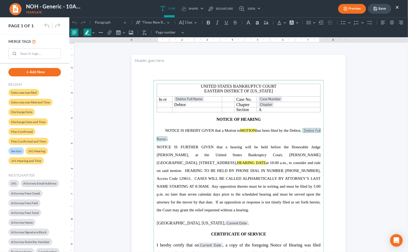
drag, startPoint x: 245, startPoint y: 208, endPoint x: 248, endPoint y: 128, distance: 80.4
click at [248, 128] on main "United States Bankruptcy Court Eastern District of [US_STATE] In re Debtor Full…" at bounding box center [238, 199] width 170 height 239
click at [290, 174] on p "NOTICE IS FURTHER GIVEN that a hearing will be held before the Honorable Judge …" at bounding box center [238, 178] width 164 height 71
click at [395, 6] on button "×" at bounding box center [397, 7] width 4 height 6
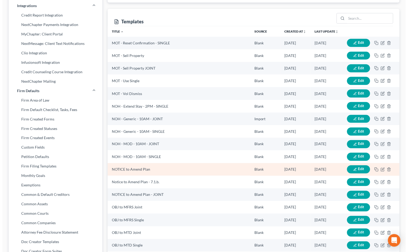
scroll to position [127, 0]
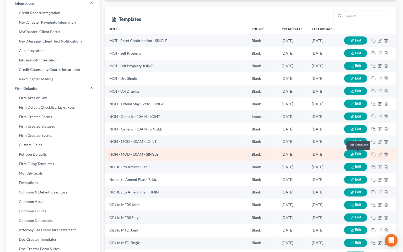
click at [359, 154] on span "Edit" at bounding box center [358, 154] width 6 height 4
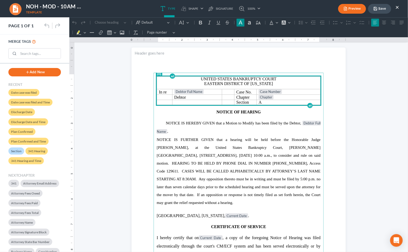
scroll to position [12, 0]
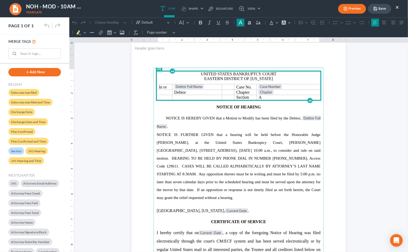
click at [396, 7] on button "×" at bounding box center [397, 7] width 4 height 6
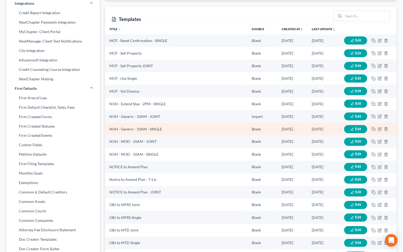
click at [362, 129] on button "Edit" at bounding box center [355, 129] width 23 height 8
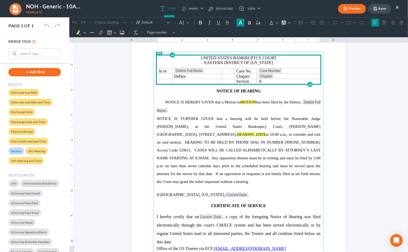
scroll to position [36, 0]
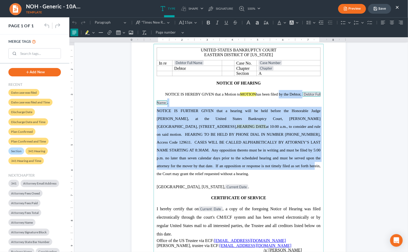
drag, startPoint x: 281, startPoint y: 90, endPoint x: 292, endPoint y: 167, distance: 77.4
click at [292, 169] on main "United States Bankruptcy Court Eastern District of [US_STATE] In re Debtor Full…" at bounding box center [238, 163] width 170 height 239
click at [315, 21] on button "Line Height Line Height" at bounding box center [310, 22] width 12 height 8
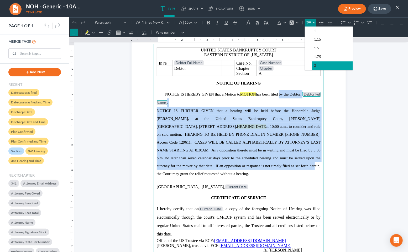
click at [321, 66] on button "2" at bounding box center [331, 65] width 41 height 9
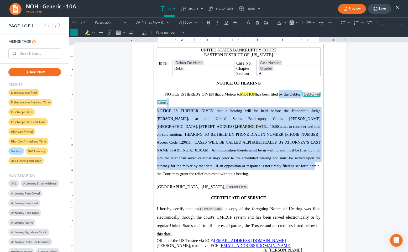
click at [283, 115] on p "NOTICE IS FURTHER GIVEN that a hearing will be held before the Honorable Judge …" at bounding box center [238, 141] width 164 height 71
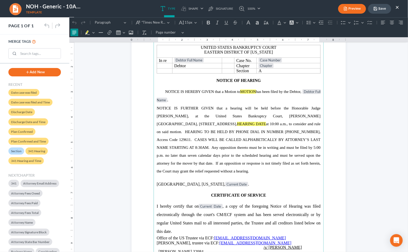
scroll to position [0, 0]
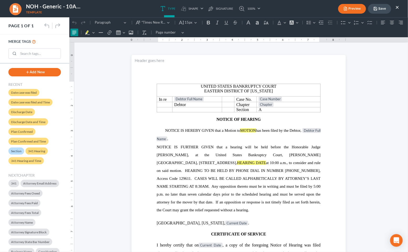
click at [386, 9] on button "Save" at bounding box center [379, 9] width 23 height 10
click at [396, 7] on button "×" at bounding box center [397, 7] width 4 height 6
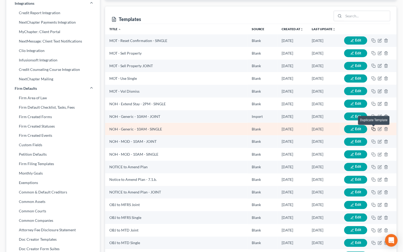
click at [375, 130] on icon "button" at bounding box center [374, 129] width 4 height 4
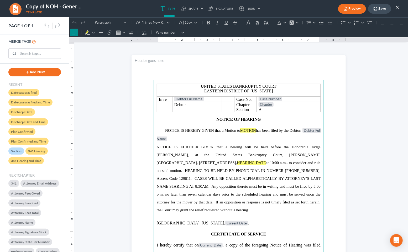
drag, startPoint x: 258, startPoint y: 131, endPoint x: 242, endPoint y: 125, distance: 16.9
click at [237, 128] on span "NOTICE IS HEREBY GIVEN that a Motion to MOTION has been filed by the Debtor," at bounding box center [233, 130] width 136 height 4
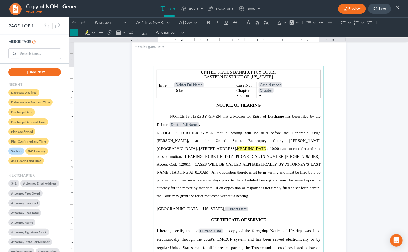
scroll to position [14, 0]
drag, startPoint x: 250, startPoint y: 148, endPoint x: 241, endPoint y: 147, distance: 8.5
click at [241, 147] on span "NOTICE IS FURTHER GIVEN that a hearing will be held before the Honorable Judge …" at bounding box center [238, 163] width 164 height 67
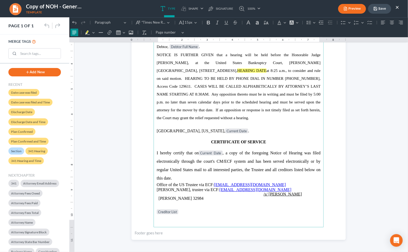
scroll to position [93, 0]
click at [385, 6] on button "Save" at bounding box center [379, 9] width 23 height 10
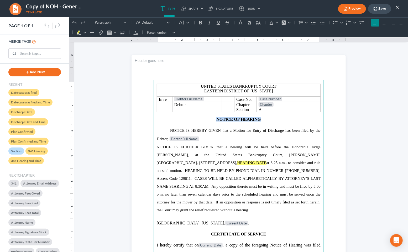
drag, startPoint x: 269, startPoint y: 119, endPoint x: 222, endPoint y: 114, distance: 46.9
click at [222, 114] on main "United States Bankruptcy Court Eastern District of [US_STATE] In re Debtor Full…" at bounding box center [238, 199] width 170 height 239
click at [189, 21] on button "Default" at bounding box center [184, 22] width 14 height 8
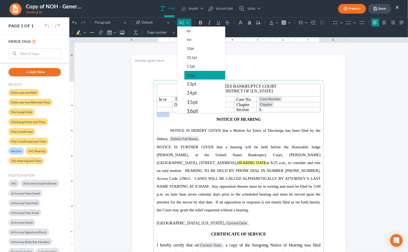
click at [195, 75] on span "12pt" at bounding box center [190, 75] width 9 height 6
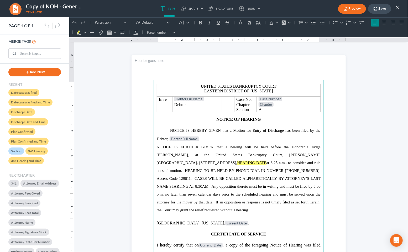
click at [256, 129] on span "NOTICE IS HEREBY GIVEN that a Motion for Entry of Discharge has been filed by t…" at bounding box center [238, 134] width 164 height 13
drag, startPoint x: 259, startPoint y: 119, endPoint x: 205, endPoint y: 81, distance: 66.0
click at [219, 116] on main "United States Bankruptcy Court Eastern District of [US_STATE] In re Debtor Full…" at bounding box center [238, 199] width 170 height 239
click at [188, 20] on button "Default" at bounding box center [184, 22] width 14 height 8
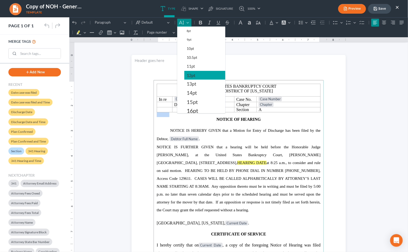
click at [199, 78] on button "12pt" at bounding box center [204, 75] width 41 height 9
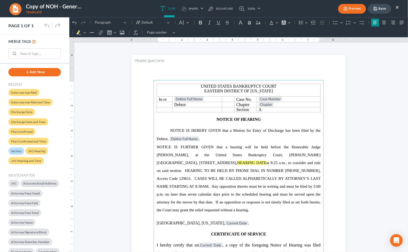
click at [288, 135] on p "NOTICE IS HEREBY GIVEN that a Motion for Entry of Discharge has been filed by t…" at bounding box center [238, 134] width 164 height 17
click at [276, 129] on span "NOTICE IS HEREBY GIVEN that a Motion for Entry of Discharge has been filed by t…" at bounding box center [238, 134] width 164 height 13
click at [196, 22] on button "15px 15px" at bounding box center [188, 22] width 22 height 8
drag, startPoint x: 287, startPoint y: 166, endPoint x: 272, endPoint y: 141, distance: 28.8
click at [287, 165] on p "NOTICE IS FURTHER GIVEN that a hearing will be held before the Honorable Judge …" at bounding box center [238, 178] width 164 height 71
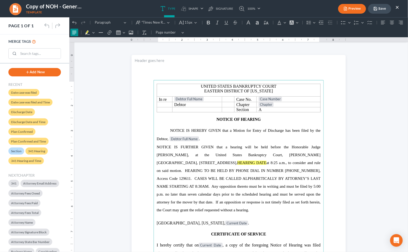
drag, startPoint x: 267, startPoint y: 129, endPoint x: 273, endPoint y: 153, distance: 25.6
click at [284, 176] on main "United States Bankruptcy Court Eastern District of [US_STATE] In re Debtor Full…" at bounding box center [238, 199] width 170 height 239
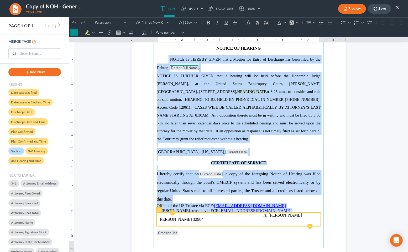
scroll to position [72, 0]
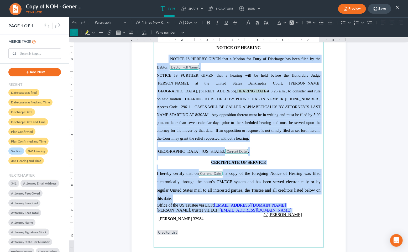
drag, startPoint x: 168, startPoint y: 131, endPoint x: 246, endPoint y: 111, distance: 80.2
click at [245, 209] on main "United States Bankruptcy Court Eastern District of [US_STATE] In re Debtor Full…" at bounding box center [238, 127] width 170 height 239
click at [195, 22] on button "16px 16px" at bounding box center [188, 22] width 22 height 8
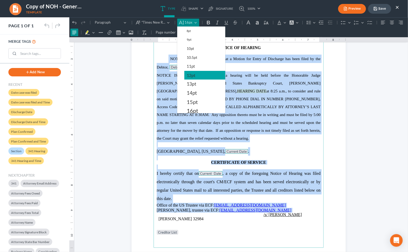
click at [202, 76] on button "12pt" at bounding box center [204, 75] width 41 height 9
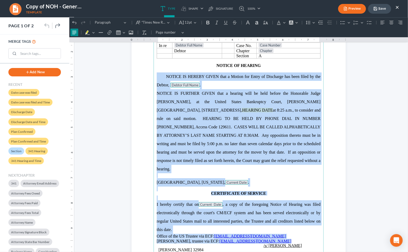
scroll to position [22, 0]
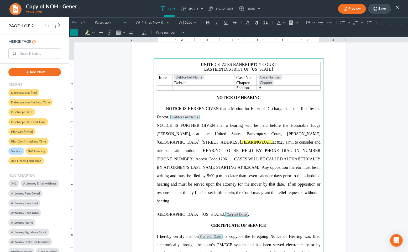
click at [283, 104] on p "NOTICE IS HEREBY GIVEN that a Motion for Entry of Discharge has been filed by t…" at bounding box center [238, 112] width 164 height 17
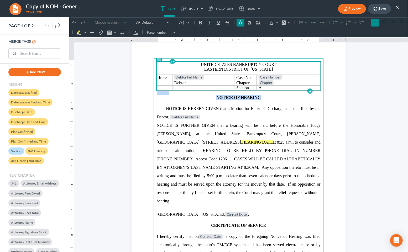
drag, startPoint x: 268, startPoint y: 97, endPoint x: 200, endPoint y: 61, distance: 76.7
click at [200, 61] on main "United States Bankruptcy Court Eastern District of [US_STATE] In re Debtor Full…" at bounding box center [238, 177] width 170 height 239
click at [197, 62] on table "United States Bankruptcy Court Eastern District of [US_STATE] In re Debtor Full…" at bounding box center [238, 76] width 164 height 29
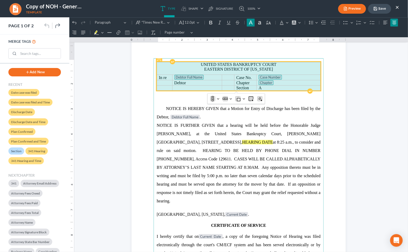
drag, startPoint x: 196, startPoint y: 63, endPoint x: 263, endPoint y: 87, distance: 71.4
click at [263, 87] on tbody "United States Bankruptcy Court Eastern District of [US_STATE] In re Debtor Full…" at bounding box center [238, 76] width 163 height 28
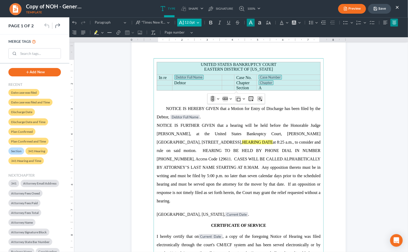
click at [198, 22] on button "12.0pt 12.0pt" at bounding box center [189, 22] width 24 height 8
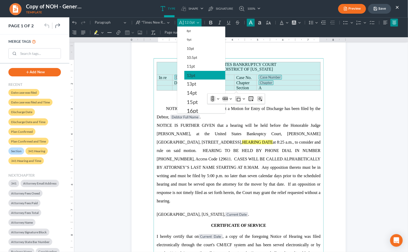
click at [197, 73] on button "12pt" at bounding box center [204, 75] width 41 height 9
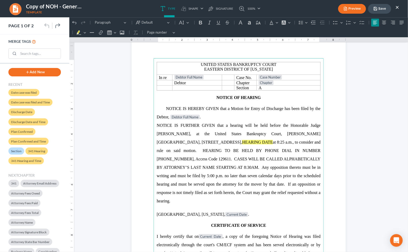
drag, startPoint x: 297, startPoint y: 101, endPoint x: 293, endPoint y: 99, distance: 4.0
click at [296, 100] on p "Rich Text Editor, page-0-main" at bounding box center [238, 101] width 164 height 5
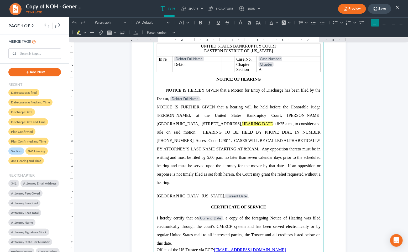
scroll to position [14, 0]
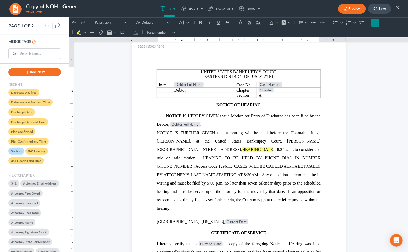
click at [377, 7] on icon "button" at bounding box center [375, 9] width 4 height 4
click at [396, 7] on button "×" at bounding box center [397, 7] width 4 height 6
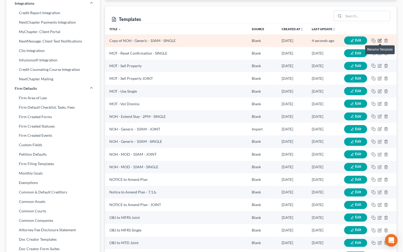
click at [381, 40] on icon "button" at bounding box center [380, 41] width 4 height 4
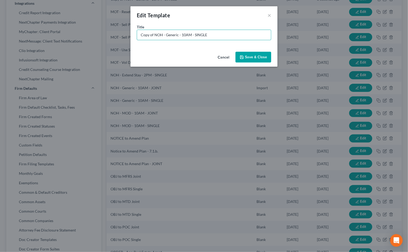
drag, startPoint x: 155, startPoint y: 34, endPoint x: 111, endPoint y: 29, distance: 44.3
click at [112, 29] on div "Edit Template × Title * Copy of NOH - Generic - 10AM - SINGLE Cancel Save & Clo…" at bounding box center [204, 126] width 408 height 252
drag, startPoint x: 265, startPoint y: 57, endPoint x: 198, endPoint y: 37, distance: 69.9
click at [209, 35] on div "Edit Template × Title * NOH - Generic - 10AM - SINGLE Cancel Save & Close" at bounding box center [203, 36] width 147 height 60
drag, startPoint x: 177, startPoint y: 35, endPoint x: 169, endPoint y: 34, distance: 8.3
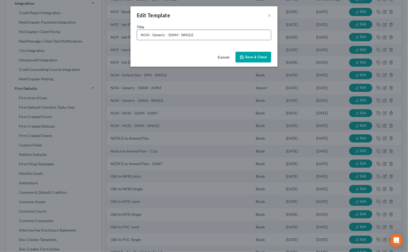
click at [168, 34] on input "NOH - Generic - 10AM - SINGLE" at bounding box center [204, 35] width 134 height 10
type input "NOH - Generic - MED - SINGLE"
click at [254, 55] on button "Save & Close" at bounding box center [253, 57] width 36 height 11
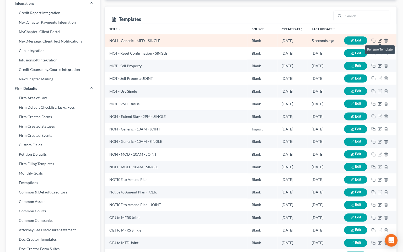
click at [380, 40] on icon "button" at bounding box center [380, 40] width 2 height 2
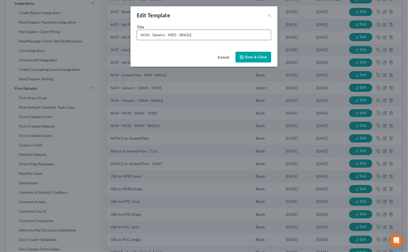
click at [167, 35] on input "NOH - Generic - MED - SINGLE" at bounding box center [204, 35] width 134 height 10
type input "NOH - MED - SINGLE"
click at [259, 59] on button "Save & Close" at bounding box center [253, 57] width 36 height 11
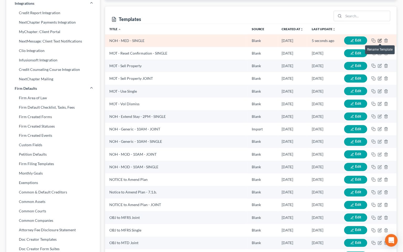
click at [379, 39] on icon "button" at bounding box center [380, 41] width 4 height 4
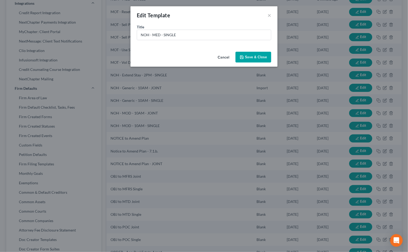
click at [229, 57] on button "Cancel" at bounding box center [223, 57] width 20 height 10
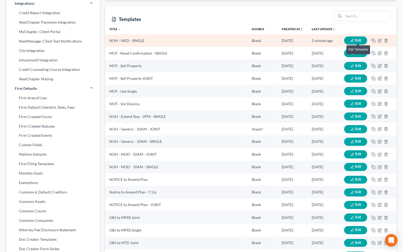
click at [359, 39] on span "Edit" at bounding box center [358, 40] width 6 height 4
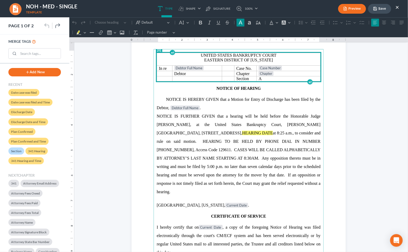
scroll to position [39, 0]
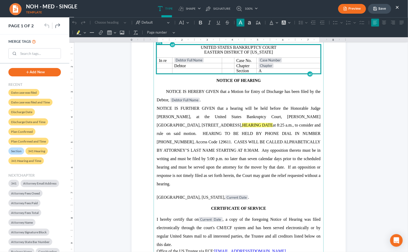
click at [203, 193] on p "[GEOGRAPHIC_DATA], [US_STATE], Current Date ." at bounding box center [238, 197] width 164 height 8
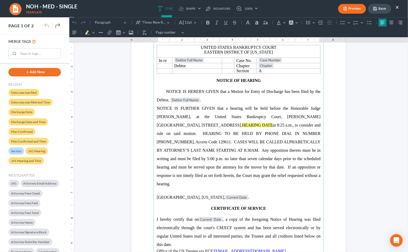
click at [202, 188] on p "Rich Text Editor, page-0-main" at bounding box center [238, 190] width 164 height 5
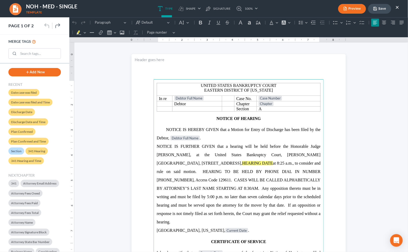
scroll to position [0, 0]
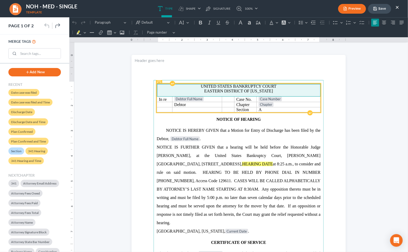
click at [280, 89] on p "Eastern District of [US_STATE]" at bounding box center [237, 90] width 159 height 5
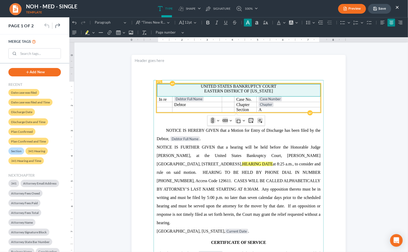
click at [281, 92] on p "Eastern District of [US_STATE]" at bounding box center [237, 90] width 159 height 5
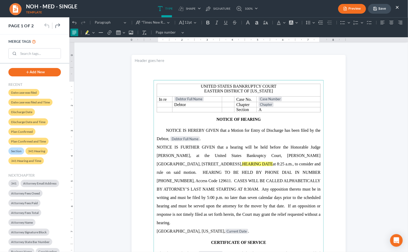
click at [294, 155] on span "NOTICE IS FURTHER GIVEN that a hearing will be held before the Honorable Judge …" at bounding box center [238, 185] width 164 height 80
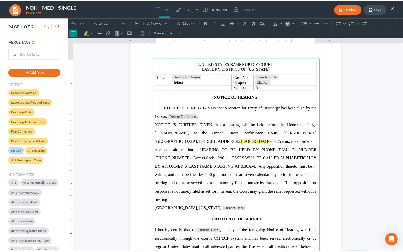
scroll to position [51, 0]
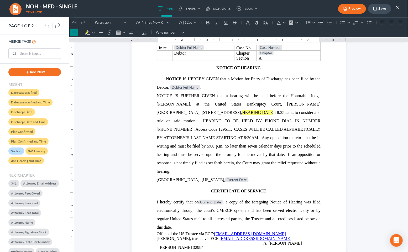
click at [381, 10] on button "Save" at bounding box center [379, 9] width 23 height 10
drag, startPoint x: 396, startPoint y: 6, endPoint x: 404, endPoint y: 8, distance: 9.0
click at [396, 6] on button "×" at bounding box center [397, 7] width 4 height 6
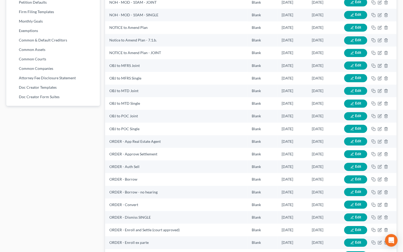
scroll to position [341, 0]
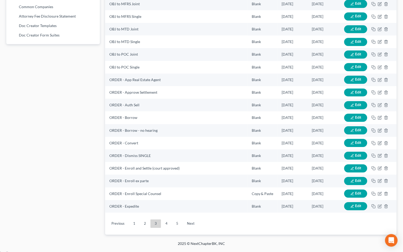
click at [147, 224] on link "2" at bounding box center [145, 223] width 10 height 8
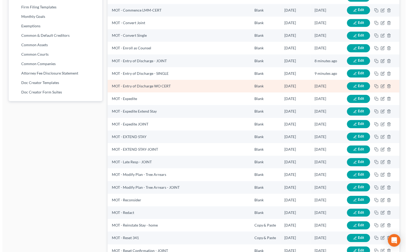
scroll to position [284, 0]
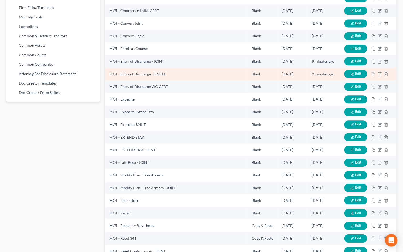
click at [363, 73] on button "Edit" at bounding box center [355, 74] width 23 height 8
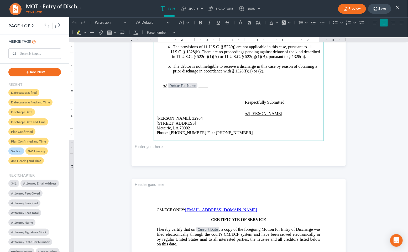
scroll to position [260, 0]
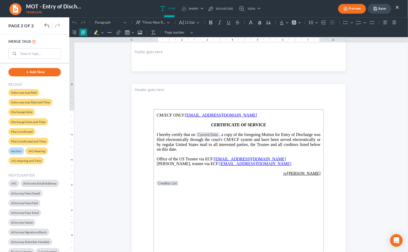
click at [295, 139] on span "Current Date , a copy of the foregoing Motion for Entry of Discharge was filed …" at bounding box center [238, 141] width 164 height 19
click at [171, 132] on span "I hereby certify that on" at bounding box center [175, 134] width 39 height 4
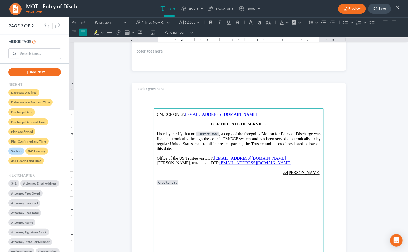
scroll to position [262, 0]
click at [377, 13] on button "Save" at bounding box center [379, 9] width 23 height 10
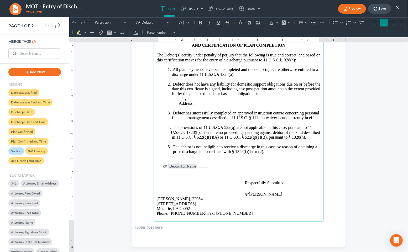
scroll to position [58, 0]
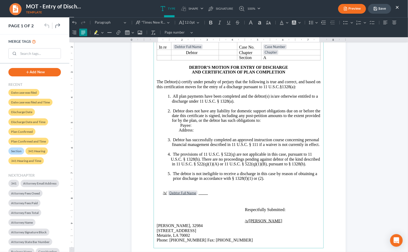
click at [258, 198] on p "Rich Text Editor, page-0-main" at bounding box center [238, 197] width 164 height 5
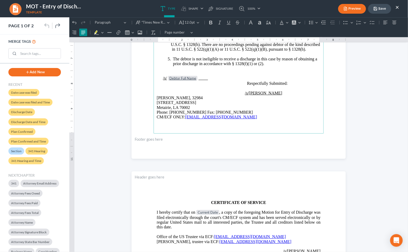
scroll to position [191, 0]
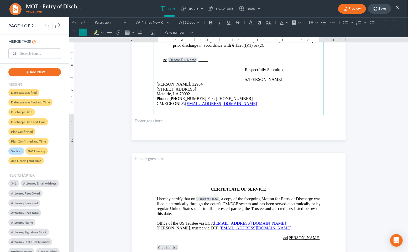
click at [378, 8] on button "Save" at bounding box center [379, 9] width 23 height 10
click at [383, 10] on button "Save" at bounding box center [379, 9] width 23 height 10
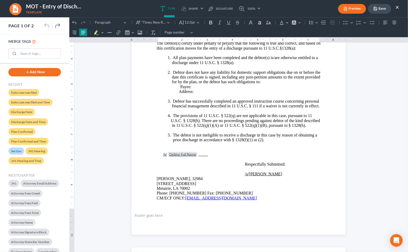
scroll to position [0, 0]
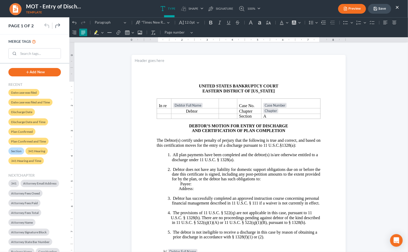
click at [396, 6] on button "×" at bounding box center [397, 7] width 4 height 6
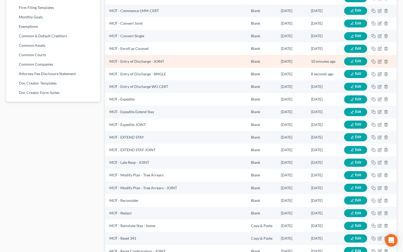
click at [364, 62] on button "Edit" at bounding box center [355, 61] width 23 height 8
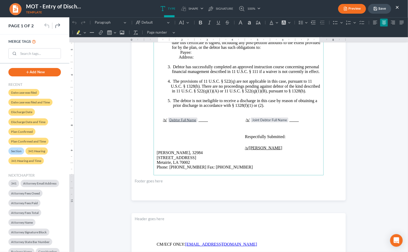
scroll to position [135, 0]
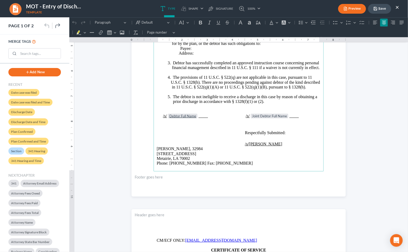
click at [272, 124] on p "Rich Text Editor, page-0-main" at bounding box center [238, 125] width 164 height 5
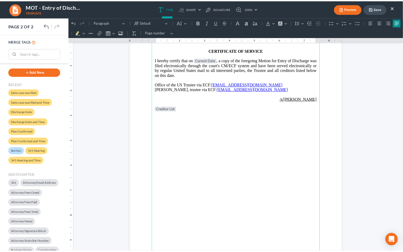
scroll to position [296, 0]
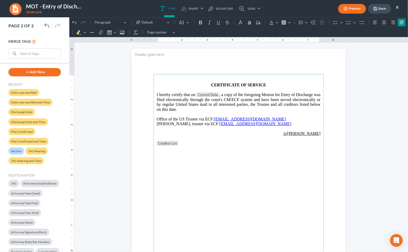
drag, startPoint x: 295, startPoint y: 100, endPoint x: 298, endPoint y: 104, distance: 4.9
click at [295, 100] on span "Current Date , a copy of the foregoing Motion for Entry of Discharge was filed …" at bounding box center [238, 101] width 164 height 19
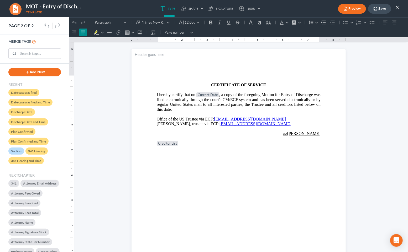
click at [379, 9] on button "Save" at bounding box center [379, 9] width 23 height 10
click at [397, 7] on button "×" at bounding box center [397, 7] width 4 height 6
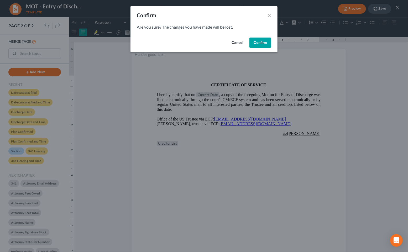
click at [260, 46] on button "Confirm" at bounding box center [260, 43] width 22 height 10
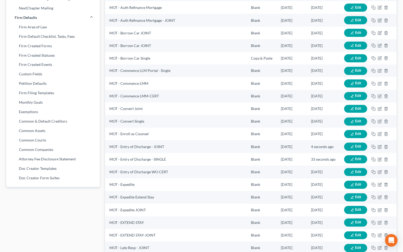
scroll to position [328, 0]
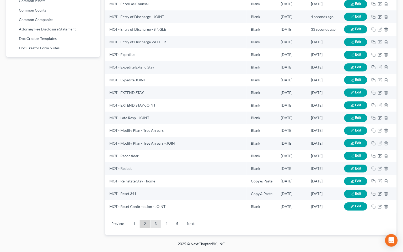
click at [158, 226] on link "3" at bounding box center [156, 224] width 10 height 8
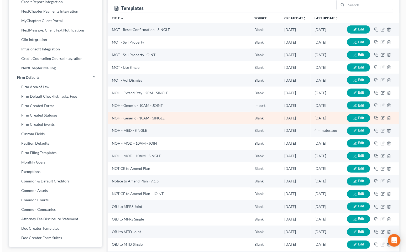
scroll to position [138, 0]
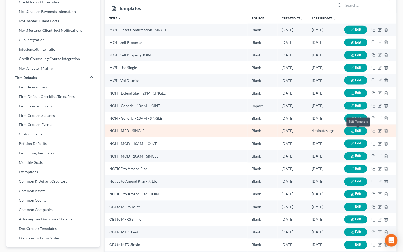
click at [359, 130] on span "Edit" at bounding box center [358, 131] width 6 height 4
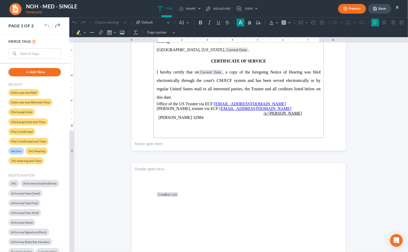
scroll to position [176, 0]
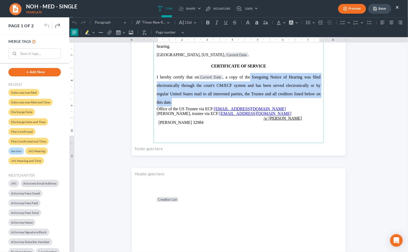
drag, startPoint x: 252, startPoint y: 103, endPoint x: 251, endPoint y: 78, distance: 25.4
click at [251, 78] on p "I hereby certify that on Current Date , a copy of the foregoing Notice of Heari…" at bounding box center [238, 90] width 164 height 34
click at [311, 22] on button "Line Height Line Height" at bounding box center [310, 22] width 12 height 8
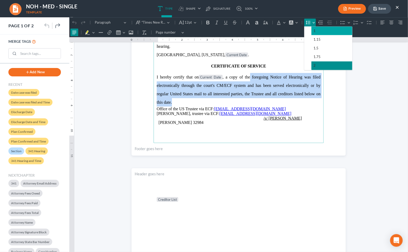
click at [318, 30] on button "1" at bounding box center [331, 30] width 41 height 9
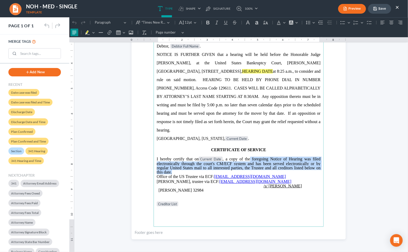
scroll to position [93, 0]
click at [209, 172] on p "I hereby certify that on Current Date , a copy of the foregoing Notice of Heari…" at bounding box center [238, 165] width 164 height 18
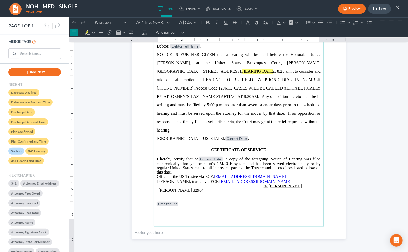
drag, startPoint x: 201, startPoint y: 175, endPoint x: 196, endPoint y: 175, distance: 4.2
click at [201, 175] on span "Office of the US Trustee via ECF:" at bounding box center [184, 176] width 57 height 4
click at [189, 172] on p "I hereby certify that on Current Date , a copy of the foregoing Notice of Heari…" at bounding box center [238, 165] width 164 height 18
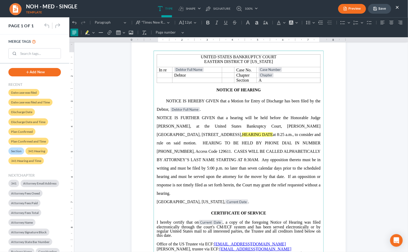
scroll to position [27, 0]
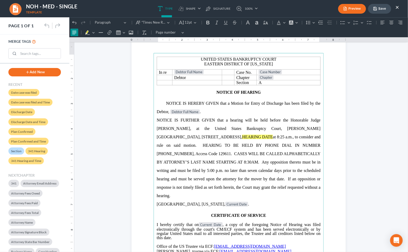
click at [381, 9] on button "Save" at bounding box center [379, 9] width 23 height 10
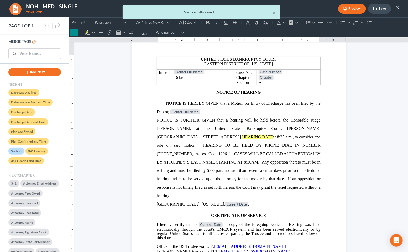
click at [351, 10] on button "Preview" at bounding box center [352, 9] width 28 height 10
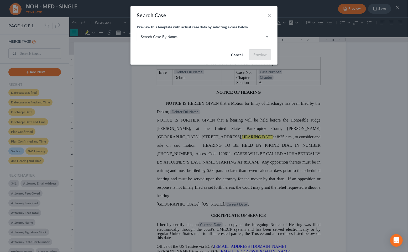
click at [209, 38] on span "Search case by name..." at bounding box center [204, 37] width 126 height 6
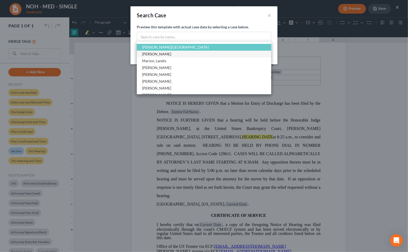
click at [195, 52] on span "[PERSON_NAME]" at bounding box center [204, 54] width 134 height 7
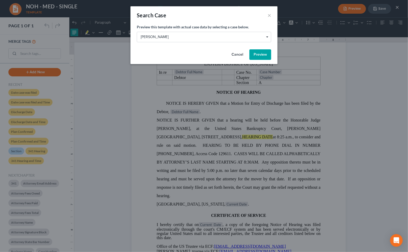
click at [255, 50] on button "Preview" at bounding box center [260, 54] width 22 height 10
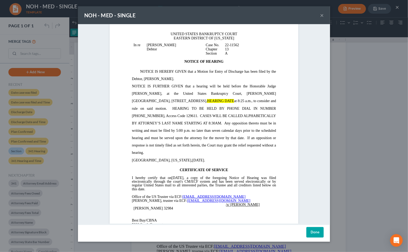
scroll to position [0, 0]
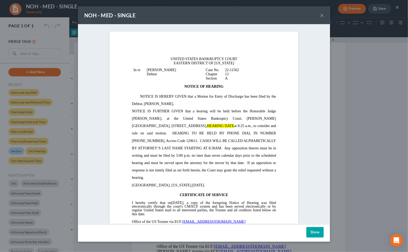
click at [321, 13] on button "×" at bounding box center [322, 15] width 4 height 6
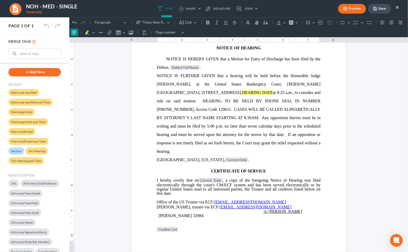
scroll to position [72, 0]
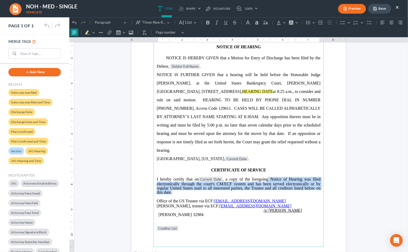
drag, startPoint x: 268, startPoint y: 194, endPoint x: 268, endPoint y: 178, distance: 15.5
click at [268, 177] on p "I hereby certify that on Current Date , a copy of the foregoing Notice of Heari…" at bounding box center [238, 186] width 164 height 18
click at [312, 23] on button "Line Height Line Height" at bounding box center [310, 22] width 12 height 8
click at [313, 42] on span "1.15" at bounding box center [316, 39] width 7 height 6
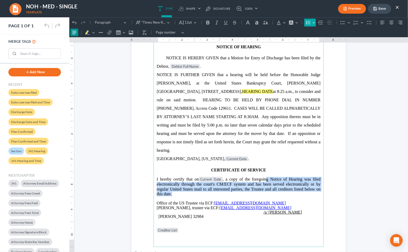
click at [311, 22] on button "Line Height Line Height" at bounding box center [310, 22] width 12 height 8
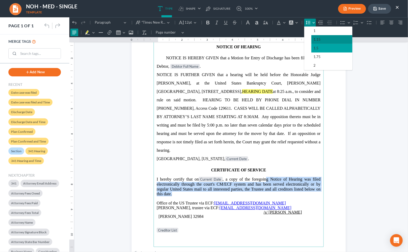
click at [313, 47] on span "1.5" at bounding box center [315, 48] width 5 height 6
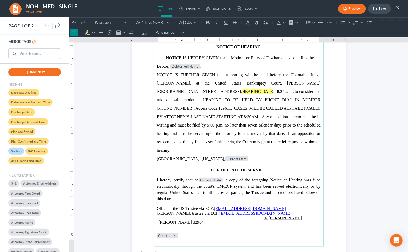
click at [289, 129] on p "NOTICE IS FURTHER GIVEN that a hearing will be held before the Honorable Judge …" at bounding box center [238, 112] width 164 height 84
click at [353, 13] on button "Preview" at bounding box center [352, 9] width 28 height 10
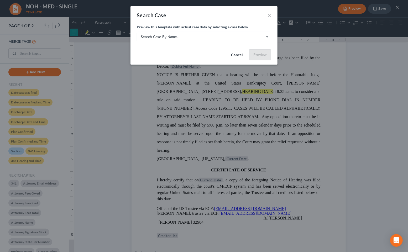
click at [223, 40] on span "Search case by name..." at bounding box center [204, 37] width 126 height 6
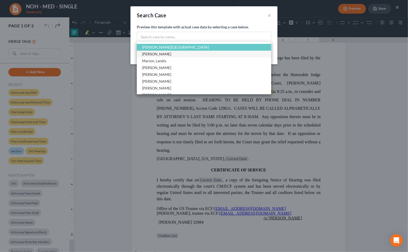
click at [221, 55] on span "[PERSON_NAME]" at bounding box center [204, 54] width 134 height 7
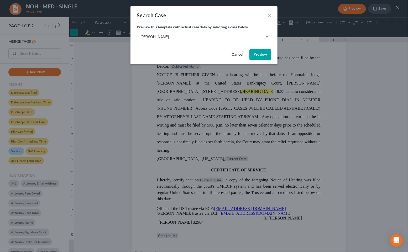
click at [261, 51] on button "Preview" at bounding box center [260, 54] width 22 height 10
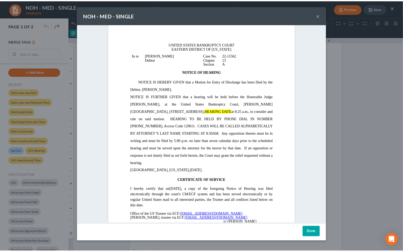
scroll to position [0, 0]
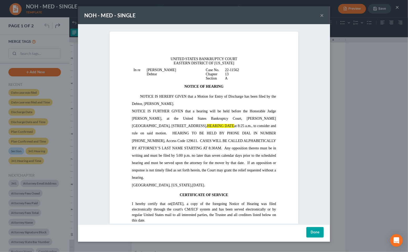
click at [323, 14] on button "×" at bounding box center [322, 15] width 4 height 6
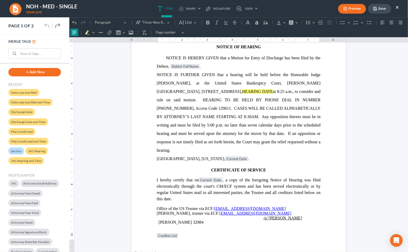
click at [378, 7] on button "Save" at bounding box center [379, 9] width 23 height 10
click at [397, 7] on button "×" at bounding box center [397, 7] width 4 height 6
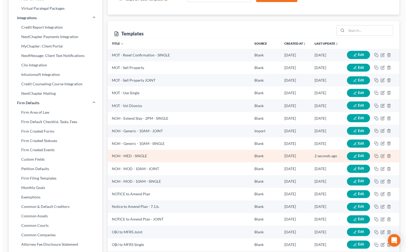
scroll to position [120, 0]
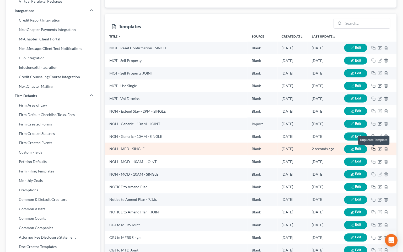
click at [373, 149] on icon "button" at bounding box center [374, 149] width 4 height 4
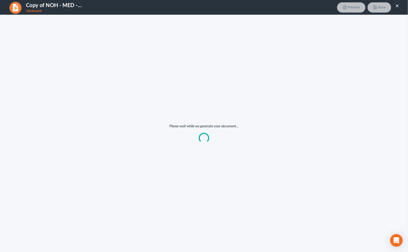
scroll to position [0, 0]
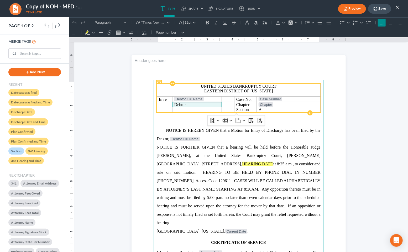
drag, startPoint x: 201, startPoint y: 103, endPoint x: 185, endPoint y: 106, distance: 16.7
click at [185, 106] on span "Debtor" at bounding box center [196, 104] width 45 height 5
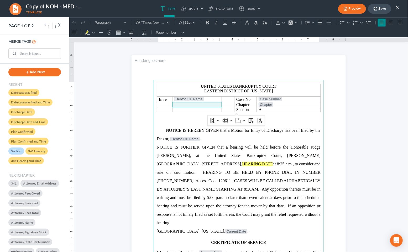
click at [330, 22] on icon "Editor toolbar" at bounding box center [328, 21] width 4 height 3
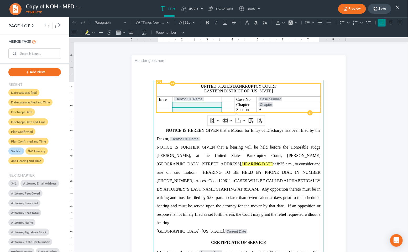
click at [182, 112] on span "Rich Text Editor, page-0-main" at bounding box center [196, 109] width 45 height 5
click at [187, 105] on span "Rich Text Editor, page-0-main" at bounding box center [196, 104] width 45 height 5
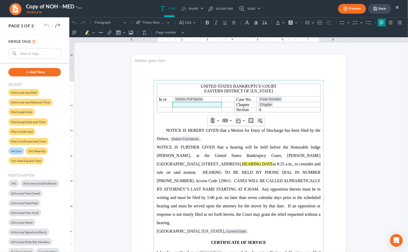
click at [328, 22] on icon "Editor toolbar" at bounding box center [328, 22] width 5 height 5
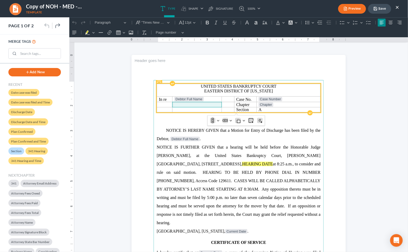
click at [172, 106] on td "Rich Text Editor, page-0-main" at bounding box center [197, 105] width 50 height 6
click at [196, 108] on span "Rich Text Editor, page-0-main" at bounding box center [196, 109] width 45 height 5
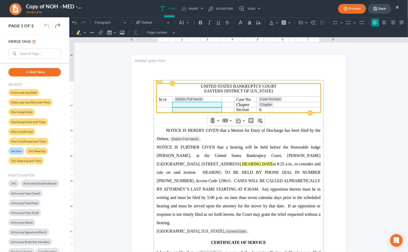
click at [206, 102] on span "Rich Text Editor, page-0-main" at bounding box center [196, 104] width 45 height 5
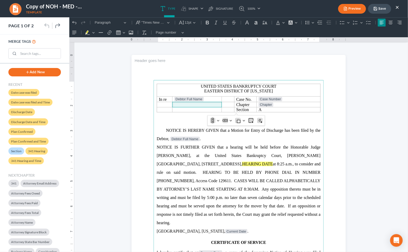
click at [331, 22] on icon "Editor toolbar" at bounding box center [328, 22] width 5 height 5
click at [321, 22] on icon "Editor toolbar" at bounding box center [319, 22] width 5 height 5
click at [331, 21] on icon "Editor toolbar" at bounding box center [328, 22] width 5 height 5
click at [330, 22] on icon "Editor toolbar" at bounding box center [328, 22] width 5 height 5
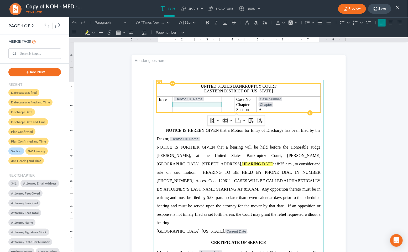
drag, startPoint x: 329, startPoint y: 23, endPoint x: 239, endPoint y: 84, distance: 109.3
click at [329, 24] on icon "Editor toolbar" at bounding box center [328, 22] width 5 height 5
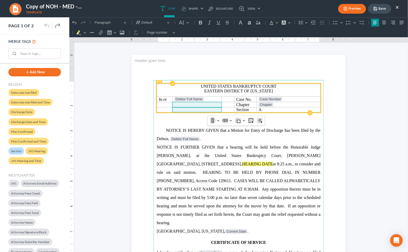
click at [178, 109] on span "Rich Text Editor, page-0-main" at bounding box center [196, 109] width 45 height 5
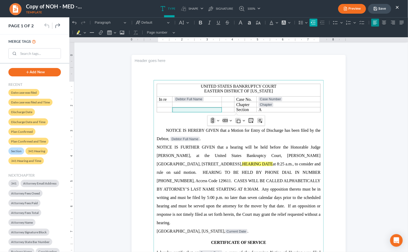
click at [314, 22] on icon "Editor toolbar" at bounding box center [313, 21] width 4 height 3
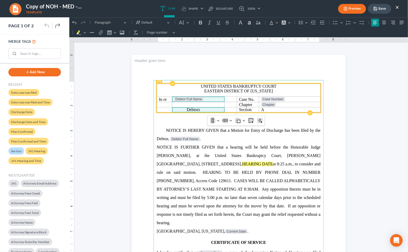
click at [185, 101] on span "Debtor Full Name" at bounding box center [198, 98] width 49 height 5
click at [185, 104] on span "Rich Text Editor, page-0-main" at bounding box center [198, 104] width 49 height 5
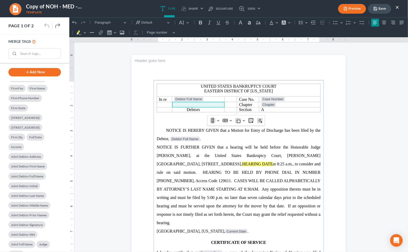
scroll to position [489, 0]
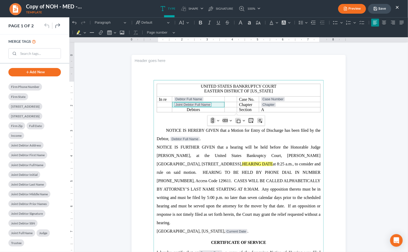
click at [301, 124] on p "Rich Text Editor, page-0-main" at bounding box center [238, 123] width 164 height 5
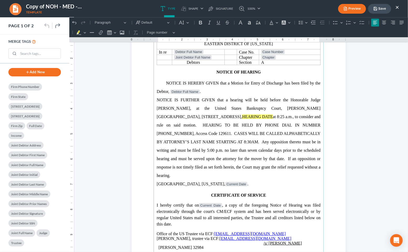
scroll to position [48, 0]
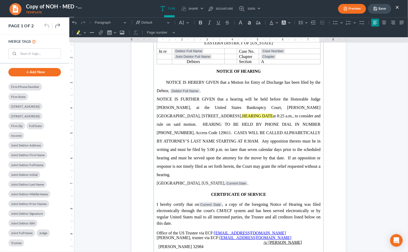
drag, startPoint x: 165, startPoint y: 90, endPoint x: 174, endPoint y: 94, distance: 9.4
click at [166, 91] on span "NOTICE IS HEREBY GIVEN that a Motion for Entry of Discharge has been filed by t…" at bounding box center [238, 86] width 164 height 13
click at [201, 90] on span "." at bounding box center [201, 90] width 1 height 4
drag, startPoint x: 209, startPoint y: 92, endPoint x: 211, endPoint y: 94, distance: 3.0
click at [210, 92] on tag "Joint Debtor Full Name" at bounding box center [229, 90] width 38 height 4
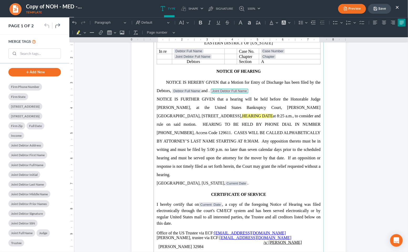
drag, startPoint x: 208, startPoint y: 90, endPoint x: 211, endPoint y: 93, distance: 3.9
click at [209, 90] on p "NOTICE IS HEREBY GIVEN that a Motion for Entry of Discharge has been filed by t…" at bounding box center [238, 86] width 164 height 17
click at [244, 90] on p "NOTICE IS HEREBY GIVEN that a Motion for Entry of Discharge has been filed by t…" at bounding box center [238, 86] width 164 height 17
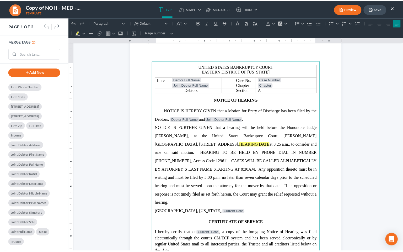
scroll to position [17, 0]
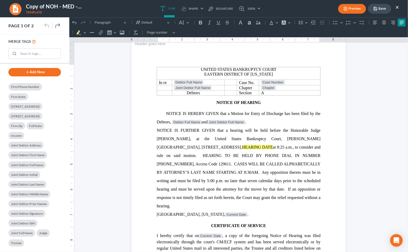
click at [382, 8] on button "Save" at bounding box center [379, 9] width 23 height 10
click at [398, 6] on button "×" at bounding box center [397, 7] width 4 height 6
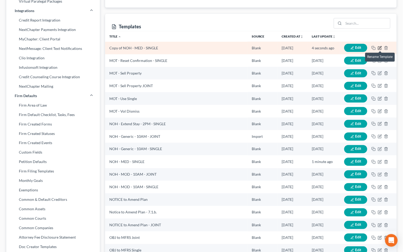
click at [379, 47] on icon "button" at bounding box center [380, 48] width 4 height 4
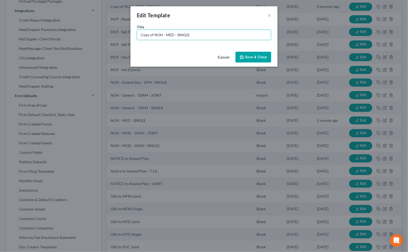
drag, startPoint x: 154, startPoint y: 35, endPoint x: 118, endPoint y: 33, distance: 36.8
click at [118, 33] on div "Edit Template × Title * Copy of NOH - MED - SINGLE Cancel Save & Close" at bounding box center [204, 126] width 408 height 252
drag, startPoint x: 163, startPoint y: 34, endPoint x: 196, endPoint y: 31, distance: 32.6
click at [196, 31] on input "NOH - MED - SINGLE" at bounding box center [204, 35] width 134 height 10
drag, startPoint x: 196, startPoint y: 31, endPoint x: 167, endPoint y: 39, distance: 30.2
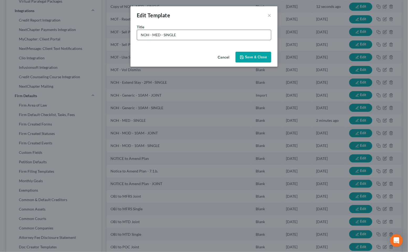
click at [194, 31] on input "NOH - MED - SINGLE" at bounding box center [204, 35] width 134 height 10
drag, startPoint x: 163, startPoint y: 34, endPoint x: 177, endPoint y: 33, distance: 14.2
click at [177, 33] on input "NOH - MED - SINGLE" at bounding box center [204, 35] width 134 height 10
type input "NOH - MED - JOINT"
click at [242, 54] on button "Save & Close" at bounding box center [253, 57] width 36 height 11
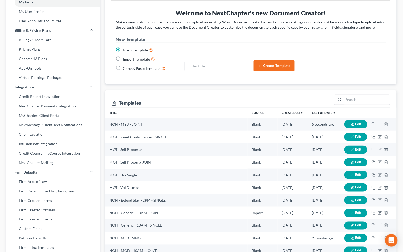
scroll to position [0, 0]
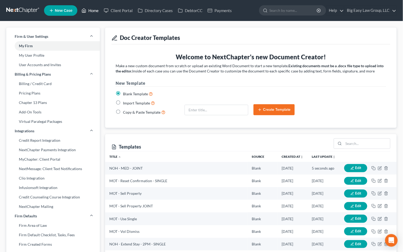
click at [95, 8] on link "Home" at bounding box center [90, 10] width 22 height 9
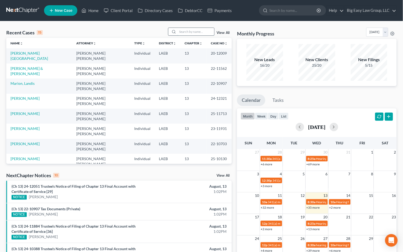
click at [184, 29] on input "search" at bounding box center [196, 32] width 37 height 8
click at [142, 34] on div "Recent Cases 15 View All" at bounding box center [119, 33] width 226 height 10
click at [95, 9] on link "Home" at bounding box center [90, 10] width 22 height 9
click at [202, 31] on input "search" at bounding box center [196, 32] width 37 height 8
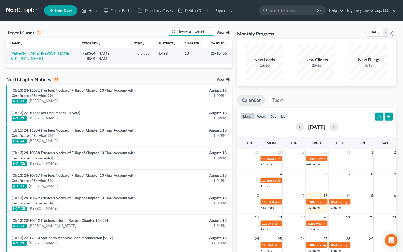
type input "[PERSON_NAME]"
click at [47, 52] on link "[PERSON_NAME], [PERSON_NAME] & [PERSON_NAME]" at bounding box center [40, 56] width 60 height 10
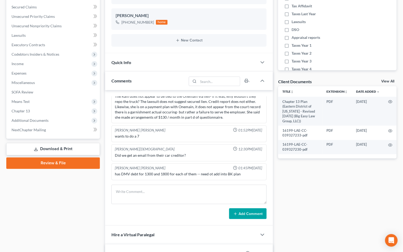
scroll to position [123, 0]
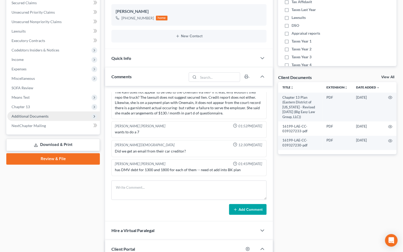
click at [52, 117] on span "Additional Documents" at bounding box center [53, 115] width 93 height 9
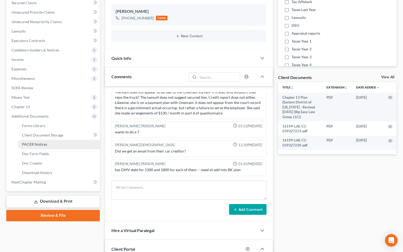
click at [64, 146] on link "PACER Notices" at bounding box center [59, 144] width 82 height 9
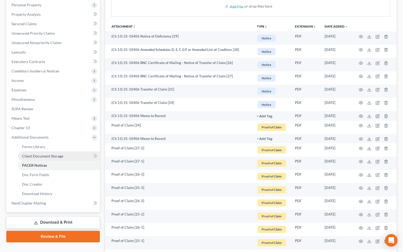
scroll to position [105, 0]
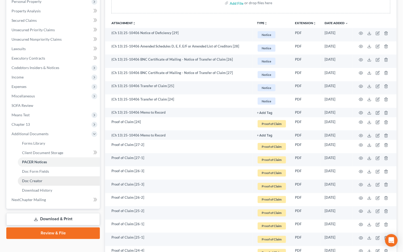
drag, startPoint x: 55, startPoint y: 177, endPoint x: 58, endPoint y: 176, distance: 3.5
click at [55, 177] on link "Doc Creator" at bounding box center [59, 180] width 82 height 9
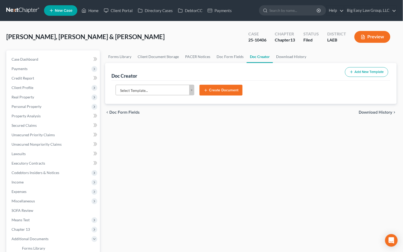
click at [189, 87] on body "Home New Case Client Portal Directory Cases DebtorCC Payments Big Easy Law Grou…" at bounding box center [201, 189] width 403 height 379
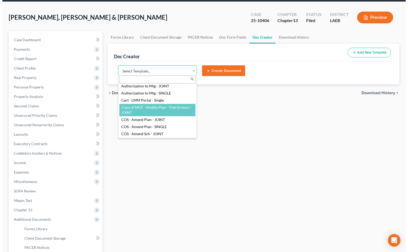
scroll to position [14, 0]
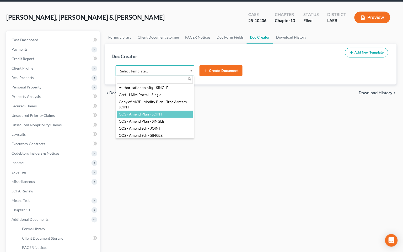
select select "94525"
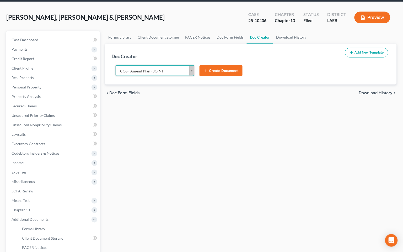
click at [222, 73] on button "Create Document" at bounding box center [221, 70] width 43 height 11
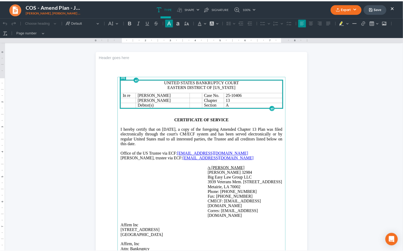
scroll to position [8, 0]
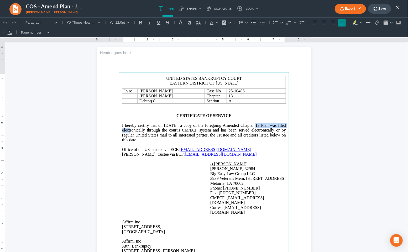
drag, startPoint x: 284, startPoint y: 132, endPoint x: 238, endPoint y: 130, distance: 46.2
click at [238, 130] on main "United States Bankruptcy Court Eastern District of Louisiana In re Hernando Ant…" at bounding box center [204, 185] width 170 height 227
click at [248, 131] on span "I hereby certify that on 08/13/2025, a copy of the foregoing Amended Chapter 13…" at bounding box center [204, 132] width 164 height 19
drag, startPoint x: 239, startPoint y: 130, endPoint x: 249, endPoint y: 134, distance: 11.3
click at [239, 130] on span "I hereby certify that on 08/13/2025, a copy of the foregoing Amended Chapter 13…" at bounding box center [204, 132] width 164 height 19
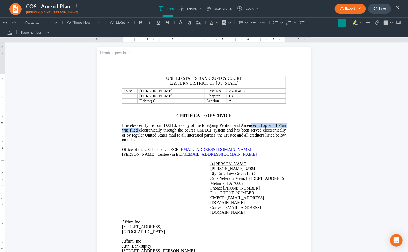
drag, startPoint x: 139, startPoint y: 135, endPoint x: 247, endPoint y: 131, distance: 108.2
click at [247, 131] on span "I hereby certify that on 08/13/2025, a copy of the foregoing Petition and Amend…" at bounding box center [204, 132] width 164 height 19
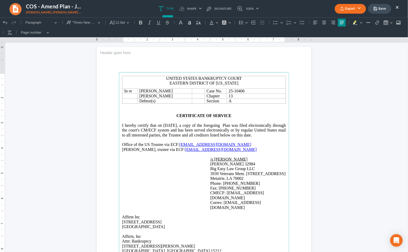
click at [301, 128] on section "United States Bankruptcy Court Eastern District of Louisiana In re Hernando Ant…" at bounding box center [204, 185] width 214 height 277
click at [398, 6] on button "×" at bounding box center [397, 7] width 4 height 6
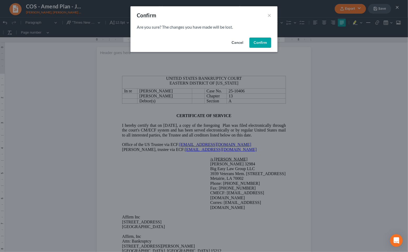
click at [258, 43] on button "Confirm" at bounding box center [260, 43] width 22 height 10
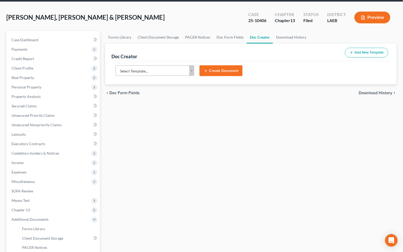
click at [139, 71] on body "Home New Case Client Portal Directory Cases DebtorCC Payments Big Easy Law Grou…" at bounding box center [201, 170] width 403 height 379
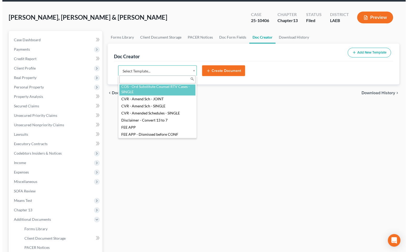
scroll to position [97, 0]
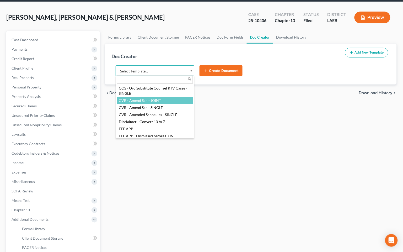
select select "102666"
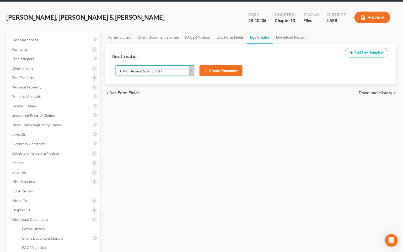
click at [222, 66] on button "Create Document" at bounding box center [221, 70] width 43 height 11
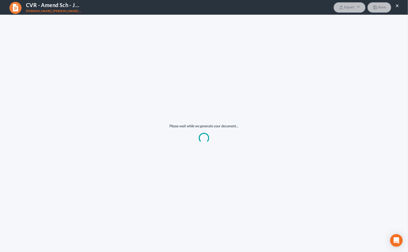
scroll to position [0, 0]
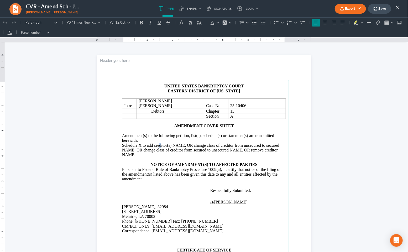
click at [149, 150] on span "Schedule X to add creditor(s) NAME, OR change class of creditor from unsecured …" at bounding box center [200, 150] width 157 height 14
drag, startPoint x: 194, startPoint y: 151, endPoint x: 183, endPoint y: 149, distance: 11.1
click at [183, 149] on span "Schedule E to add creditor(s) NAME, OR change class of creditor from unsecured …" at bounding box center [200, 150] width 157 height 14
drag, startPoint x: 153, startPoint y: 162, endPoint x: 179, endPoint y: 150, distance: 28.3
click at [177, 150] on p "Schedule E to add creditor(s) NAME, OR change class of creditor from unsecured …" at bounding box center [204, 150] width 164 height 14
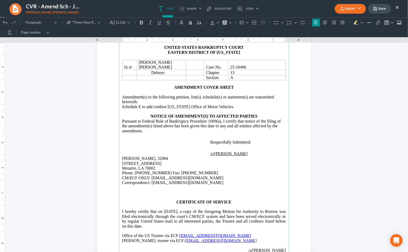
scroll to position [39, 0]
drag, startPoint x: 133, startPoint y: 219, endPoint x: 251, endPoint y: 219, distance: 117.8
click at [244, 217] on span "08/13/2025, a copy of the foregoing Motion for Authority to Borrow was filed el…" at bounding box center [204, 218] width 164 height 19
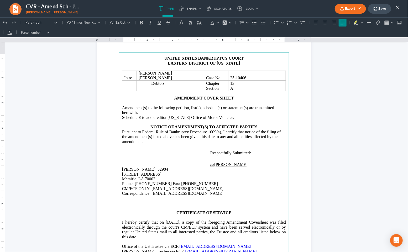
scroll to position [25, 0]
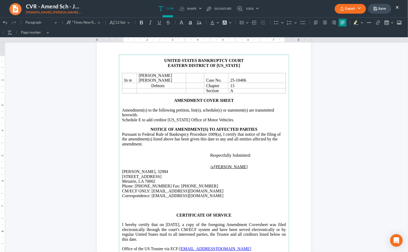
click at [254, 117] on p "Amendment(s) to the following petition, list(s), schedule(s) or statement(s) ar…" at bounding box center [204, 113] width 164 height 10
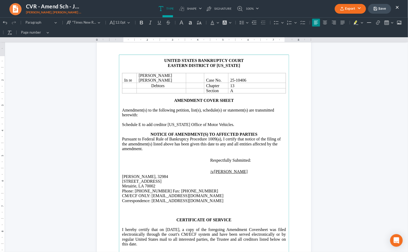
click at [268, 136] on p "NOTICE OF AMENDMENT(S) TO AFFECTED PARTIES" at bounding box center [204, 134] width 164 height 5
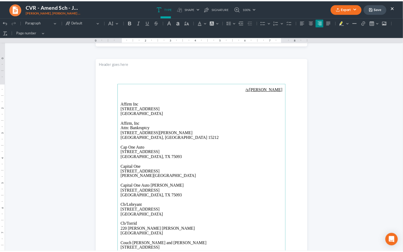
scroll to position [283, 0]
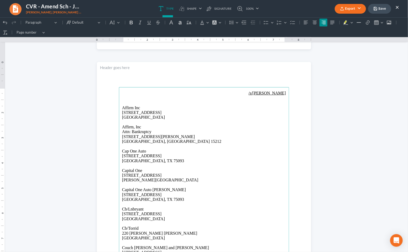
click at [347, 11] on button "Export" at bounding box center [349, 9] width 31 height 10
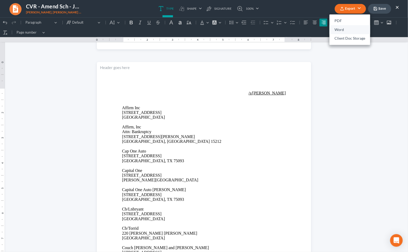
click at [339, 27] on link "Word" at bounding box center [349, 29] width 41 height 9
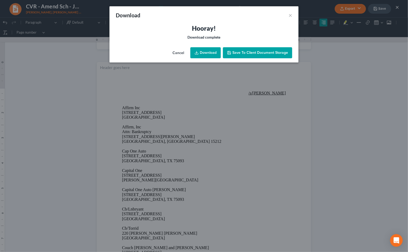
click at [218, 53] on link "Download" at bounding box center [205, 52] width 30 height 11
drag, startPoint x: 217, startPoint y: 10, endPoint x: 285, endPoint y: 5, distance: 68.2
click at [218, 10] on div "Download ×" at bounding box center [203, 15] width 189 height 18
drag, startPoint x: 291, startPoint y: 13, endPoint x: 305, endPoint y: 10, distance: 13.3
click at [291, 13] on button "×" at bounding box center [290, 15] width 4 height 6
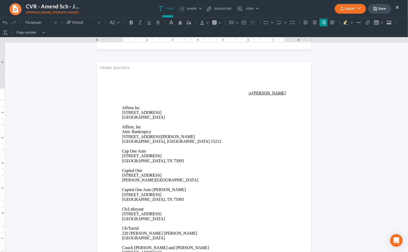
click at [386, 6] on button "Save" at bounding box center [379, 9] width 23 height 10
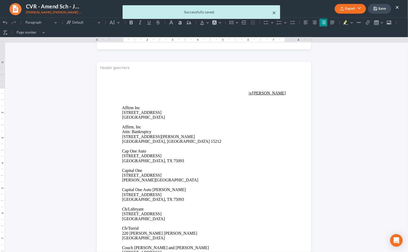
drag, startPoint x: 275, startPoint y: 12, endPoint x: 315, endPoint y: 11, distance: 39.9
click at [275, 12] on button "×" at bounding box center [274, 12] width 4 height 6
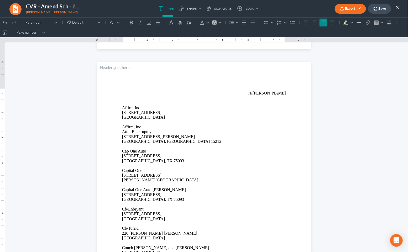
click at [398, 4] on button "×" at bounding box center [397, 7] width 4 height 6
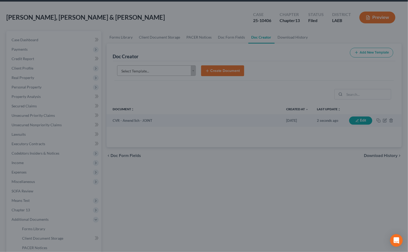
click at [398, 6] on div "CVR - Amend Sch - JOINT Espinosa Jr, Hernando & Espinosa, Brandi Export PDF Wor…" at bounding box center [204, 126] width 408 height 252
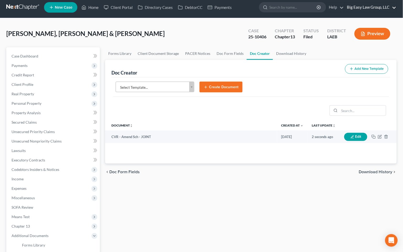
scroll to position [0, 0]
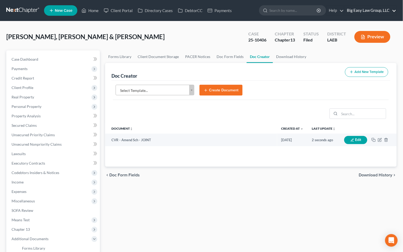
click at [382, 9] on link "Big Easy Law Group, LLC" at bounding box center [371, 10] width 52 height 9
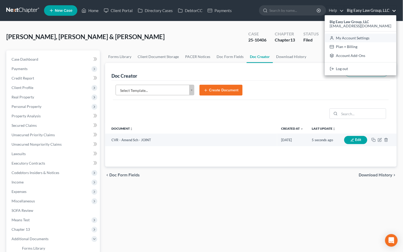
click at [382, 40] on link "My Account Settings" at bounding box center [361, 38] width 72 height 9
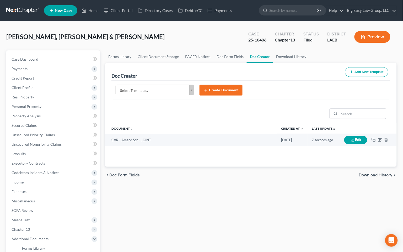
select select "34"
select select "23"
select select "19"
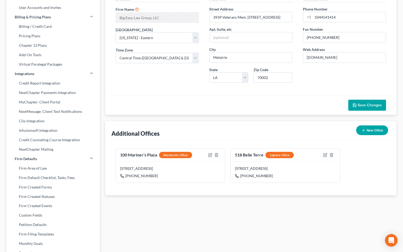
scroll to position [155, 0]
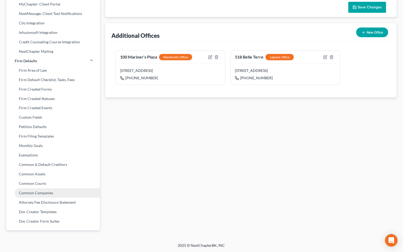
drag, startPoint x: 60, startPoint y: 211, endPoint x: 70, endPoint y: 203, distance: 12.3
click at [60, 211] on link "Doc Creator Templates" at bounding box center [53, 211] width 94 height 9
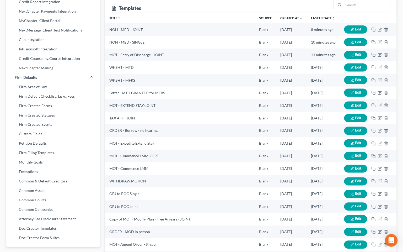
scroll to position [37, 0]
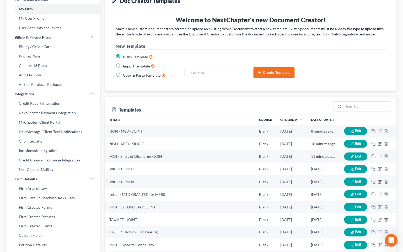
click at [119, 118] on icon "unfold_more" at bounding box center [119, 119] width 3 height 3
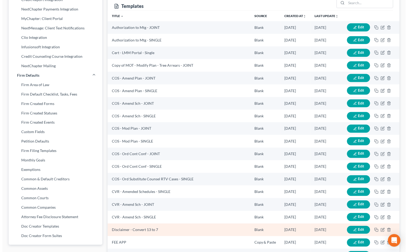
scroll to position [220, 0]
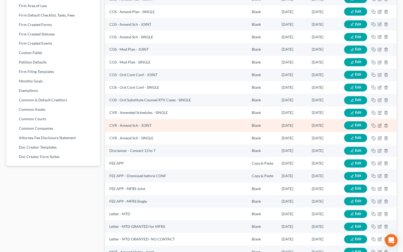
click at [362, 125] on button "Edit" at bounding box center [355, 125] width 23 height 8
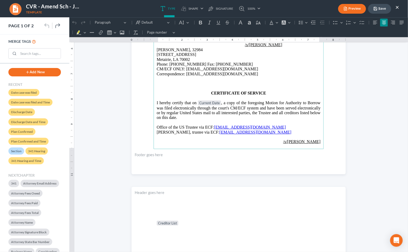
scroll to position [150, 0]
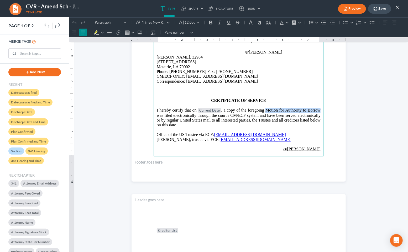
drag, startPoint x: 168, startPoint y: 116, endPoint x: 277, endPoint y: 109, distance: 109.6
click at [277, 109] on span "Current Date , a copy of the foregoing Motion for Authority to Borrow was filed…" at bounding box center [238, 117] width 164 height 19
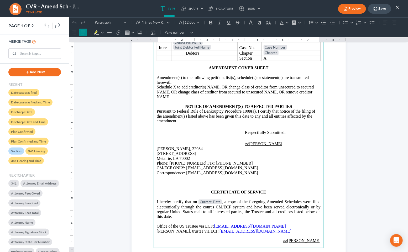
scroll to position [91, 0]
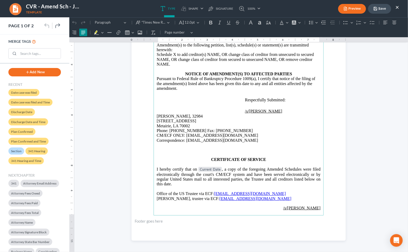
click at [382, 8] on button "Save" at bounding box center [379, 9] width 23 height 10
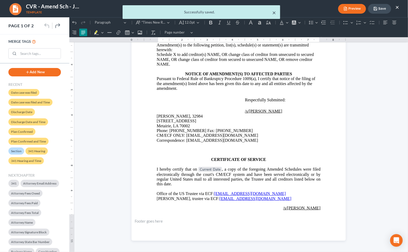
drag, startPoint x: 274, startPoint y: 12, endPoint x: 352, endPoint y: 5, distance: 77.7
click at [274, 12] on button "×" at bounding box center [274, 12] width 4 height 6
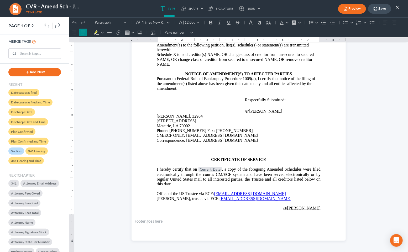
click at [396, 7] on button "×" at bounding box center [397, 7] width 4 height 6
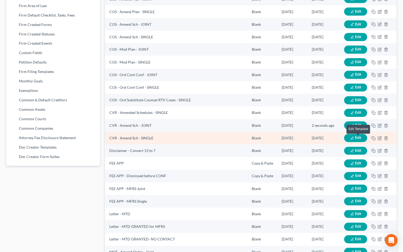
click at [358, 139] on span "Edit" at bounding box center [358, 138] width 6 height 4
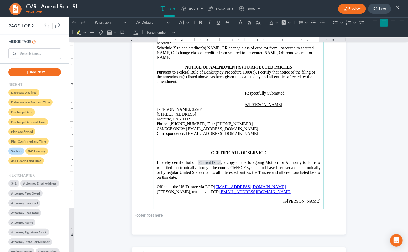
scroll to position [131, 0]
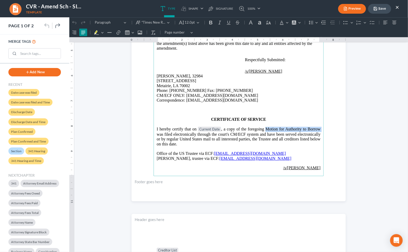
drag, startPoint x: 169, startPoint y: 135, endPoint x: 277, endPoint y: 129, distance: 108.5
click at [277, 129] on span "Current Date , a copy of the foregoing Motion for Authority to Borrow was filed…" at bounding box center [238, 135] width 164 height 19
click at [309, 130] on span "Current Date , a copy of the foregoing Amended Scheduesl and related documents …" at bounding box center [238, 135] width 164 height 19
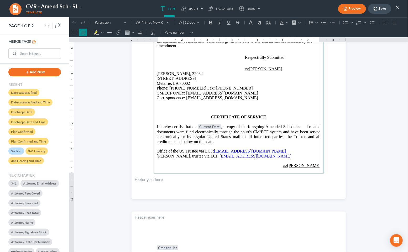
scroll to position [141, 0]
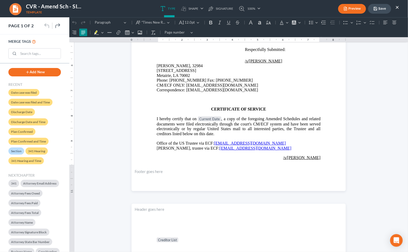
click at [381, 9] on button "Save" at bounding box center [379, 9] width 23 height 10
click at [398, 6] on button "×" at bounding box center [397, 7] width 4 height 6
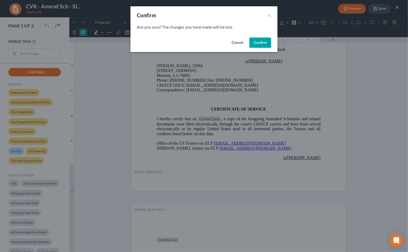
click at [260, 42] on button "Confirm" at bounding box center [260, 43] width 22 height 10
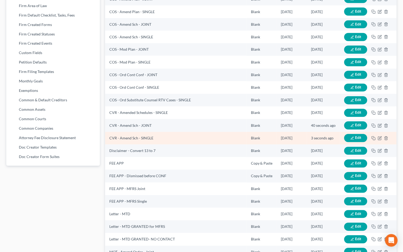
click at [364, 137] on button "Edit" at bounding box center [355, 138] width 23 height 8
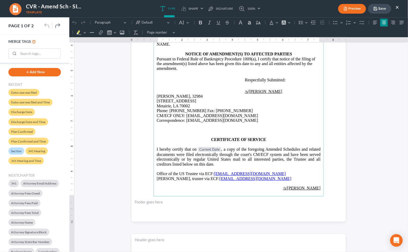
scroll to position [110, 0]
click at [396, 6] on button "×" at bounding box center [397, 7] width 4 height 6
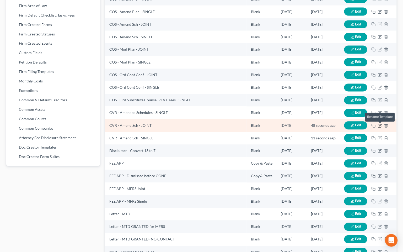
click at [379, 126] on icon "button" at bounding box center [380, 125] width 2 height 2
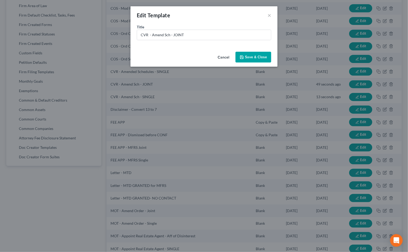
click at [228, 55] on button "Cancel" at bounding box center [223, 57] width 20 height 10
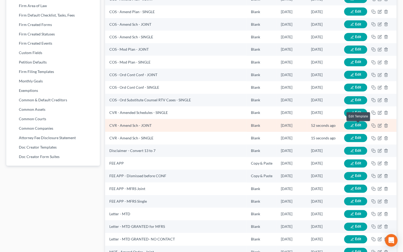
click at [358, 125] on span "Edit" at bounding box center [358, 125] width 6 height 4
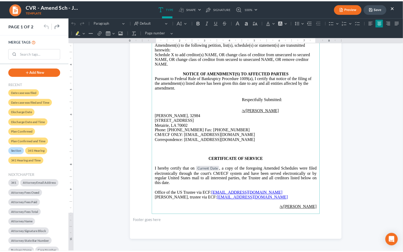
scroll to position [96, 0]
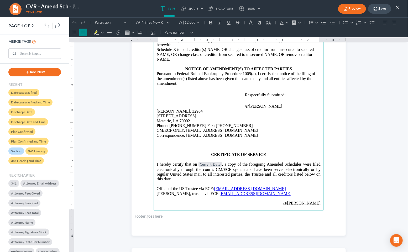
click at [310, 165] on span "Current Date , a copy of the foregoing Amended Schedules were filed electronica…" at bounding box center [238, 171] width 164 height 19
click at [386, 13] on button "Save" at bounding box center [379, 9] width 23 height 10
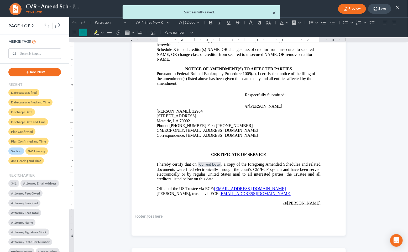
click at [273, 11] on button "×" at bounding box center [274, 12] width 4 height 6
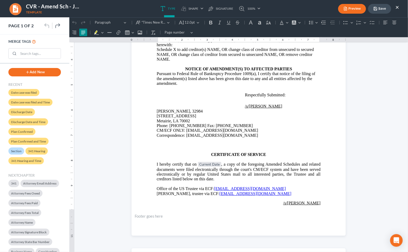
click at [396, 9] on button "×" at bounding box center [397, 7] width 4 height 6
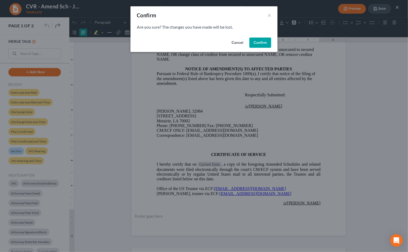
click at [261, 36] on div "Cancel Confirm" at bounding box center [203, 43] width 147 height 17
click at [263, 42] on button "Confirm" at bounding box center [260, 43] width 22 height 10
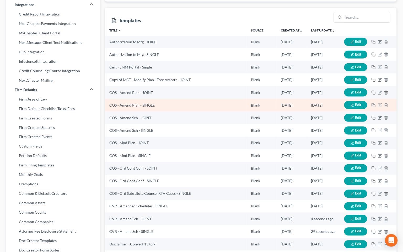
scroll to position [0, 0]
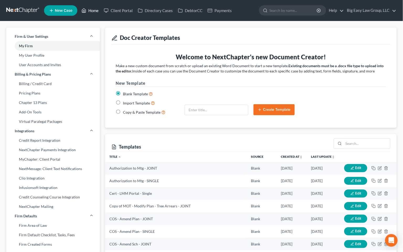
click at [90, 10] on link "Home" at bounding box center [90, 10] width 22 height 9
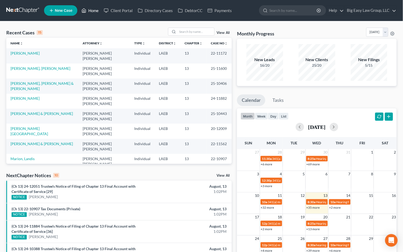
click at [92, 9] on link "Home" at bounding box center [90, 10] width 22 height 9
click at [187, 31] on input "search" at bounding box center [196, 32] width 37 height 8
type input "johnson"
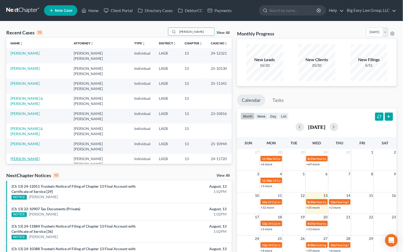
click at [31, 156] on link "Johnson, Brandy" at bounding box center [24, 158] width 29 height 4
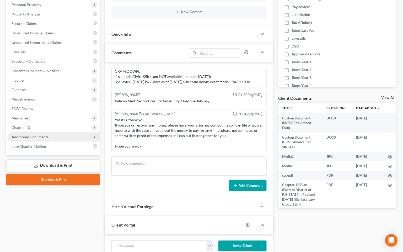
scroll to position [3191, 0]
drag, startPoint x: 47, startPoint y: 134, endPoint x: 47, endPoint y: 140, distance: 5.8
click at [47, 135] on span "Additional Documents" at bounding box center [30, 137] width 37 height 4
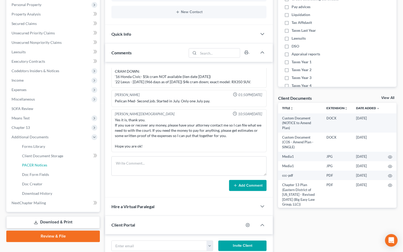
drag, startPoint x: 51, startPoint y: 161, endPoint x: 119, endPoint y: 150, distance: 69.0
click at [51, 161] on link "PACER Notices" at bounding box center [59, 165] width 82 height 9
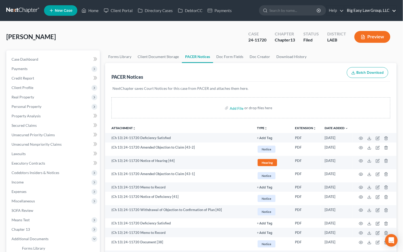
drag, startPoint x: 375, startPoint y: 8, endPoint x: 369, endPoint y: 13, distance: 8.5
click at [375, 8] on link "Big Easy Law Group, LLC" at bounding box center [371, 10] width 52 height 9
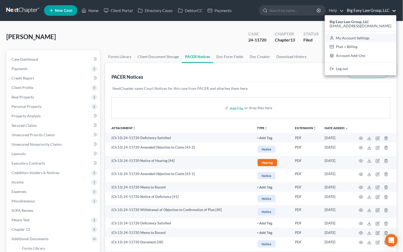
click at [369, 38] on link "My Account Settings" at bounding box center [361, 38] width 72 height 9
select select "34"
select select "23"
select select "19"
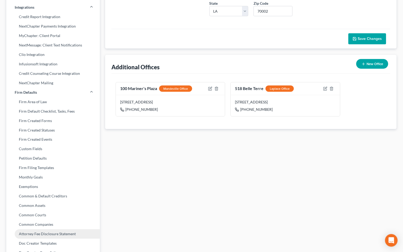
scroll to position [155, 0]
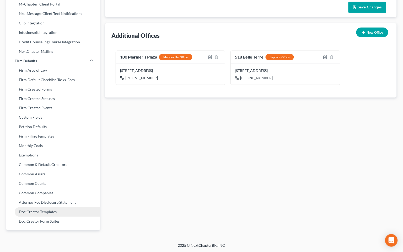
click at [56, 210] on link "Doc Creator Templates" at bounding box center [53, 211] width 94 height 9
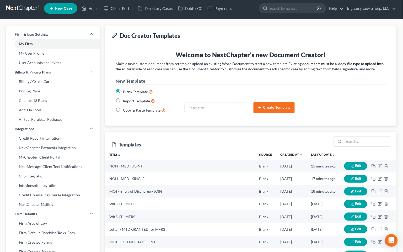
scroll to position [8, 0]
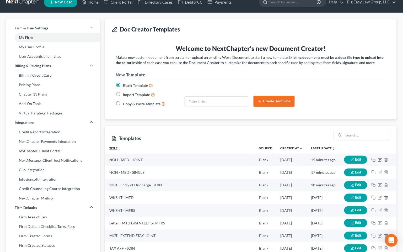
click at [120, 149] on icon "unfold_more" at bounding box center [119, 148] width 3 height 3
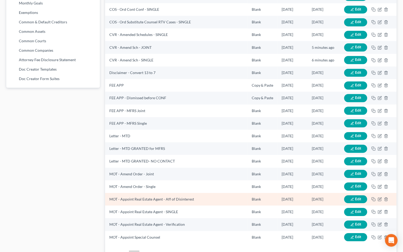
scroll to position [328, 0]
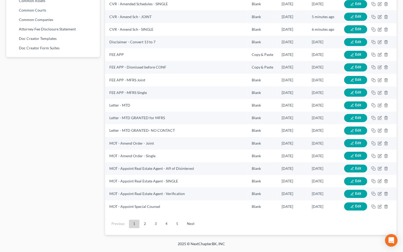
drag, startPoint x: 147, startPoint y: 226, endPoint x: 150, endPoint y: 220, distance: 6.5
click at [147, 226] on link "2" at bounding box center [145, 224] width 10 height 8
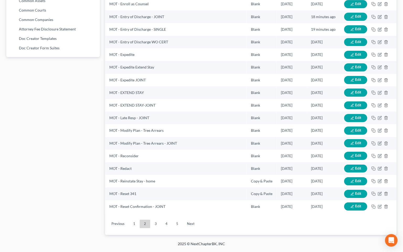
drag, startPoint x: 155, startPoint y: 223, endPoint x: 155, endPoint y: 219, distance: 3.5
click at [154, 222] on link "3" at bounding box center [156, 224] width 10 height 8
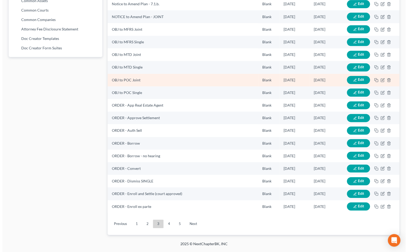
scroll to position [222, 0]
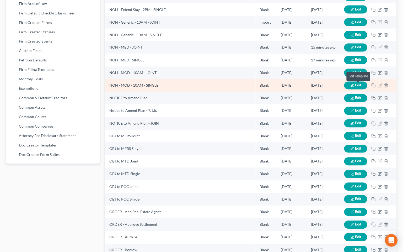
click at [361, 86] on span "Edit" at bounding box center [358, 85] width 6 height 4
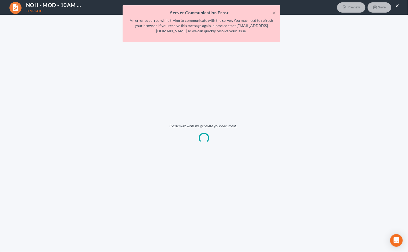
scroll to position [0, 0]
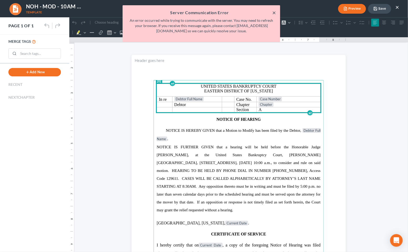
click at [273, 12] on button "×" at bounding box center [274, 12] width 4 height 6
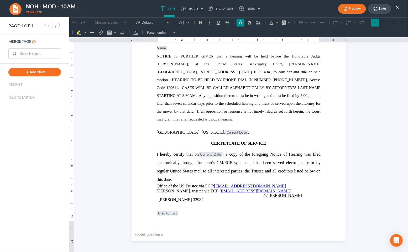
scroll to position [93, 0]
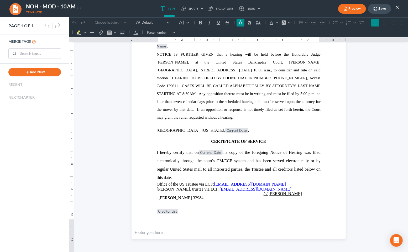
click at [383, 7] on button "Save" at bounding box center [379, 9] width 23 height 10
click at [396, 8] on button "×" at bounding box center [397, 7] width 4 height 6
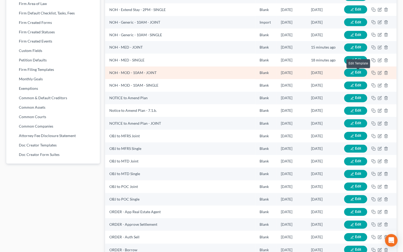
click at [360, 73] on span "Edit" at bounding box center [358, 72] width 6 height 4
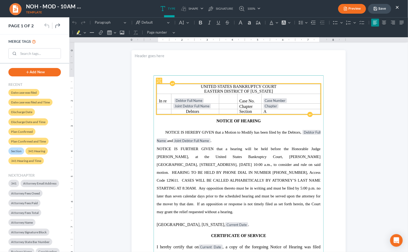
scroll to position [6, 0]
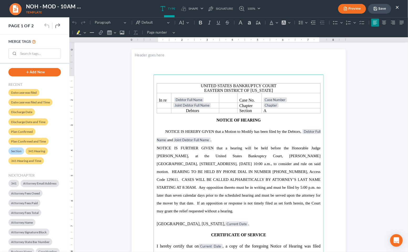
click at [257, 77] on main "United States Bankruptcy Court Eastern District of Louisiana In re Debtor Full …" at bounding box center [238, 193] width 170 height 239
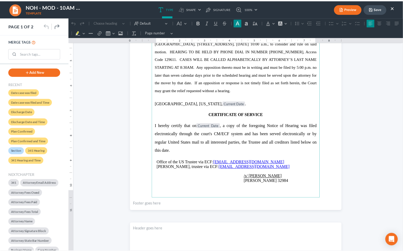
scroll to position [121, 0]
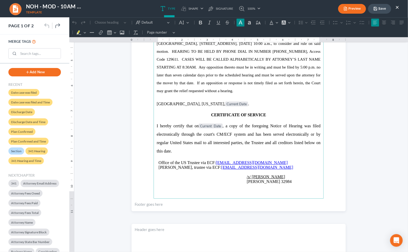
click at [386, 7] on button "Save" at bounding box center [379, 9] width 23 height 10
click at [397, 6] on button "×" at bounding box center [397, 7] width 4 height 6
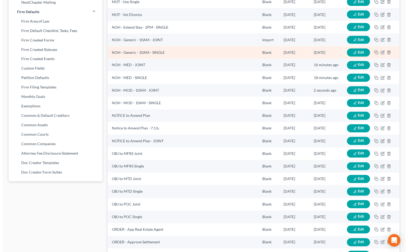
scroll to position [203, 0]
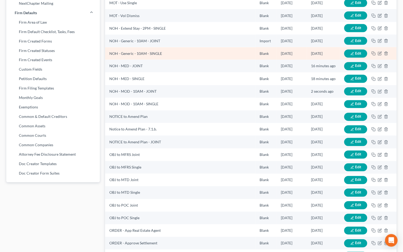
click at [353, 53] on icon "button" at bounding box center [352, 53] width 3 height 3
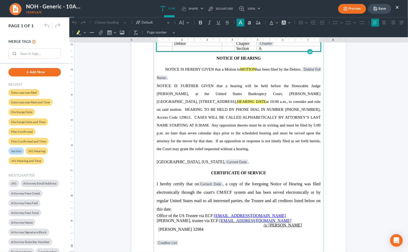
scroll to position [0, 0]
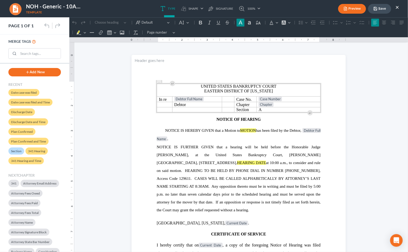
click at [398, 6] on button "×" at bounding box center [397, 7] width 4 height 6
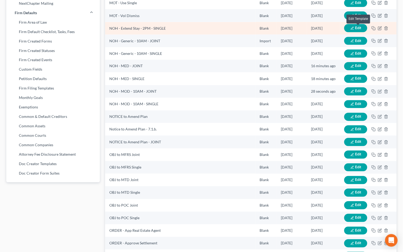
click at [358, 28] on span "Edit" at bounding box center [358, 28] width 6 height 4
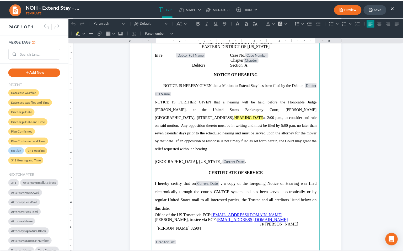
scroll to position [54, 0]
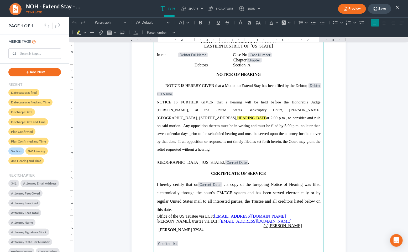
click at [397, 6] on button "×" at bounding box center [397, 7] width 4 height 6
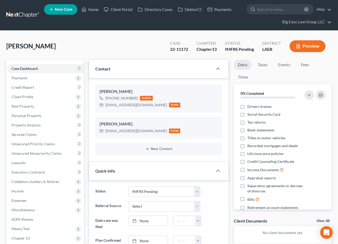
select select "15"
select select "0"
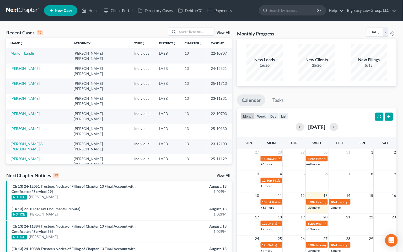
click at [21, 54] on link "Marion, Landis" at bounding box center [22, 53] width 24 height 4
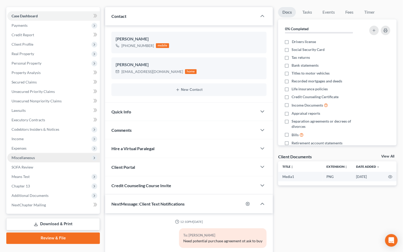
scroll to position [858, 0]
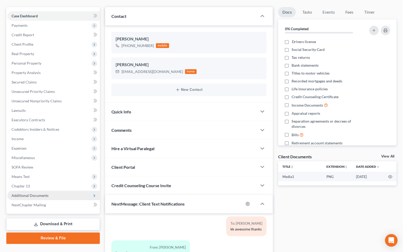
click at [74, 194] on span "Additional Documents" at bounding box center [53, 195] width 93 height 9
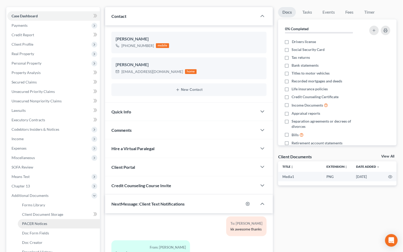
click at [68, 221] on link "PACER Notices" at bounding box center [59, 223] width 82 height 9
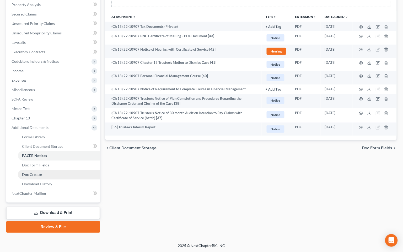
click at [61, 173] on link "Doc Creator" at bounding box center [59, 174] width 82 height 9
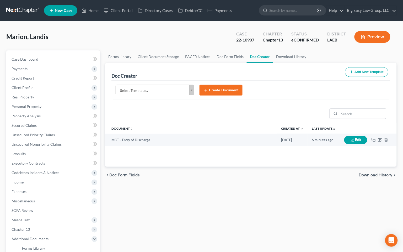
click at [193, 87] on body "Home New Case Client Portal Directory Cases DebtorCC Payments Big Easy Law Grou…" at bounding box center [201, 189] width 403 height 379
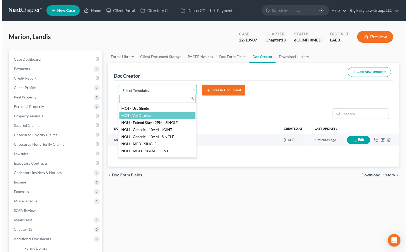
scroll to position [484, 0]
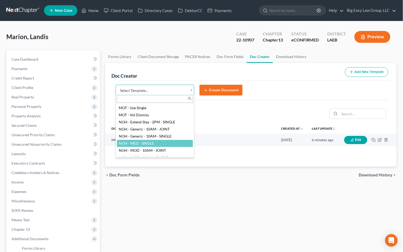
select select "116579"
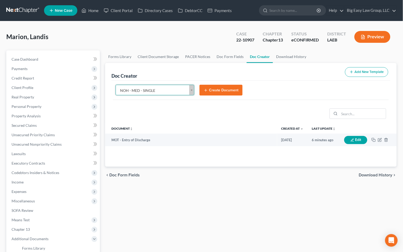
click at [227, 88] on button "Create Document" at bounding box center [221, 90] width 43 height 11
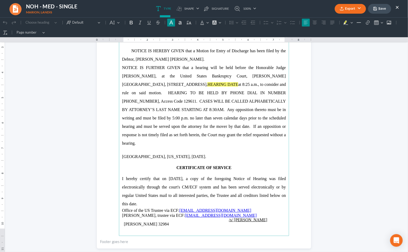
scroll to position [93, 0]
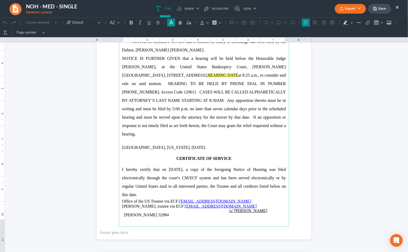
click at [184, 138] on p "Rich Text Editor, page-0-main" at bounding box center [204, 140] width 164 height 5
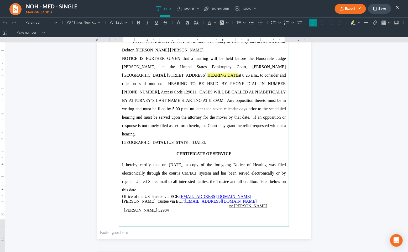
click at [191, 142] on p "[GEOGRAPHIC_DATA], [US_STATE], [DATE]." at bounding box center [204, 142] width 164 height 8
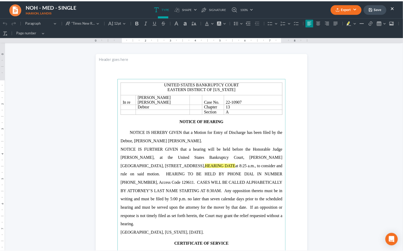
scroll to position [0, 0]
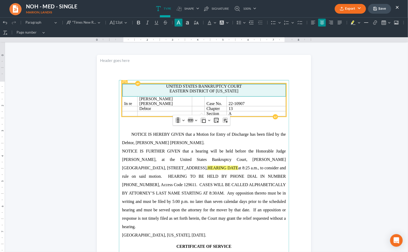
click at [242, 91] on p "Eastern District of [US_STATE]" at bounding box center [203, 90] width 159 height 5
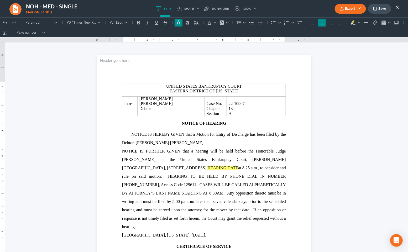
drag, startPoint x: 342, startPoint y: 88, endPoint x: 361, endPoint y: 36, distance: 55.2
click html "1.00 10.25 0 1 1 2 2 3 3 4 4 5 5 6 6 7 7 8 8 9 9 10 10 11 11 Undo (⌘Z) Undo Red…"
click at [358, 7] on button "Export" at bounding box center [349, 9] width 31 height 10
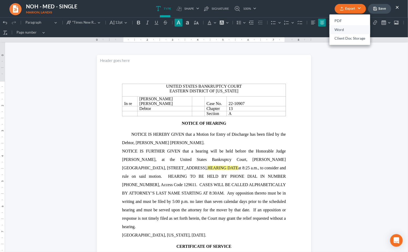
click at [338, 30] on link "Word" at bounding box center [349, 29] width 41 height 9
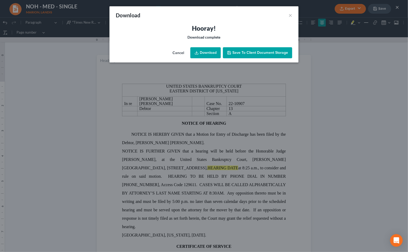
click at [203, 53] on link "Download" at bounding box center [205, 52] width 30 height 11
click at [226, 18] on div "Download ×" at bounding box center [203, 15] width 189 height 18
click at [289, 14] on button "×" at bounding box center [290, 15] width 4 height 6
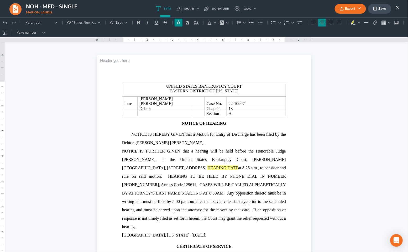
click at [388, 4] on button "Save" at bounding box center [379, 9] width 23 height 10
click at [392, 2] on nav "NOH - MED - SINGLE Marion, Landis Export PDF Word Client Doc Storage Save × Typ…" at bounding box center [203, 8] width 413 height 17
click at [384, 4] on button "Save" at bounding box center [379, 9] width 23 height 10
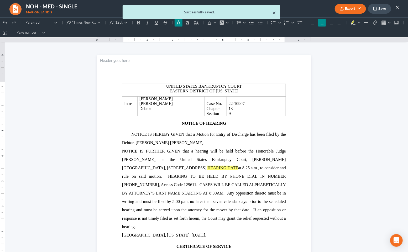
drag, startPoint x: 274, startPoint y: 12, endPoint x: 297, endPoint y: 11, distance: 23.1
click at [274, 12] on button "×" at bounding box center [274, 12] width 4 height 6
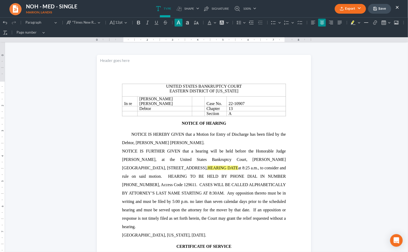
click at [395, 6] on ul "Export PDF Word Client Doc Storage Save ×" at bounding box center [366, 8] width 64 height 11
click at [396, 7] on button "×" at bounding box center [397, 7] width 4 height 6
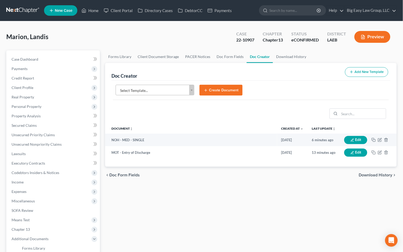
drag, startPoint x: 156, startPoint y: 83, endPoint x: 155, endPoint y: 86, distance: 3.2
click at [156, 84] on div "Select Template... Select Template... Authorization to Mtg - JOINT Authorizatio…" at bounding box center [250, 93] width 279 height 24
click at [155, 83] on div "Select Template... Select Template... Authorization to Mtg - JOINT Authorizatio…" at bounding box center [250, 93] width 279 height 24
click at [154, 87] on body "Home New Case Client Portal Directory Cases DebtorCC Payments Big Easy Law Grou…" at bounding box center [201, 189] width 403 height 379
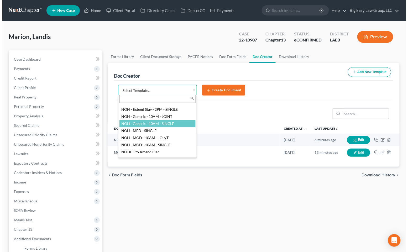
scroll to position [497, 0]
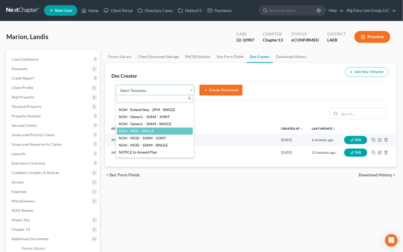
select select "116579"
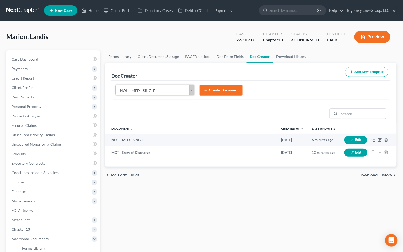
click at [214, 93] on button "Create Document" at bounding box center [221, 90] width 43 height 11
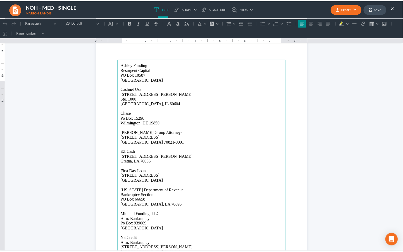
scroll to position [200, 0]
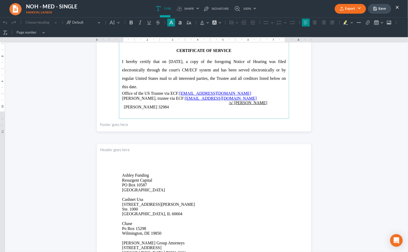
click at [396, 7] on button "×" at bounding box center [397, 7] width 4 height 6
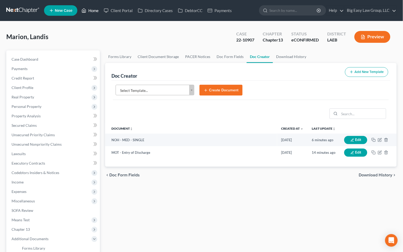
click at [93, 11] on link "Home" at bounding box center [90, 10] width 22 height 9
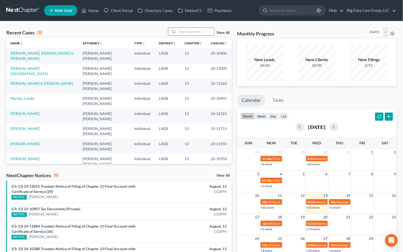
click at [189, 30] on input "search" at bounding box center [196, 32] width 37 height 8
type input "add creditor"
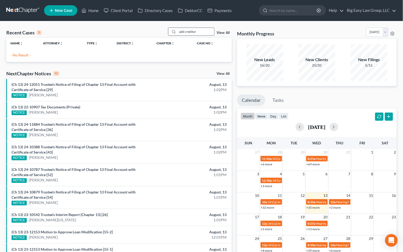
click at [200, 34] on input "add creditor" at bounding box center [196, 32] width 37 height 8
drag, startPoint x: 199, startPoint y: 31, endPoint x: 130, endPoint y: 27, distance: 68.9
click at [148, 31] on div "Recent Cases 0 add creditor View All" at bounding box center [119, 33] width 226 height 10
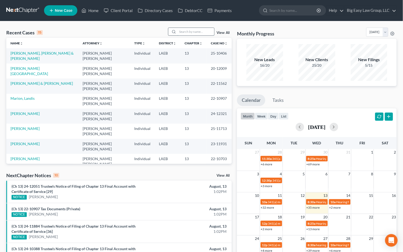
click at [183, 30] on input "search" at bounding box center [196, 32] width 37 height 8
type input "[PERSON_NAME]"
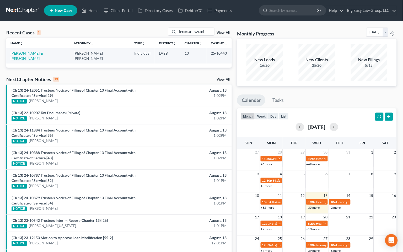
click at [43, 51] on link "[PERSON_NAME] & [PERSON_NAME]" at bounding box center [26, 56] width 33 height 10
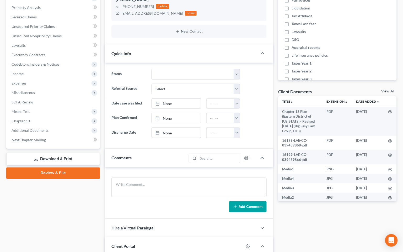
scroll to position [1780, 0]
click at [62, 129] on span "Additional Documents" at bounding box center [53, 130] width 93 height 9
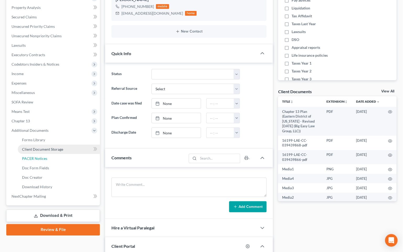
drag, startPoint x: 66, startPoint y: 156, endPoint x: 71, endPoint y: 152, distance: 6.6
click at [66, 156] on link "PACER Notices" at bounding box center [59, 158] width 82 height 9
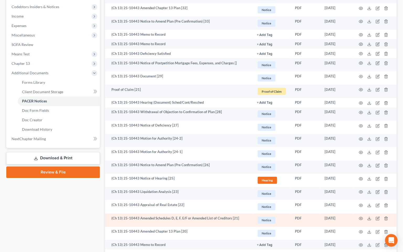
scroll to position [206, 0]
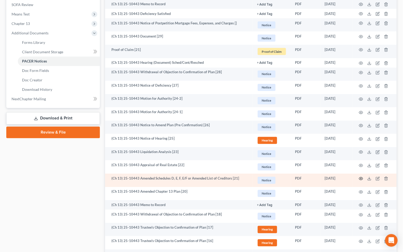
click at [360, 178] on icon "button" at bounding box center [361, 179] width 4 height 4
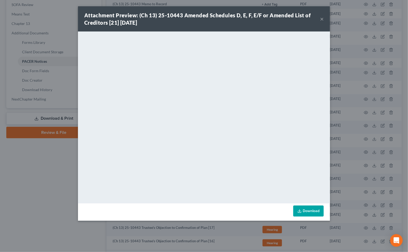
click at [322, 17] on button "×" at bounding box center [322, 19] width 4 height 6
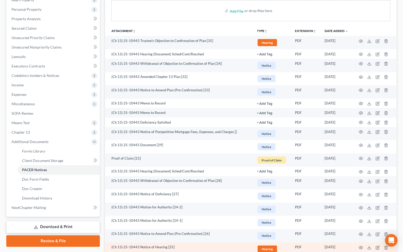
scroll to position [0, 0]
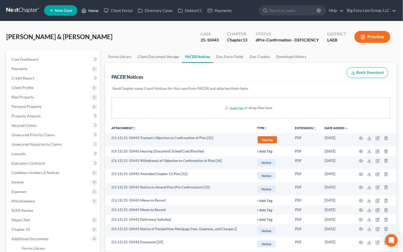
click at [92, 10] on link "Home" at bounding box center [90, 10] width 22 height 9
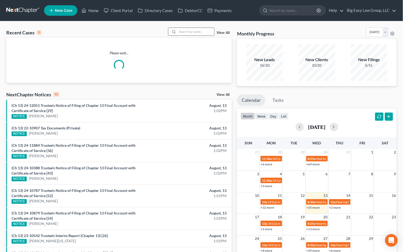
click at [178, 33] on div at bounding box center [172, 32] width 9 height 8
click at [184, 31] on input "search" at bounding box center [196, 32] width 37 height 8
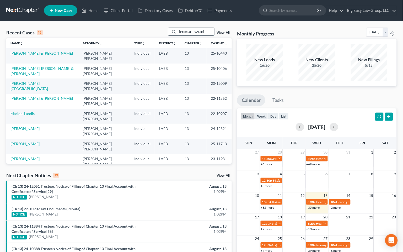
type input "[PERSON_NAME]"
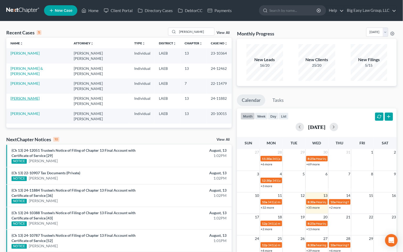
click at [32, 96] on link "[PERSON_NAME]" at bounding box center [24, 98] width 29 height 4
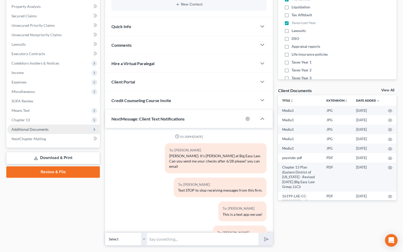
scroll to position [1790, 0]
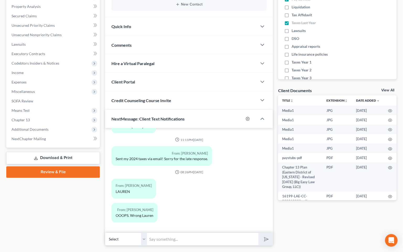
drag, startPoint x: 52, startPoint y: 130, endPoint x: 54, endPoint y: 134, distance: 3.9
click at [52, 130] on span "Additional Documents" at bounding box center [53, 129] width 93 height 9
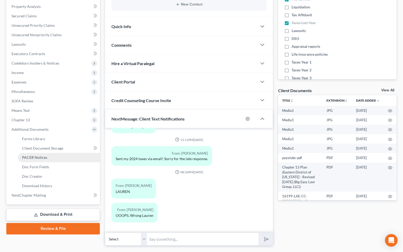
click at [55, 157] on link "PACER Notices" at bounding box center [59, 157] width 82 height 9
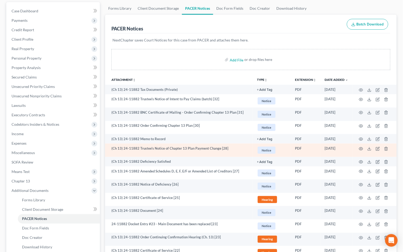
scroll to position [49, 0]
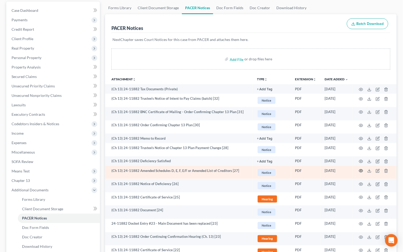
click at [362, 169] on icon "button" at bounding box center [361, 171] width 4 height 4
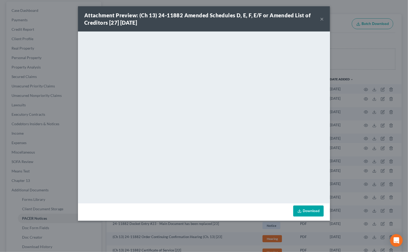
click at [321, 18] on button "×" at bounding box center [322, 19] width 4 height 6
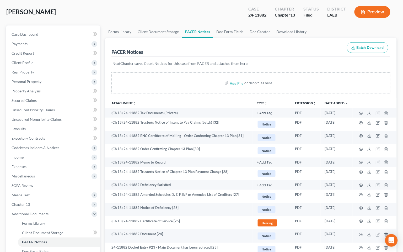
scroll to position [0, 0]
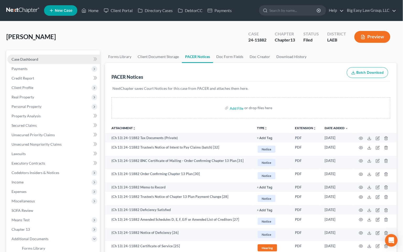
click at [65, 55] on link "Case Dashboard" at bounding box center [53, 59] width 93 height 9
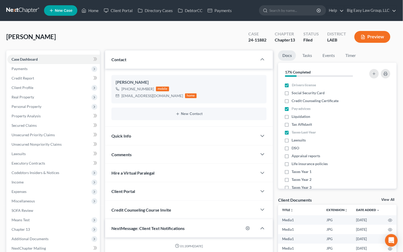
scroll to position [1790, 0]
click at [90, 9] on link "Home" at bounding box center [90, 10] width 22 height 9
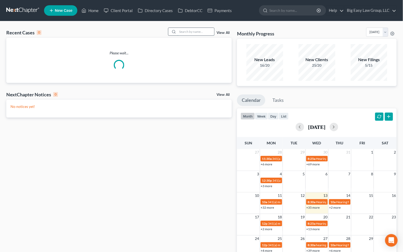
click at [199, 34] on input "search" at bounding box center [196, 32] width 37 height 8
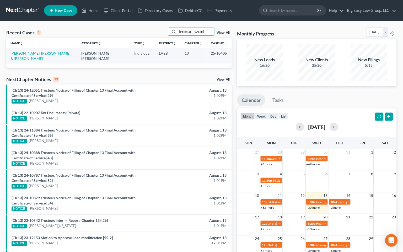
type input "[PERSON_NAME]"
click at [31, 52] on link "[PERSON_NAME], [PERSON_NAME] & [PERSON_NAME]" at bounding box center [40, 56] width 60 height 10
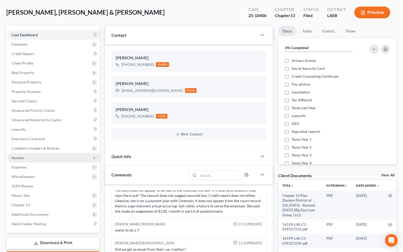
scroll to position [26, 0]
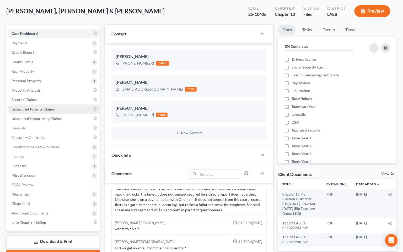
click at [53, 110] on span "Unsecured Priority Claims" at bounding box center [33, 109] width 43 height 4
